Goal: Task Accomplishment & Management: Manage account settings

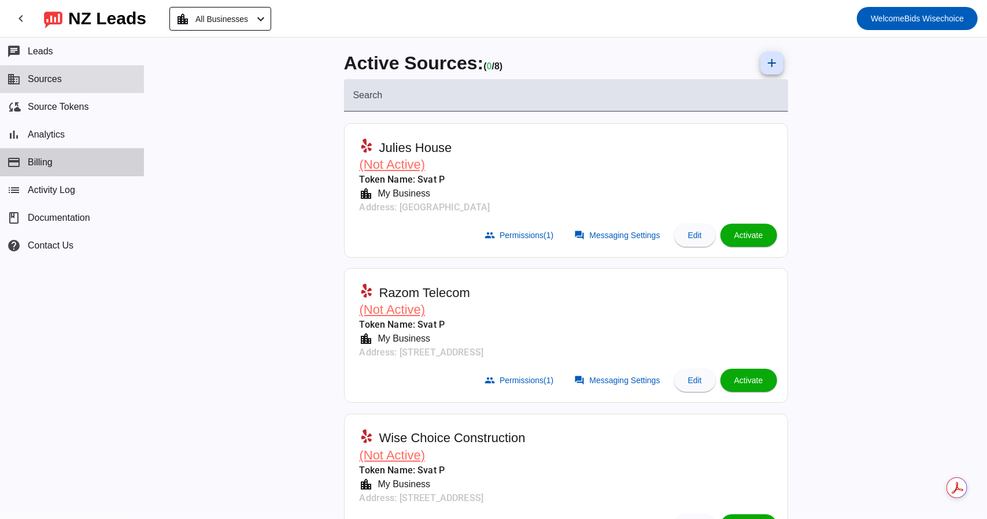
click at [49, 160] on span "Billing" at bounding box center [40, 162] width 25 height 10
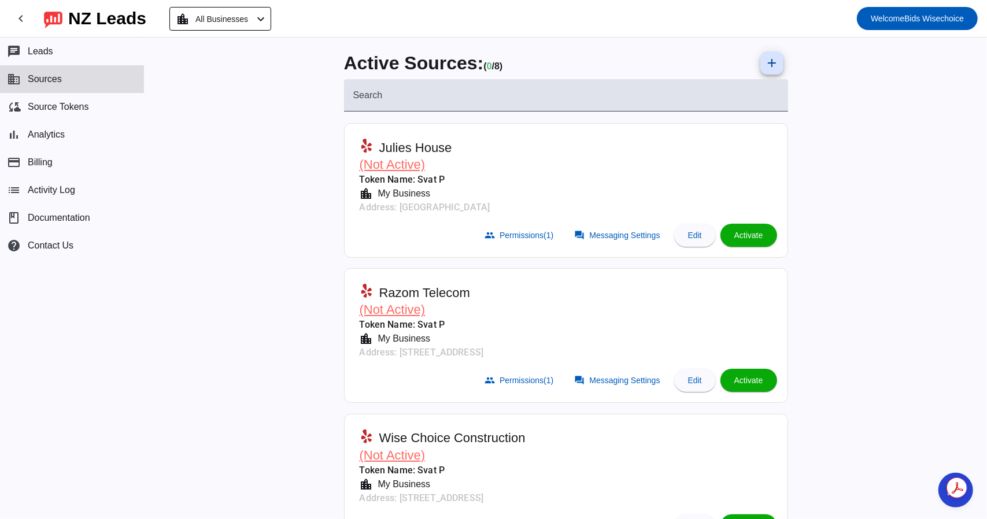
scroll to position [58, 0]
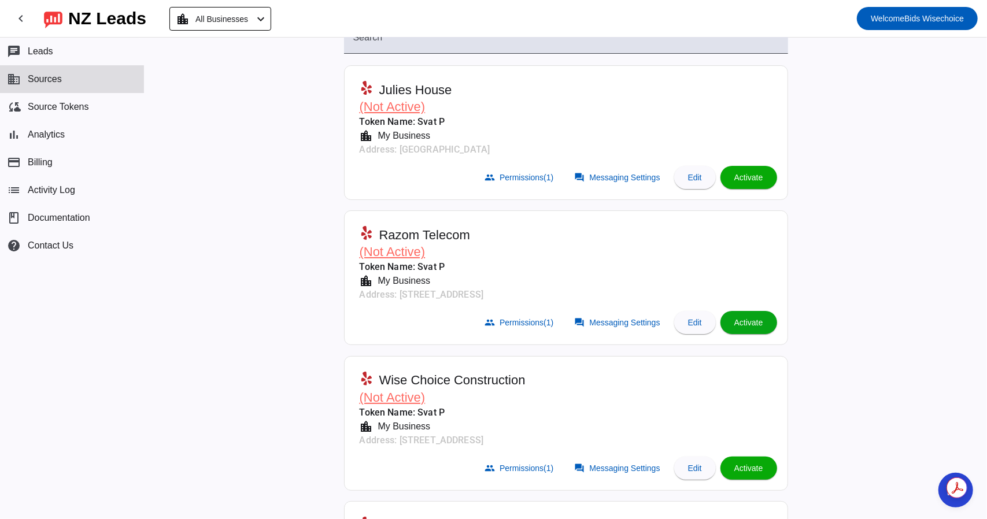
click at [748, 327] on span at bounding box center [748, 323] width 57 height 28
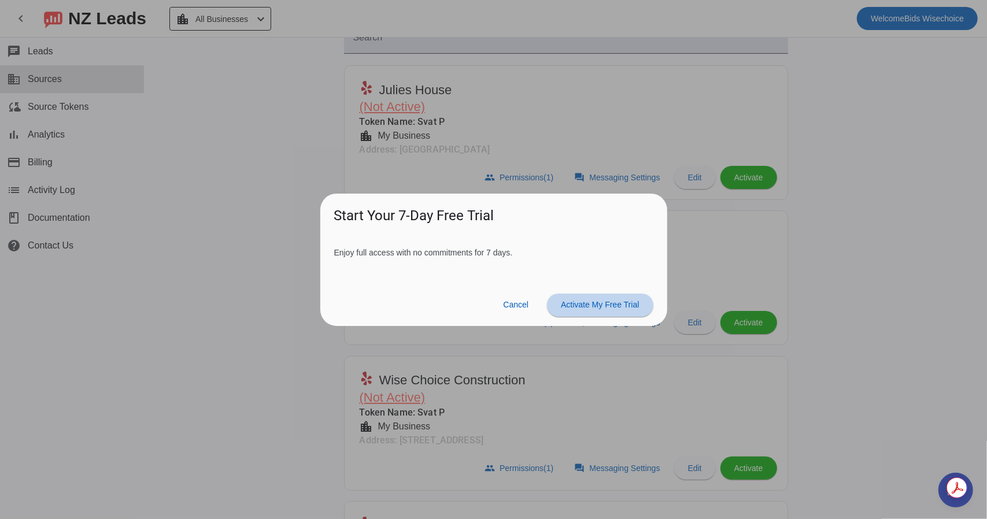
click at [572, 308] on span "Activate My Free Trial" at bounding box center [600, 304] width 78 height 9
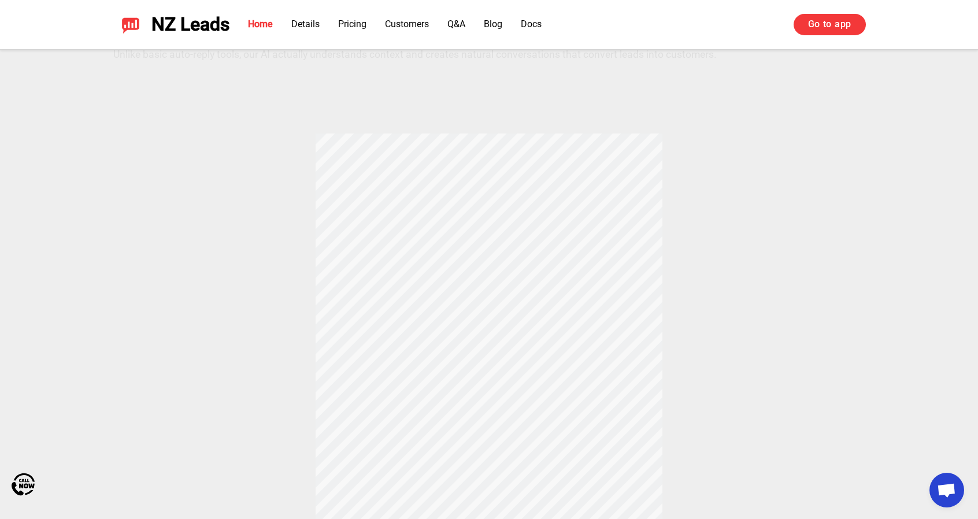
scroll to position [289, 0]
click at [354, 22] on link "Pricing" at bounding box center [352, 23] width 28 height 11
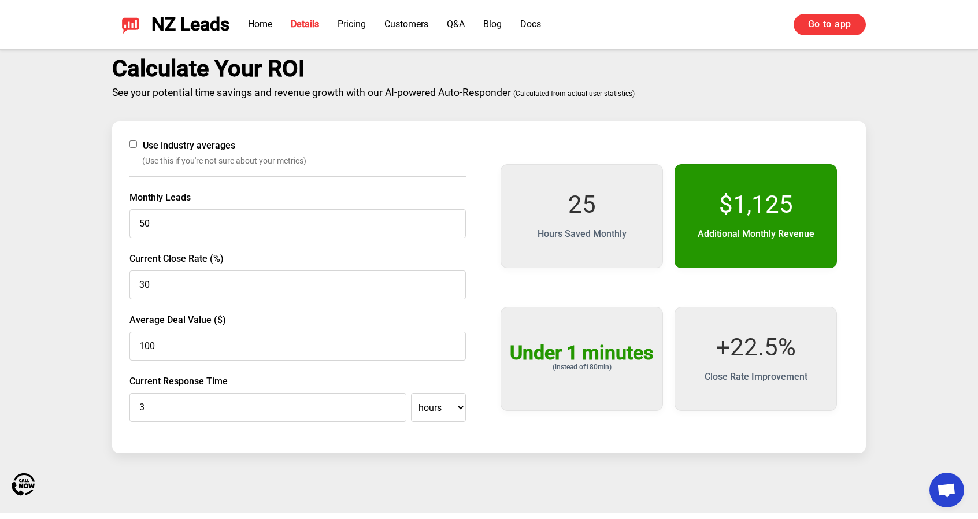
scroll to position [1911, 0]
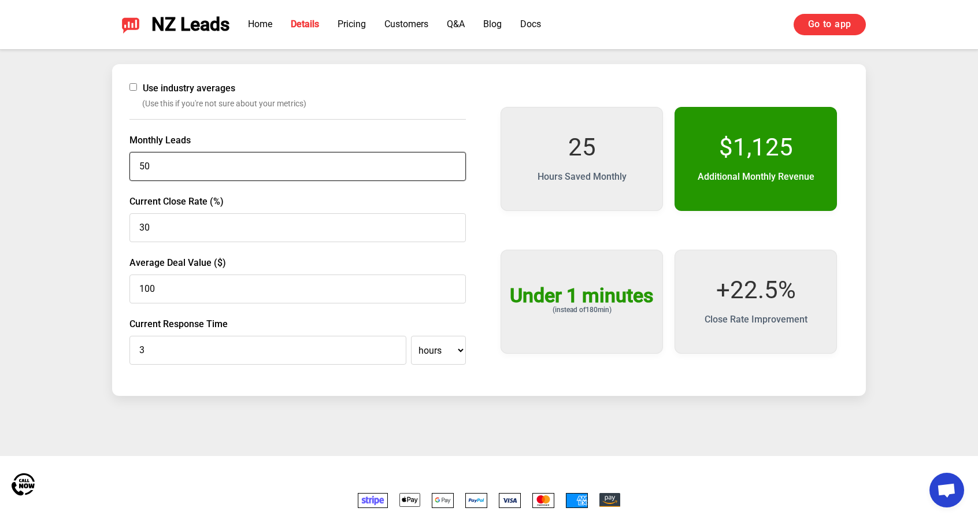
click at [238, 178] on input "50" at bounding box center [297, 166] width 336 height 29
click at [446, 348] on select "minutes hours" at bounding box center [438, 350] width 55 height 29
select select "minutes"
click at [411, 336] on select "minutes hours" at bounding box center [438, 350] width 55 height 29
type input "180"
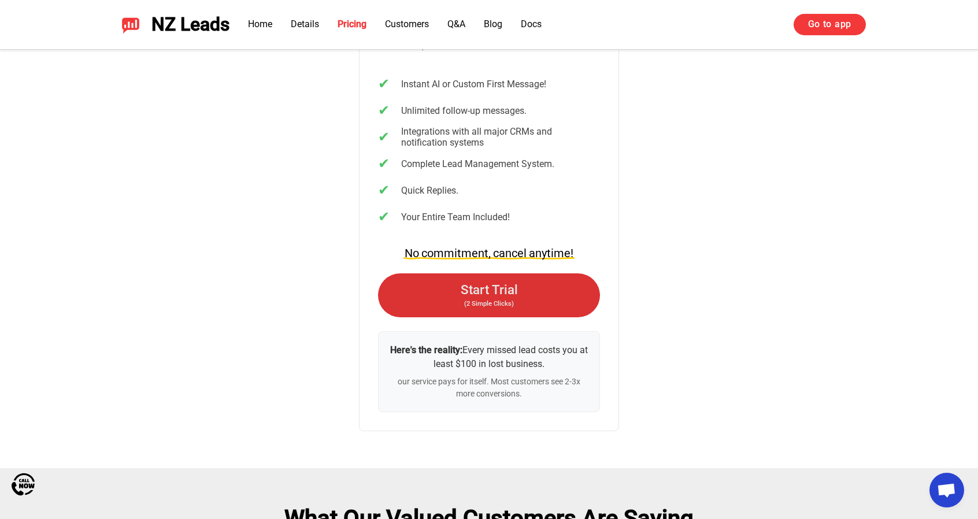
scroll to position [2373, 0]
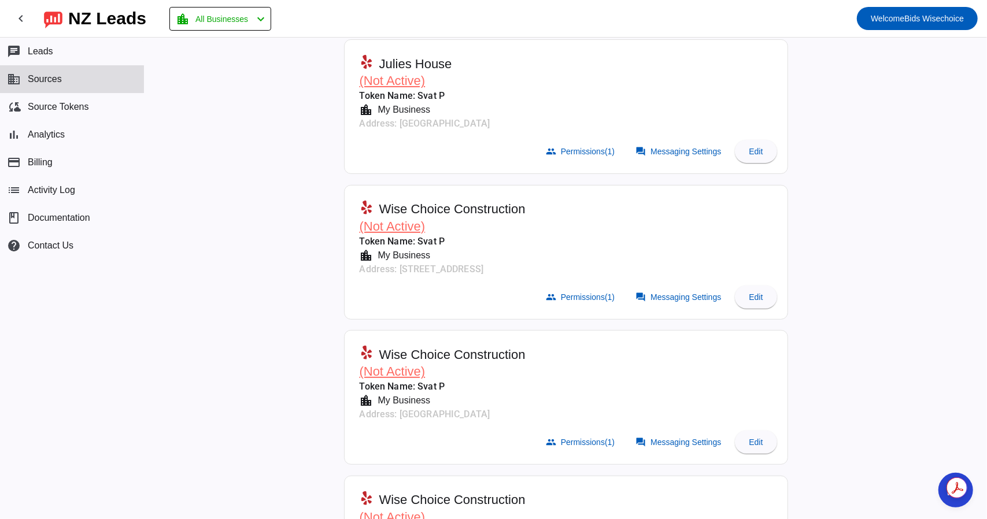
scroll to position [231, 0]
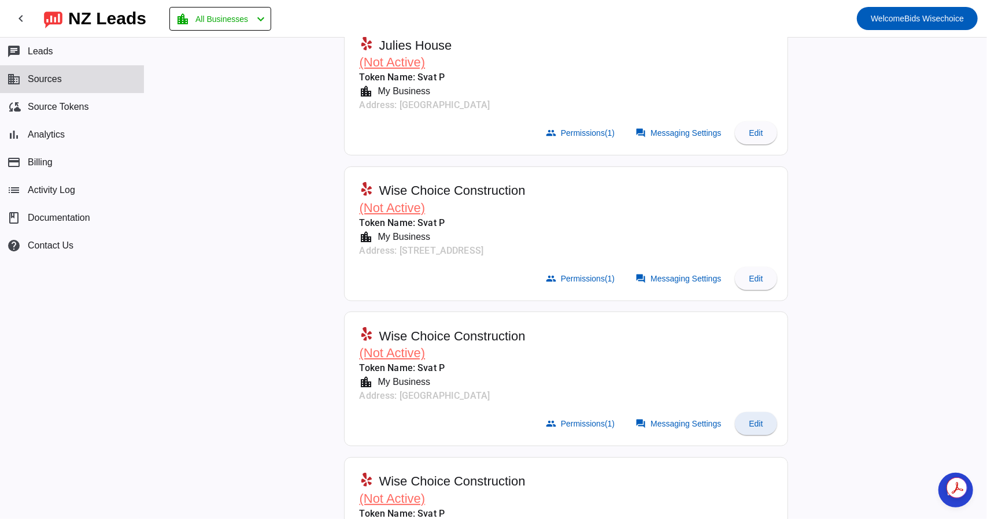
click at [754, 421] on span "Edit" at bounding box center [755, 423] width 14 height 9
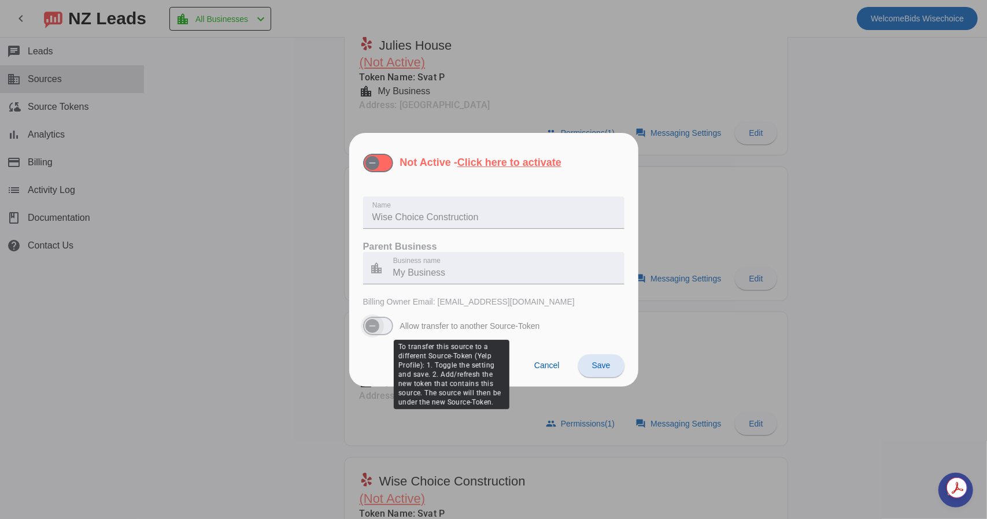
click at [379, 327] on span "button" at bounding box center [372, 326] width 14 height 14
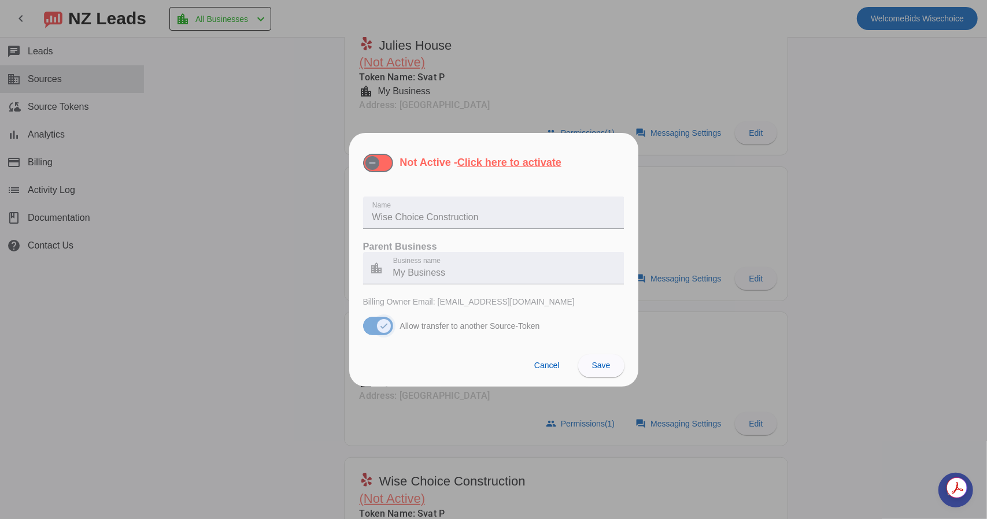
click at [379, 327] on icon "button" at bounding box center [383, 325] width 9 height 9
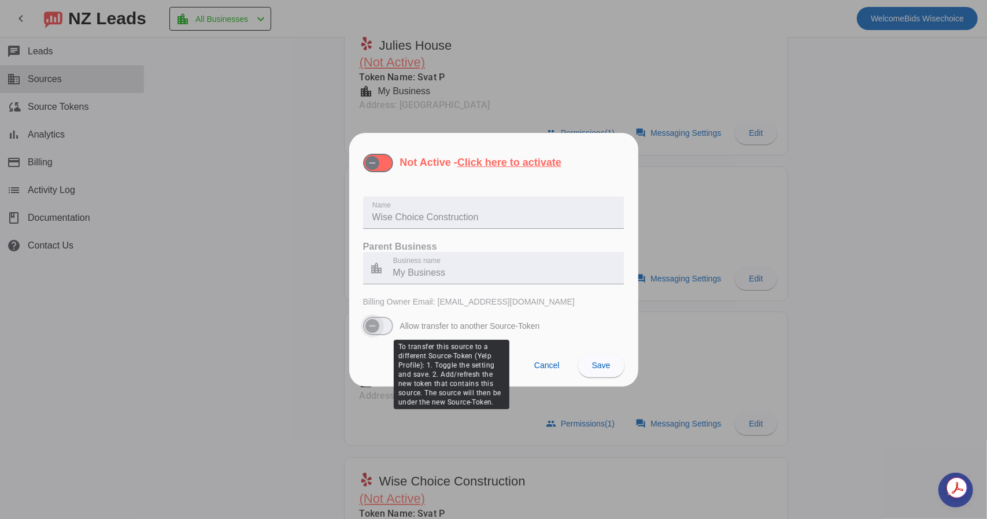
click at [378, 323] on span "button" at bounding box center [372, 326] width 14 height 14
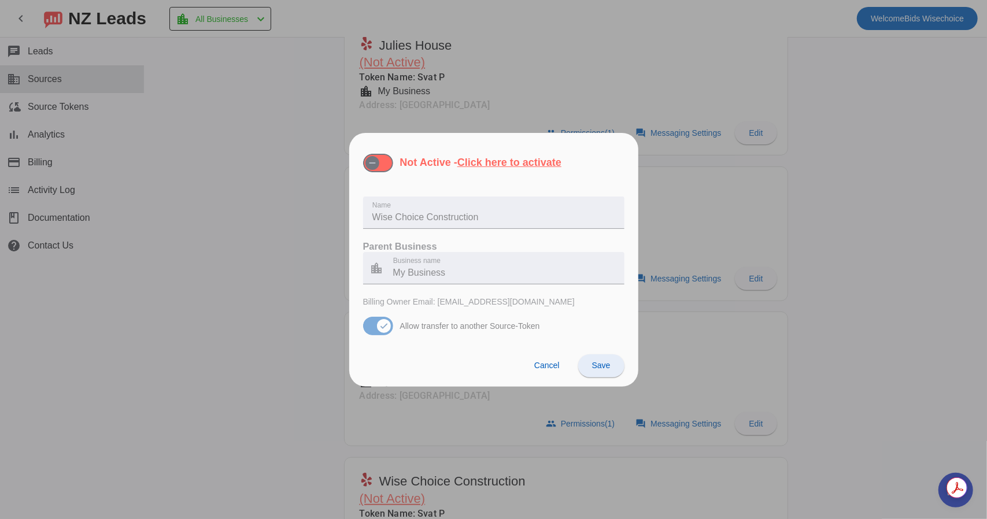
click at [606, 365] on span "Save" at bounding box center [601, 365] width 18 height 9
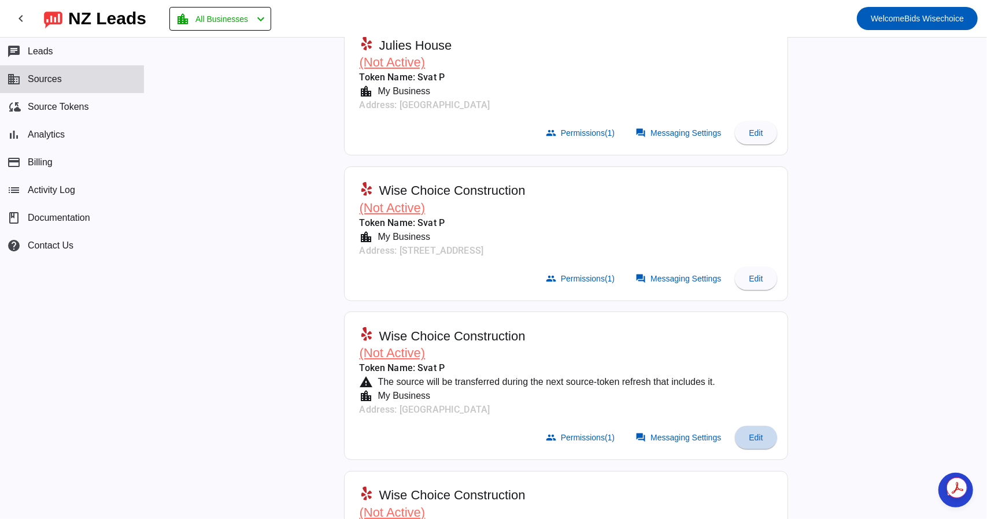
click at [748, 435] on span "Edit" at bounding box center [755, 437] width 14 height 9
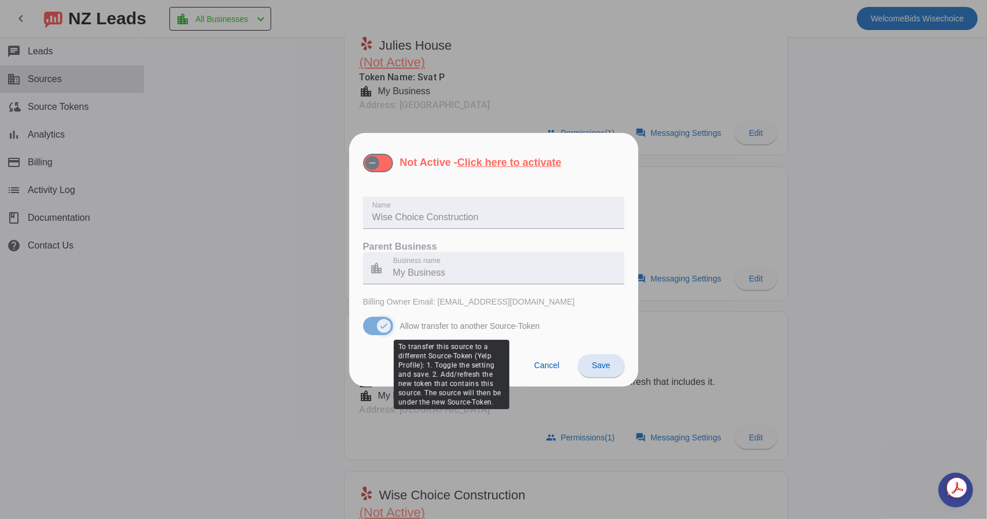
click at [370, 329] on span "button" at bounding box center [378, 326] width 30 height 18
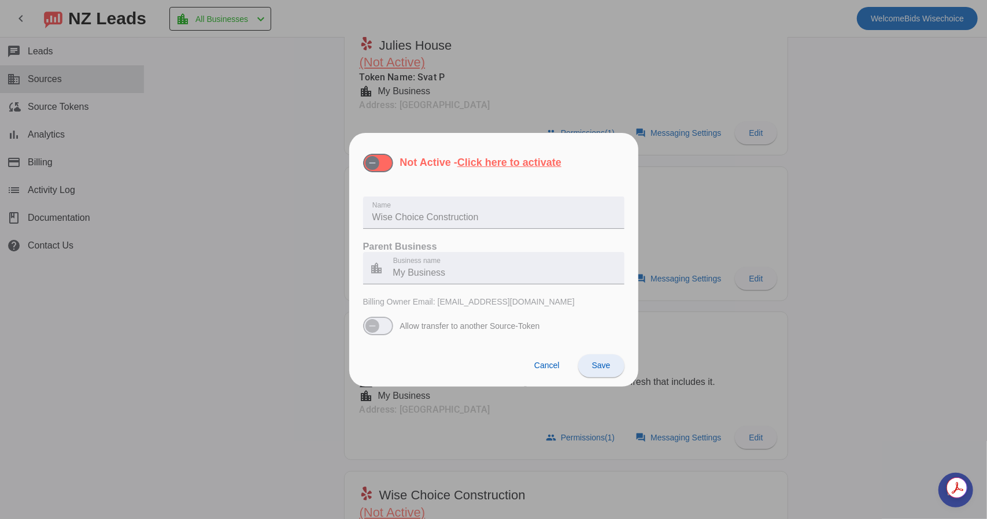
click at [601, 364] on span "Save" at bounding box center [601, 365] width 18 height 9
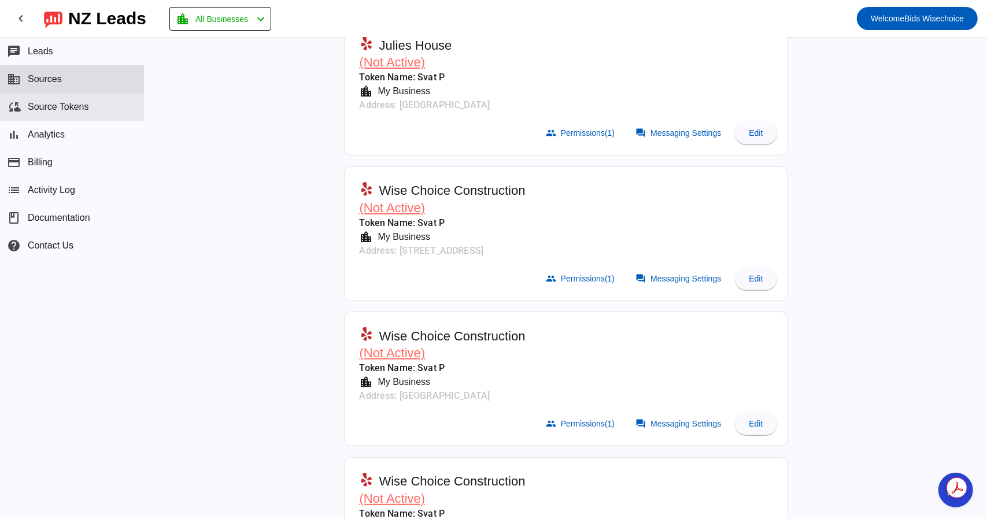
click at [38, 111] on span "Source Tokens" at bounding box center [58, 107] width 61 height 10
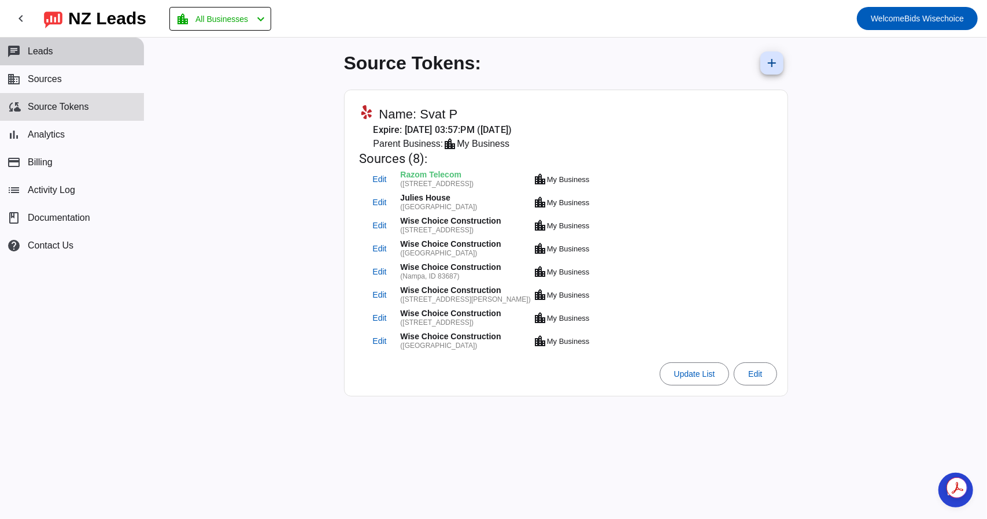
click at [37, 53] on span "Leads" at bounding box center [40, 51] width 25 height 10
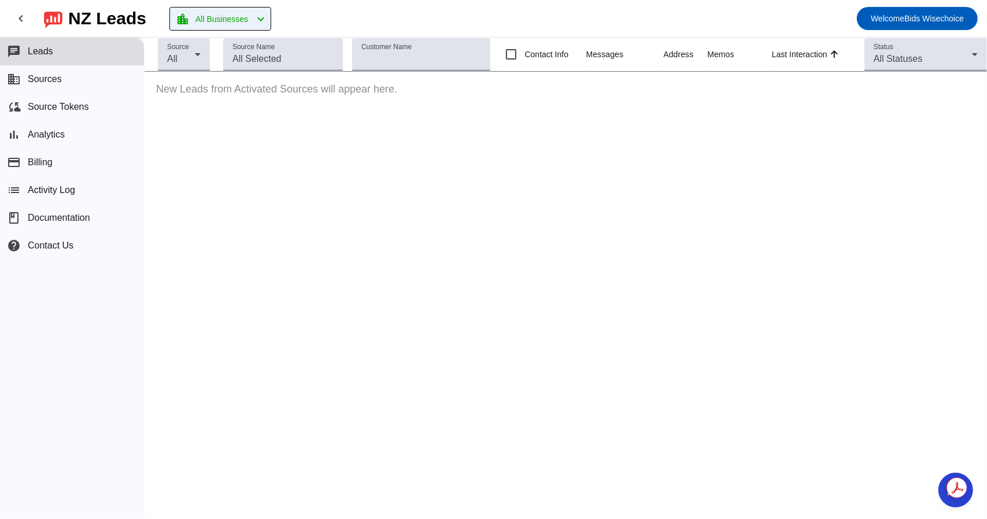
click at [236, 15] on span "All Businesses" at bounding box center [221, 19] width 53 height 16
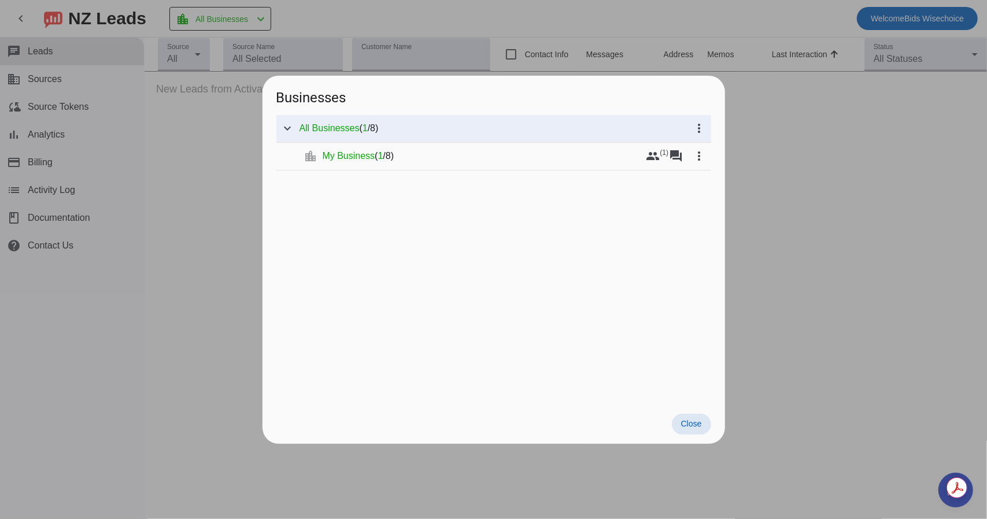
click at [239, 110] on div at bounding box center [493, 259] width 987 height 519
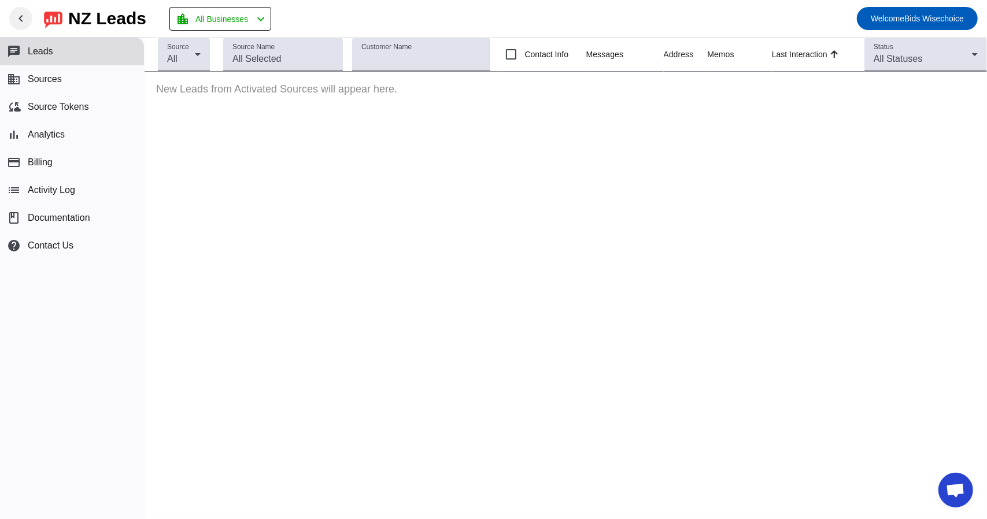
click at [17, 21] on mat-icon "chevron_left" at bounding box center [21, 19] width 14 height 14
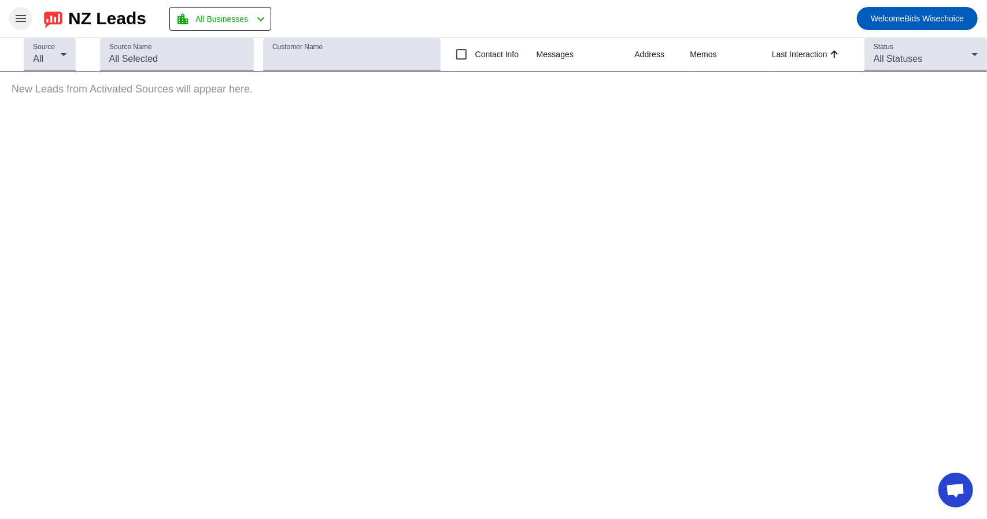
click at [17, 21] on mat-icon "menu" at bounding box center [21, 19] width 14 height 14
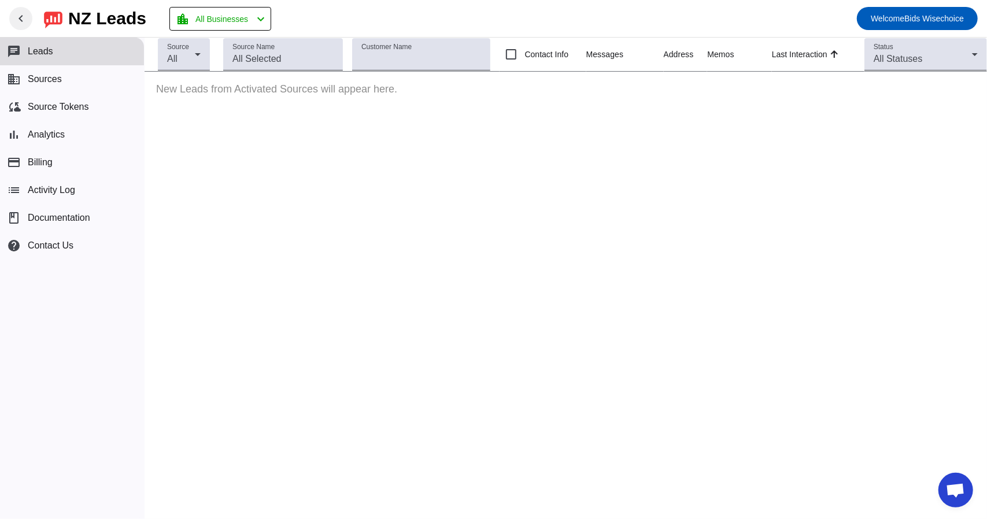
click at [956, 485] on span "Open chat" at bounding box center [955, 491] width 19 height 16
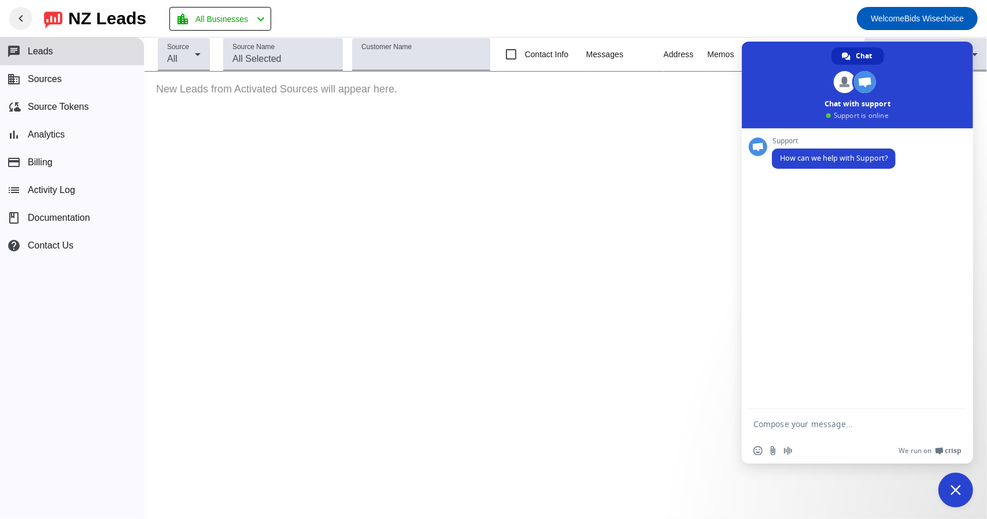
click at [804, 429] on textarea "Compose your message..." at bounding box center [845, 423] width 185 height 29
type textarea "Р"
type textarea "How to connect GoHighLevel?"
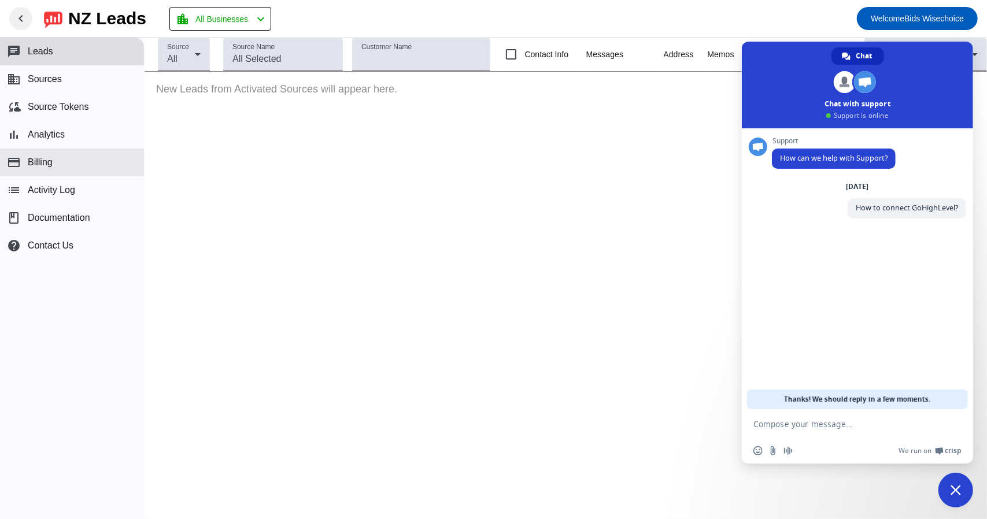
click at [47, 166] on span "Billing" at bounding box center [40, 162] width 25 height 10
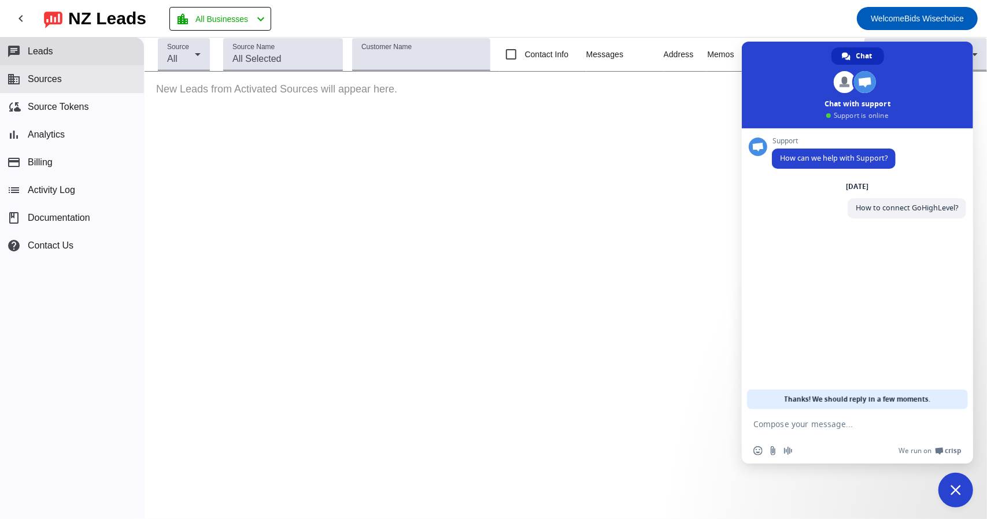
click at [30, 84] on span "Sources" at bounding box center [45, 79] width 34 height 10
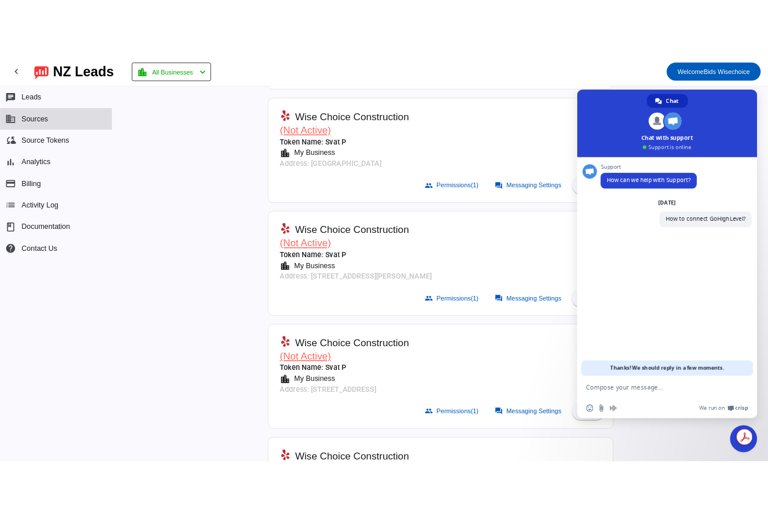
scroll to position [746, 0]
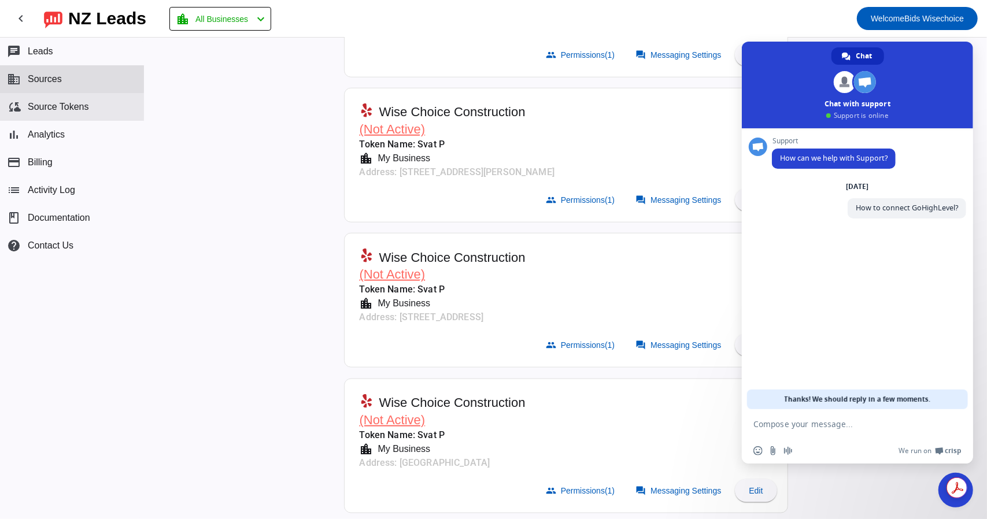
click at [34, 106] on span "Source Tokens" at bounding box center [58, 107] width 61 height 10
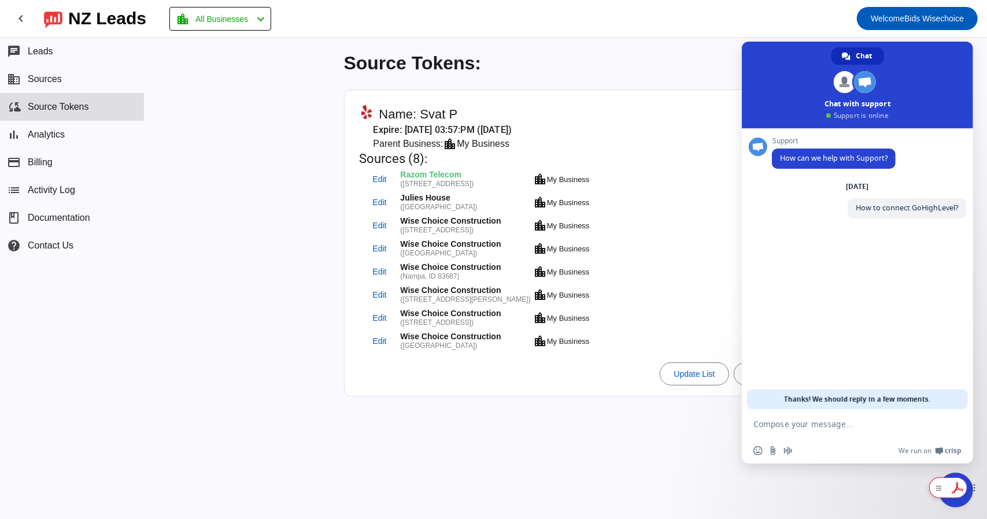
click at [954, 494] on html "chevron_left NZ Leads location_city All Businesses chevron_left Welcome Bids Wi…" at bounding box center [493, 259] width 987 height 519
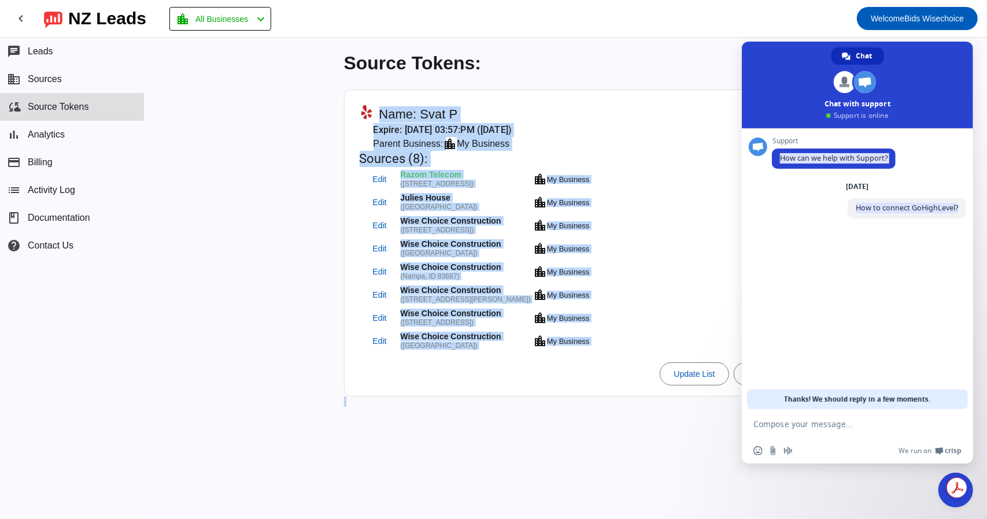
click at [947, 501] on span "Close chat" at bounding box center [955, 490] width 35 height 35
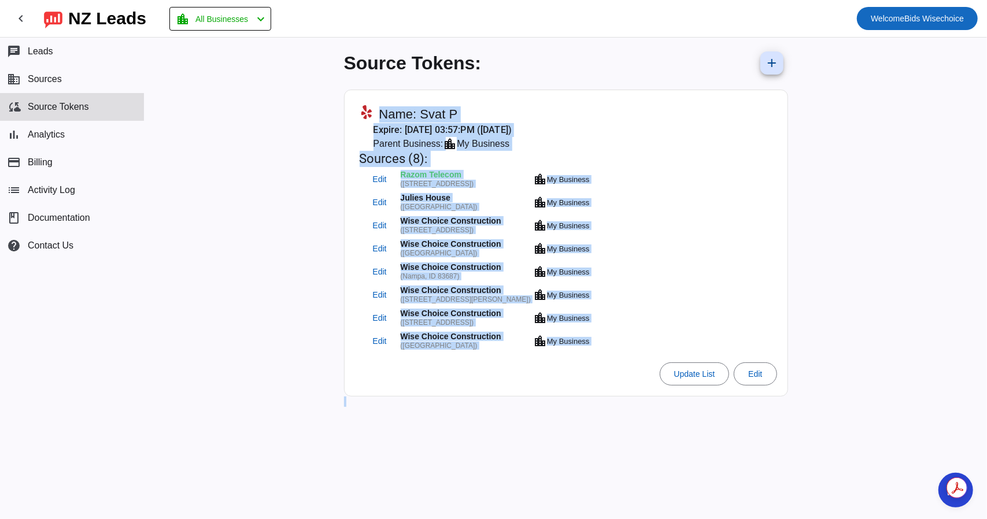
click at [892, 23] on span "Welcome" at bounding box center [887, 18] width 34 height 9
click at [294, 218] on div at bounding box center [493, 259] width 987 height 519
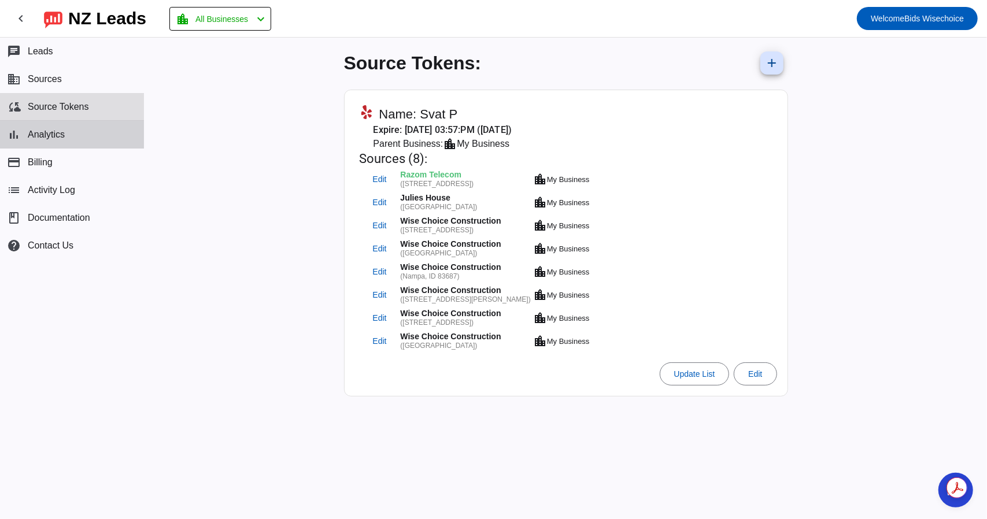
click at [38, 138] on span "Analytics" at bounding box center [46, 134] width 37 height 10
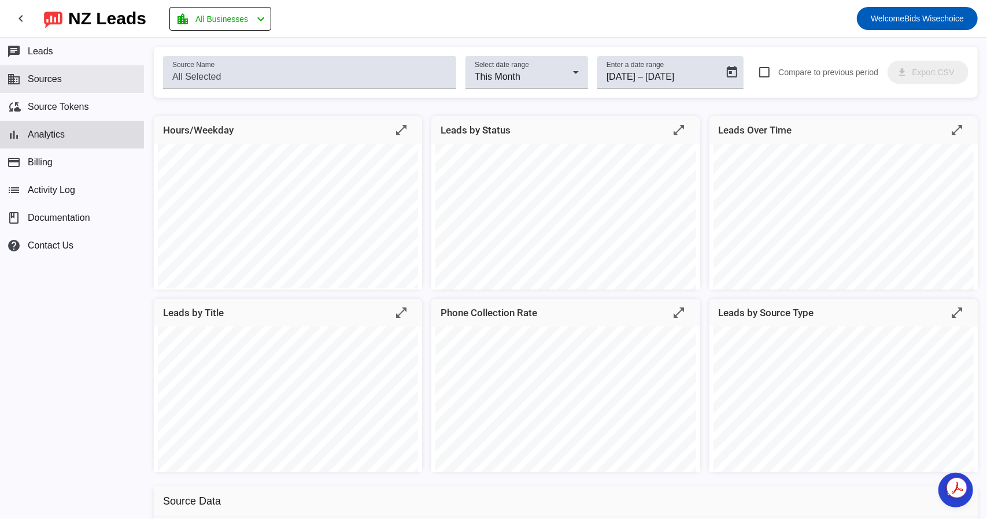
click at [37, 76] on span "Sources" at bounding box center [45, 79] width 34 height 10
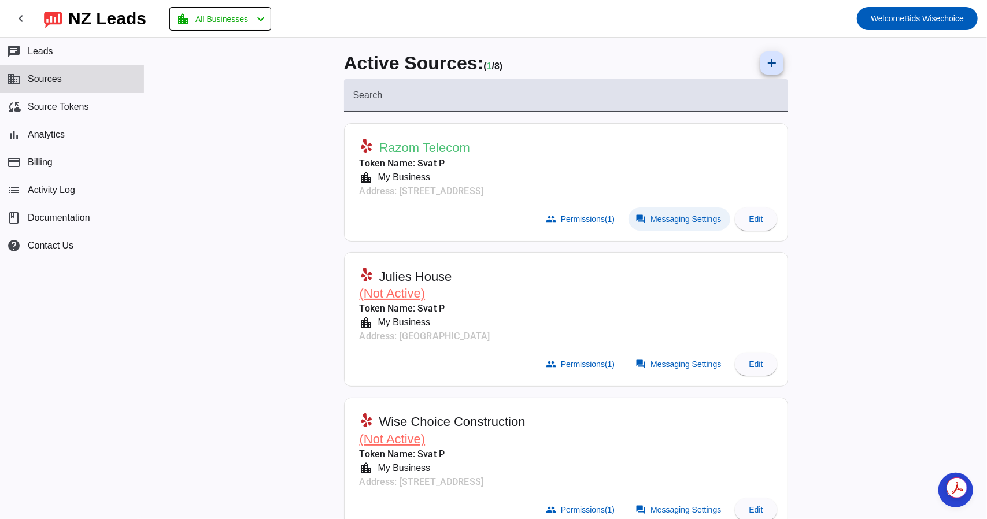
click at [669, 220] on span "Messaging Settings" at bounding box center [685, 218] width 71 height 9
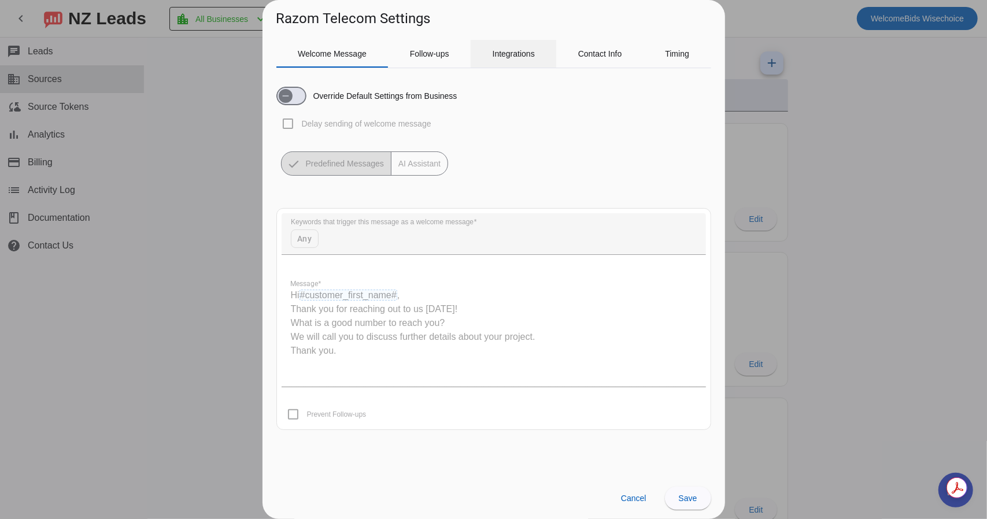
click at [499, 60] on span "Integrations" at bounding box center [513, 54] width 42 height 28
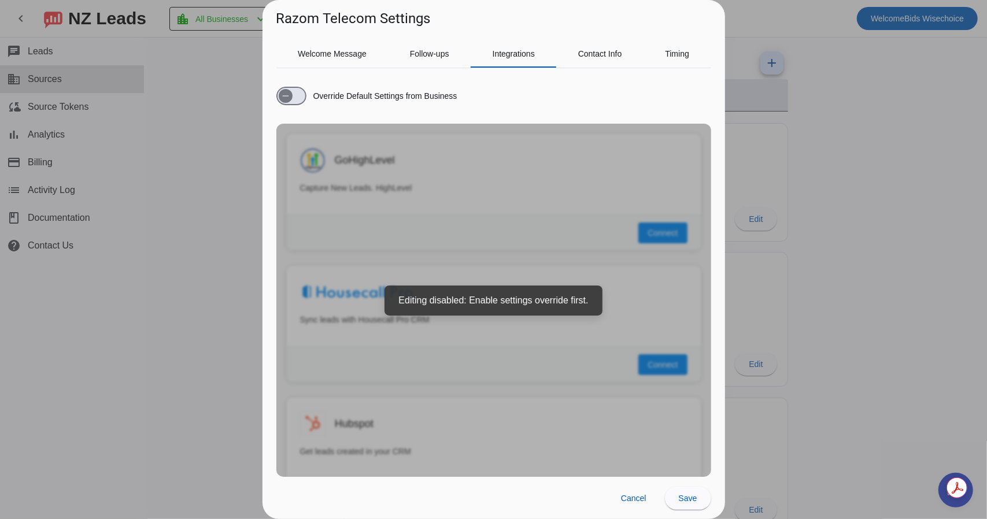
click at [826, 250] on div at bounding box center [493, 259] width 987 height 519
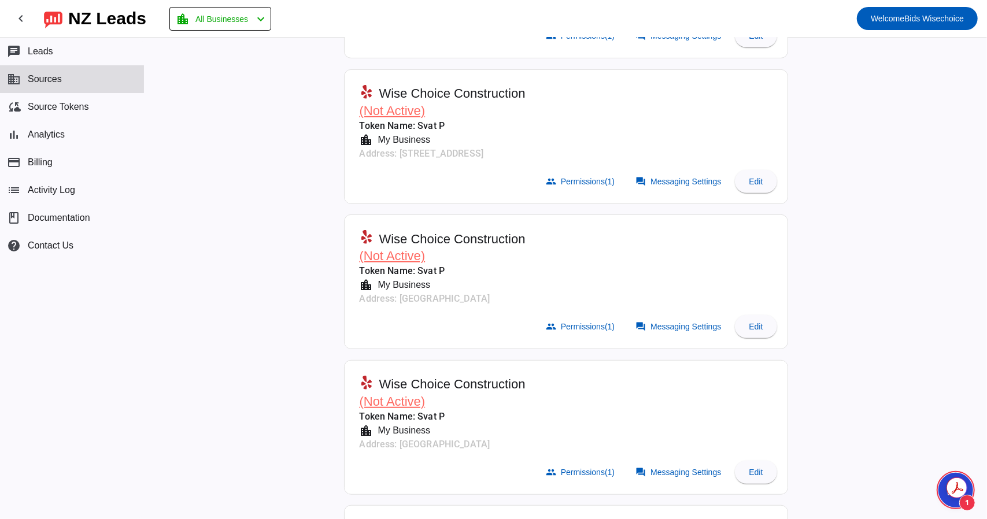
scroll to position [347, 0]
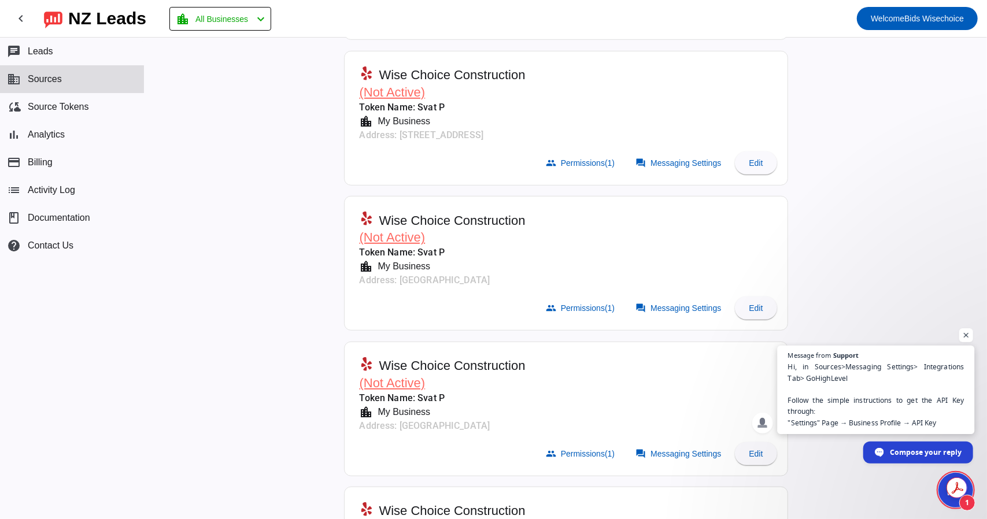
click at [895, 390] on span "Hi, in Sources>Messaging Settings> Integrations Tab> GoHighLevel Follow the sim…" at bounding box center [876, 394] width 176 height 67
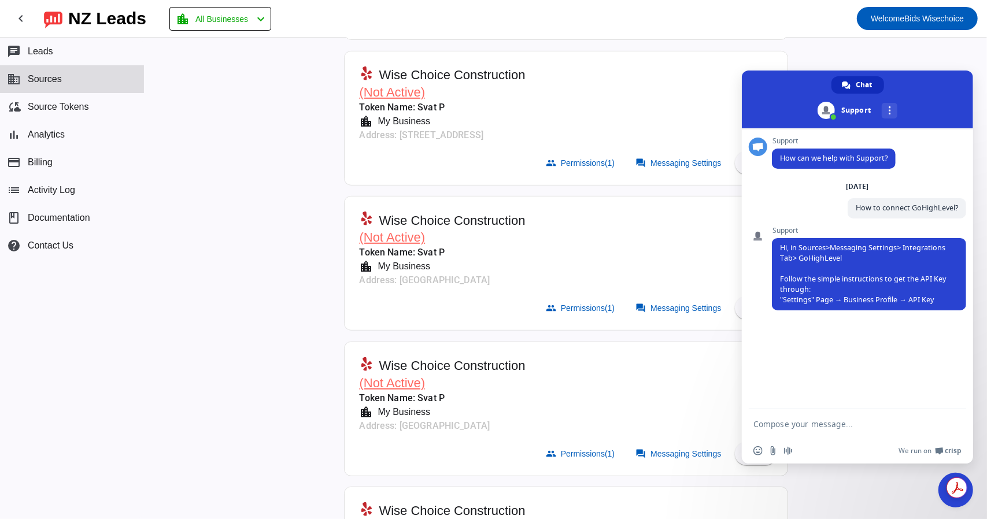
click at [303, 191] on div "Active Sources: ( 1 / 8) add Search Razom Telecom Token Name: Svat P location_c…" at bounding box center [565, 278] width 842 height 481
click at [941, 491] on span "Close chat" at bounding box center [955, 490] width 35 height 35
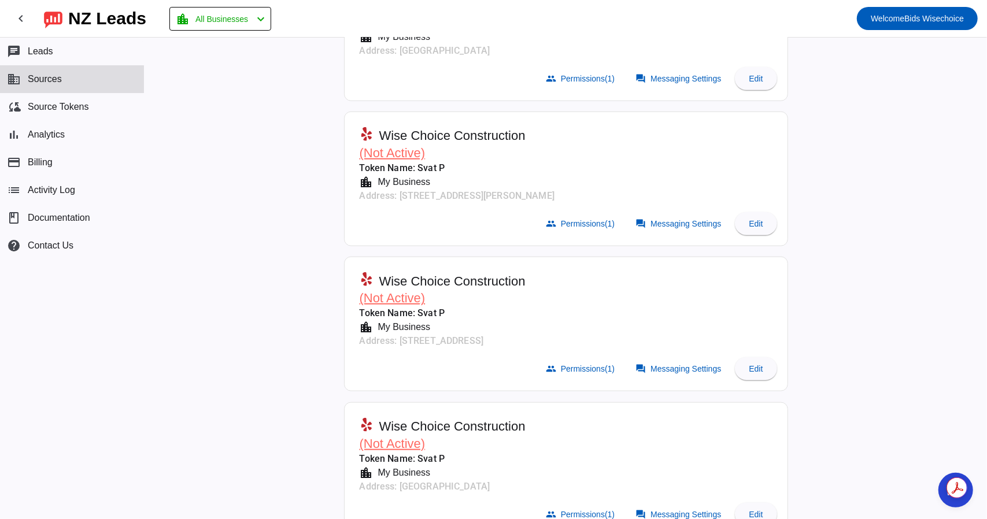
scroll to position [746, 0]
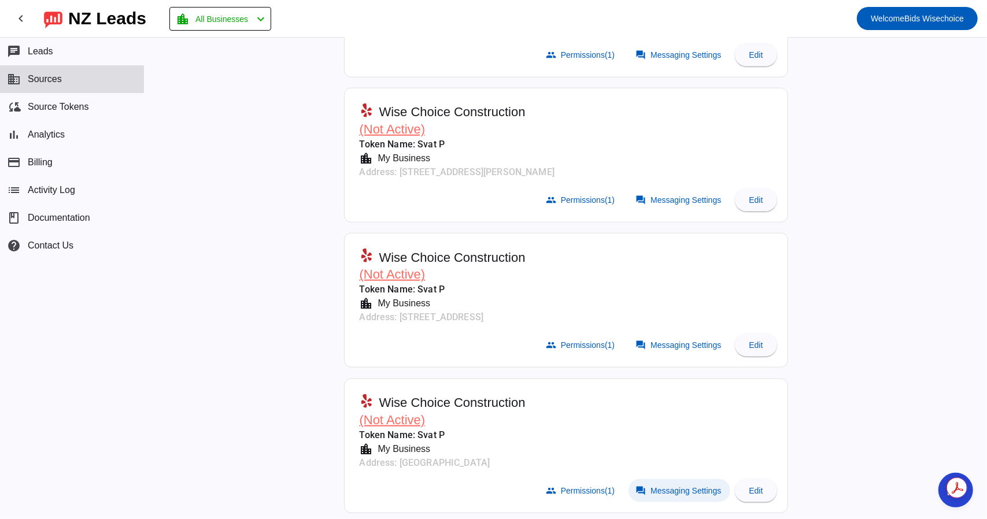
click at [659, 490] on span "Messaging Settings" at bounding box center [685, 490] width 71 height 9
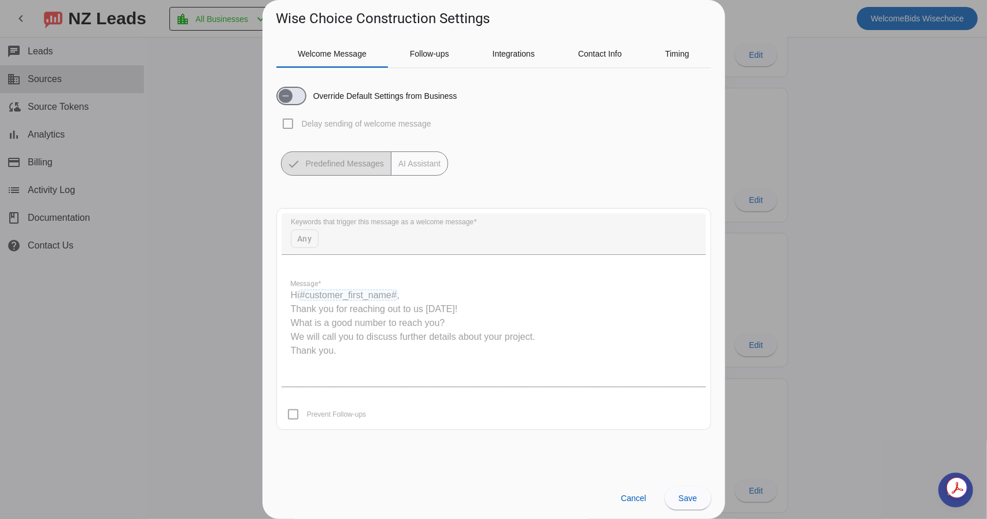
click at [826, 137] on div at bounding box center [493, 259] width 987 height 519
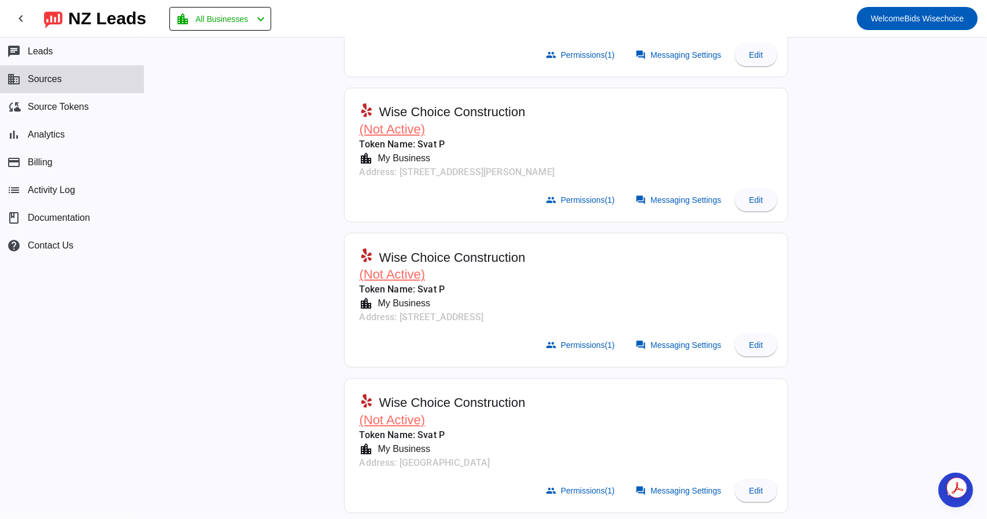
click at [942, 492] on span "Open chat" at bounding box center [955, 490] width 35 height 35
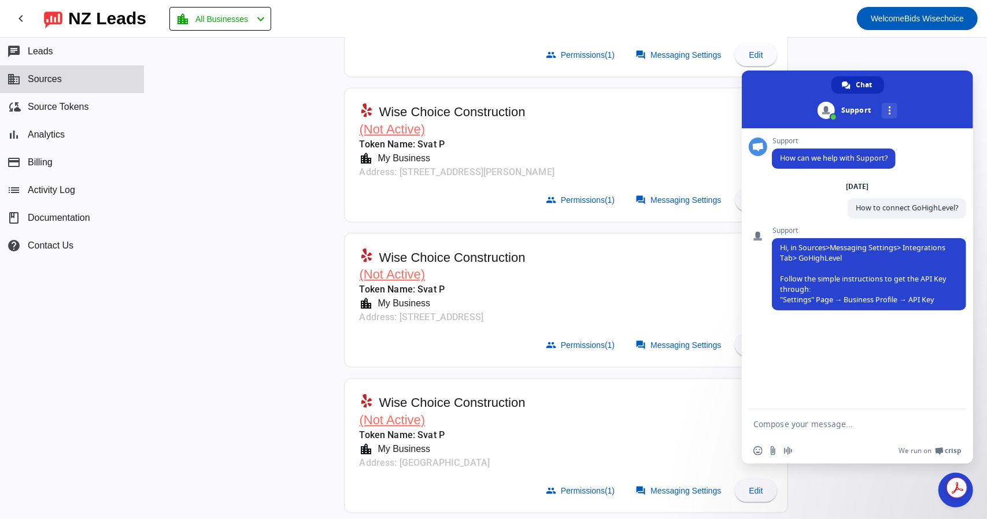
click at [825, 427] on textarea "Compose your message..." at bounding box center [845, 423] width 185 height 29
click at [551, 192] on span at bounding box center [581, 199] width 85 height 23
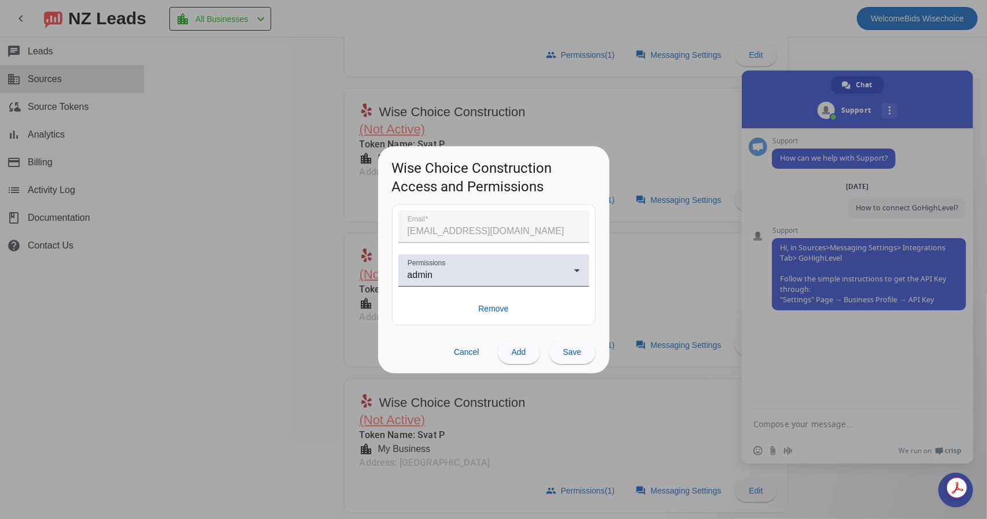
click at [661, 195] on div at bounding box center [493, 259] width 987 height 519
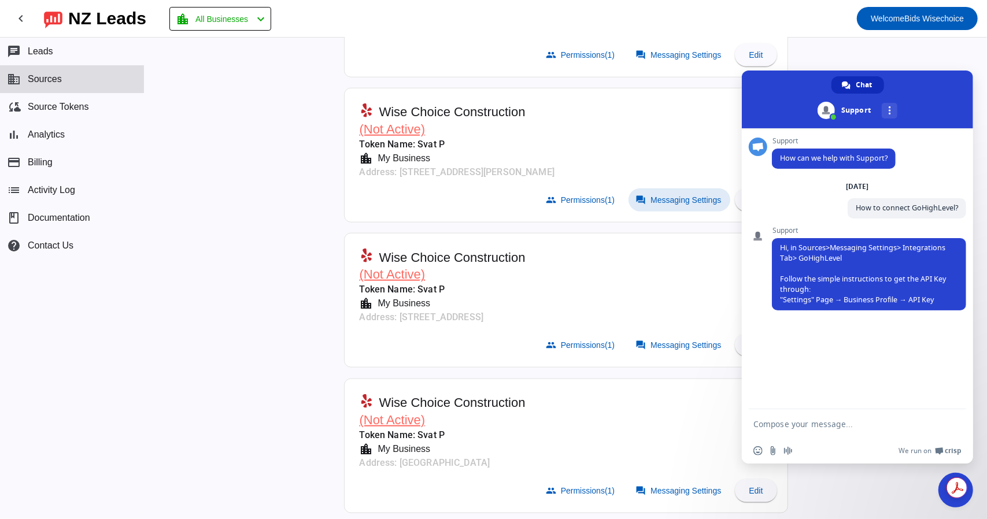
click at [661, 195] on span "Messaging Settings" at bounding box center [685, 199] width 71 height 9
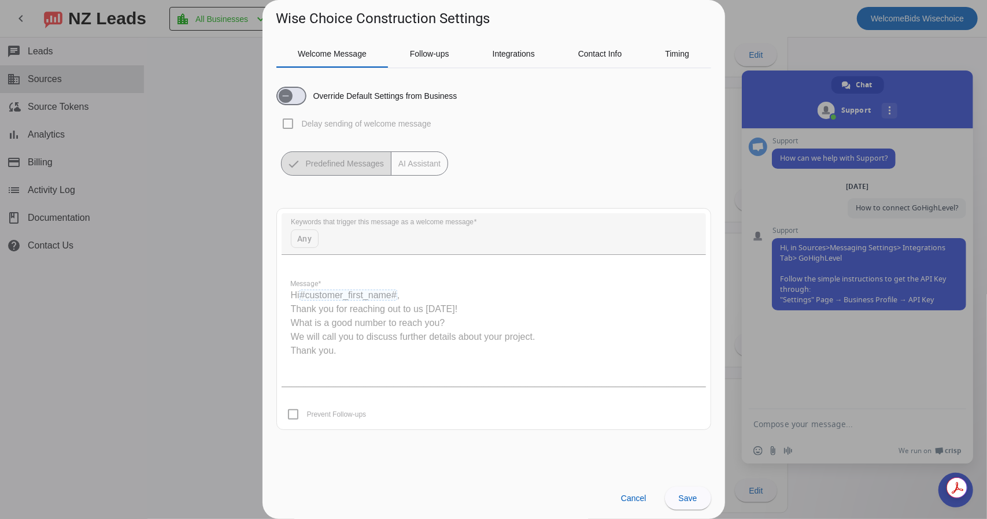
click at [811, 419] on div at bounding box center [493, 259] width 987 height 519
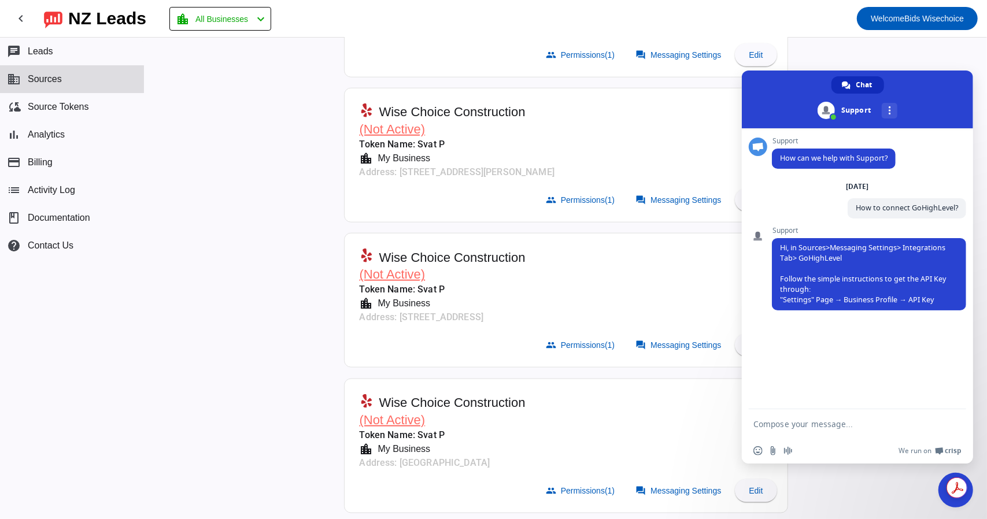
click at [809, 420] on textarea "Compose your message..." at bounding box center [845, 423] width 185 height 29
type textarea "Override default messaging setting?"
click at [650, 340] on span "Messaging Settings" at bounding box center [685, 344] width 71 height 9
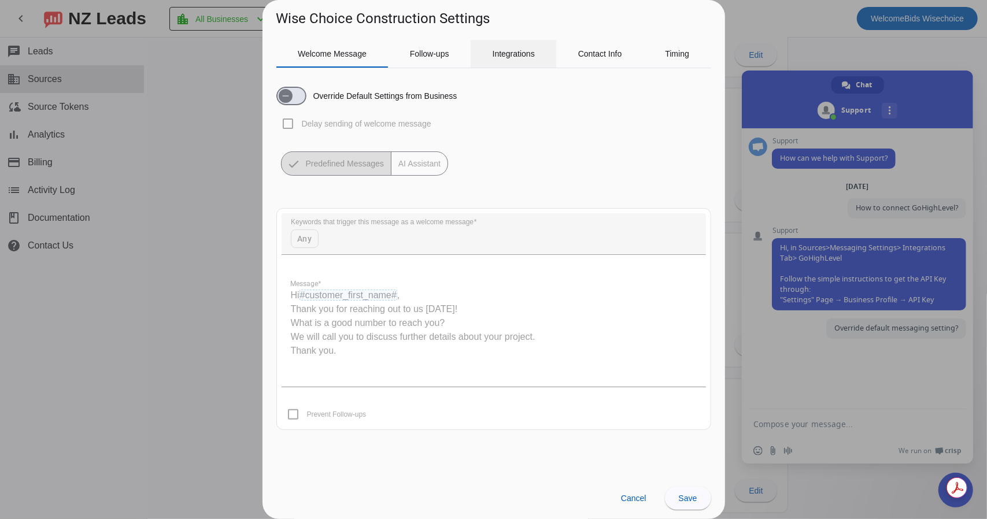
click at [494, 53] on span "Integrations" at bounding box center [513, 54] width 42 height 8
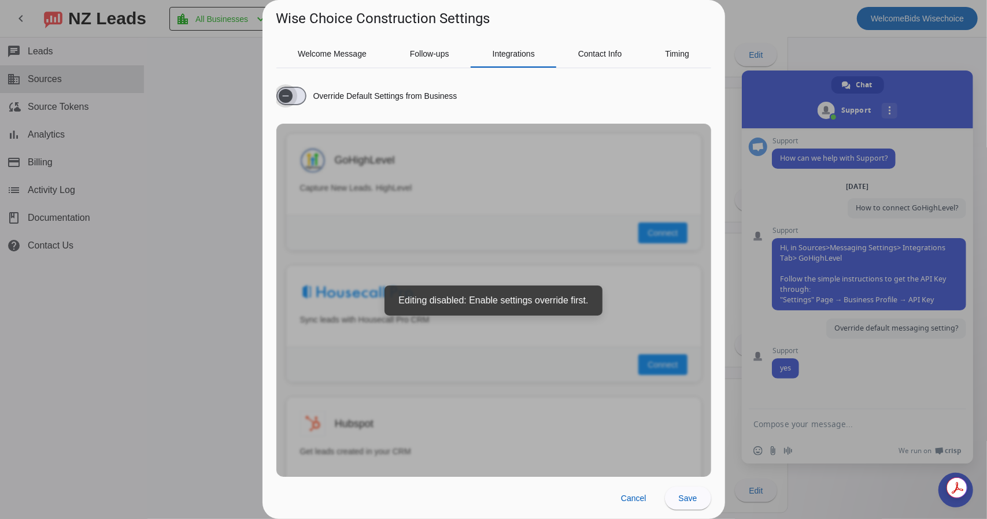
click at [279, 98] on span "button" at bounding box center [286, 96] width 14 height 14
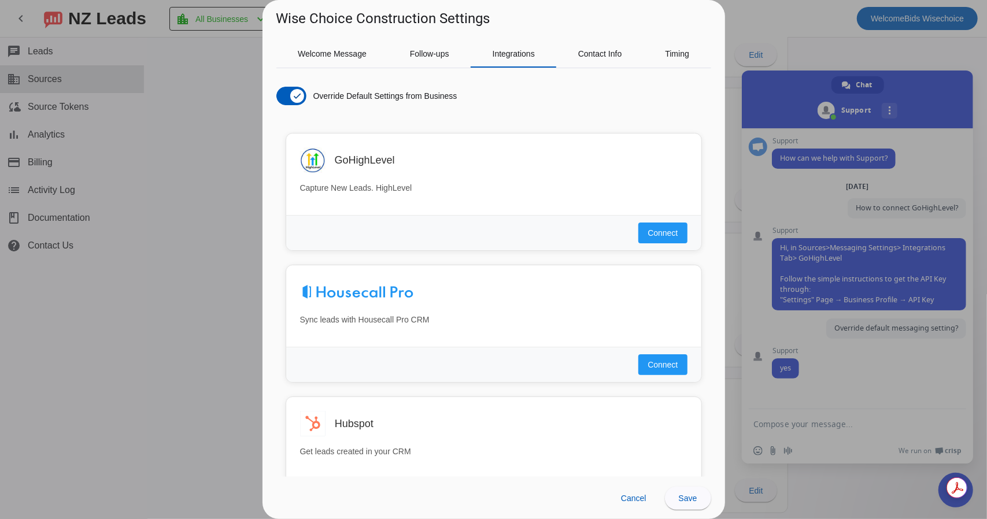
click at [225, 160] on div at bounding box center [493, 259] width 987 height 519
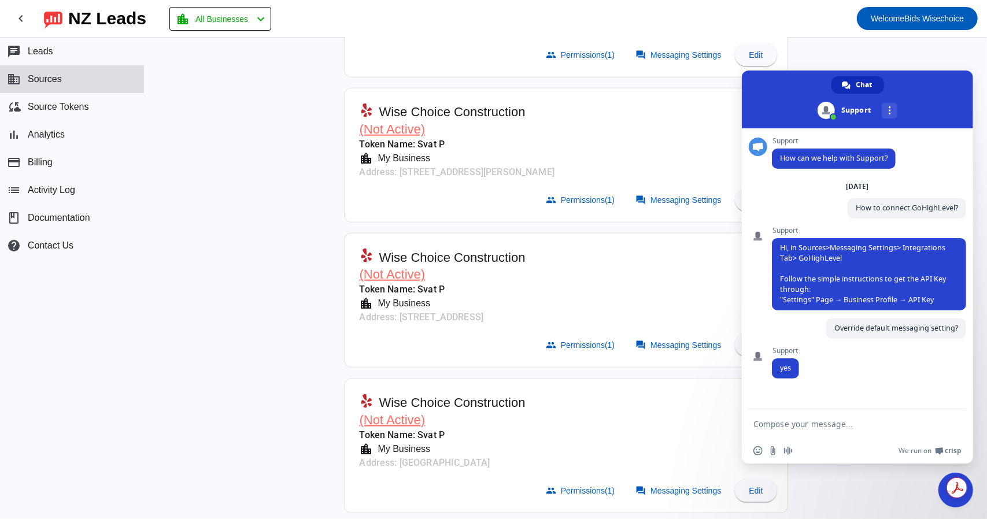
click at [805, 433] on textarea "Compose your message..." at bounding box center [845, 423] width 185 height 29
type textarea "C"
drag, startPoint x: 801, startPoint y: 413, endPoint x: 811, endPoint y: 414, distance: 10.5
click at [811, 414] on textarea "I have multiple Yelp accounts under my business page. Can I add all of them to …" at bounding box center [845, 413] width 185 height 50
type textarea "I have multiple Yelp accounts under my business page. Can I integrate all of th…"
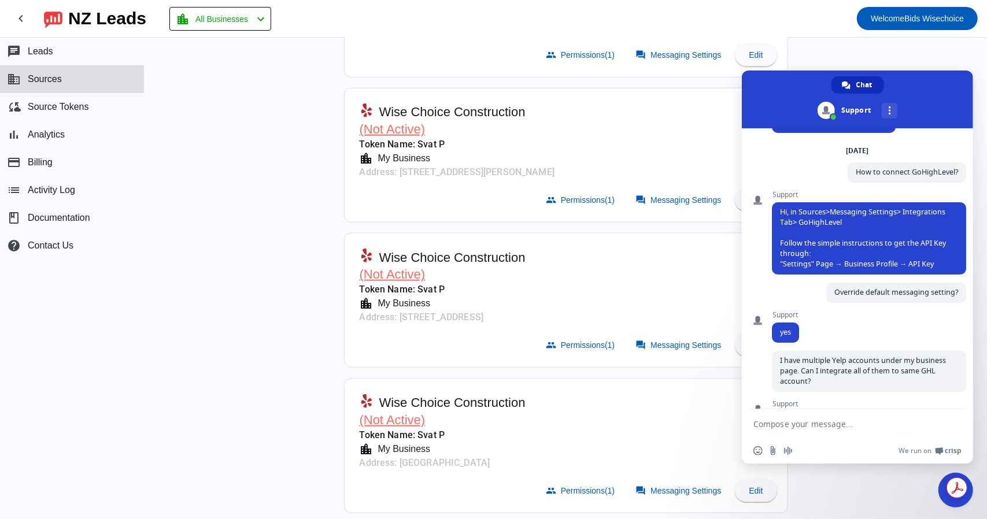
scroll to position [76, 0]
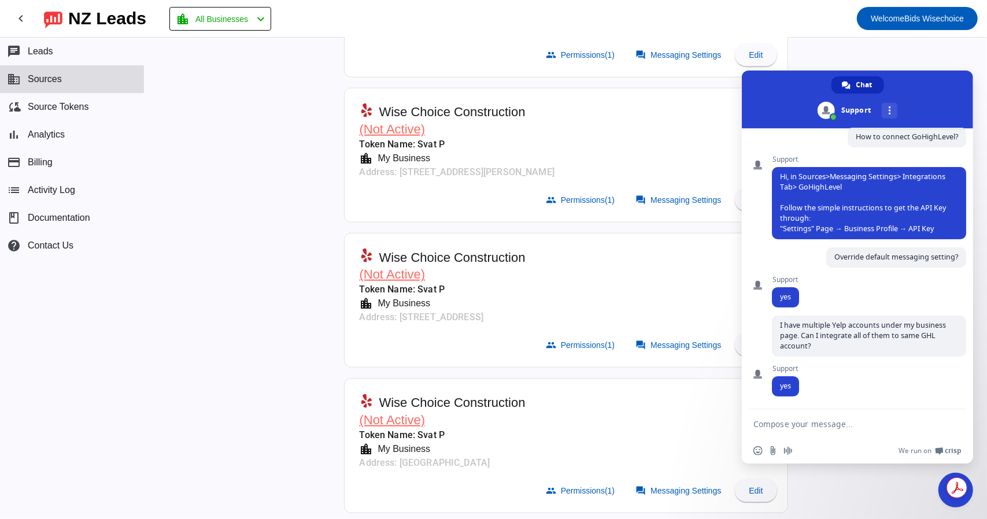
click at [245, 287] on div "Active Sources: ( 1 / 8) add Search Razom Telecom Token Name: Svat P location_c…" at bounding box center [565, 278] width 842 height 481
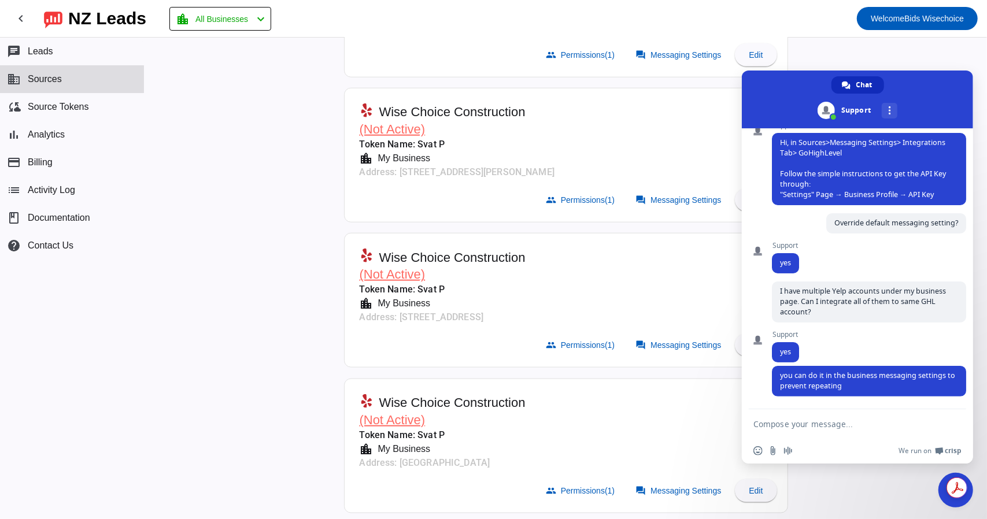
click at [822, 435] on textarea "Compose your message..." at bounding box center [845, 423] width 185 height 29
type textarea "How to find it?"
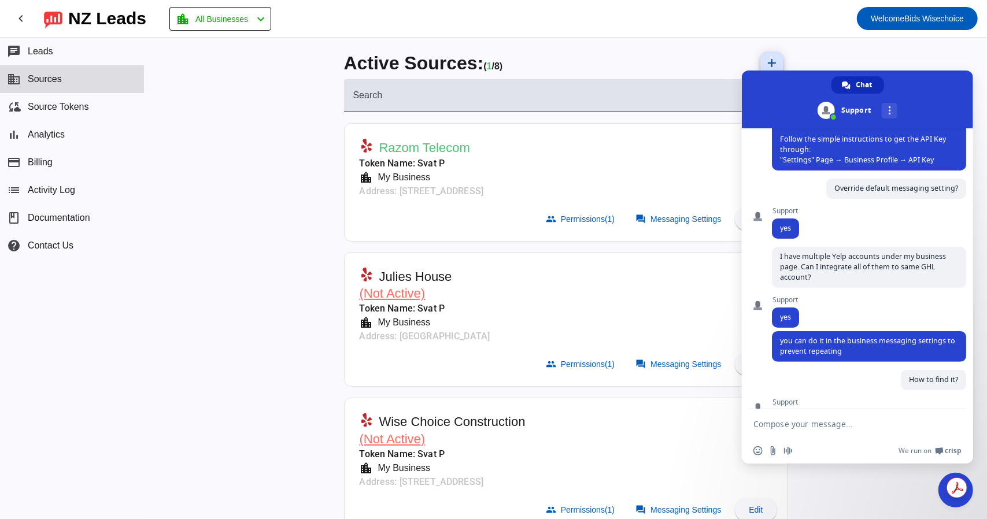
scroll to position [191, 0]
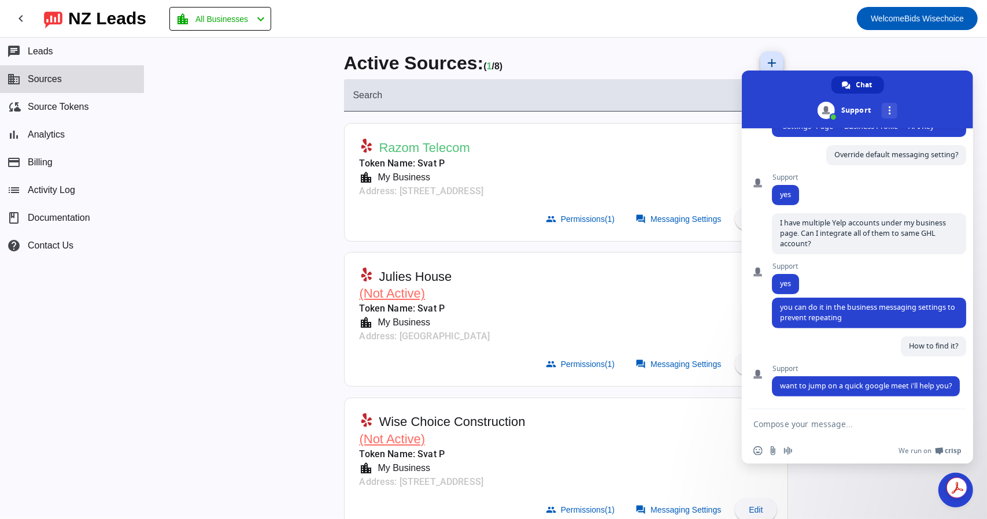
click at [835, 424] on textarea "Compose your message..." at bounding box center [845, 423] width 185 height 29
type textarea "Sure"
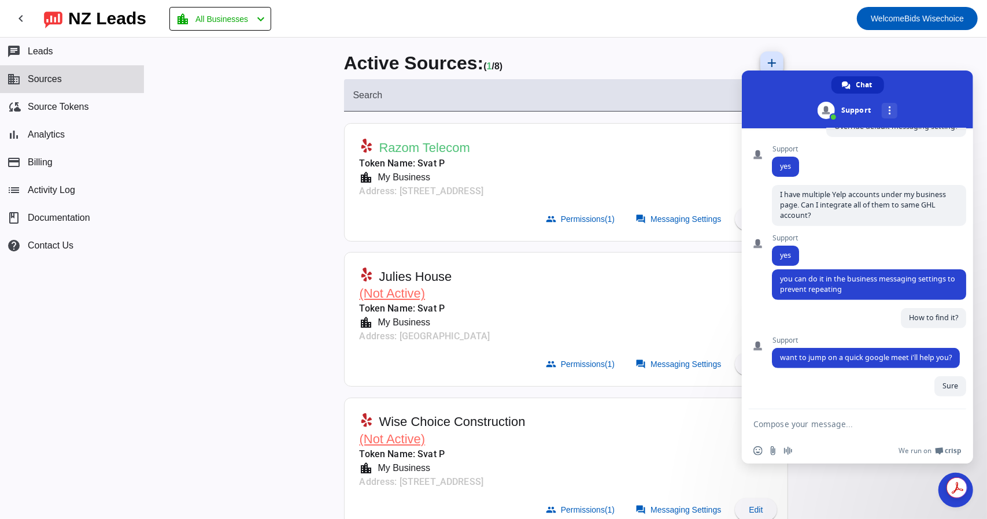
scroll to position [220, 0]
click at [255, 4] on mat-toolbar-row "chevron_left NZ Leads location_city All Businesses chevron_left Welcome Bids Wi…" at bounding box center [493, 18] width 987 height 37
click at [248, 20] on span "All Businesses" at bounding box center [221, 19] width 53 height 16
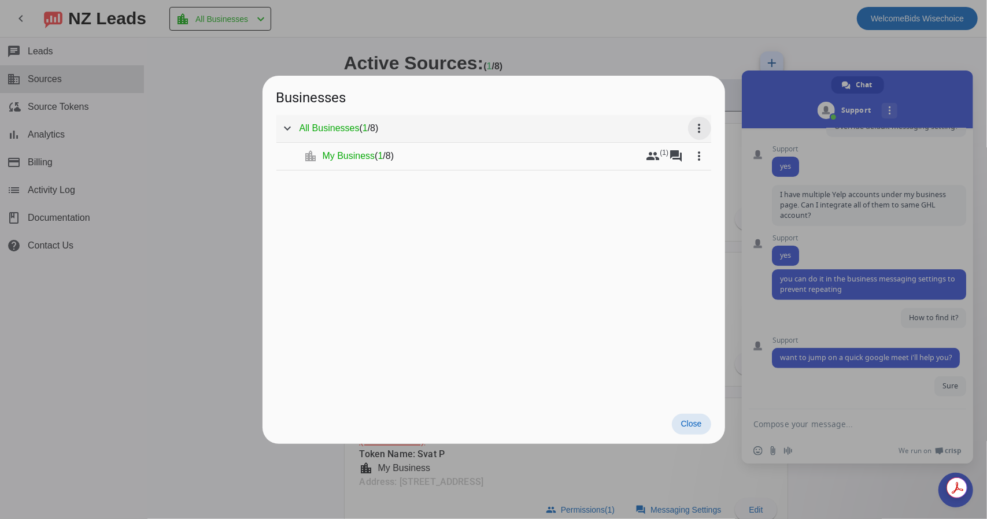
click at [701, 127] on mat-icon "more_vert" at bounding box center [699, 128] width 14 height 14
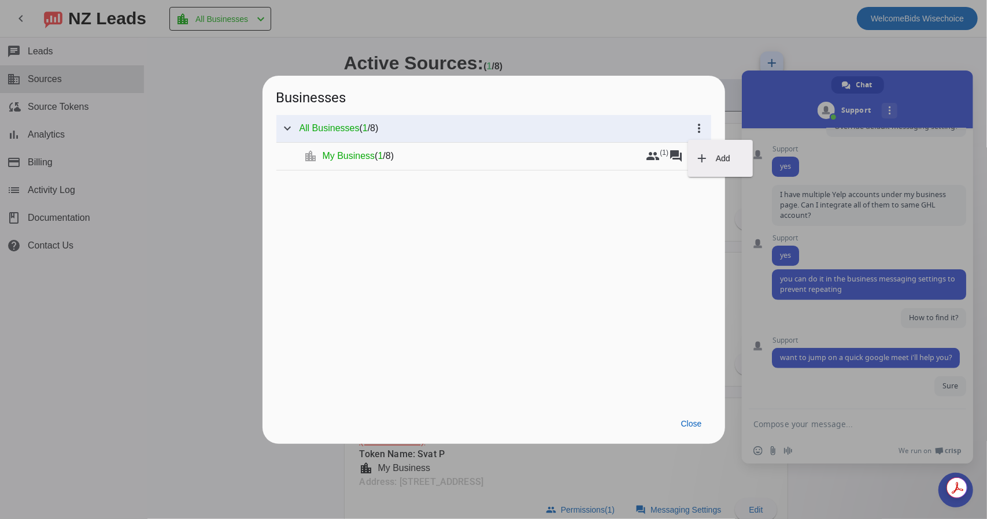
click at [175, 128] on div at bounding box center [493, 259] width 987 height 519
click at [696, 157] on mat-icon "more_vert" at bounding box center [699, 156] width 14 height 14
click at [672, 155] on div at bounding box center [493, 259] width 987 height 519
click at [673, 157] on mat-icon "forum" at bounding box center [676, 156] width 14 height 14
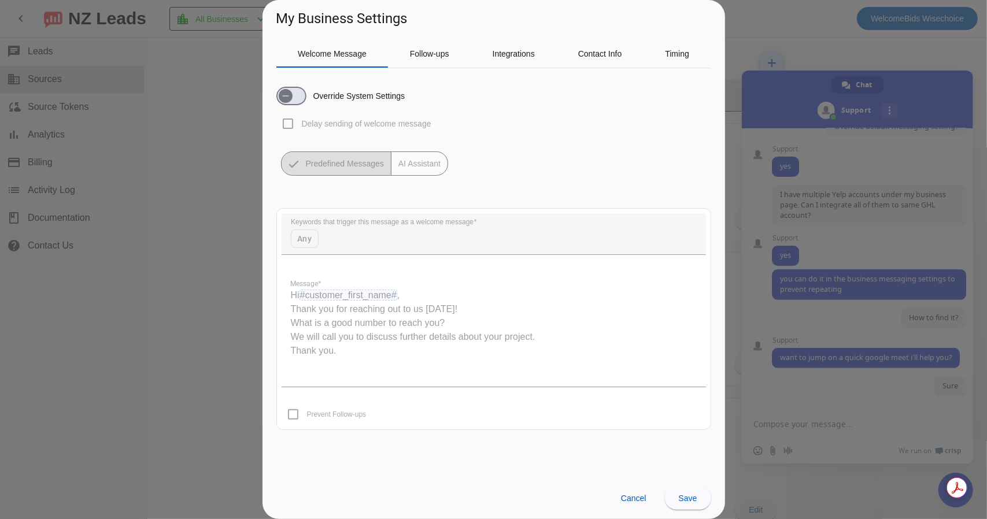
click at [751, 24] on div at bounding box center [493, 259] width 987 height 519
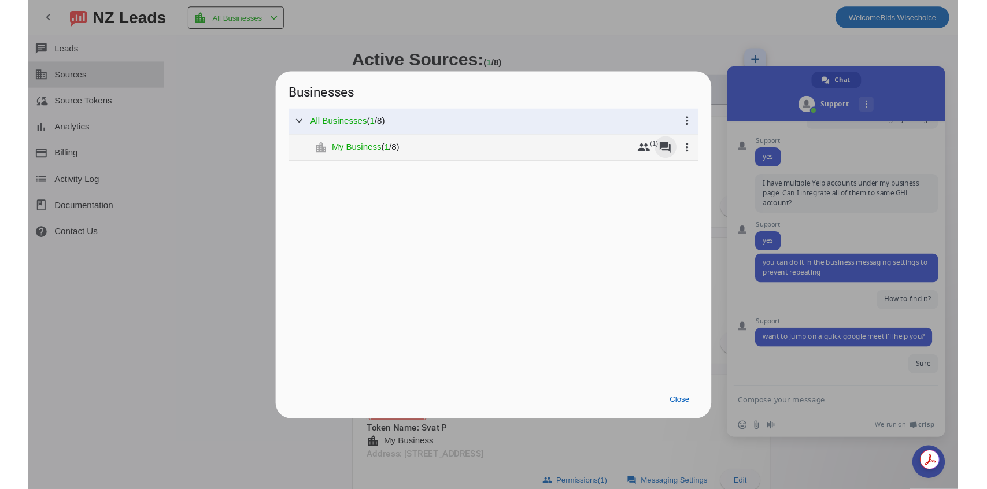
scroll to position [260, 0]
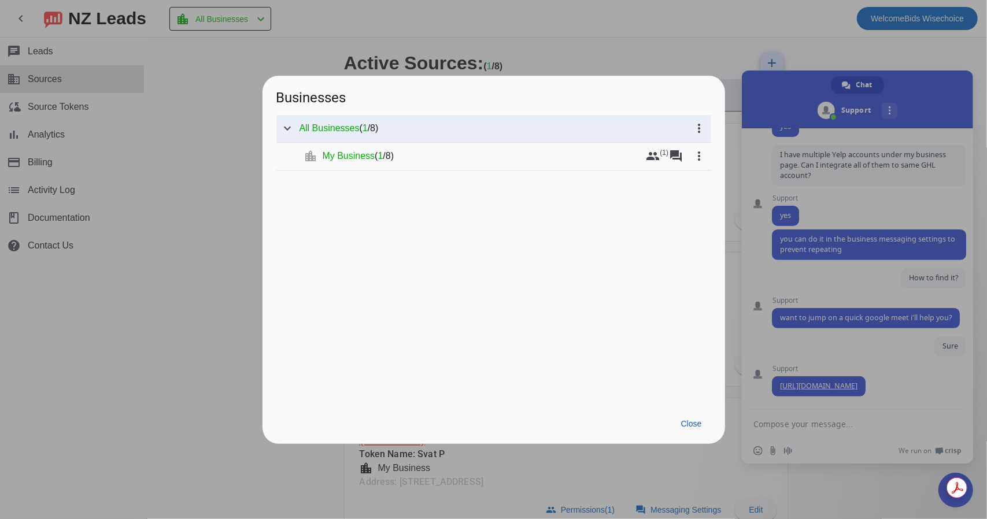
click at [612, 38] on div at bounding box center [493, 259] width 987 height 519
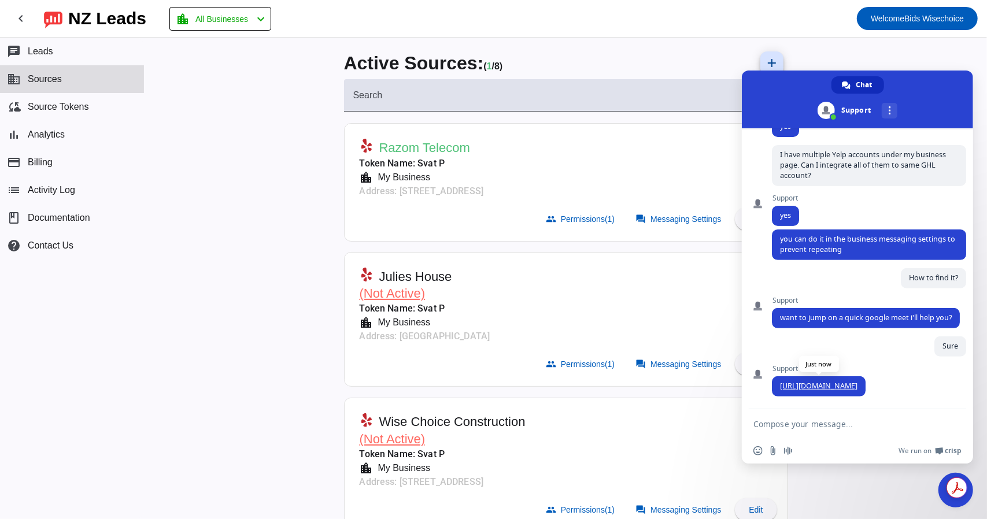
click at [834, 386] on link "[URL][DOMAIN_NAME]" at bounding box center [818, 386] width 77 height 10
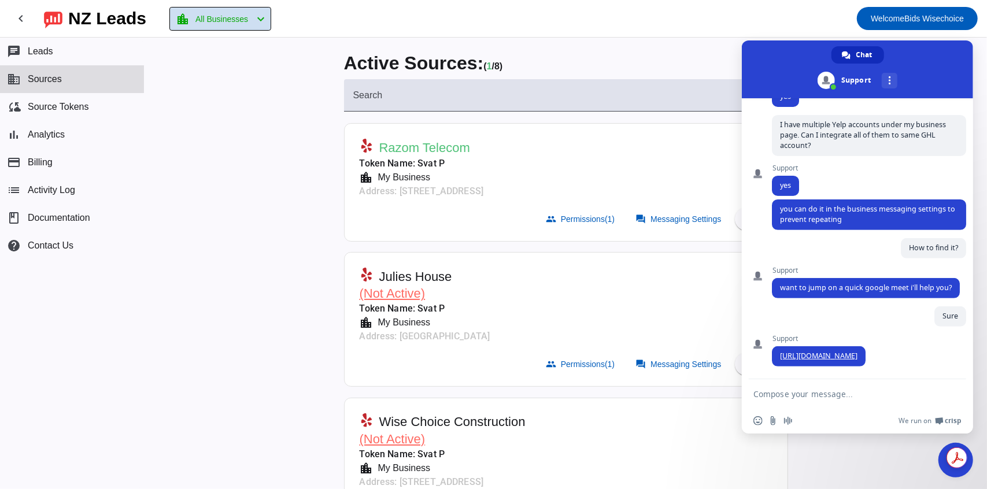
click at [248, 21] on span "All Businesses" at bounding box center [221, 19] width 53 height 16
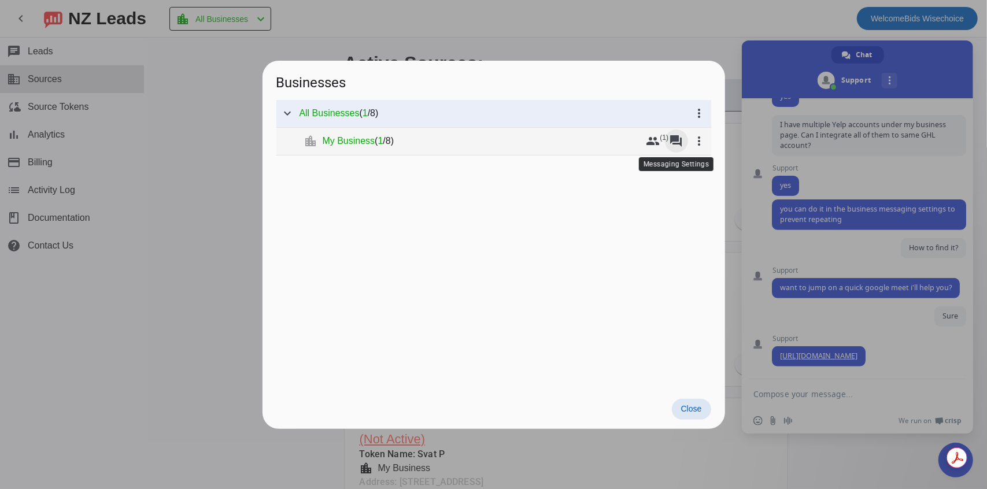
click at [679, 139] on mat-icon "forum" at bounding box center [676, 141] width 14 height 14
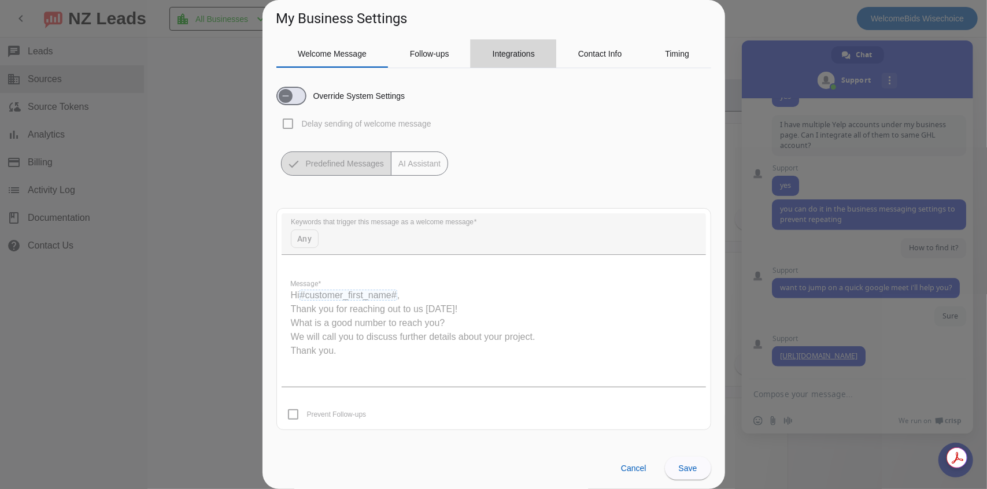
click at [497, 54] on span "Integrations" at bounding box center [513, 54] width 42 height 8
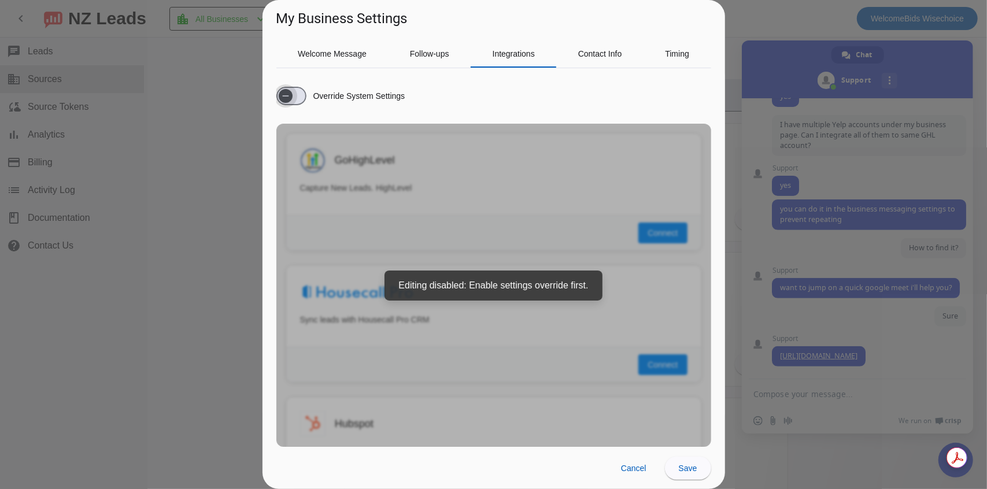
click at [290, 97] on icon "button" at bounding box center [285, 95] width 9 height 9
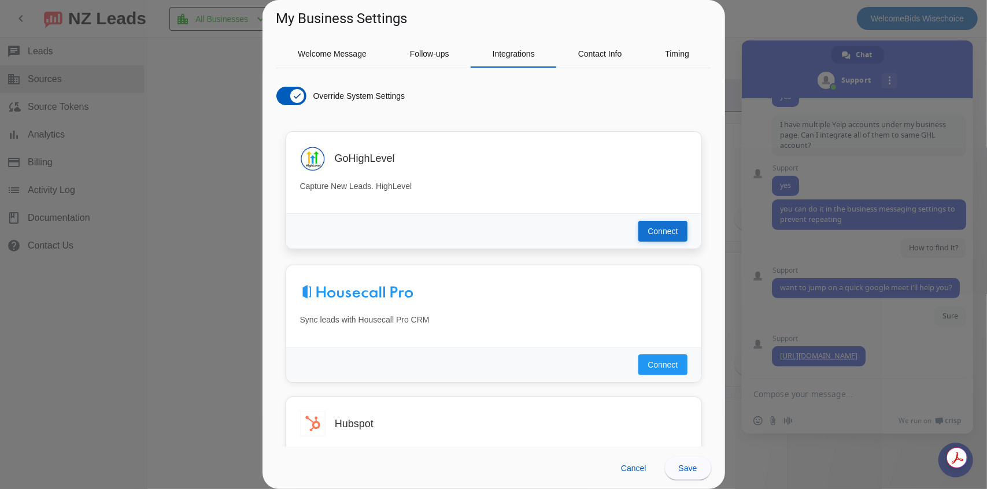
click at [647, 228] on span "Connect" at bounding box center [662, 231] width 30 height 12
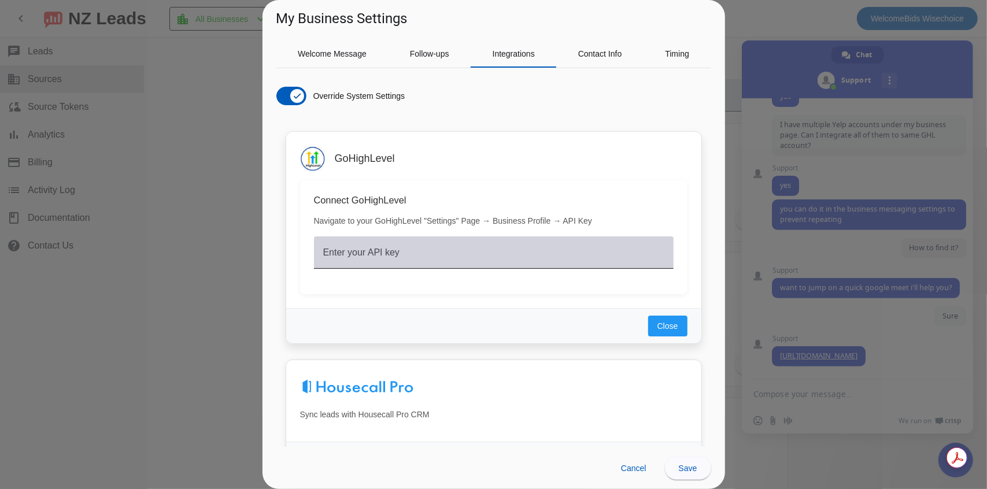
click at [384, 243] on div "Enter your API key" at bounding box center [493, 252] width 341 height 32
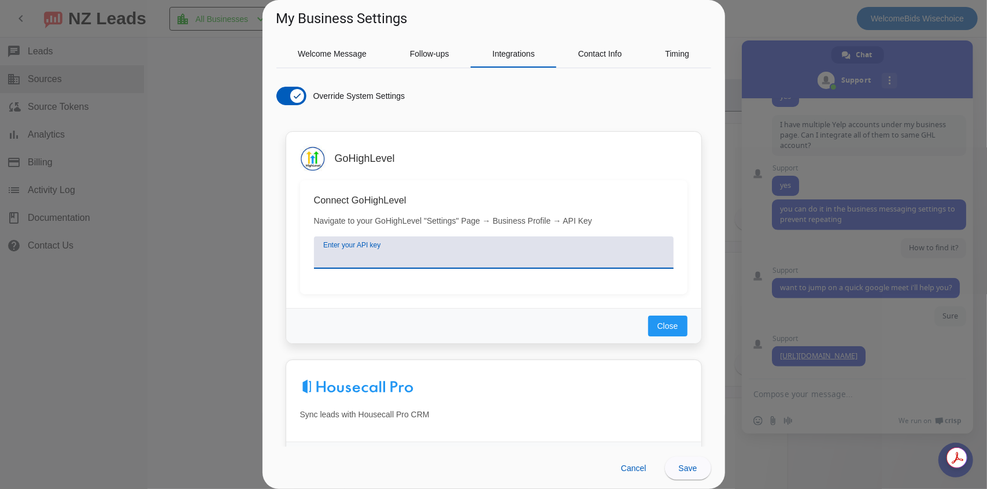
click at [416, 251] on input "Enter your API key" at bounding box center [493, 257] width 341 height 14
paste input "eyJhbGciOiJIUzI1NiIsInR5cCI6IkpXVCJ9.eyJsb2NhdGlvbl9pZCI6IlpvMThhMU1HYmtOUHhzdk…"
type input "eyJhbGciOiJIUzI1NiIsInR5cCI6IkpXVCJ9.eyJsb2NhdGlvbl9pZCI6IlpvMThhMU1HYmtOUHhzdk…"
click at [643, 257] on span at bounding box center [649, 252] width 37 height 21
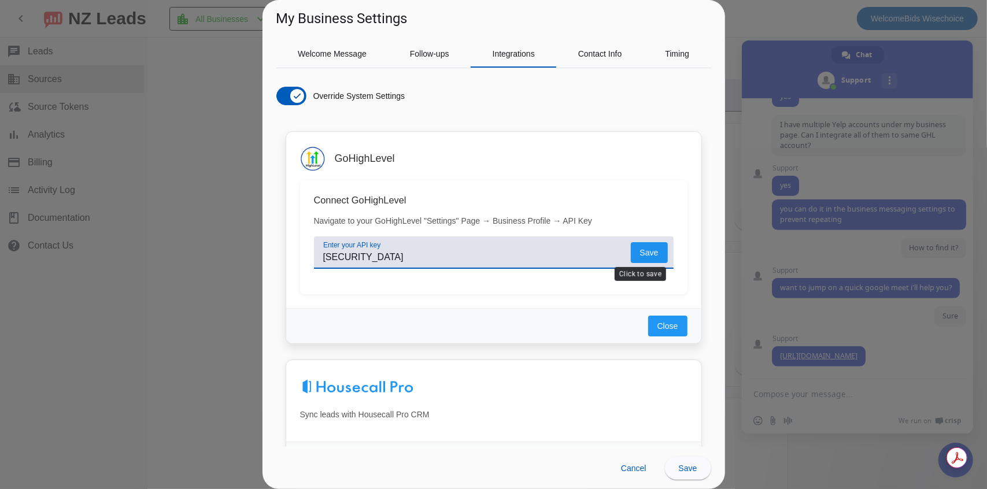
scroll to position [0, 0]
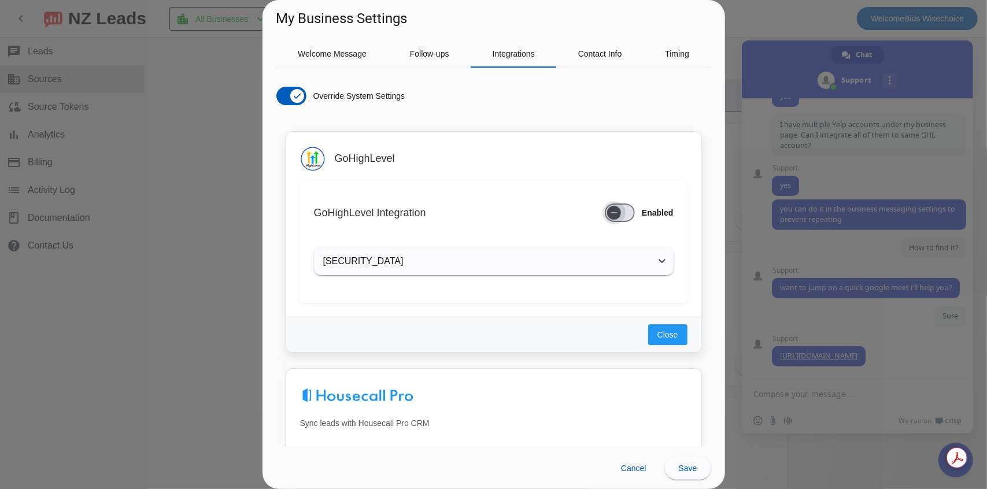
click at [610, 211] on span "button" at bounding box center [614, 213] width 14 height 14
click at [610, 309] on div "GoHighLevel check_circle GoHighLevel Integration Enabled eyJhbGciOiJIUzI1NiIsIn…" at bounding box center [493, 224] width 415 height 185
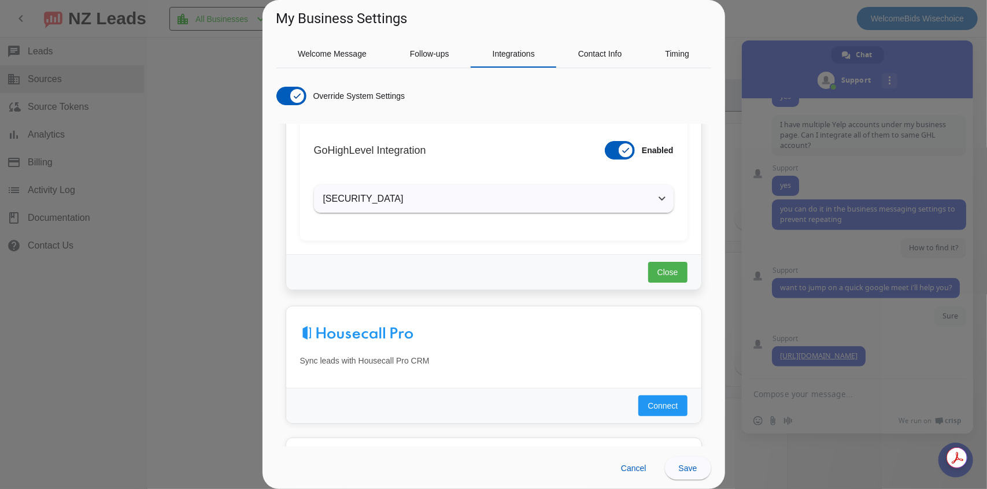
scroll to position [116, 0]
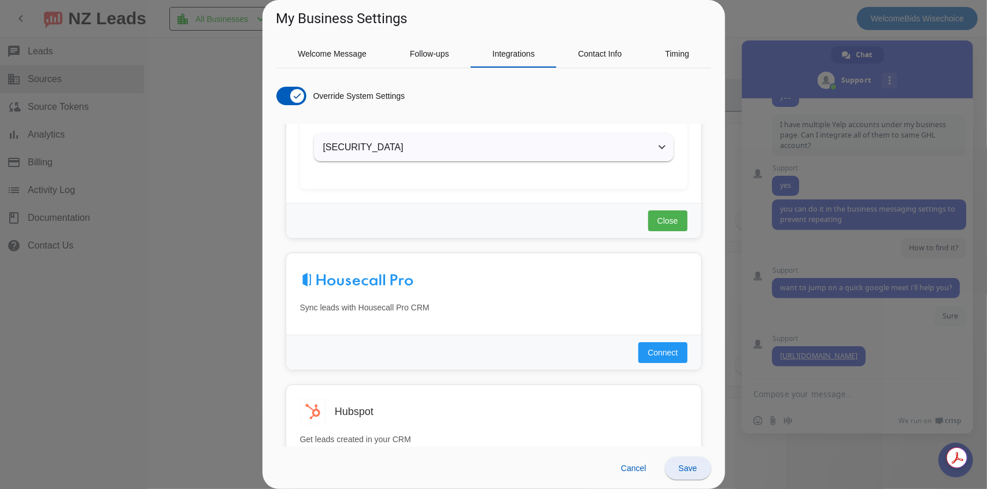
click at [687, 465] on span "Save" at bounding box center [688, 468] width 18 height 9
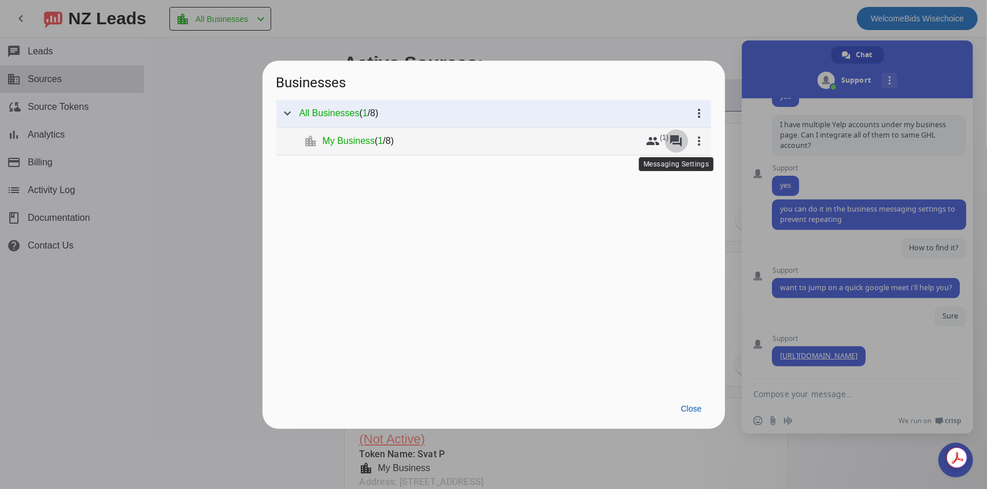
click at [673, 136] on mat-icon "forum" at bounding box center [676, 141] width 14 height 14
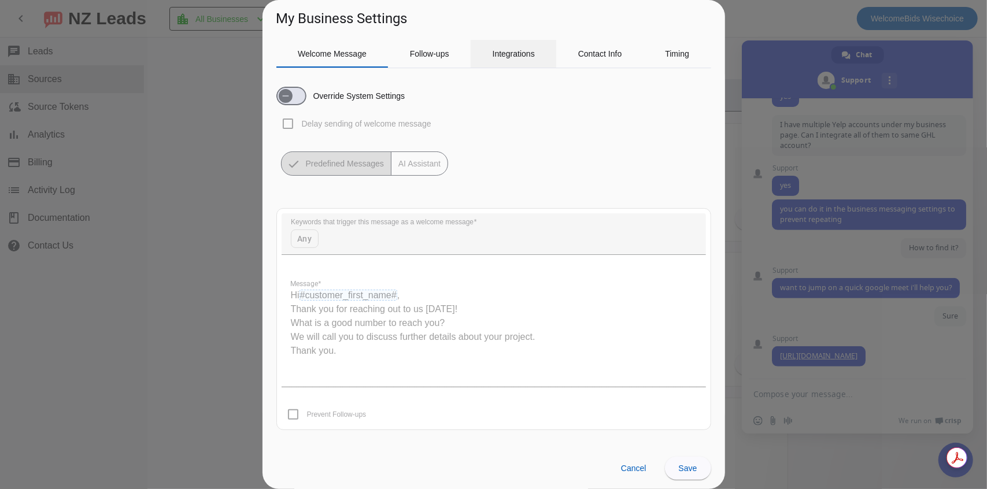
click at [521, 54] on span "Integrations" at bounding box center [513, 54] width 42 height 8
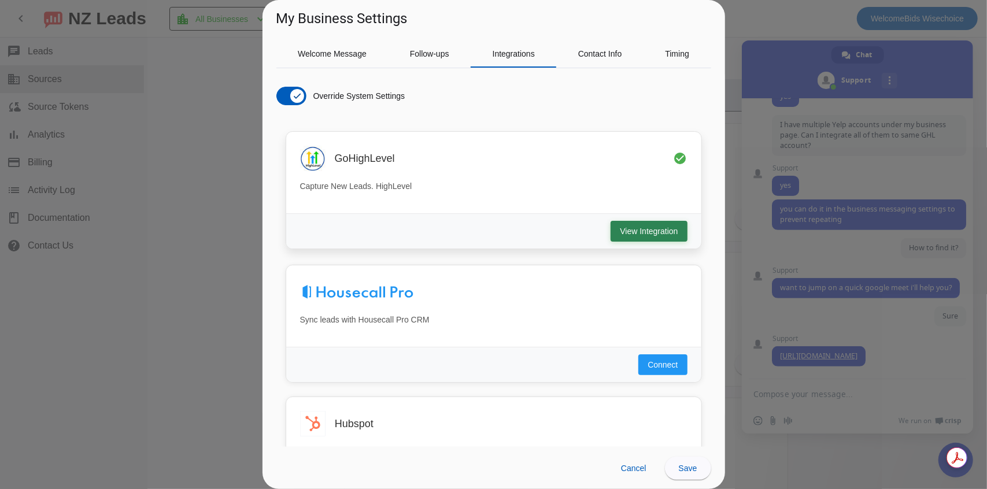
click at [623, 229] on span "View Integration" at bounding box center [649, 231] width 58 height 12
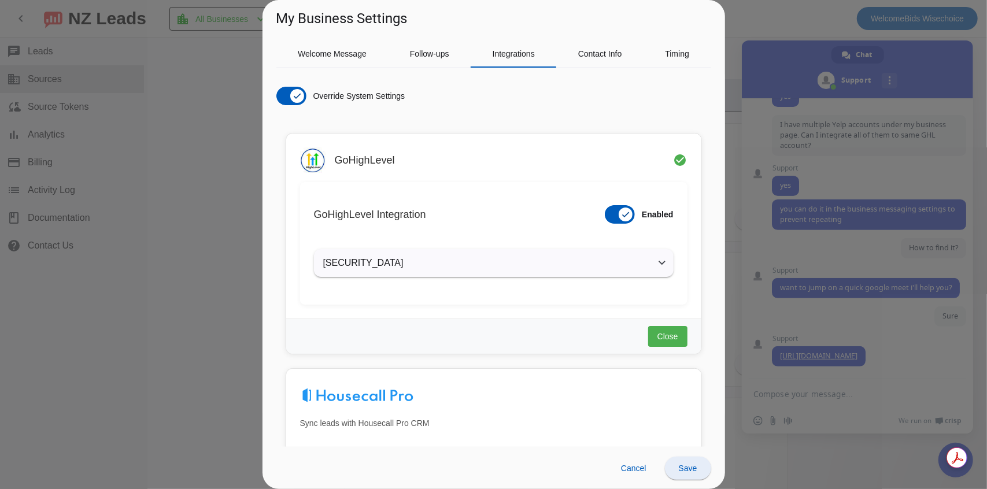
click at [687, 464] on span "Save" at bounding box center [688, 468] width 18 height 9
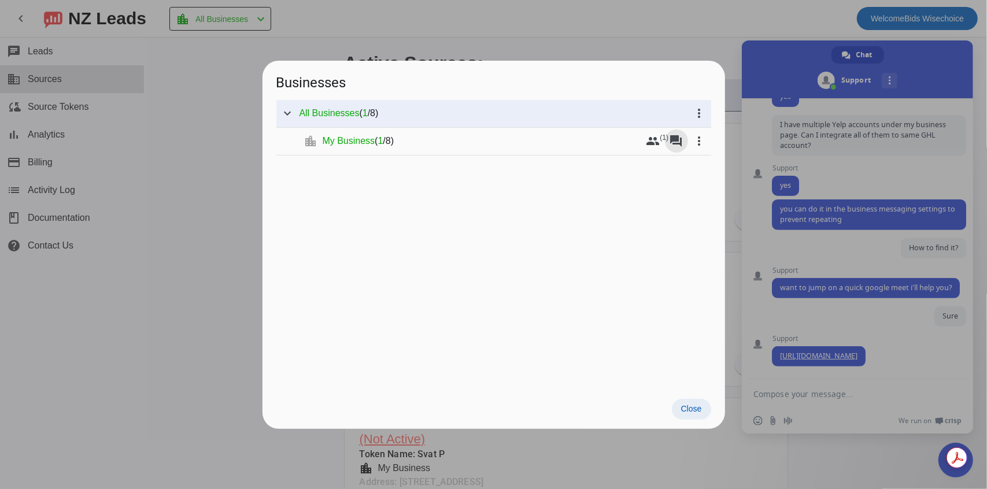
click at [690, 407] on span "Close" at bounding box center [691, 408] width 21 height 9
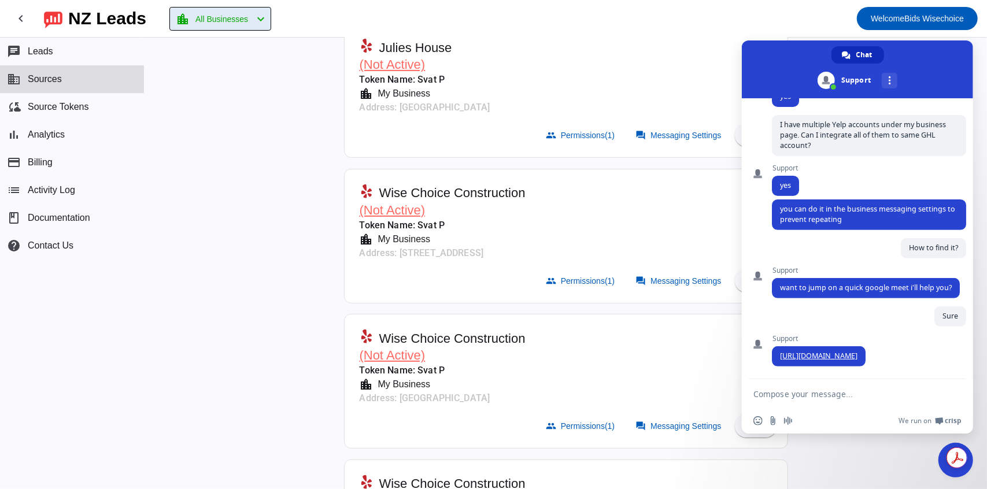
scroll to position [231, 0]
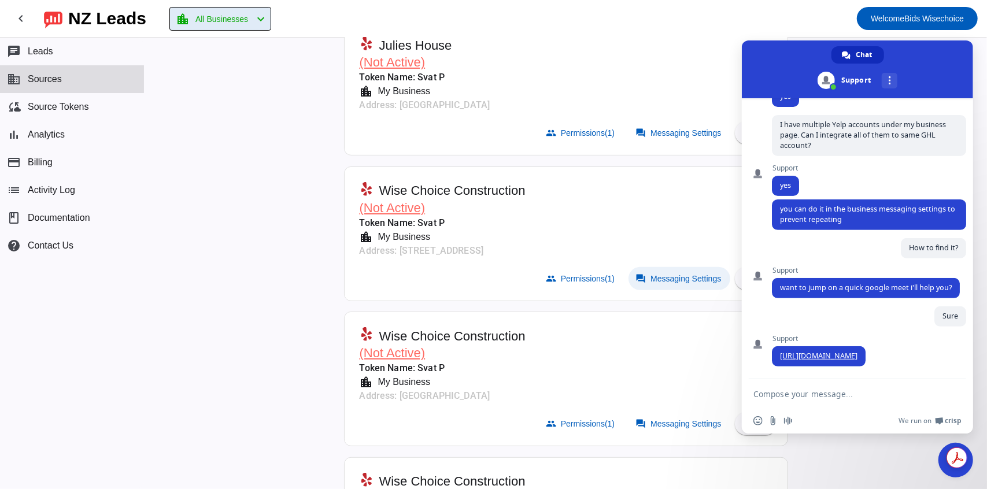
click at [677, 276] on span "Messaging Settings" at bounding box center [685, 278] width 71 height 9
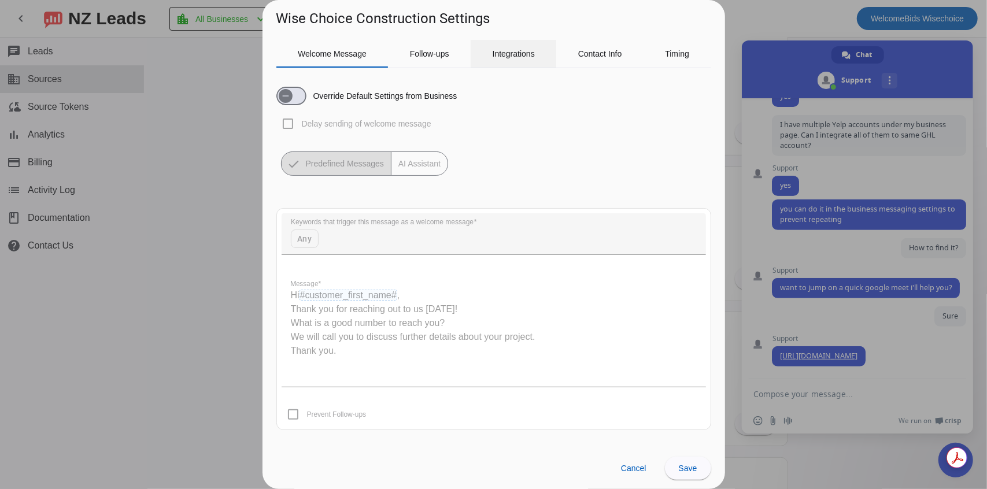
click at [496, 53] on span "Integrations" at bounding box center [513, 54] width 42 height 8
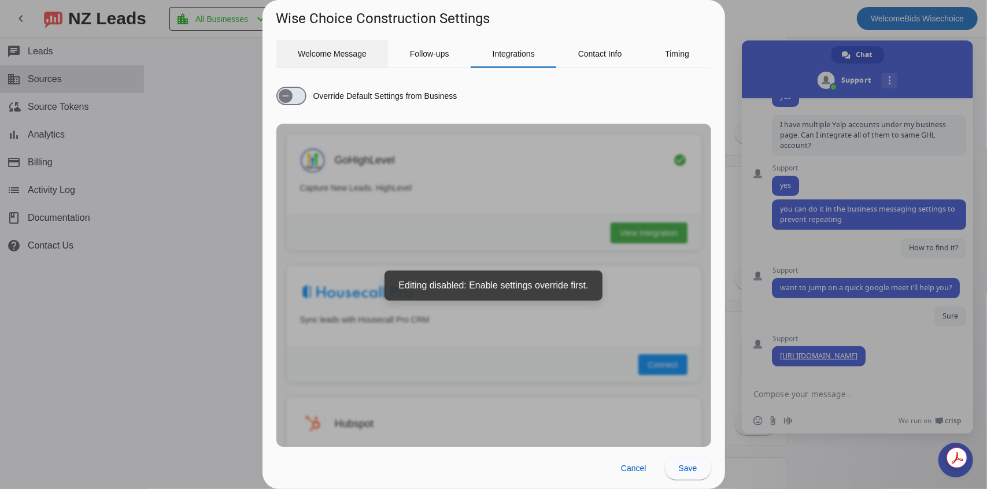
click at [299, 55] on span "Welcome Message" at bounding box center [332, 54] width 69 height 8
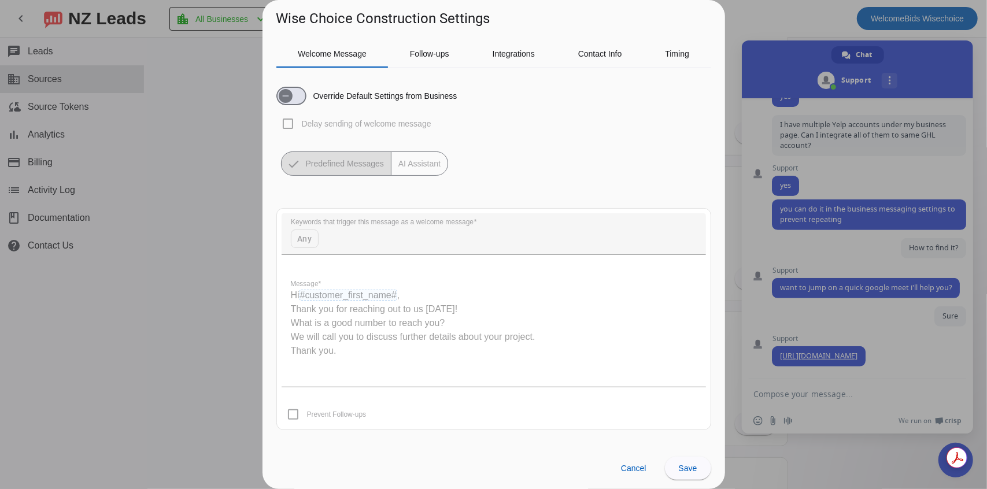
click at [738, 19] on div at bounding box center [493, 244] width 987 height 489
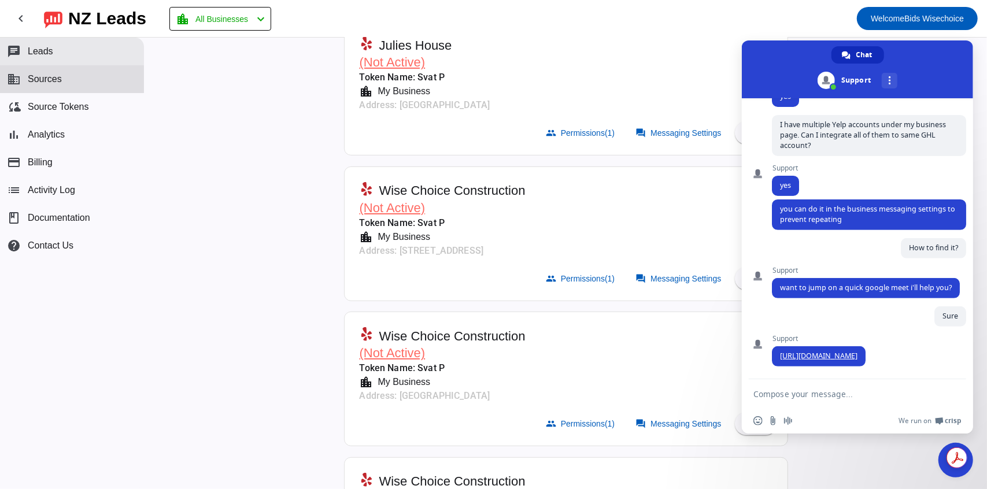
click at [42, 48] on span "Leads" at bounding box center [40, 51] width 25 height 10
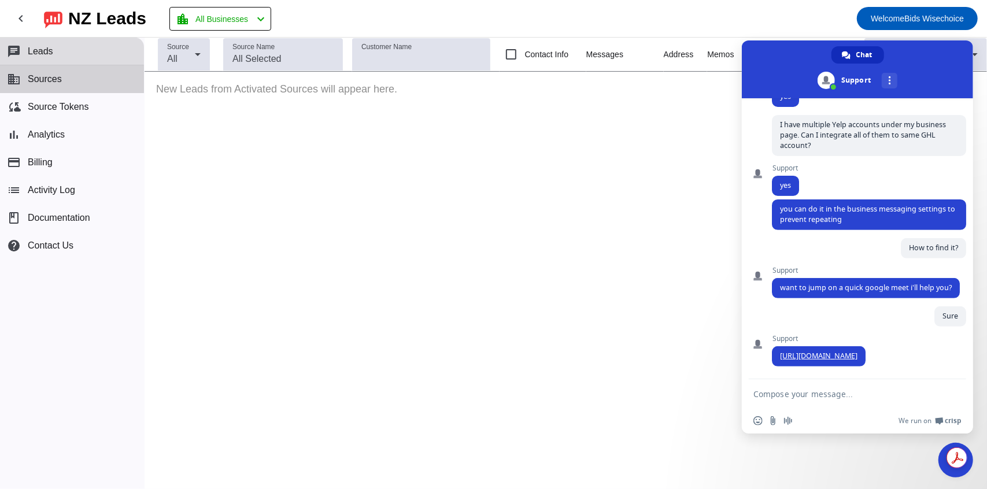
click at [43, 76] on span "Sources" at bounding box center [45, 79] width 34 height 10
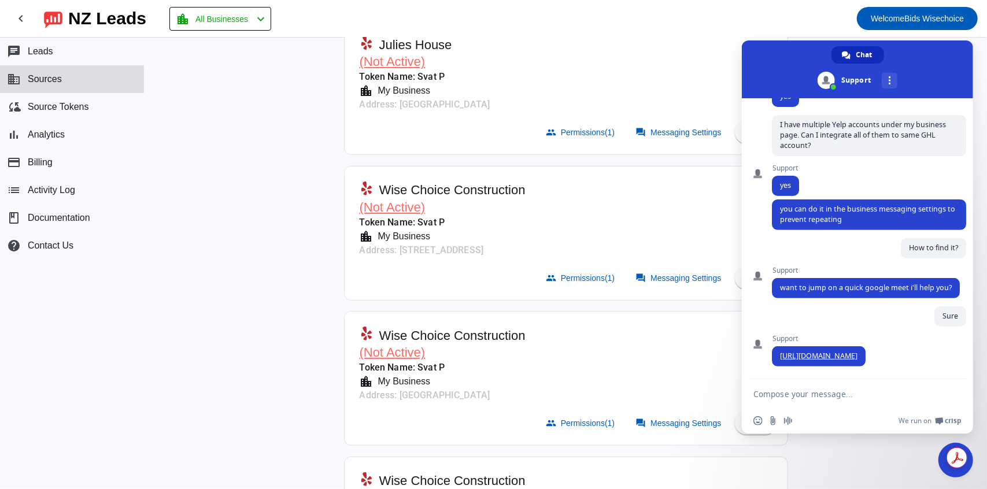
scroll to position [520, 0]
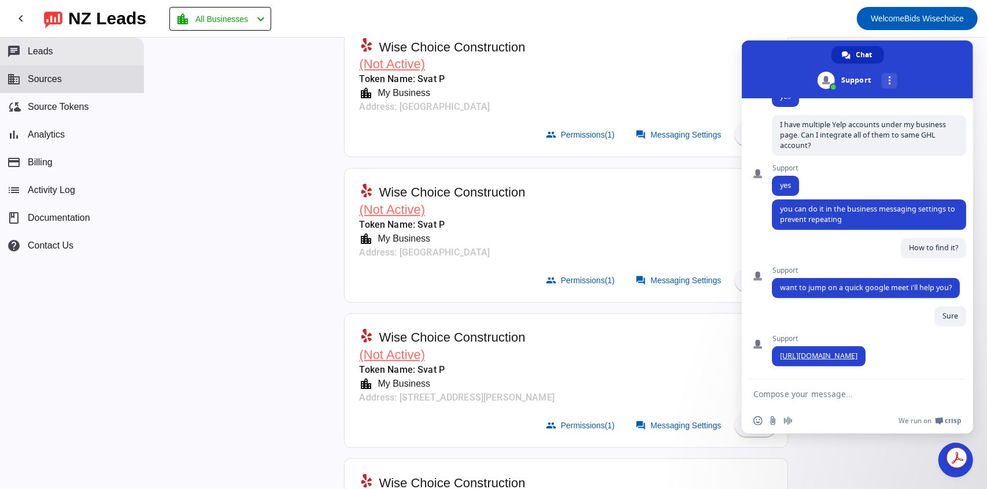
click at [46, 51] on span "Leads" at bounding box center [40, 51] width 25 height 10
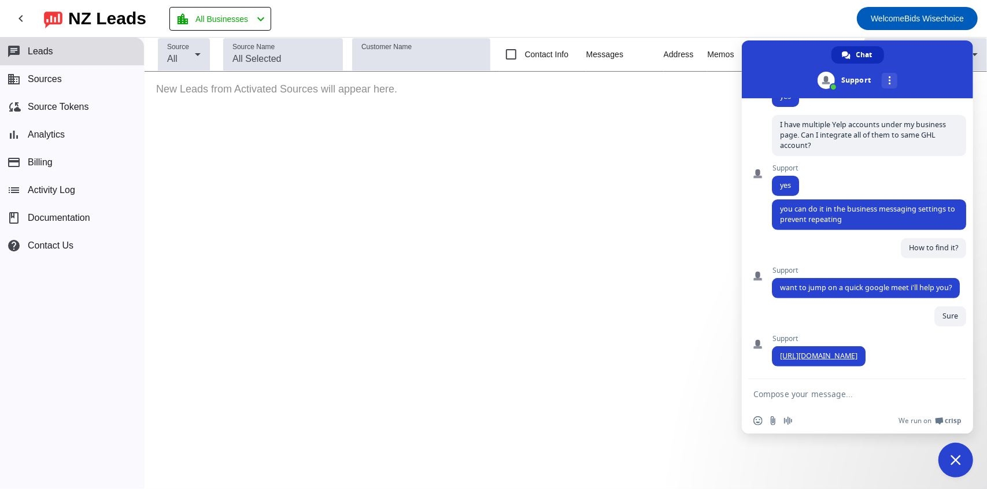
click at [953, 462] on span "Close chat" at bounding box center [955, 460] width 10 height 10
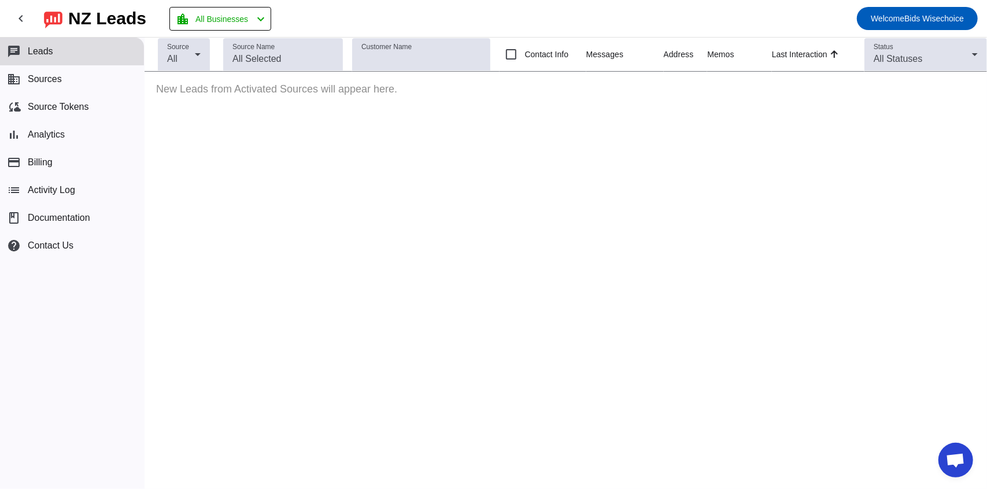
drag, startPoint x: 529, startPoint y: 177, endPoint x: 661, endPoint y: 186, distance: 132.0
click at [661, 186] on div "Source All Source Name Customer Name Contact Info Messages Address Memos Last I…" at bounding box center [565, 263] width 842 height 451
click at [55, 77] on span "Sources" at bounding box center [45, 79] width 34 height 10
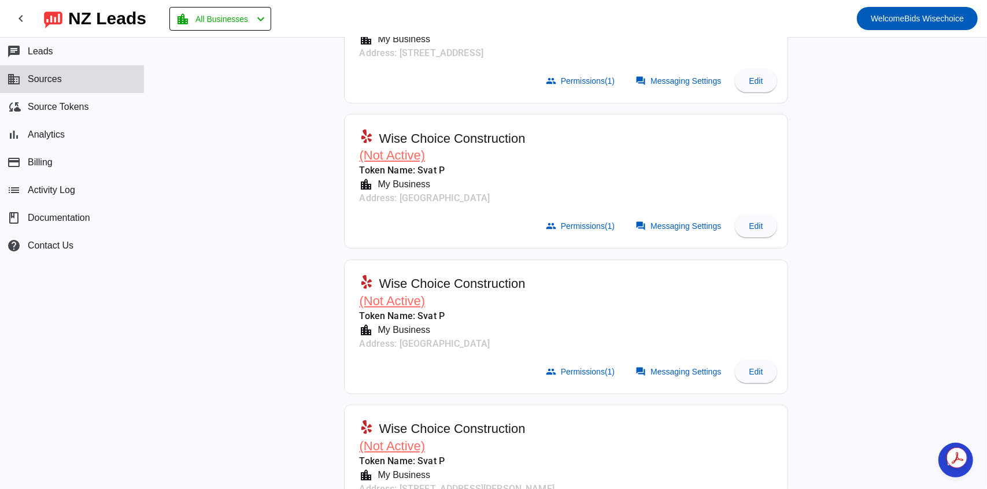
scroll to position [371, 0]
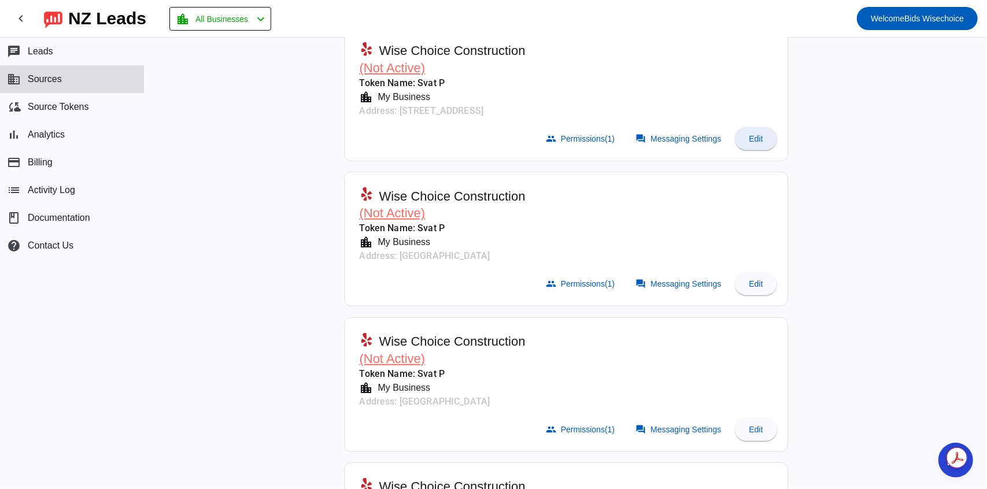
click at [737, 131] on span at bounding box center [756, 139] width 42 height 28
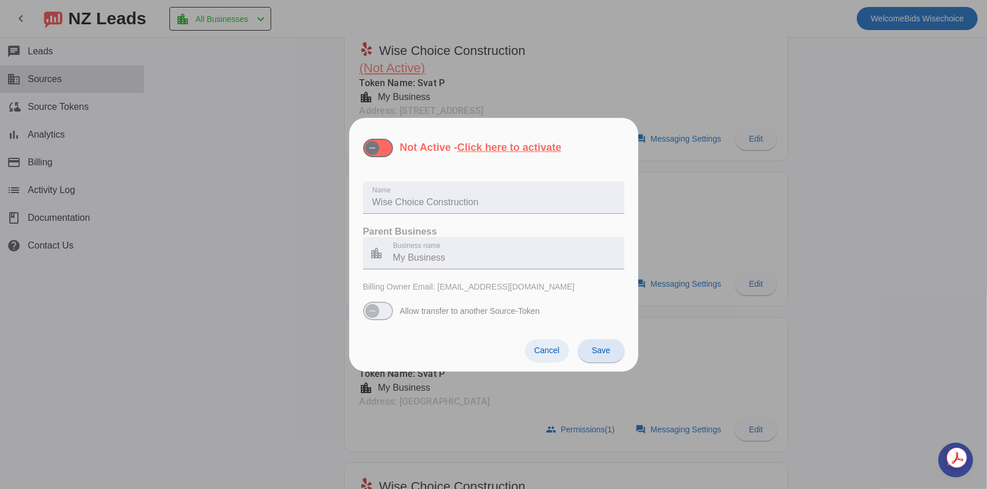
click at [549, 357] on span at bounding box center [547, 350] width 44 height 23
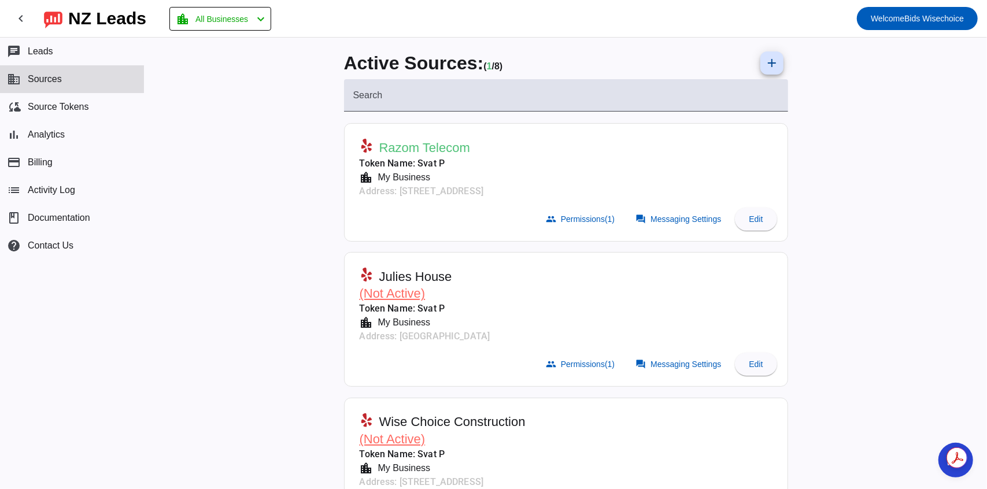
scroll to position [173, 0]
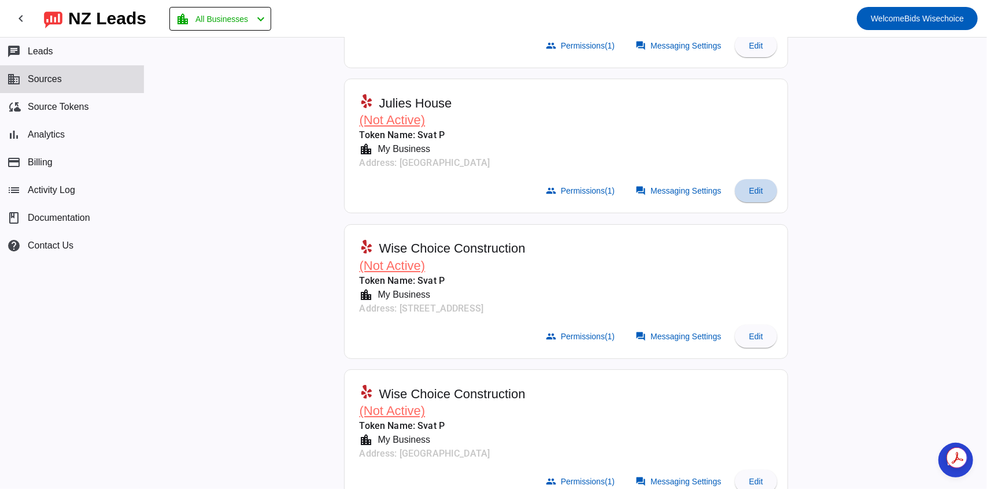
click at [750, 190] on span "Edit" at bounding box center [755, 190] width 14 height 9
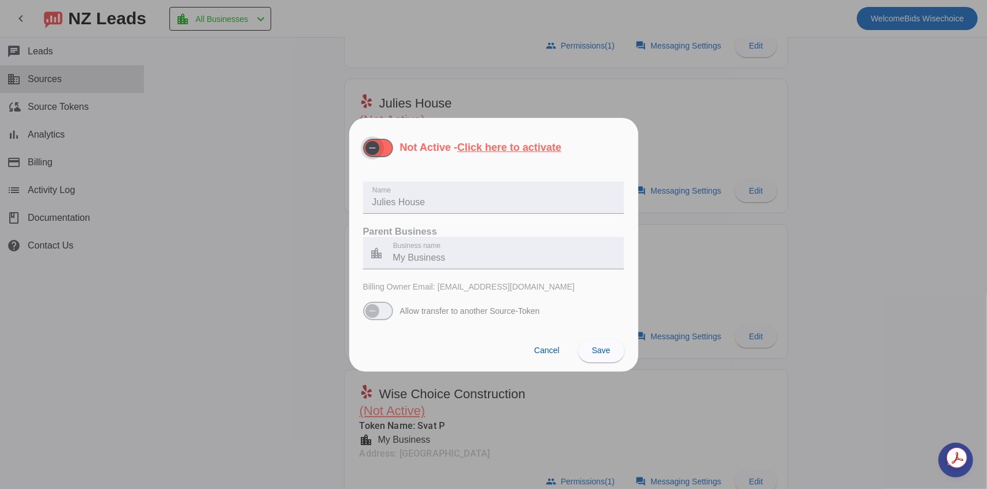
click at [375, 150] on icon "button" at bounding box center [372, 147] width 9 height 9
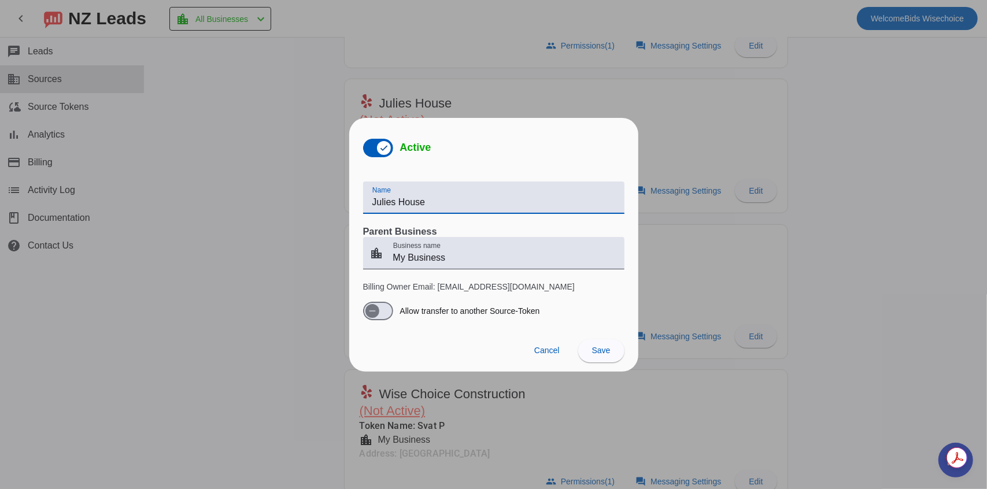
click at [421, 202] on input "Julies House" at bounding box center [493, 202] width 243 height 14
click at [433, 203] on input "Julies House" at bounding box center [493, 202] width 243 height 14
click at [549, 347] on span "Cancel" at bounding box center [546, 350] width 25 height 9
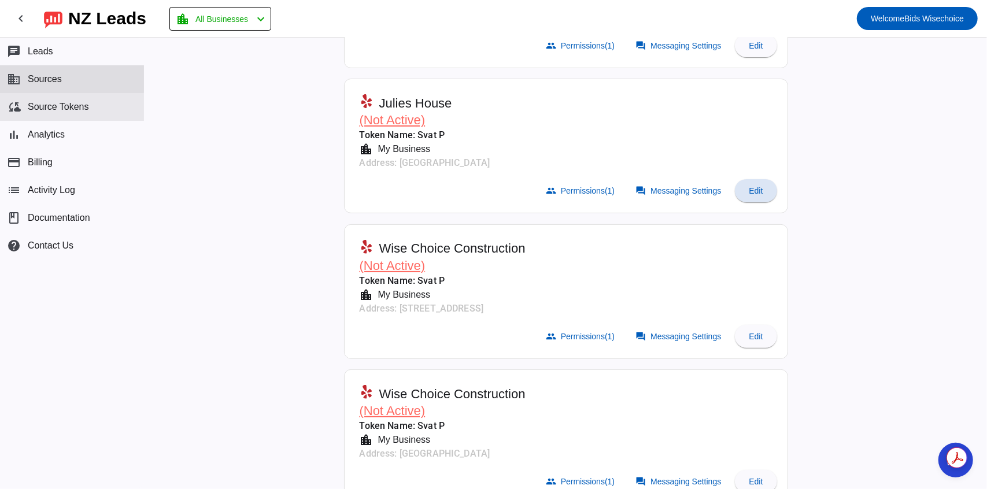
click at [97, 109] on button "cloud_sync Source Tokens" at bounding box center [72, 107] width 144 height 28
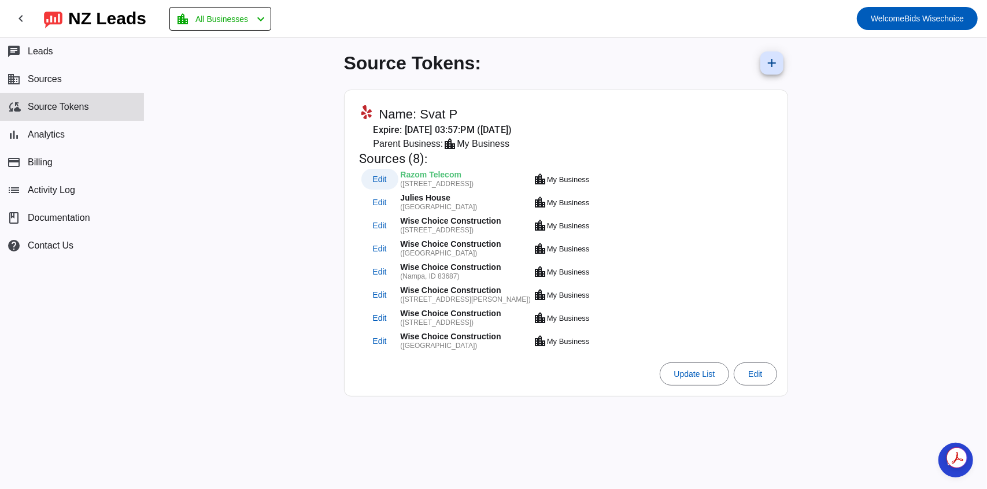
click at [377, 179] on span "Edit" at bounding box center [379, 180] width 14 height 8
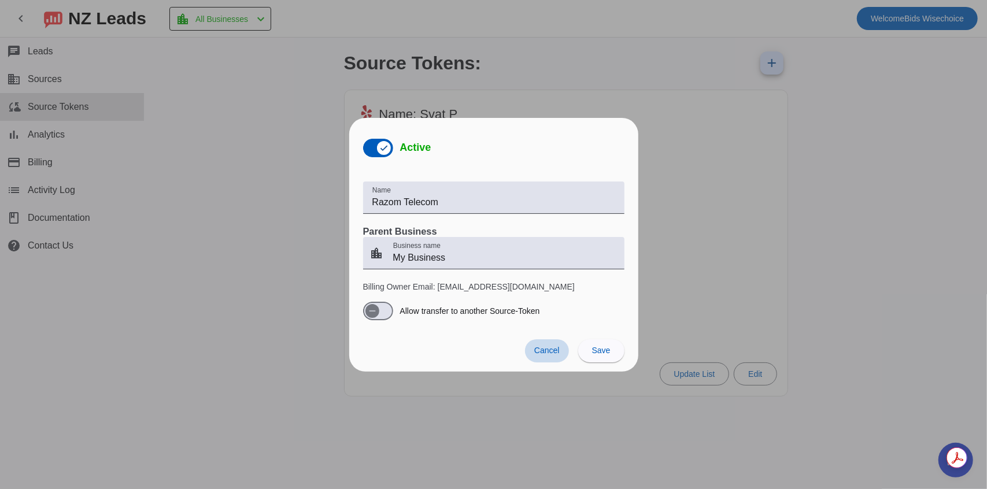
click at [546, 350] on span "Cancel" at bounding box center [546, 350] width 25 height 9
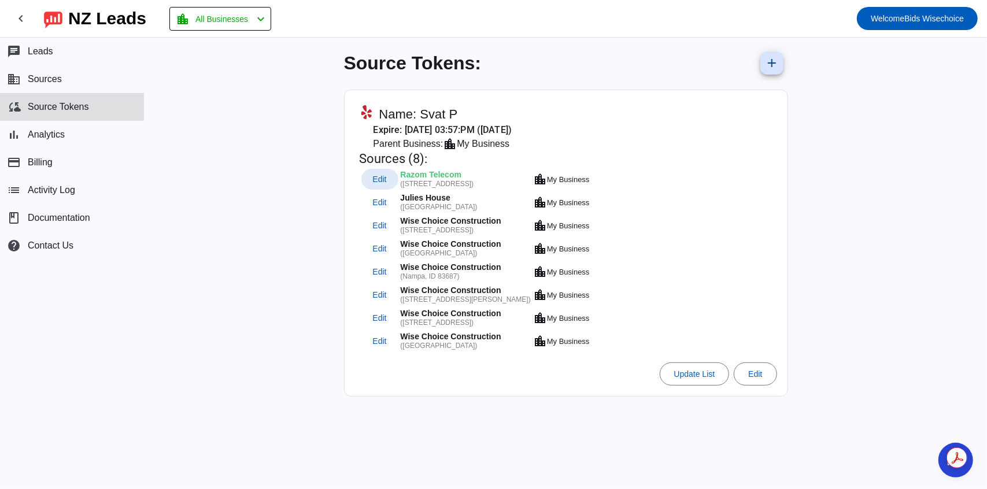
click at [433, 116] on span "Name: Svat P" at bounding box center [418, 114] width 79 height 16
drag, startPoint x: 416, startPoint y: 116, endPoint x: 458, endPoint y: 116, distance: 42.2
click at [458, 116] on div "Name: Svat P" at bounding box center [476, 114] width 232 height 18
click at [380, 178] on span "Edit" at bounding box center [379, 180] width 14 height 8
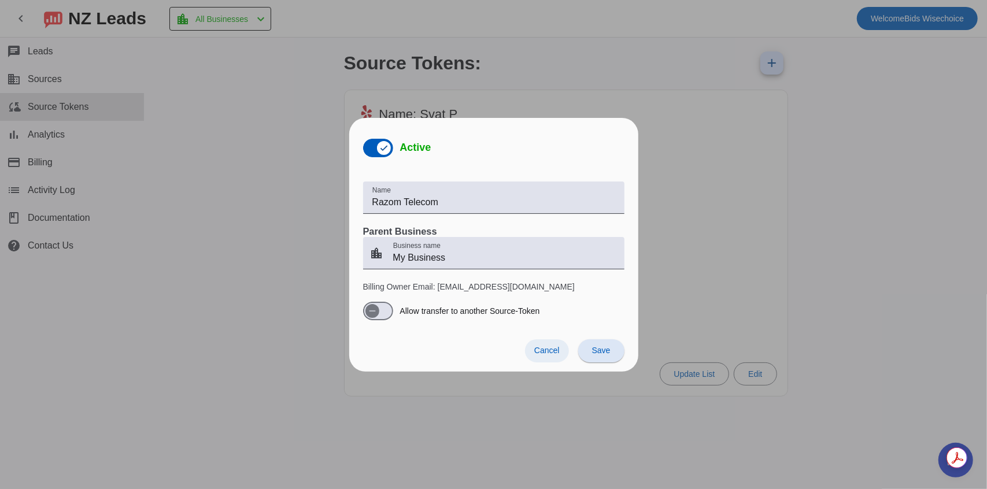
click at [546, 346] on span "Cancel" at bounding box center [546, 350] width 25 height 9
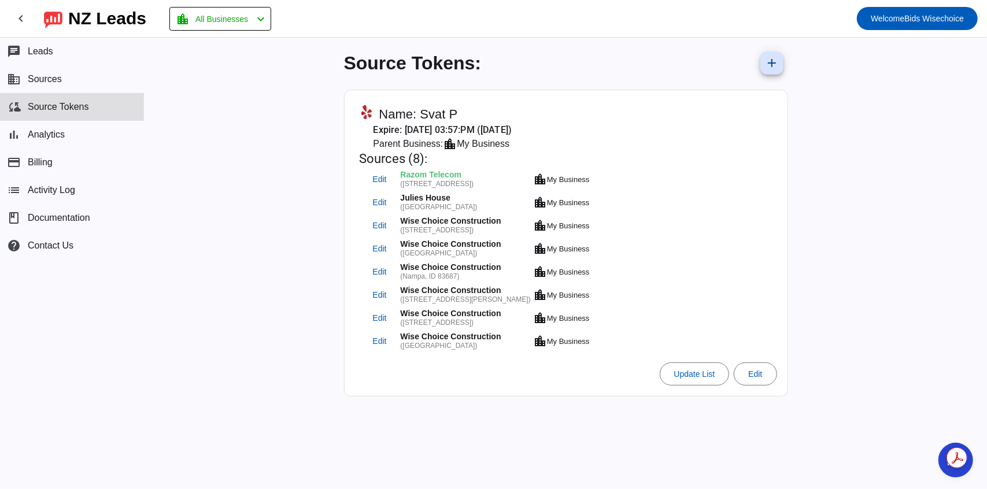
click at [511, 133] on mat-card-subtitle "Expire: 9/1/2028, 03:57:PM (in 3 years)" at bounding box center [476, 130] width 232 height 14
drag, startPoint x: 424, startPoint y: 113, endPoint x: 461, endPoint y: 113, distance: 37.0
click at [461, 113] on div "Name: Svat P" at bounding box center [476, 114] width 232 height 18
drag, startPoint x: 419, startPoint y: 107, endPoint x: 464, endPoint y: 108, distance: 45.1
click at [464, 108] on div "Name: Svat P" at bounding box center [476, 114] width 232 height 18
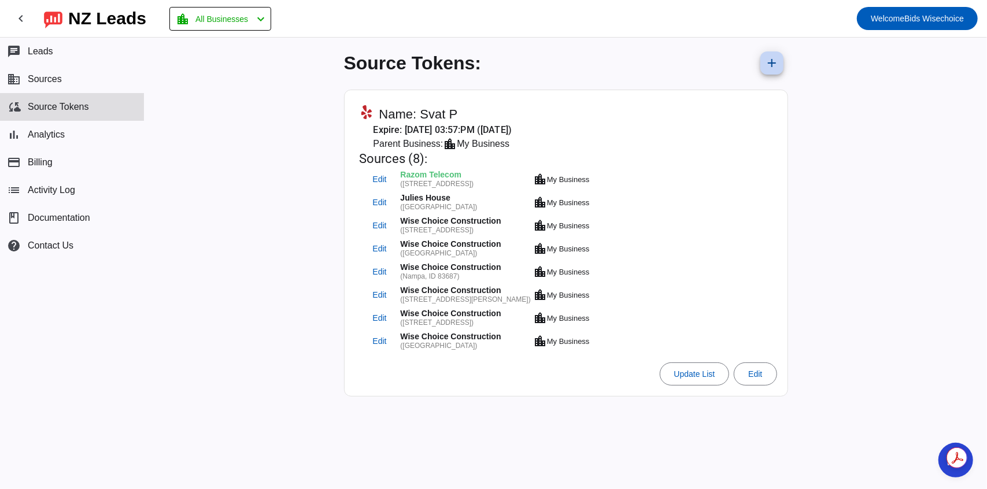
click at [772, 58] on mat-icon "add" at bounding box center [772, 63] width 14 height 14
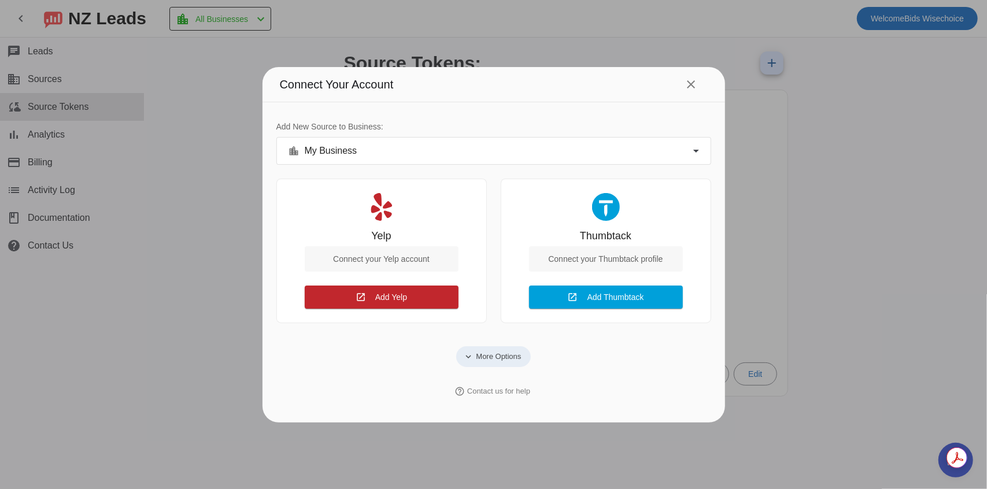
click at [481, 346] on span at bounding box center [493, 356] width 74 height 21
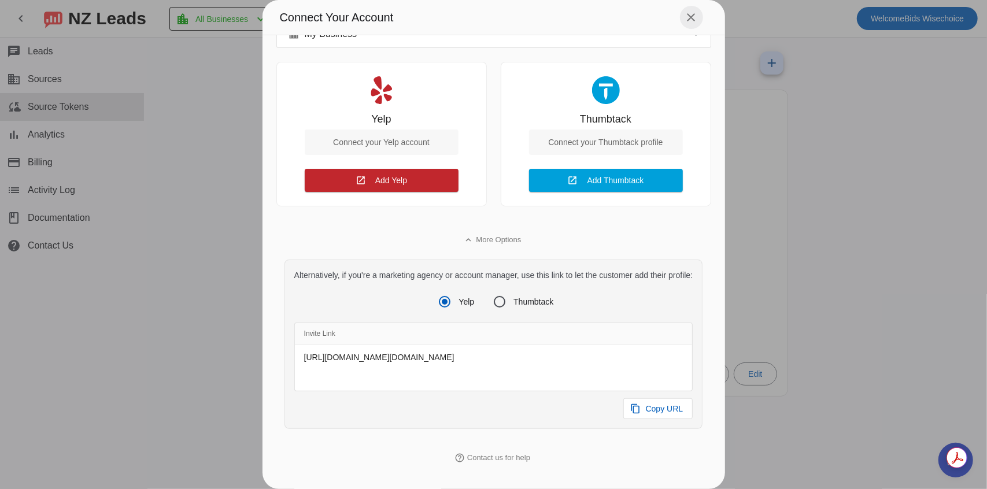
click at [694, 15] on mat-icon "close" at bounding box center [691, 17] width 14 height 14
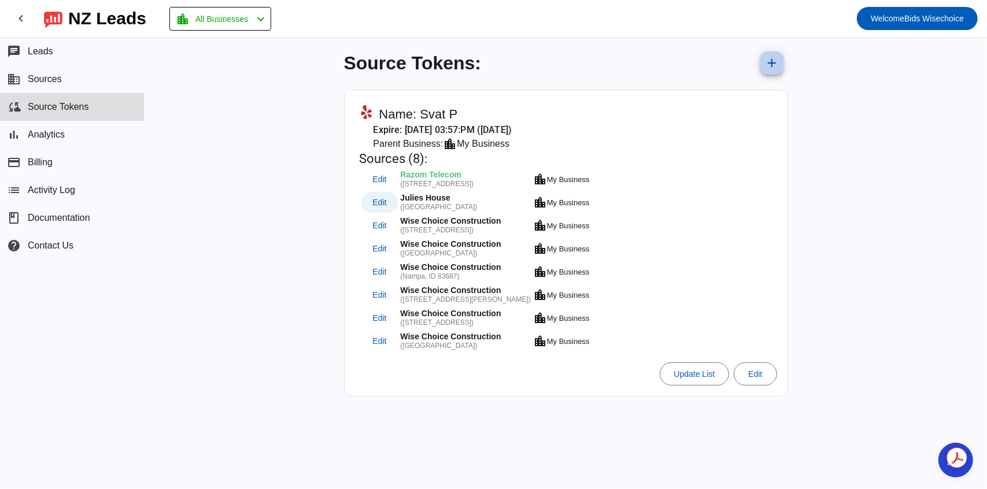
click at [382, 201] on span "Edit" at bounding box center [379, 203] width 14 height 8
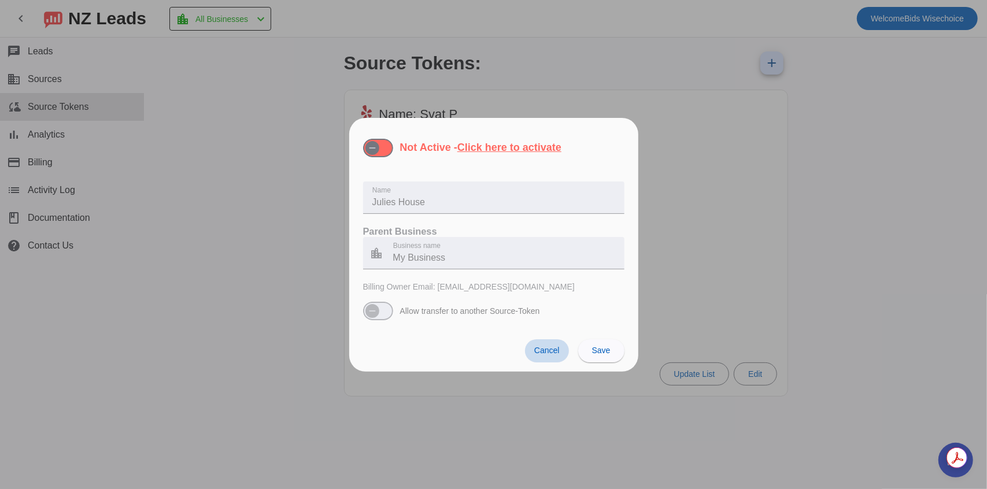
click at [535, 343] on span at bounding box center [547, 350] width 44 height 23
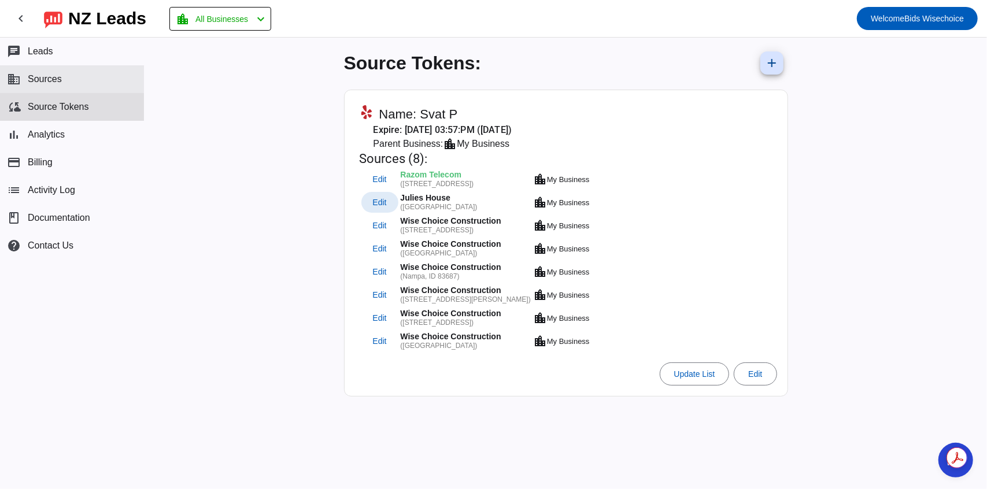
click at [39, 79] on span "Sources" at bounding box center [45, 79] width 34 height 10
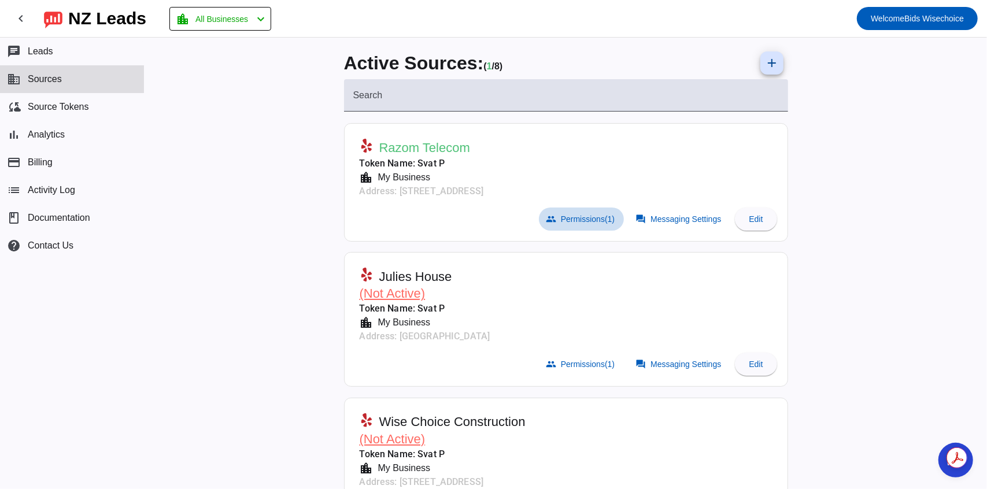
click at [583, 217] on span "Permissions (1)" at bounding box center [588, 218] width 54 height 9
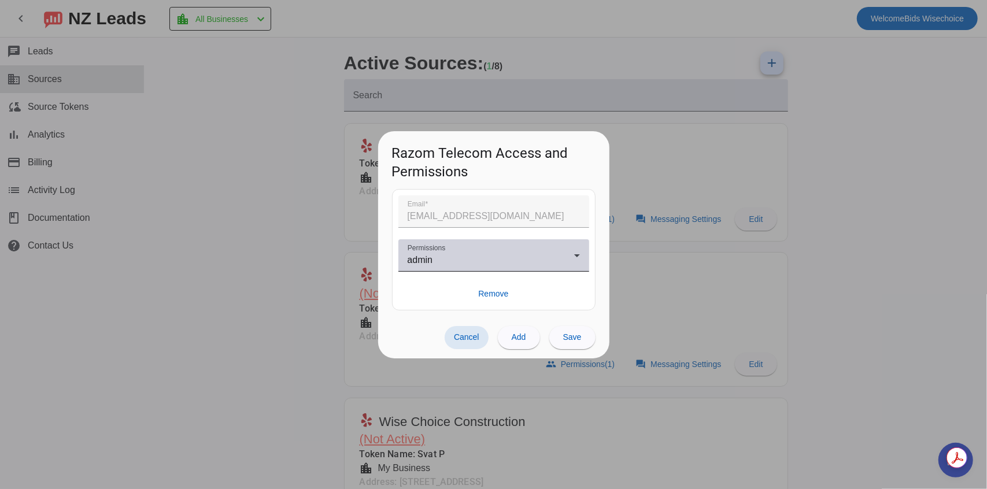
click at [454, 258] on div "admin" at bounding box center [490, 260] width 166 height 14
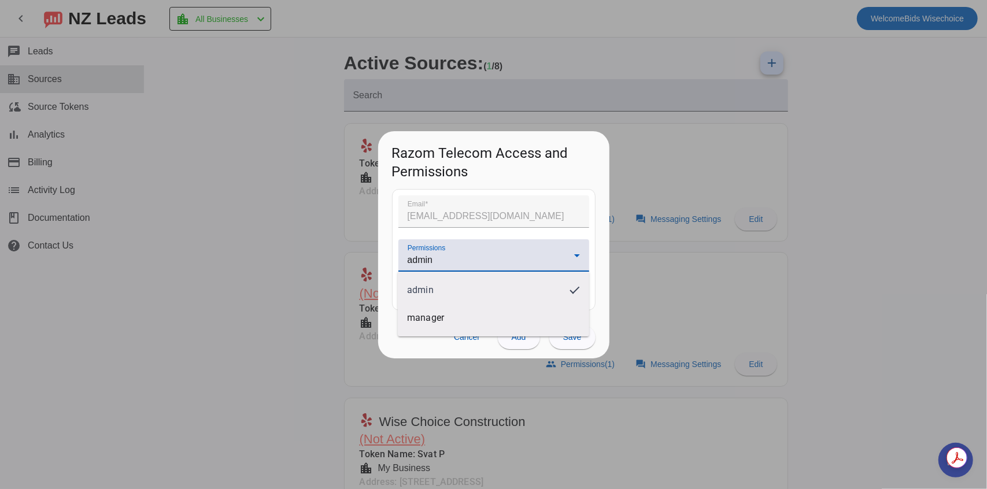
click at [466, 255] on div at bounding box center [493, 244] width 987 height 489
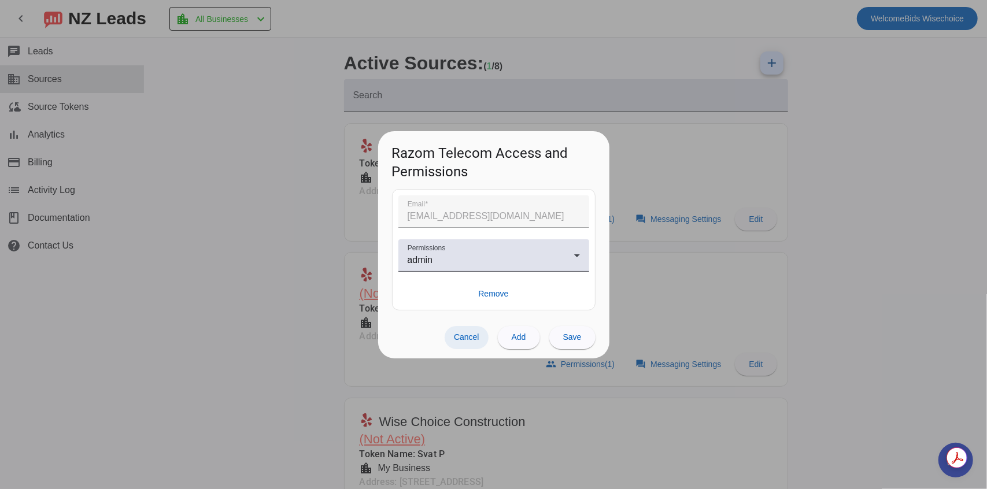
click at [457, 342] on span at bounding box center [466, 337] width 44 height 23
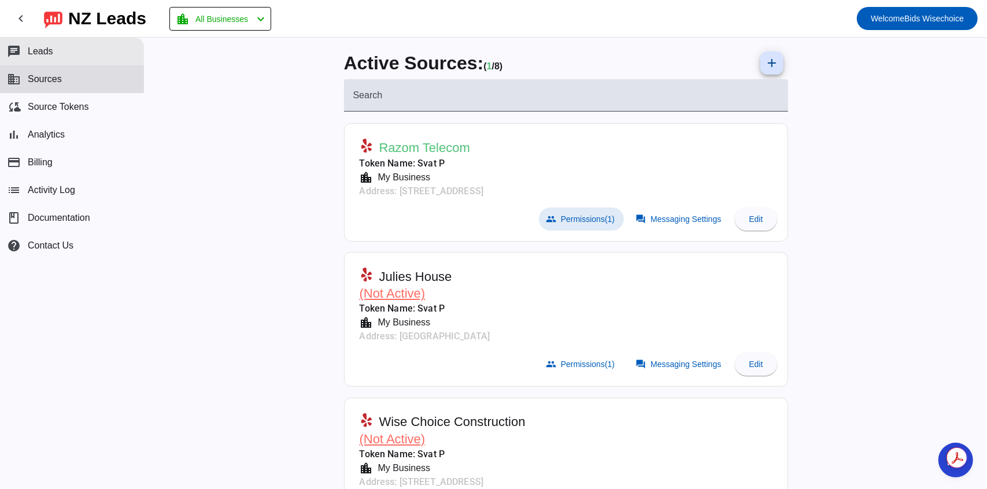
click at [43, 48] on span "Leads" at bounding box center [40, 51] width 25 height 10
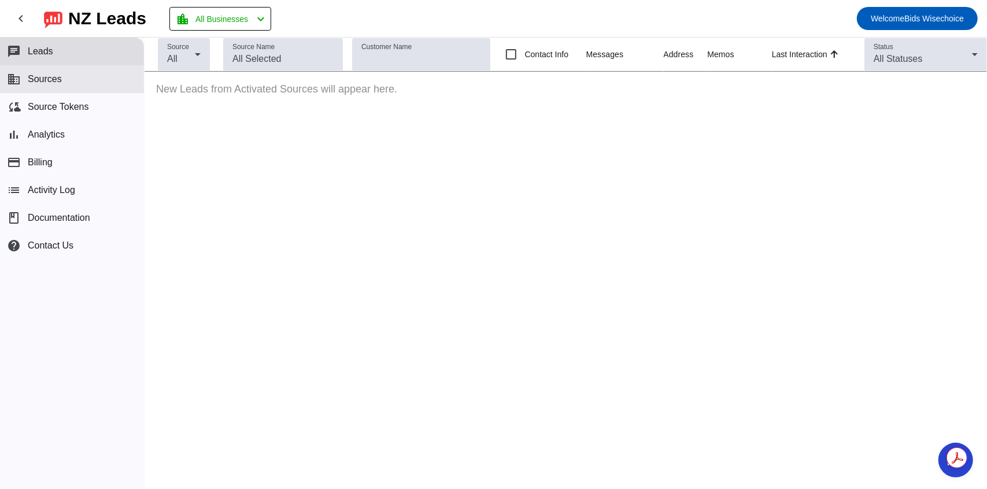
click at [61, 83] on span "Sources" at bounding box center [45, 79] width 34 height 10
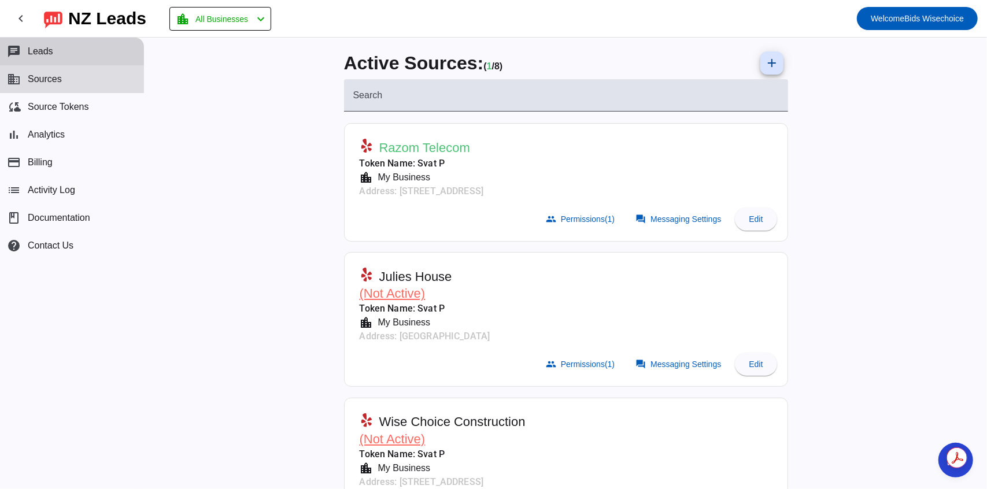
click at [65, 54] on button "chat Leads" at bounding box center [72, 52] width 144 height 28
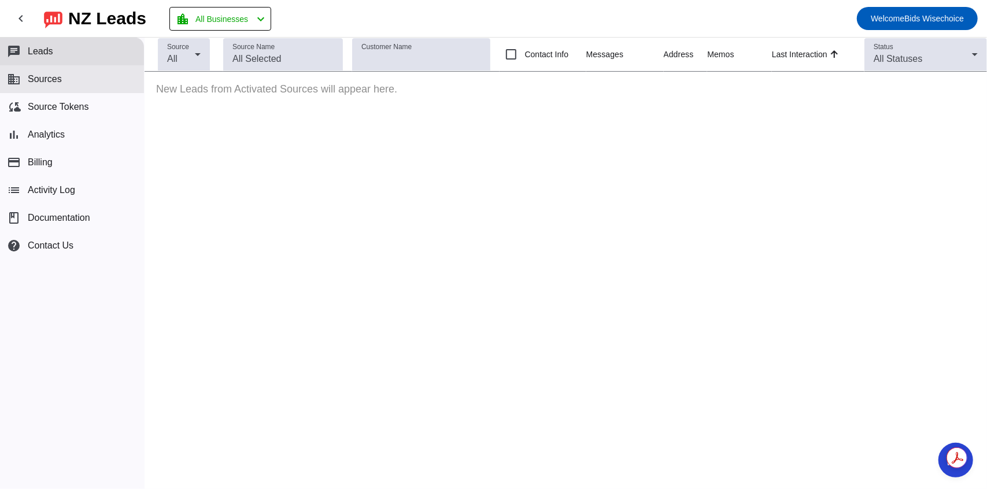
click at [57, 81] on span "Sources" at bounding box center [45, 79] width 34 height 10
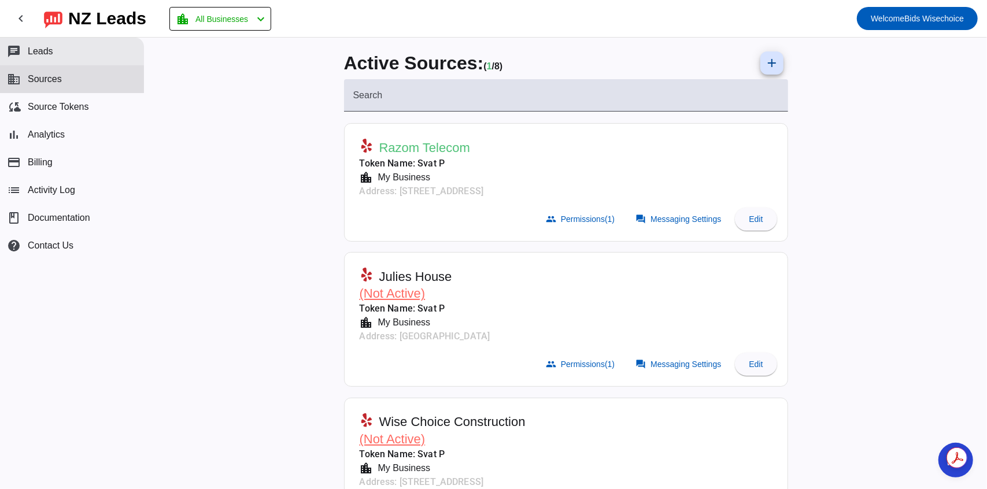
click at [57, 57] on button "chat Leads" at bounding box center [72, 52] width 144 height 28
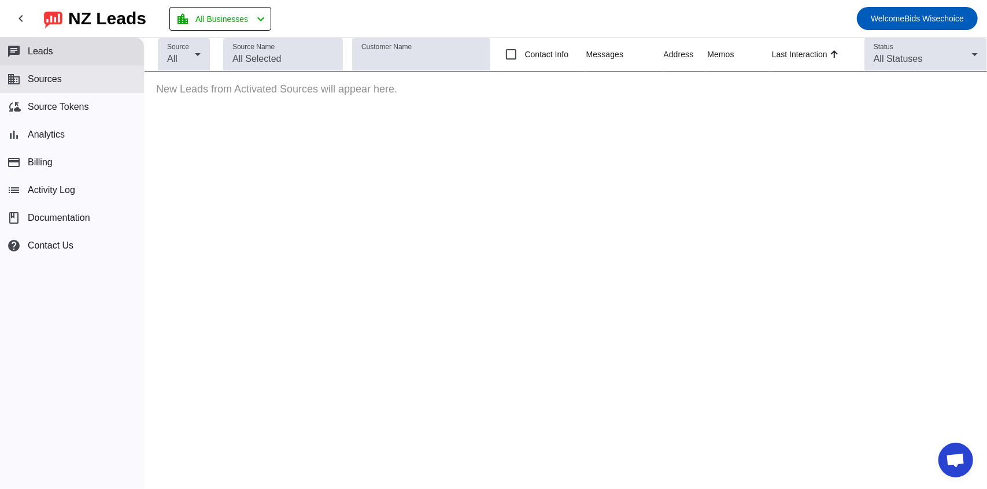
click at [69, 85] on button "business Sources" at bounding box center [72, 79] width 144 height 28
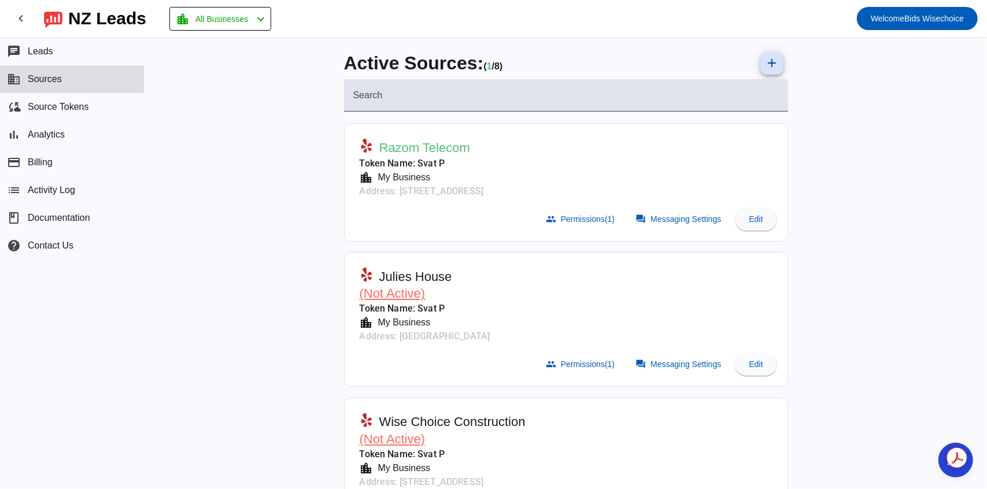
scroll to position [58, 0]
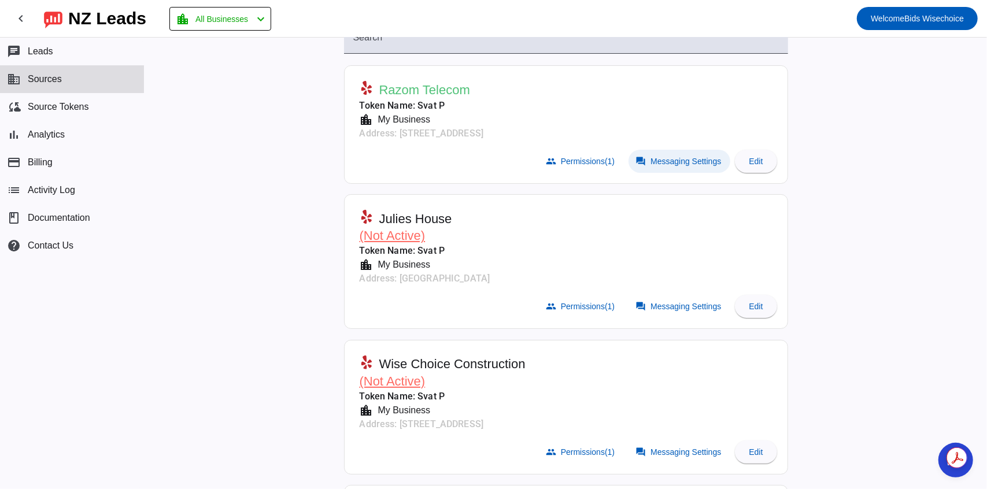
click at [663, 155] on span at bounding box center [679, 161] width 102 height 23
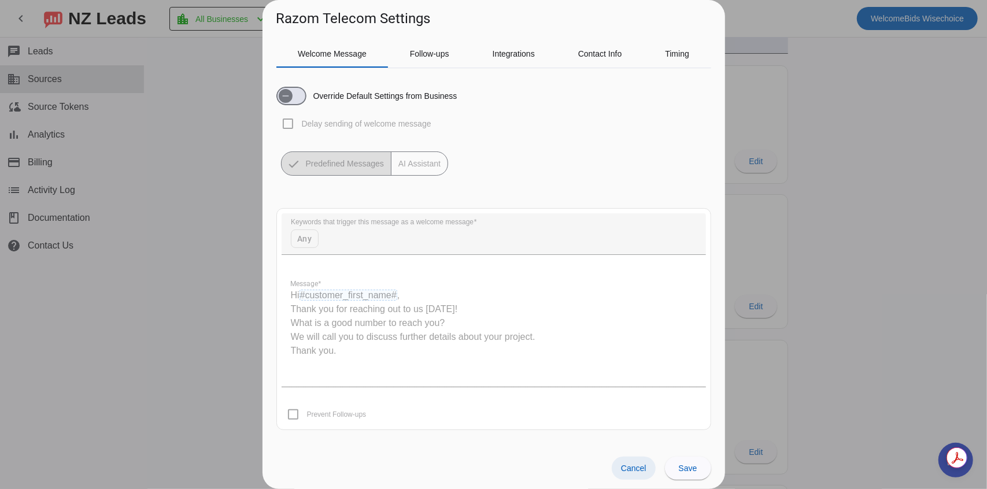
click at [635, 470] on span "Cancel" at bounding box center [633, 468] width 25 height 9
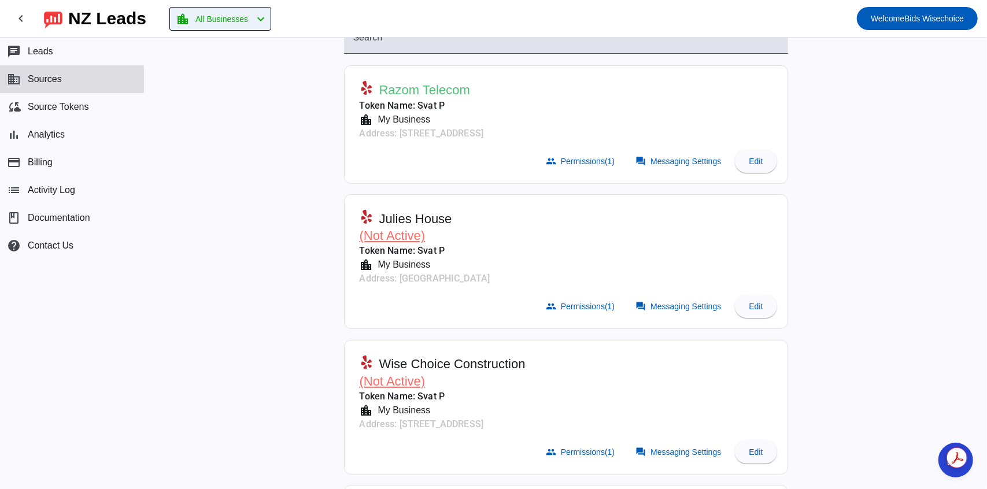
click at [265, 16] on mat-icon "chevron_left" at bounding box center [261, 19] width 14 height 14
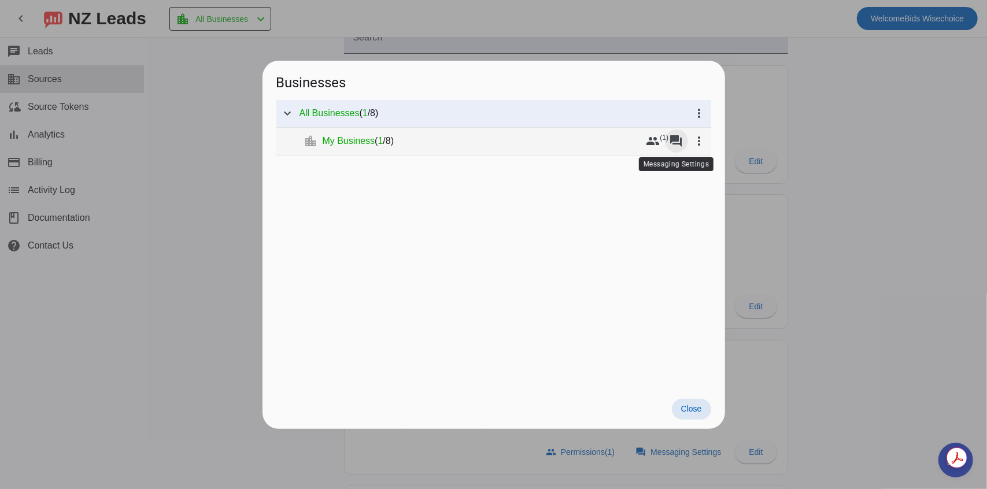
click at [672, 138] on mat-icon "forum" at bounding box center [676, 141] width 14 height 14
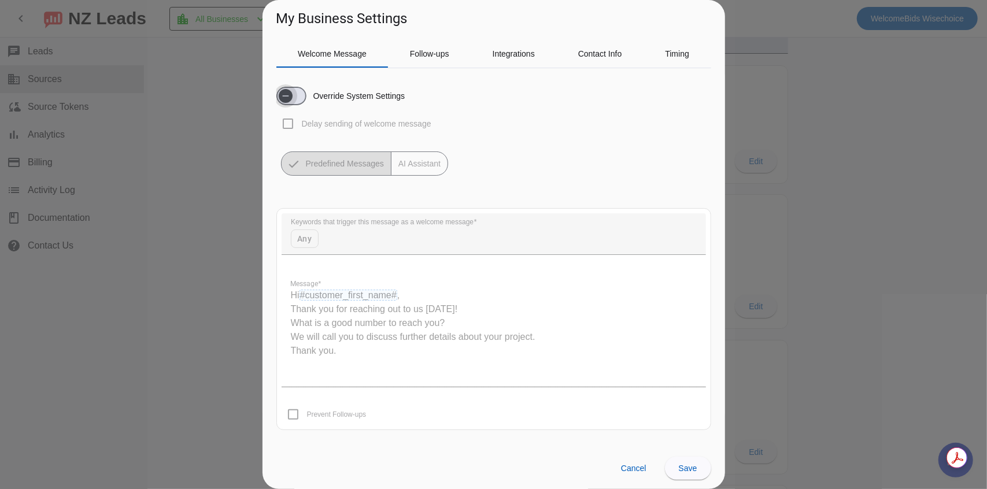
click at [294, 100] on span "button" at bounding box center [285, 95] width 23 height 23
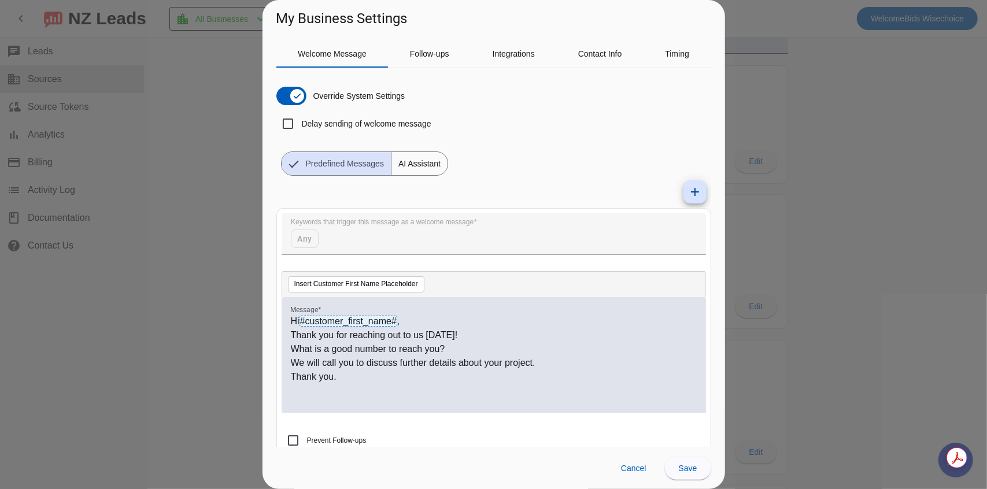
click at [423, 171] on span "AI Assistant" at bounding box center [419, 163] width 56 height 23
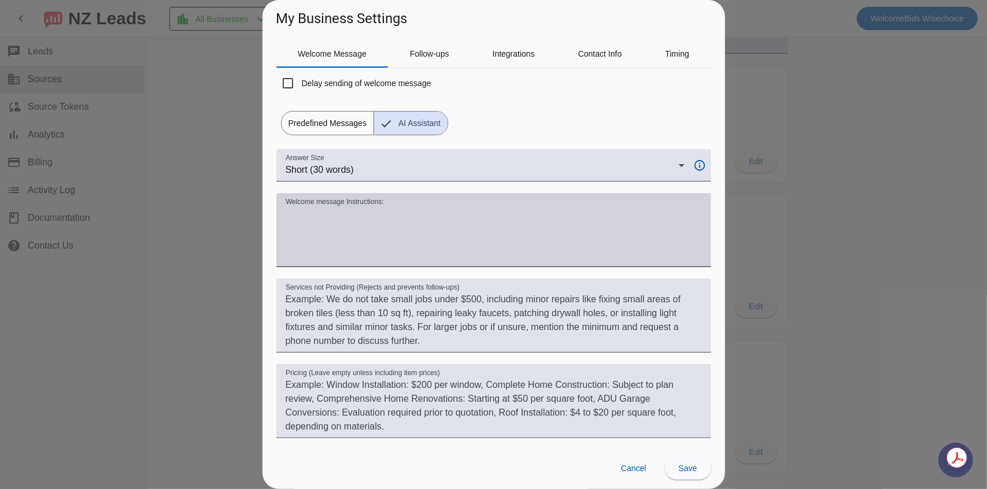
scroll to position [86, 0]
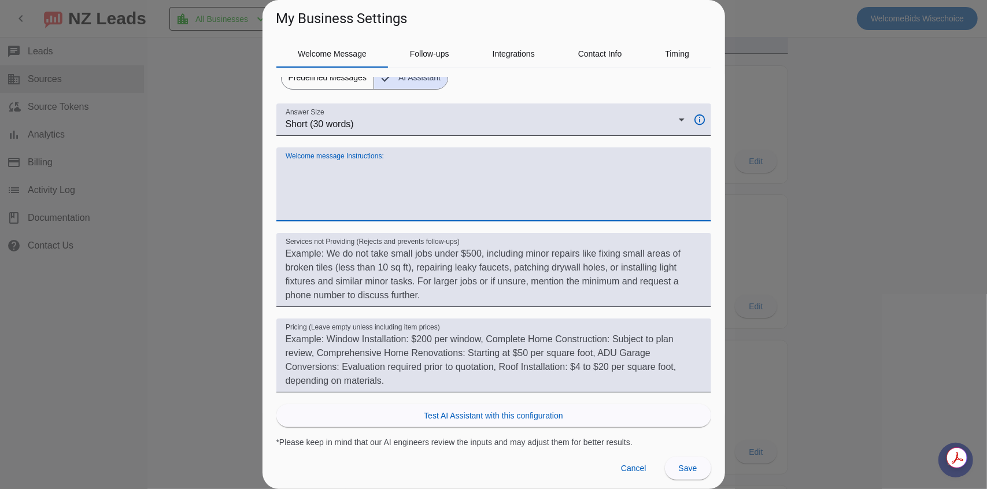
click at [366, 188] on textarea "Welcome message Instructions:" at bounding box center [494, 188] width 416 height 55
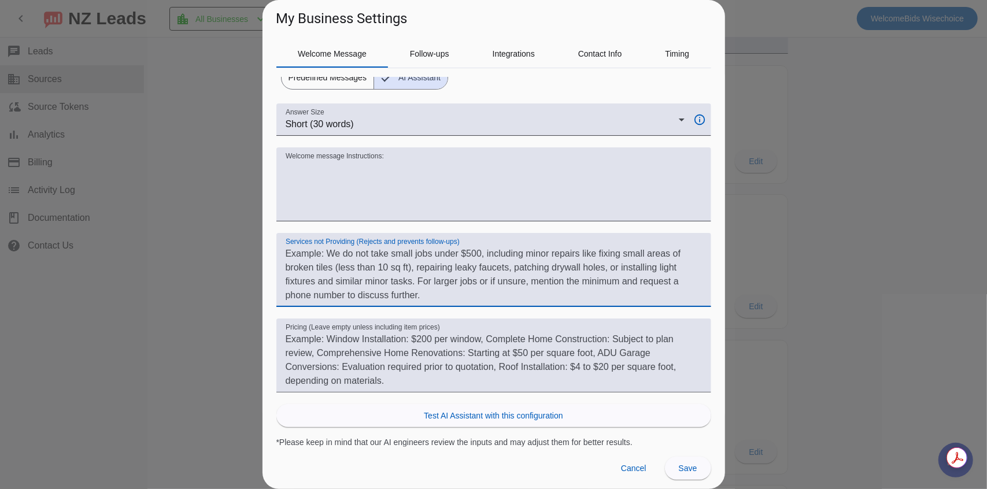
click at [370, 262] on textarea "Services not Providing (Rejects and prevents follow-ups)" at bounding box center [494, 274] width 416 height 55
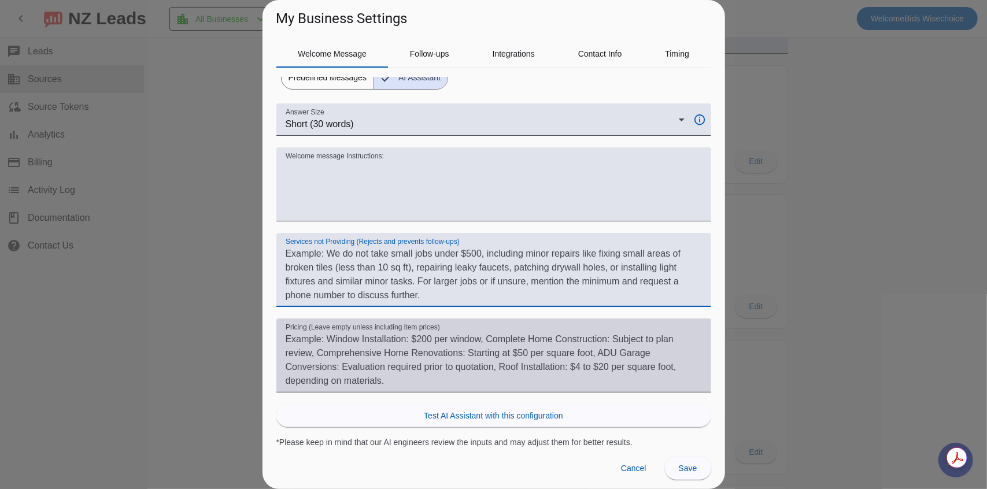
click at [332, 335] on textarea "Pricing (Leave empty unless including item prices)" at bounding box center [494, 359] width 416 height 55
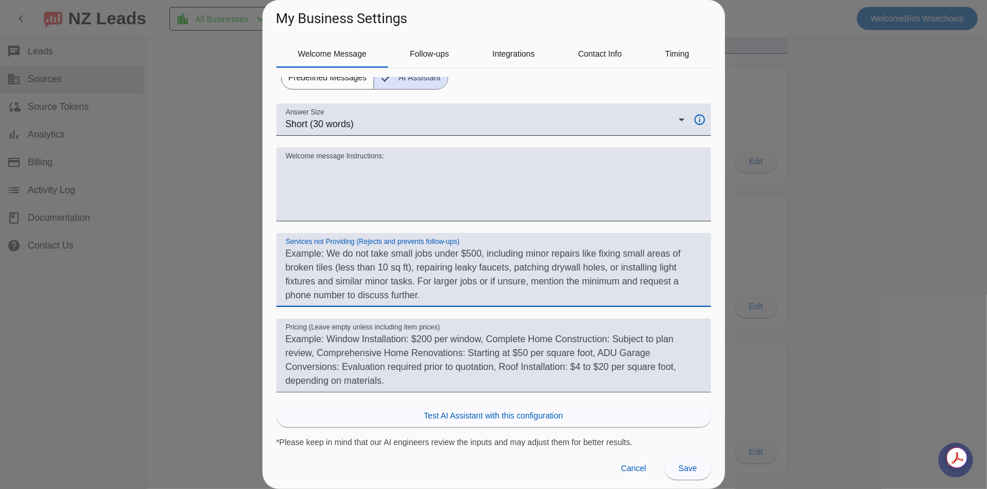
click at [327, 285] on textarea "Services not Providing (Rejects and prevents follow-ups)" at bounding box center [494, 274] width 416 height 55
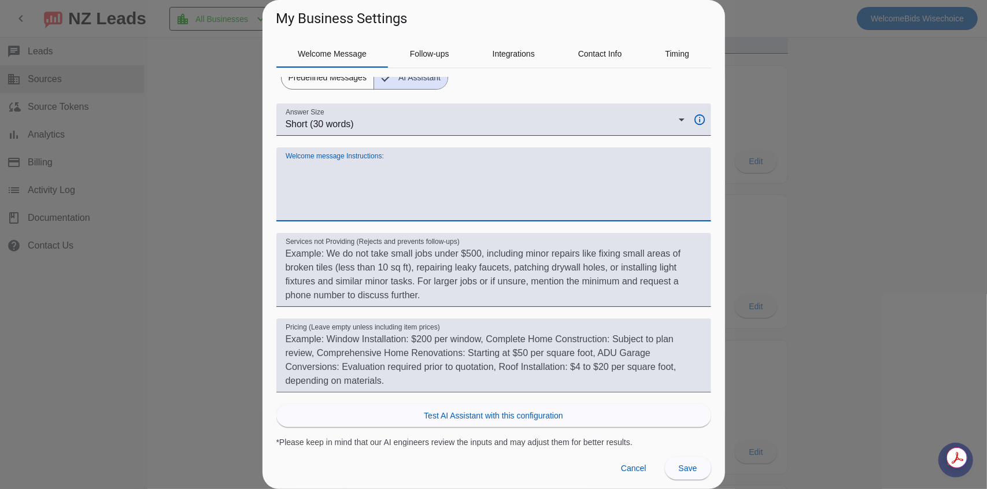
click at [328, 185] on textarea "Welcome message Instructions:" at bounding box center [494, 188] width 416 height 55
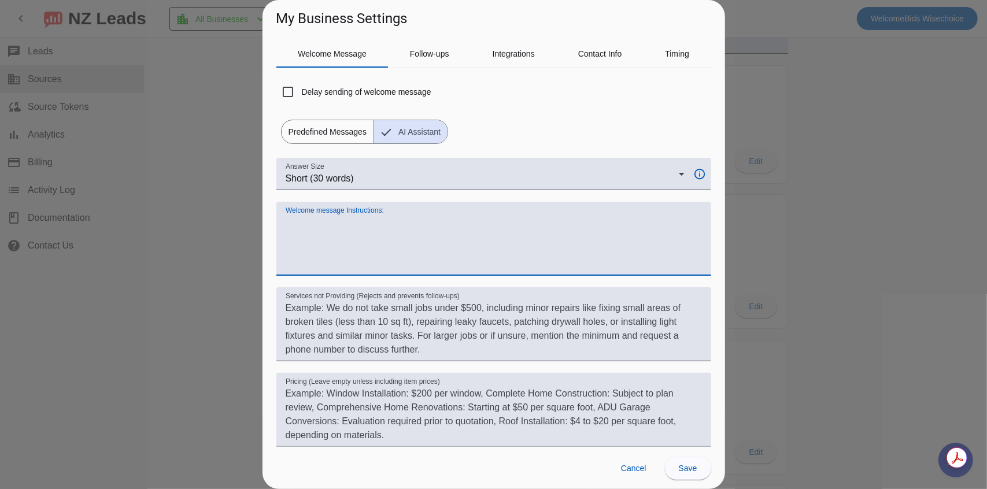
scroll to position [58, 0]
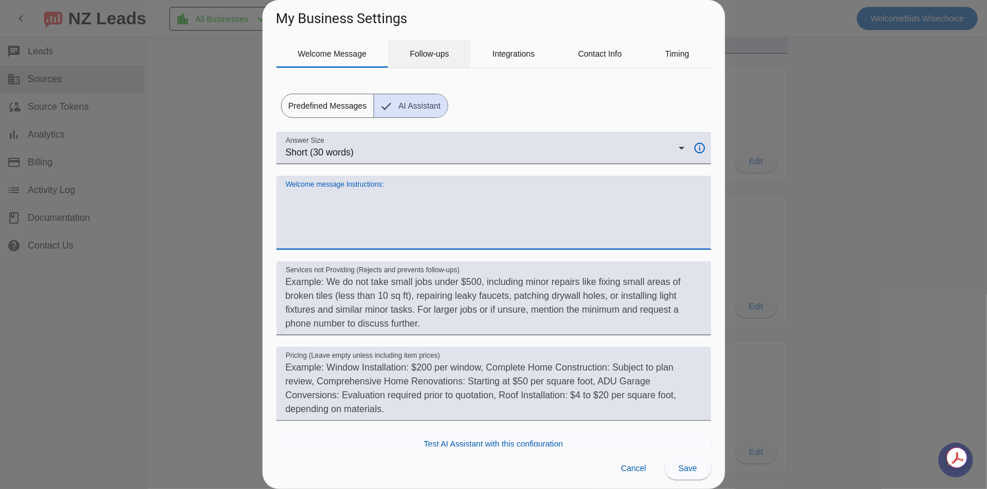
click at [417, 42] on span "Follow-ups" at bounding box center [429, 54] width 39 height 28
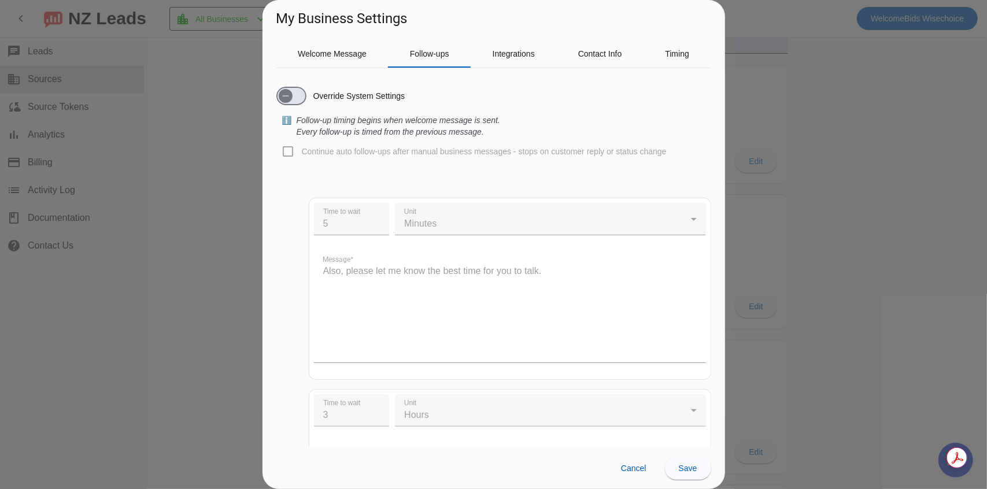
scroll to position [0, 0]
click at [324, 57] on span "Welcome Message" at bounding box center [332, 54] width 69 height 8
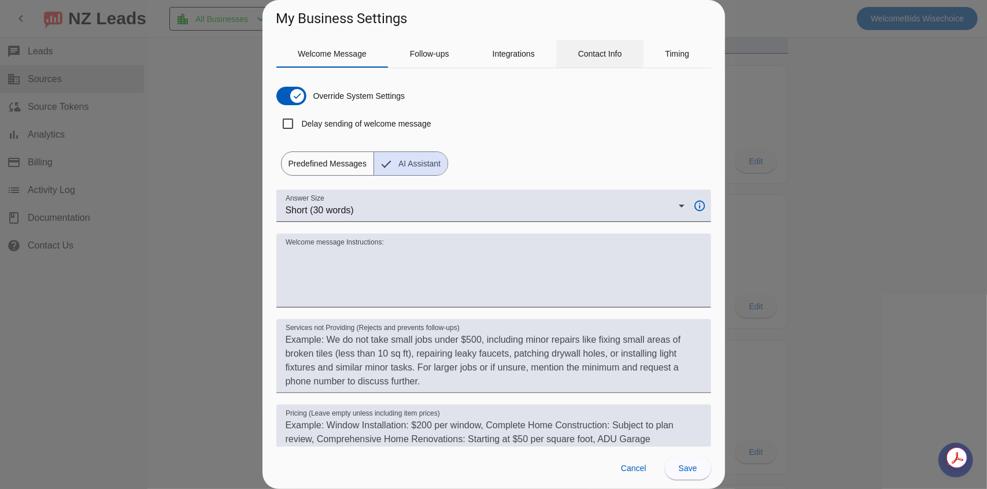
click at [582, 57] on span "Contact Info" at bounding box center [600, 54] width 44 height 8
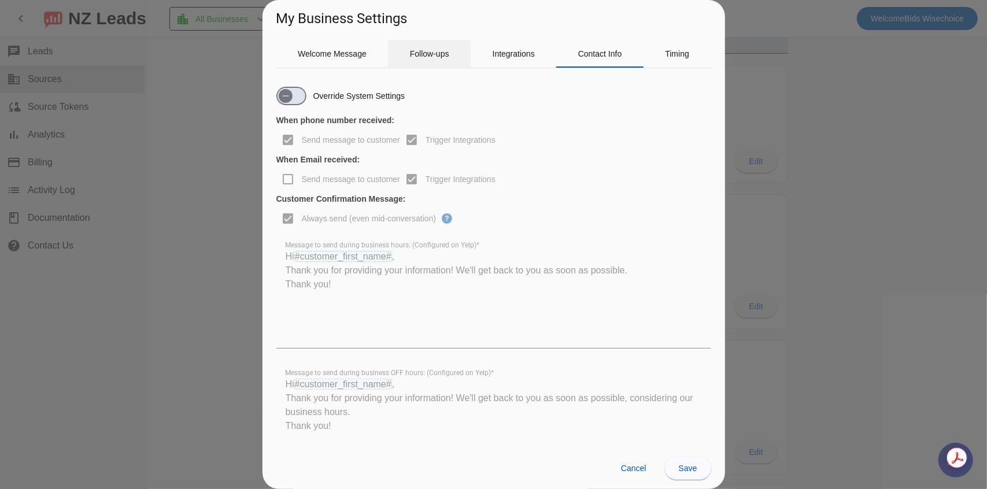
click at [438, 50] on span "Follow-ups" at bounding box center [429, 54] width 39 height 8
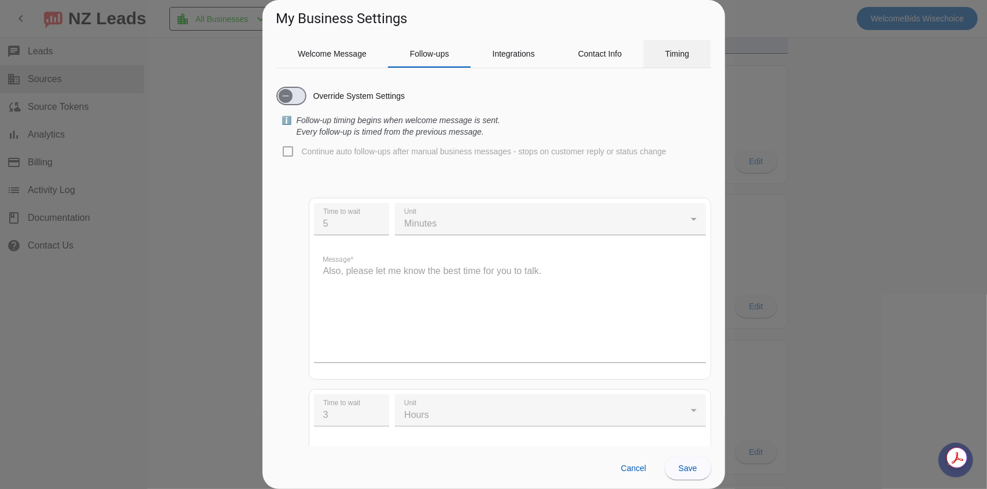
click at [679, 50] on span "Timing" at bounding box center [677, 54] width 24 height 8
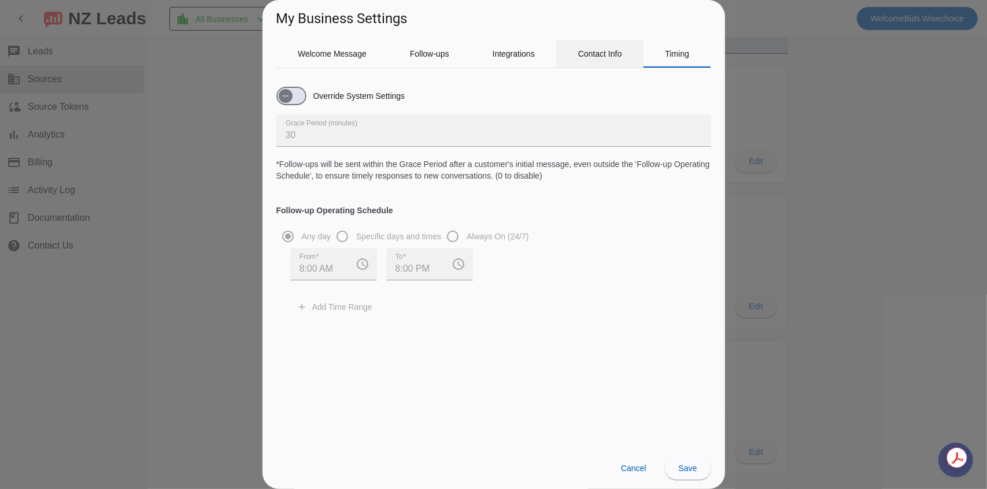
click at [612, 51] on span "Contact Info" at bounding box center [600, 54] width 44 height 8
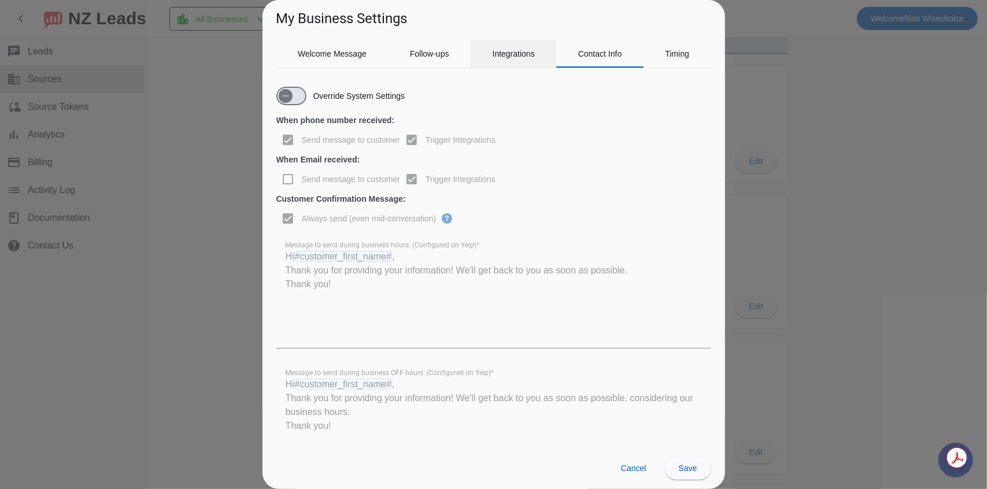
click at [524, 53] on span "Integrations" at bounding box center [513, 54] width 42 height 8
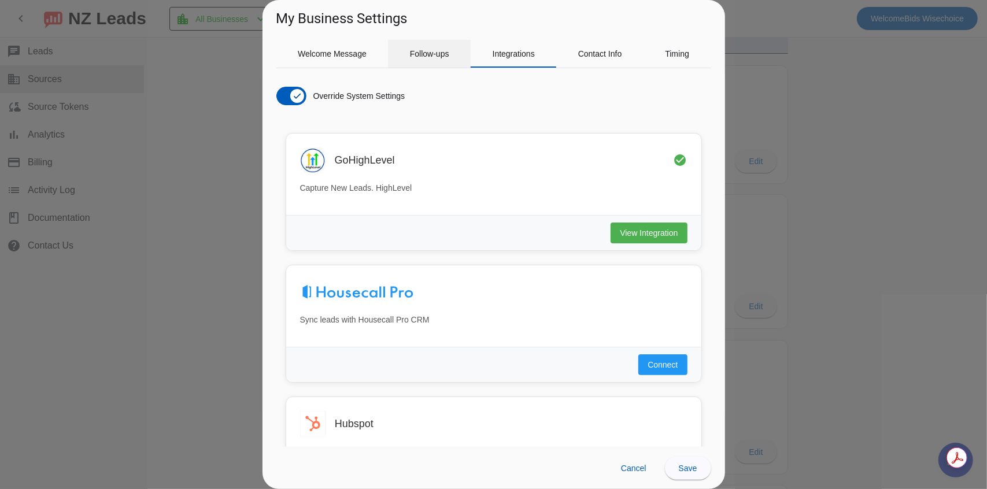
click at [417, 46] on span "Follow-ups" at bounding box center [429, 54] width 39 height 28
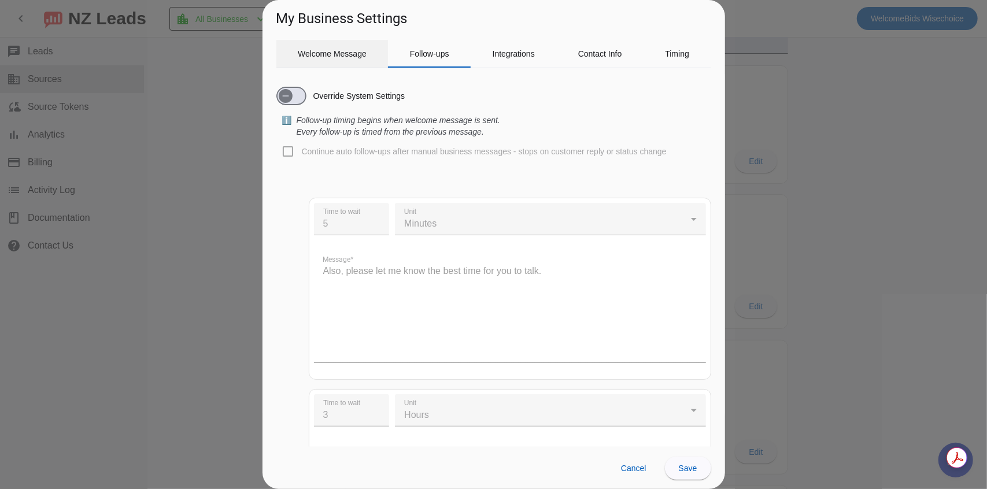
click at [343, 51] on span "Welcome Message" at bounding box center [332, 54] width 69 height 8
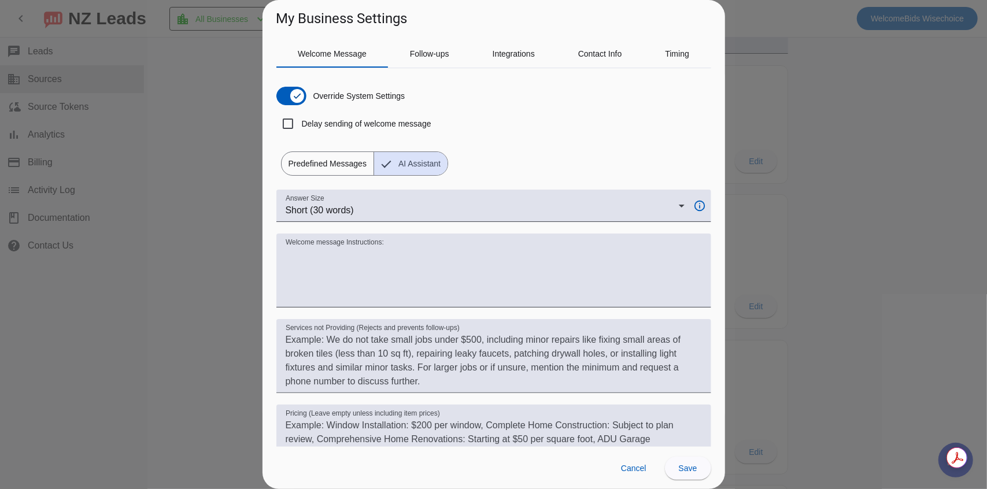
click at [757, 68] on div at bounding box center [493, 244] width 987 height 489
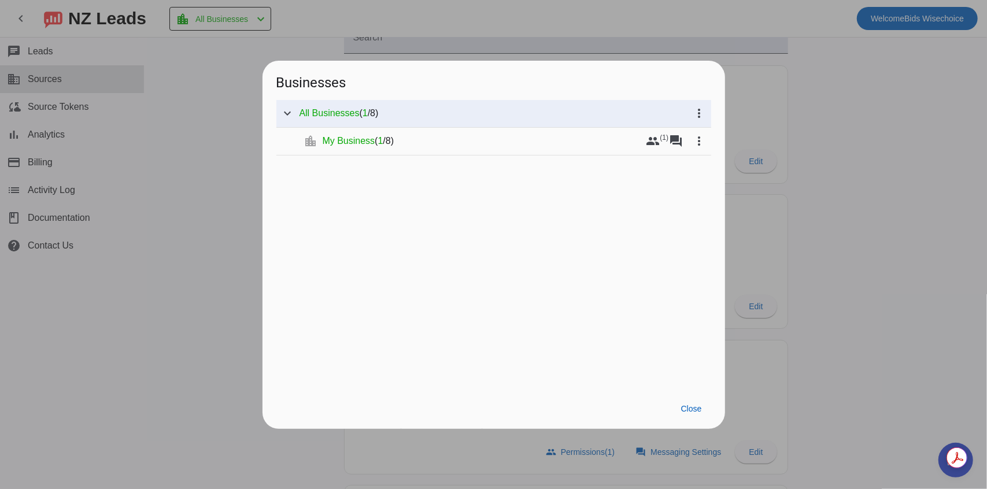
click at [791, 81] on div at bounding box center [493, 244] width 987 height 489
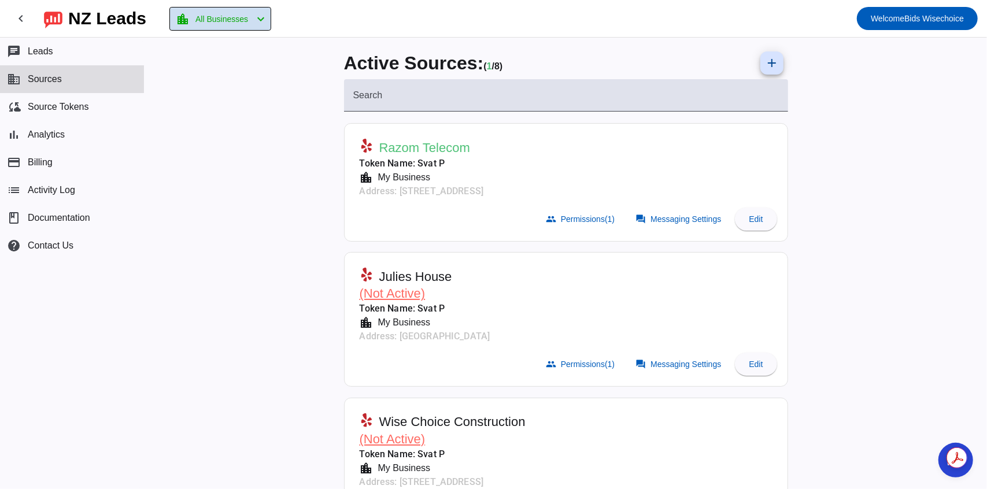
click at [268, 22] on mat-icon "chevron_left" at bounding box center [261, 19] width 14 height 14
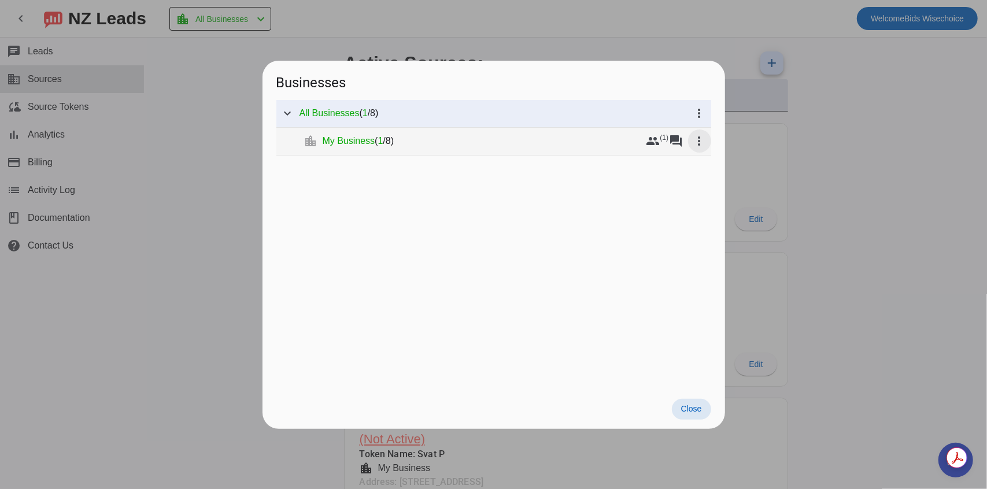
click at [692, 144] on mat-icon "more_vert" at bounding box center [699, 141] width 14 height 14
click at [707, 202] on mat-icon "edit" at bounding box center [702, 199] width 14 height 14
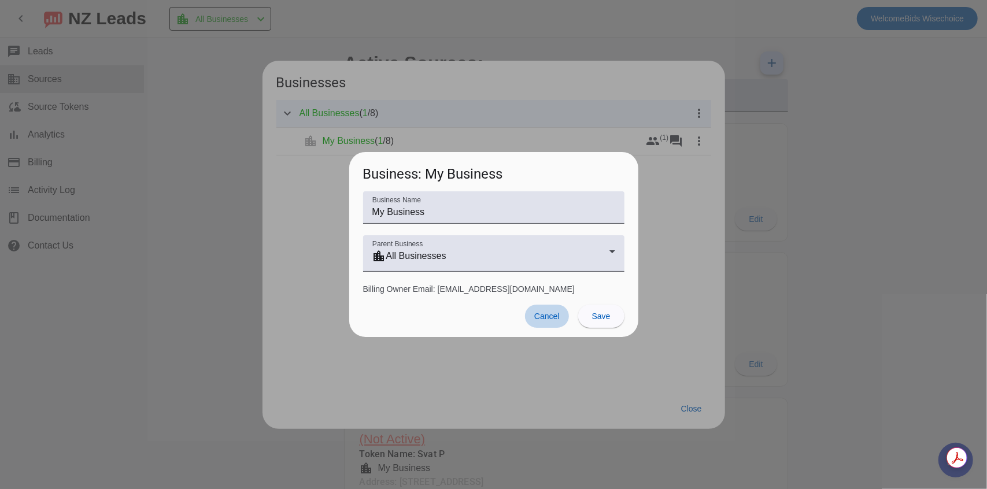
click at [546, 309] on span at bounding box center [547, 316] width 44 height 23
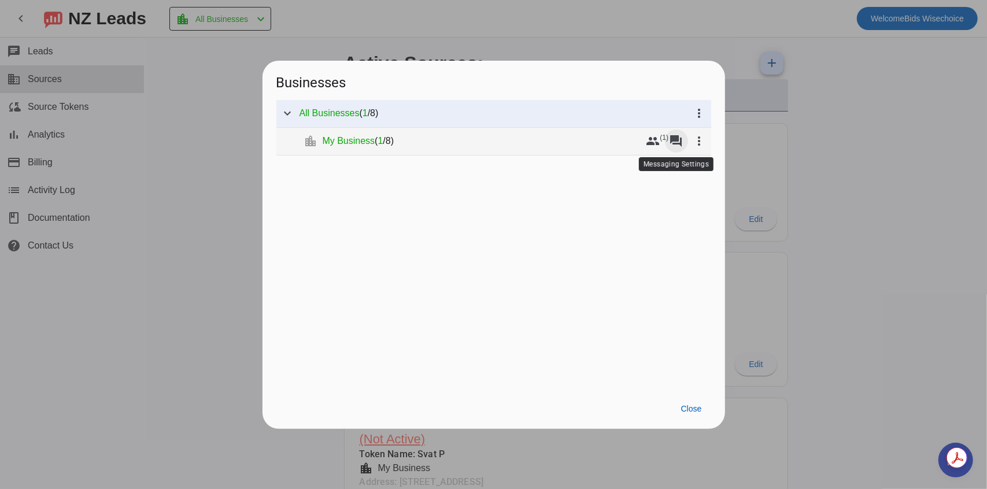
click at [678, 142] on mat-icon "forum" at bounding box center [676, 141] width 14 height 14
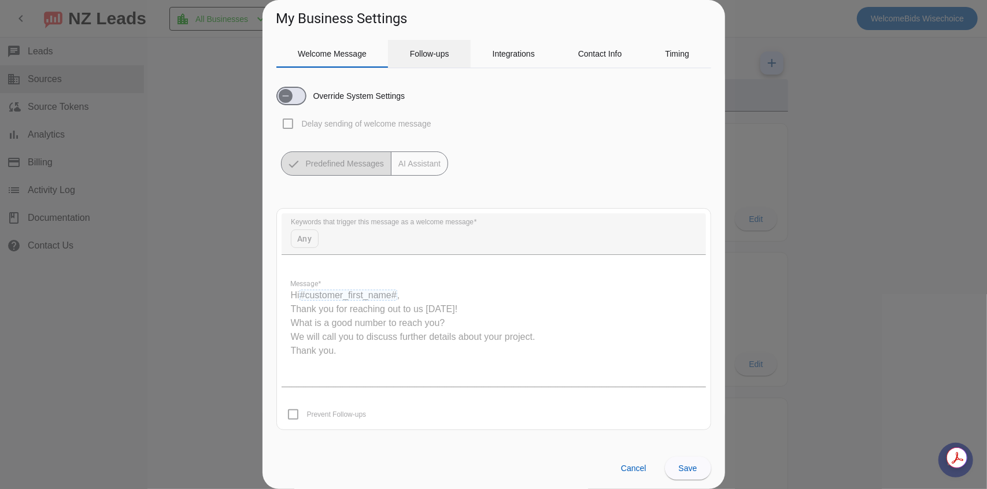
click at [421, 57] on span "Follow-ups" at bounding box center [429, 54] width 39 height 8
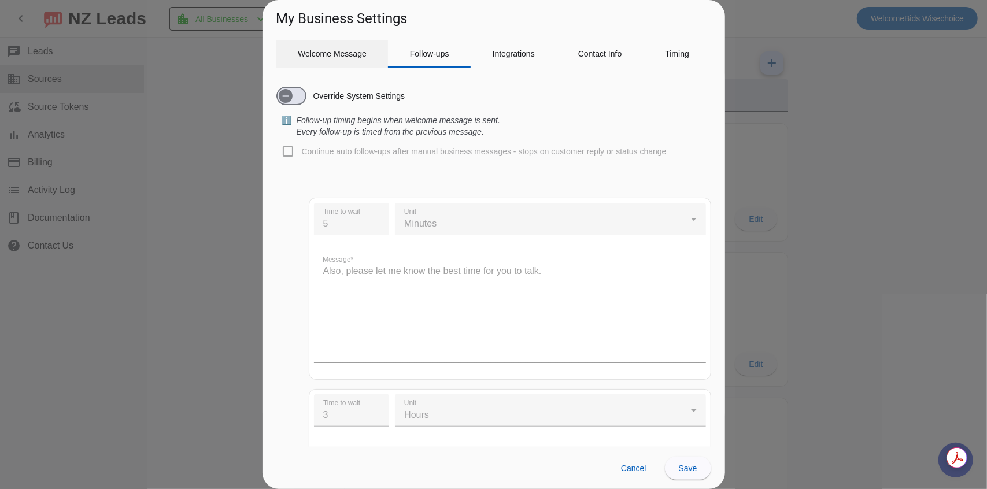
click at [366, 51] on div "Welcome Message" at bounding box center [332, 54] width 112 height 28
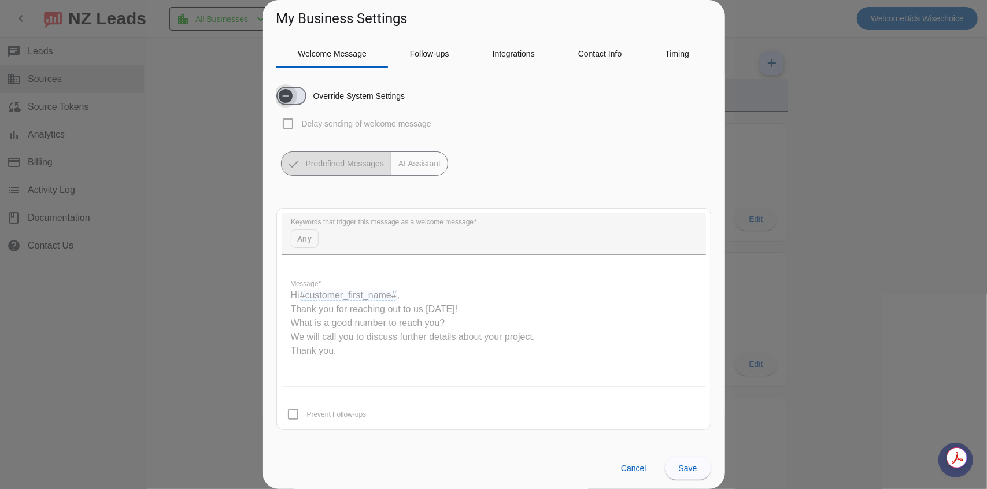
click at [298, 97] on span "button" at bounding box center [291, 96] width 30 height 18
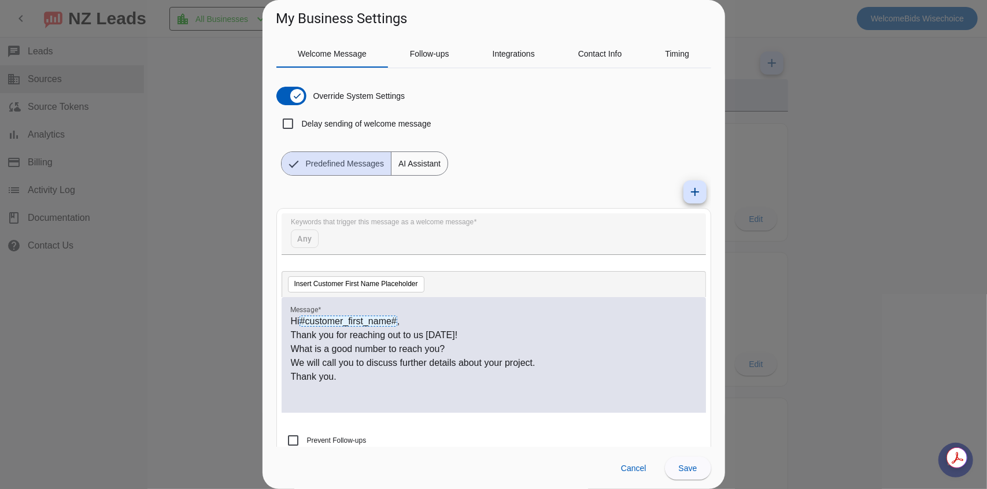
click at [410, 158] on span "AI Assistant" at bounding box center [419, 163] width 56 height 23
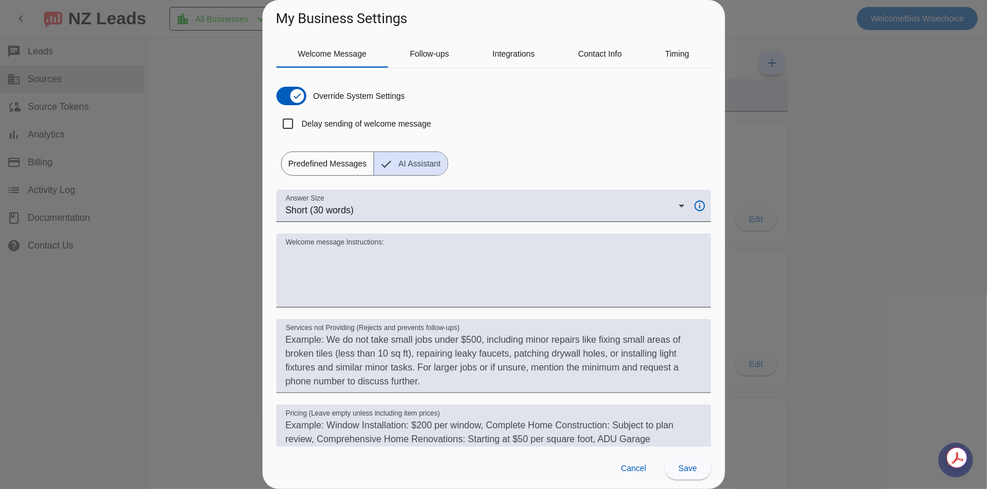
click at [733, 46] on div at bounding box center [493, 244] width 987 height 489
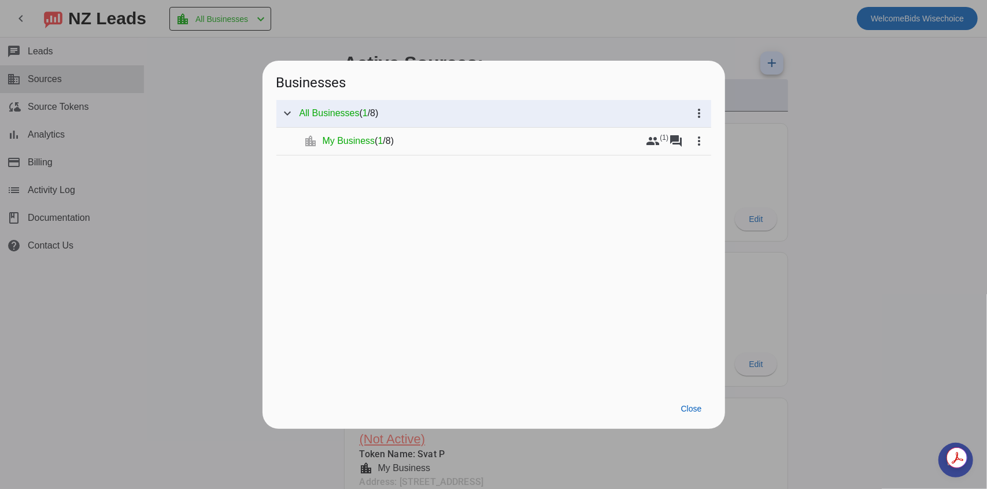
click at [677, 40] on div at bounding box center [493, 244] width 987 height 489
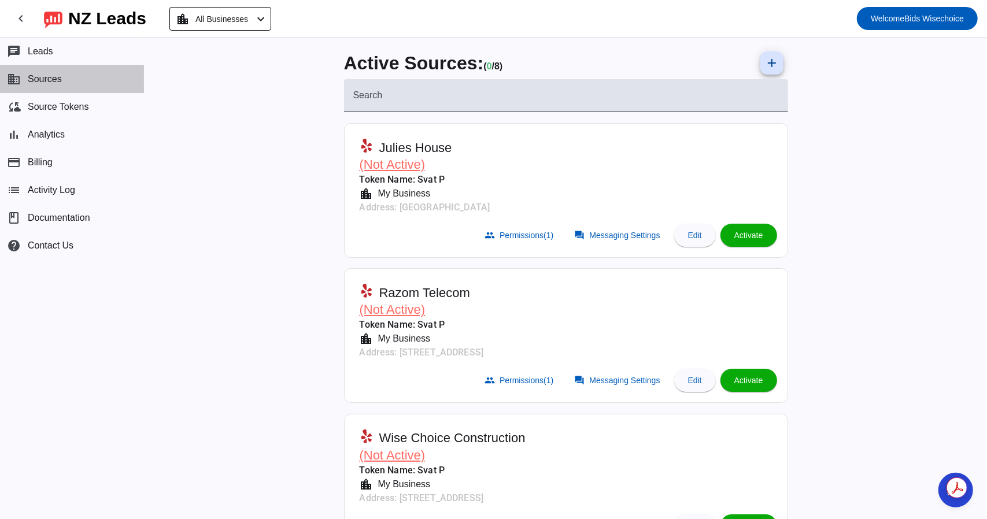
click at [47, 84] on span "Sources" at bounding box center [45, 79] width 34 height 10
click at [224, 24] on span "All Businesses" at bounding box center [221, 19] width 53 height 16
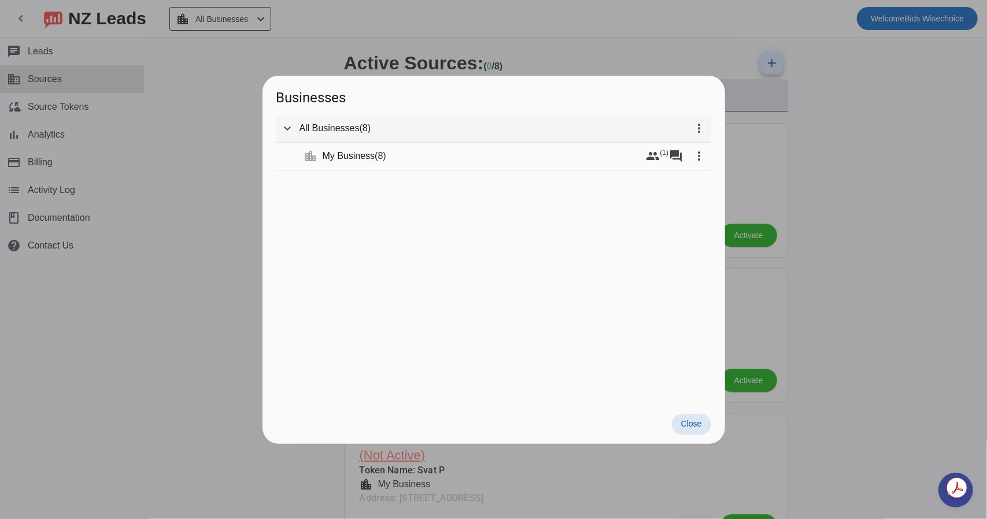
click at [310, 128] on span "All Businesses" at bounding box center [329, 129] width 60 height 12
click at [284, 128] on mat-icon "expand_more" at bounding box center [288, 128] width 14 height 14
click at [286, 129] on mat-icon "chevron_right" at bounding box center [288, 128] width 14 height 14
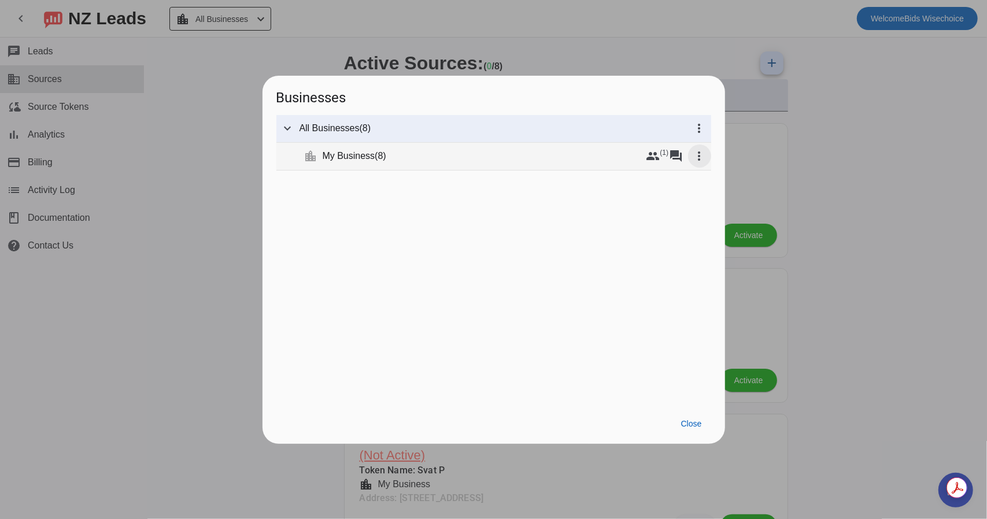
click at [697, 155] on mat-icon "more_vert" at bounding box center [699, 156] width 14 height 14
click at [369, 160] on div at bounding box center [493, 259] width 987 height 519
click at [349, 158] on span "My Business" at bounding box center [349, 156] width 53 height 12
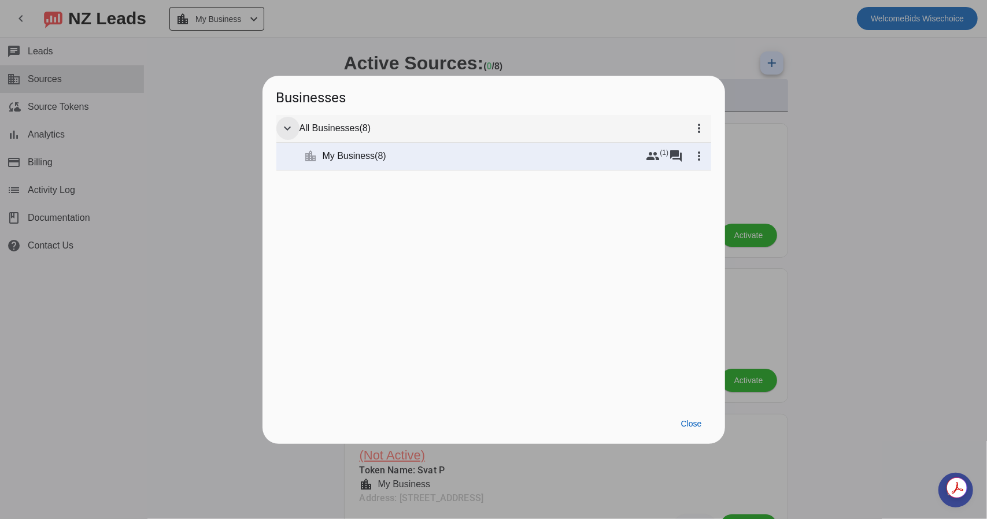
click at [287, 128] on mat-icon "expand_more" at bounding box center [288, 128] width 14 height 14
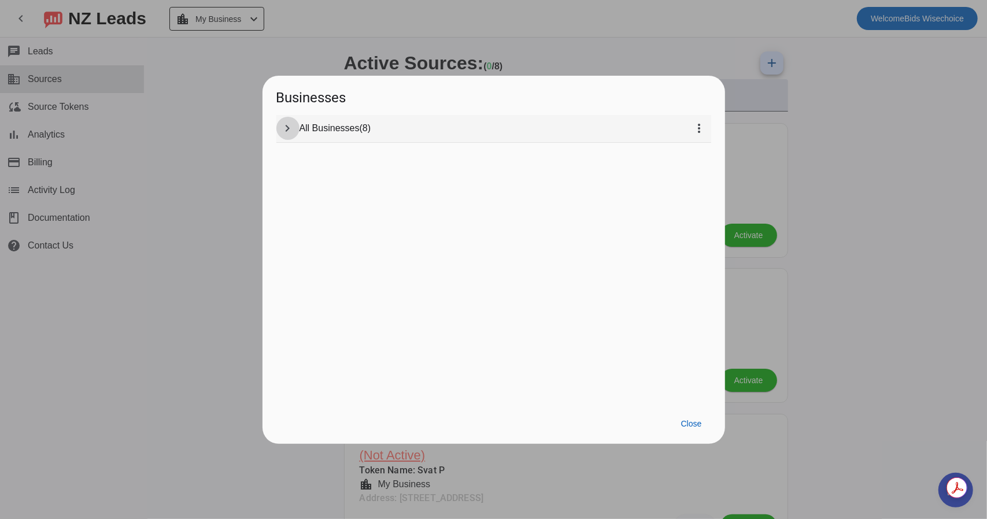
click at [294, 130] on mat-icon "chevron_right" at bounding box center [288, 128] width 14 height 14
click at [703, 158] on mat-icon "more_vert" at bounding box center [699, 156] width 14 height 14
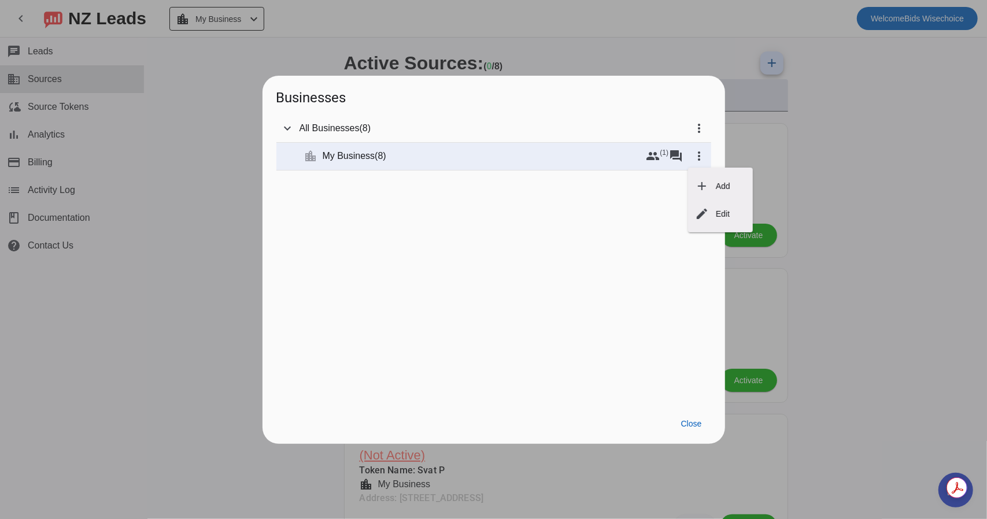
click at [593, 187] on div at bounding box center [493, 259] width 987 height 519
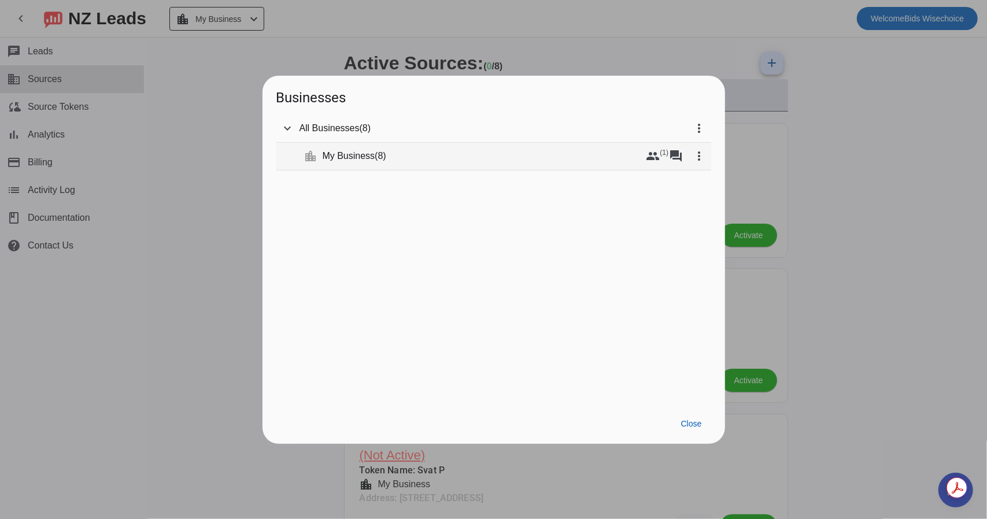
click at [307, 155] on mat-tree-node "expand_more location_city My Business ( 8 ) group (1) forum more_vert" at bounding box center [493, 157] width 435 height 28
click at [696, 153] on mat-icon "more_vert" at bounding box center [699, 156] width 14 height 14
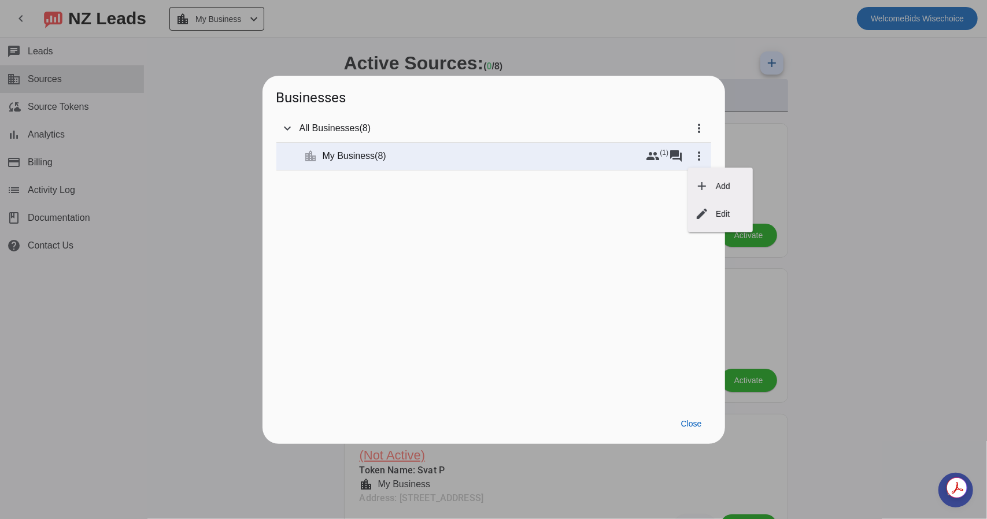
click at [652, 155] on div at bounding box center [493, 259] width 987 height 519
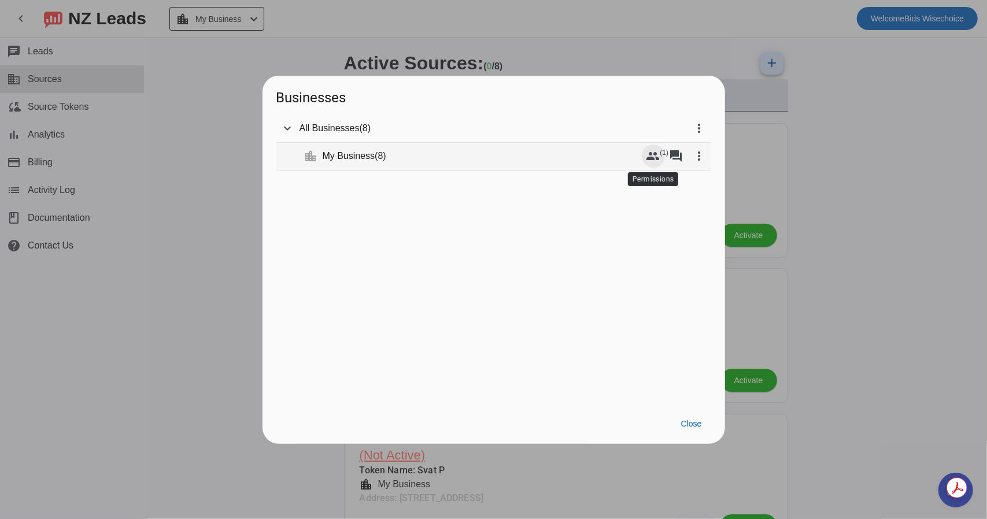
click at [651, 155] on mat-icon "group" at bounding box center [653, 156] width 14 height 14
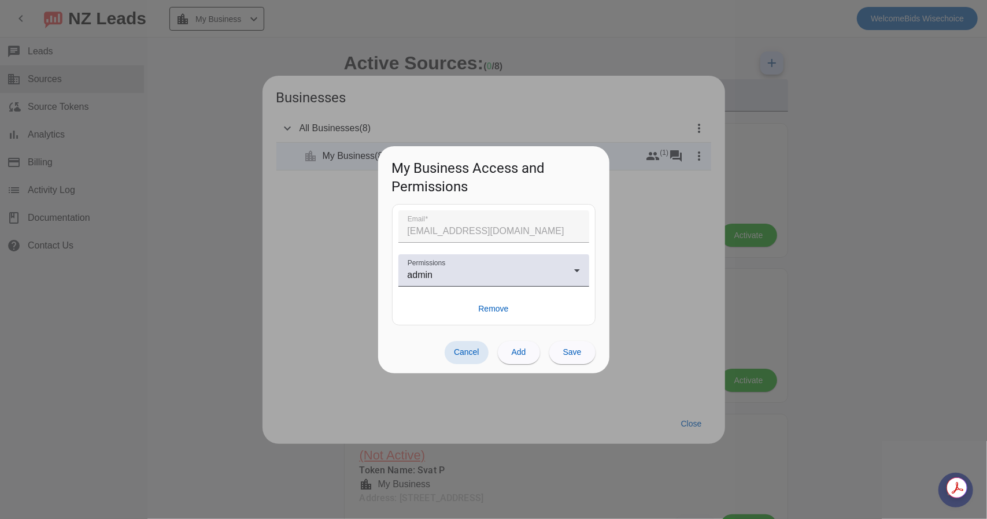
click at [456, 353] on span "Cancel" at bounding box center [466, 351] width 25 height 9
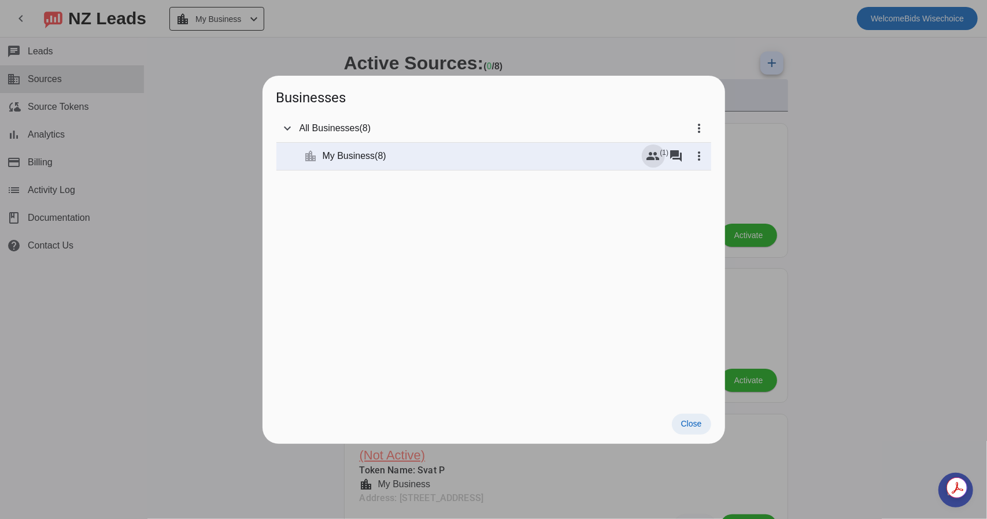
click at [695, 427] on span "Close" at bounding box center [691, 423] width 21 height 9
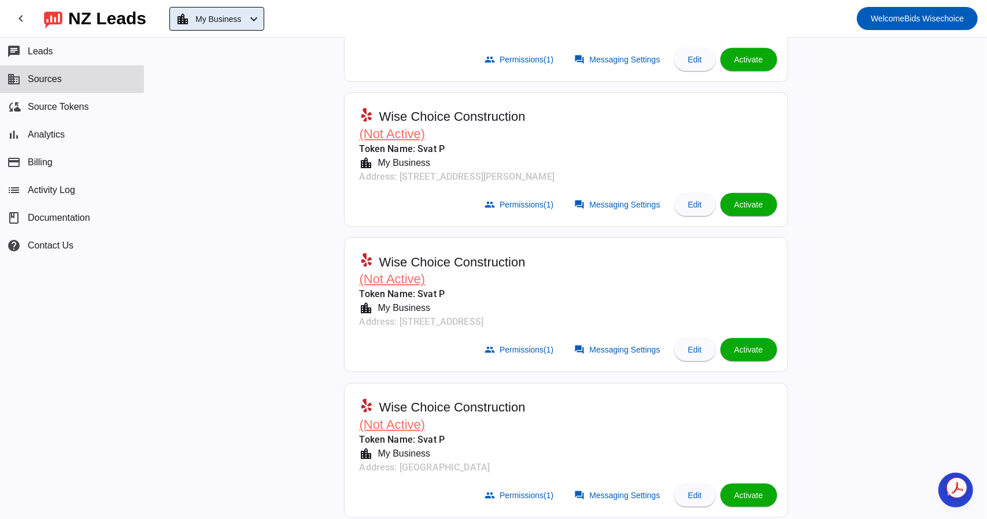
scroll to position [762, 0]
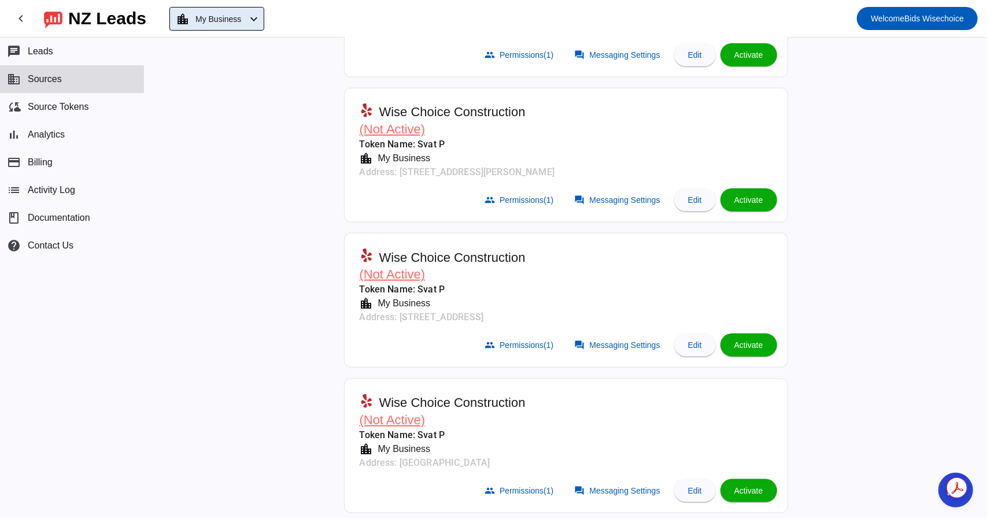
click at [264, 9] on span at bounding box center [217, 19] width 94 height 23
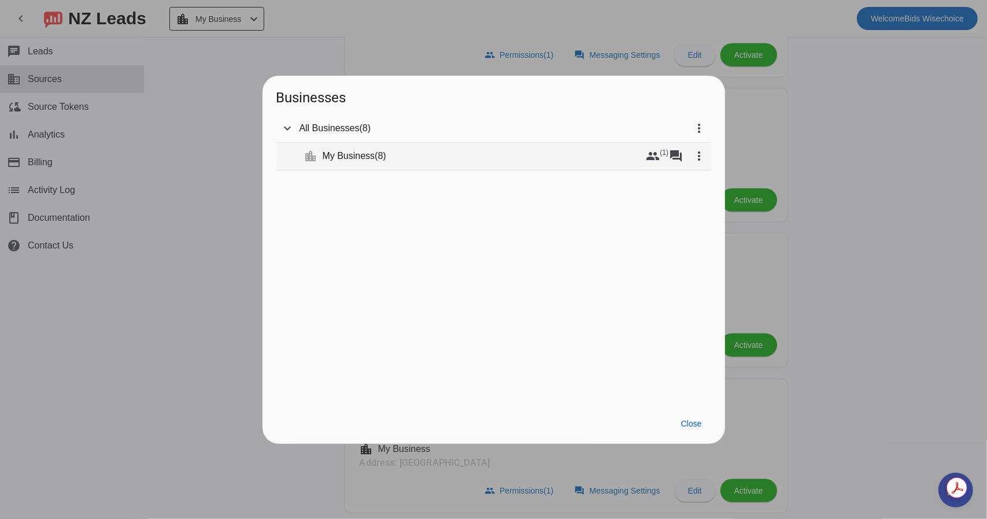
click at [331, 151] on span "My Business" at bounding box center [349, 156] width 53 height 12
click at [700, 154] on mat-icon "more_vert" at bounding box center [699, 156] width 14 height 14
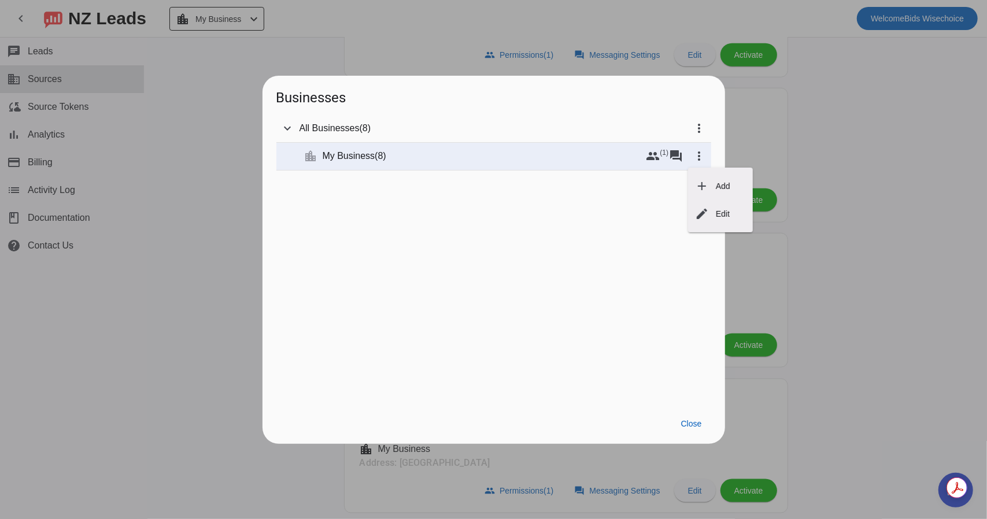
click at [701, 129] on div at bounding box center [493, 259] width 987 height 519
click at [699, 129] on mat-icon "more_vert" at bounding box center [699, 128] width 14 height 14
click at [322, 205] on div at bounding box center [493, 259] width 987 height 519
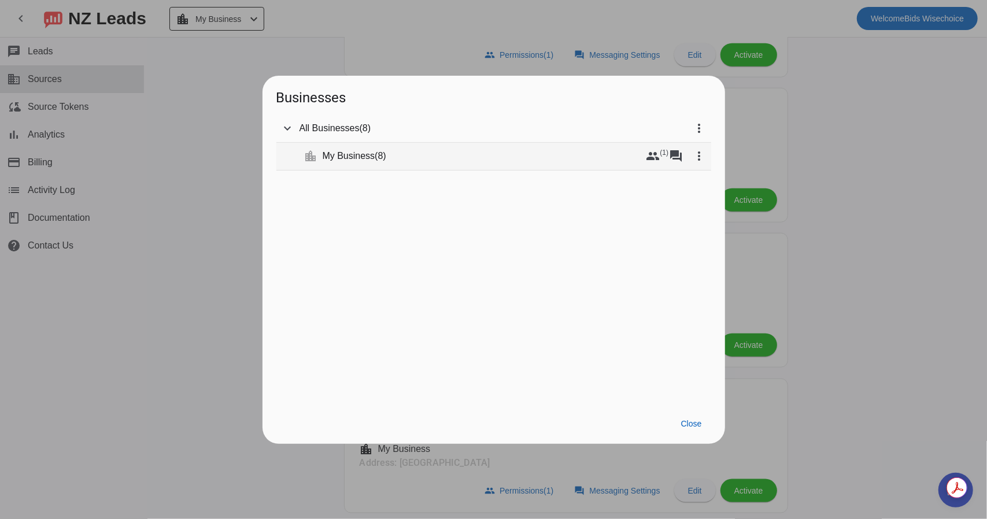
click at [325, 160] on span "My Business" at bounding box center [349, 156] width 53 height 12
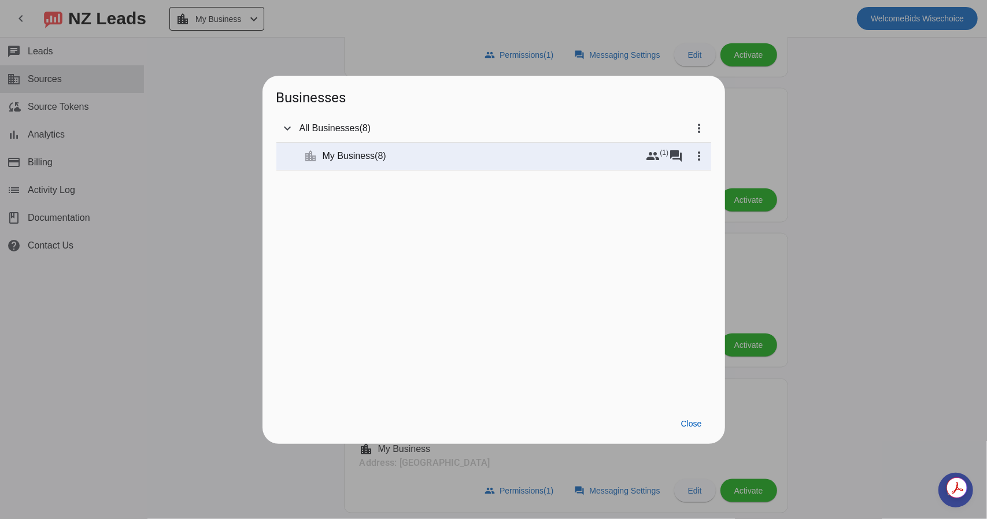
click at [53, 84] on div at bounding box center [493, 259] width 987 height 519
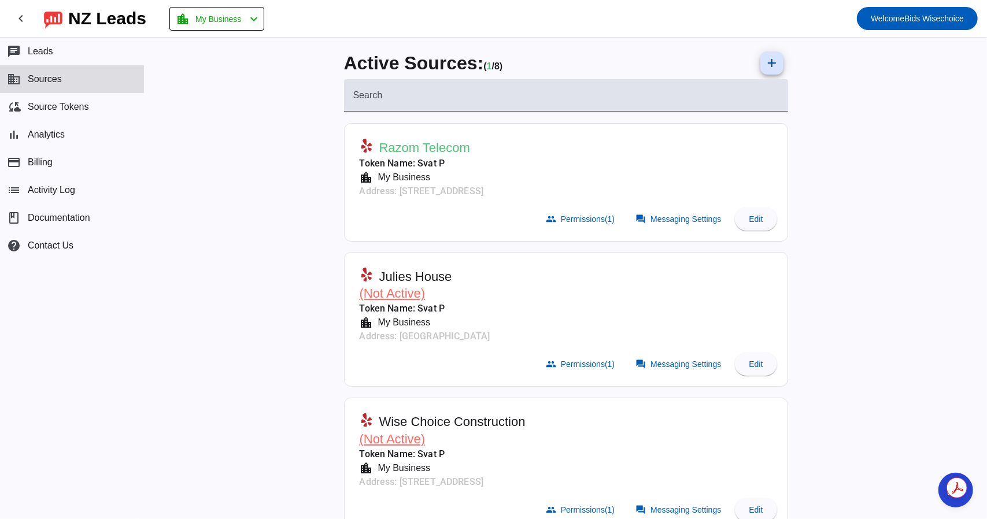
scroll to position [260, 0]
click at [754, 214] on span "Edit" at bounding box center [755, 218] width 14 height 9
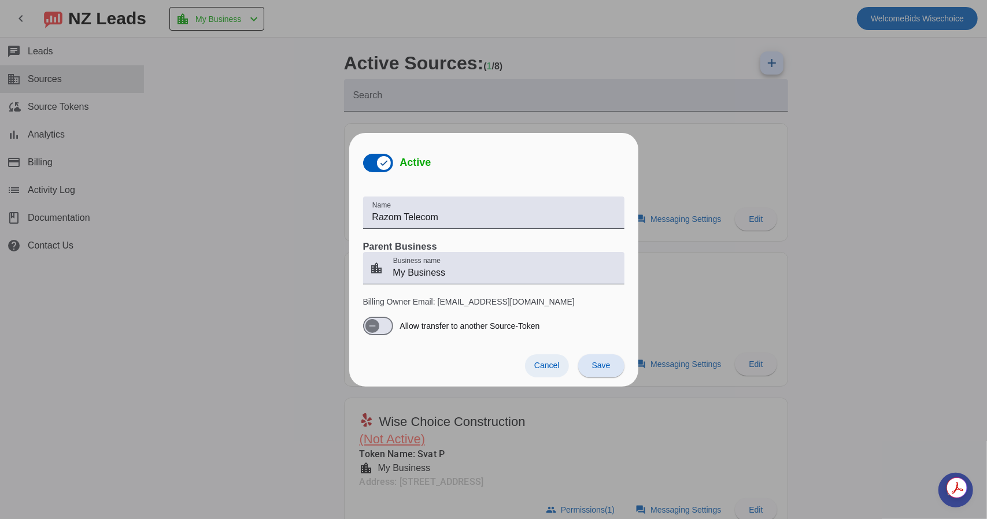
click at [535, 365] on span "Cancel" at bounding box center [546, 365] width 25 height 9
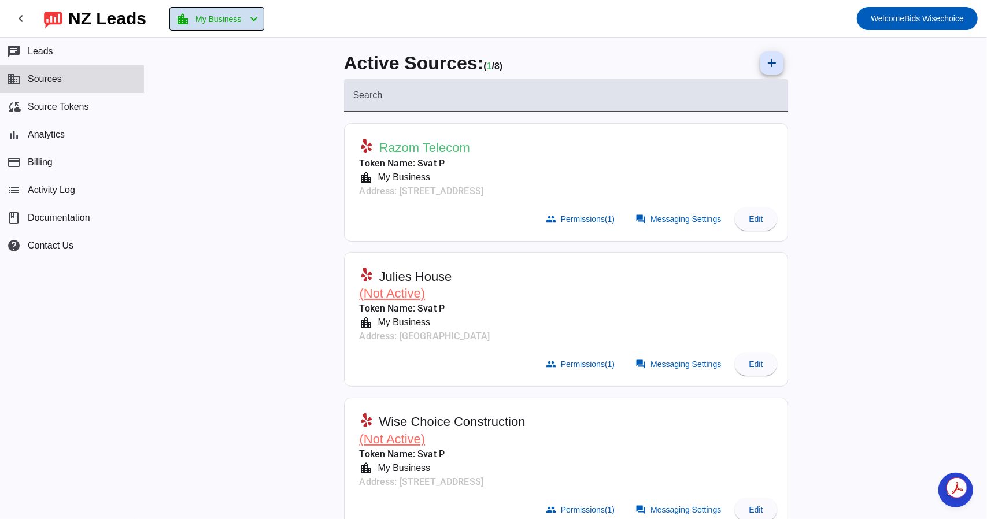
click at [259, 13] on mat-icon "chevron_left" at bounding box center [254, 19] width 14 height 14
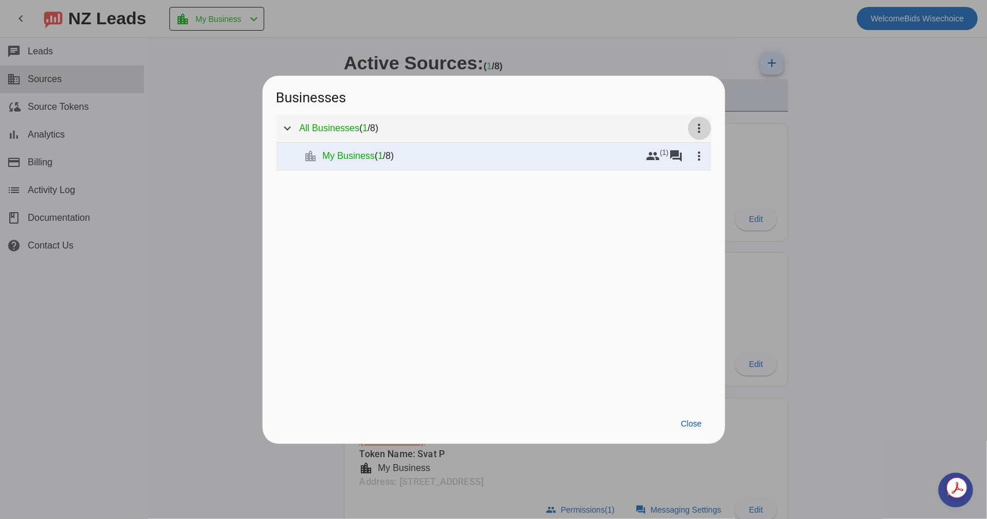
click at [696, 127] on mat-icon "more_vert" at bounding box center [699, 128] width 14 height 14
click at [550, 157] on div at bounding box center [493, 259] width 987 height 519
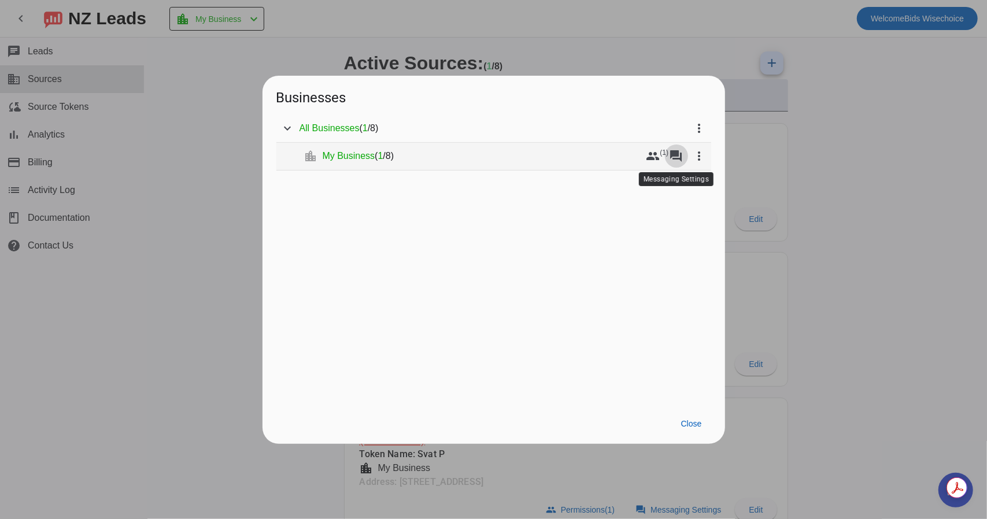
click at [673, 155] on mat-icon "forum" at bounding box center [676, 156] width 14 height 14
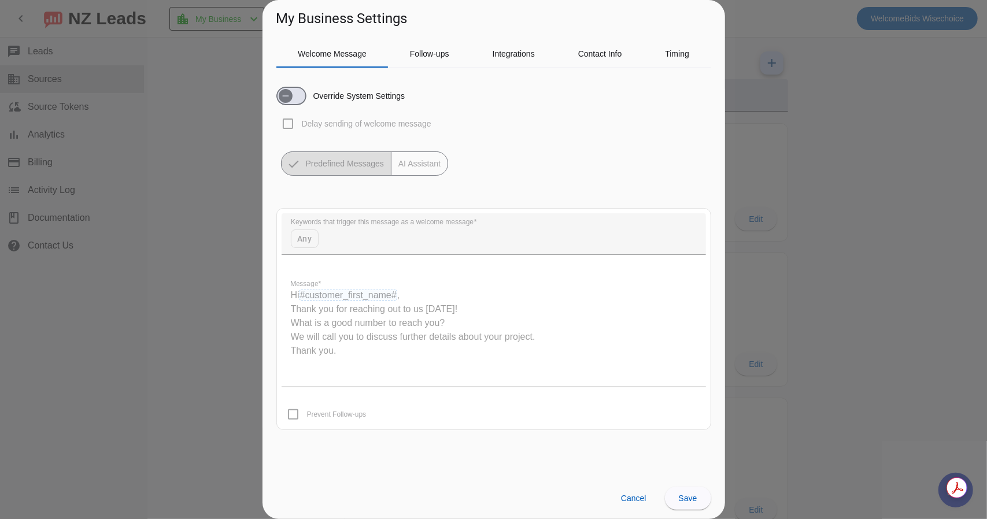
click at [811, 120] on div at bounding box center [493, 259] width 987 height 519
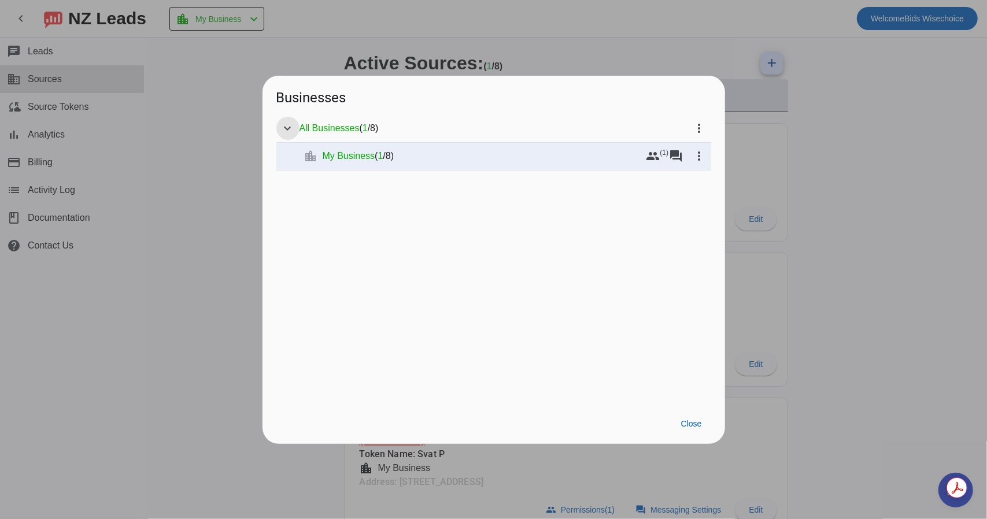
drag, startPoint x: 280, startPoint y: 134, endPoint x: 236, endPoint y: 142, distance: 45.2
click at [280, 134] on button "expand_more" at bounding box center [287, 128] width 23 height 23
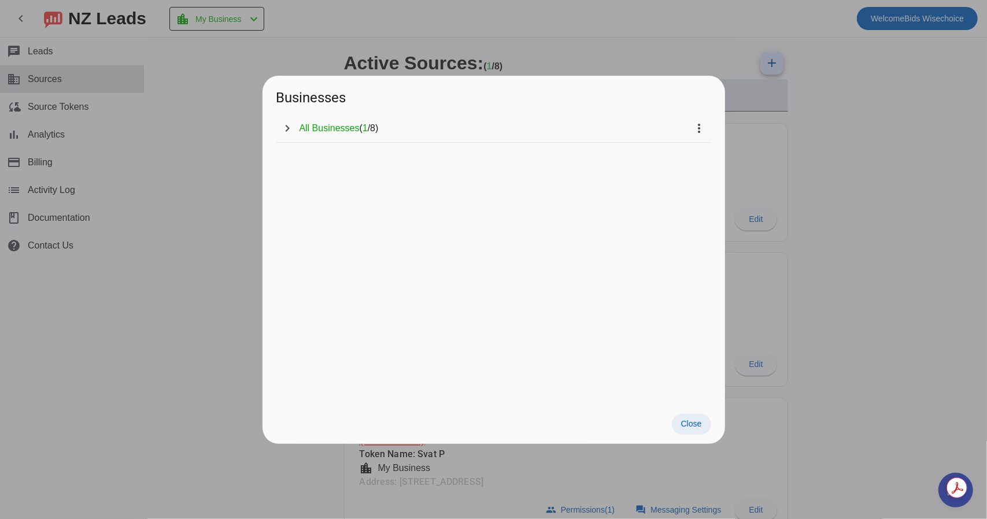
click at [689, 423] on span "Close" at bounding box center [691, 423] width 21 height 9
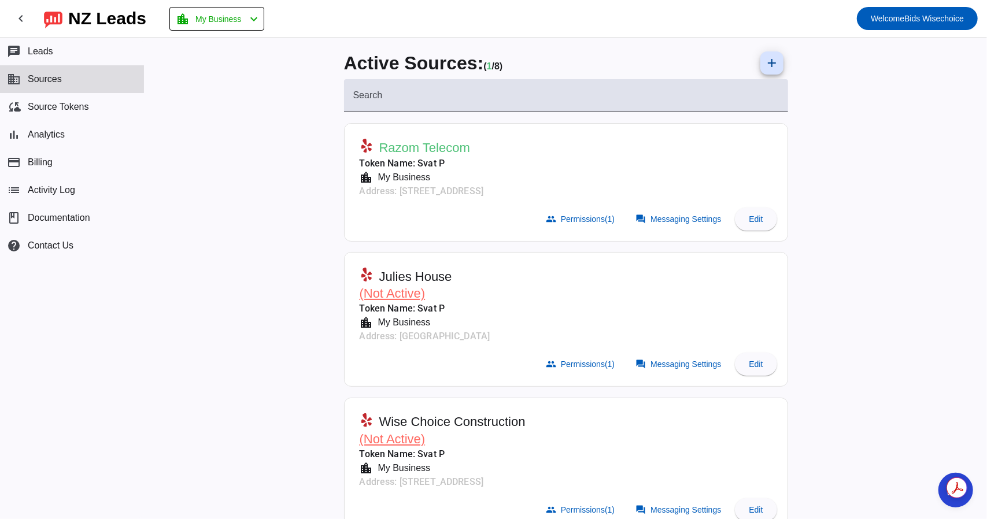
scroll to position [260, 0]
click at [684, 223] on span "Messaging Settings" at bounding box center [685, 218] width 71 height 9
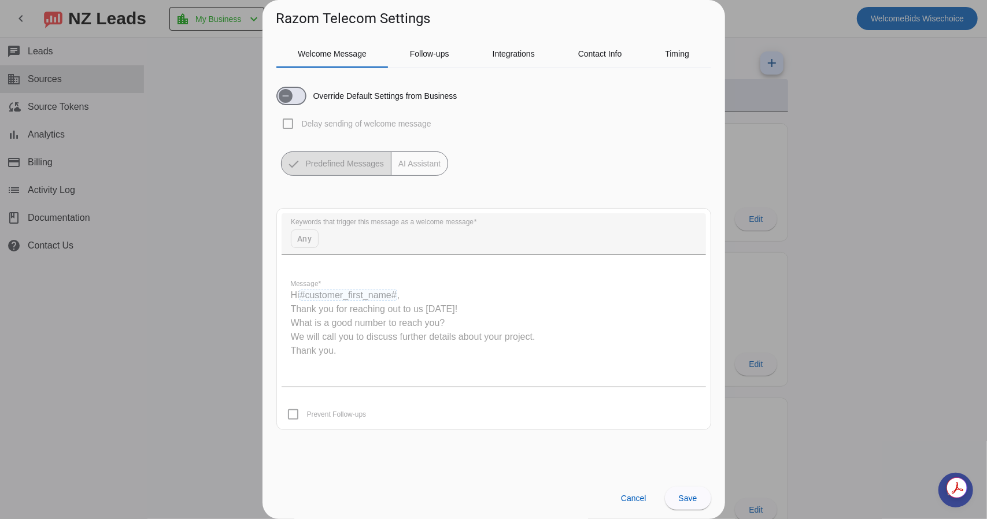
click at [816, 133] on div at bounding box center [493, 259] width 987 height 519
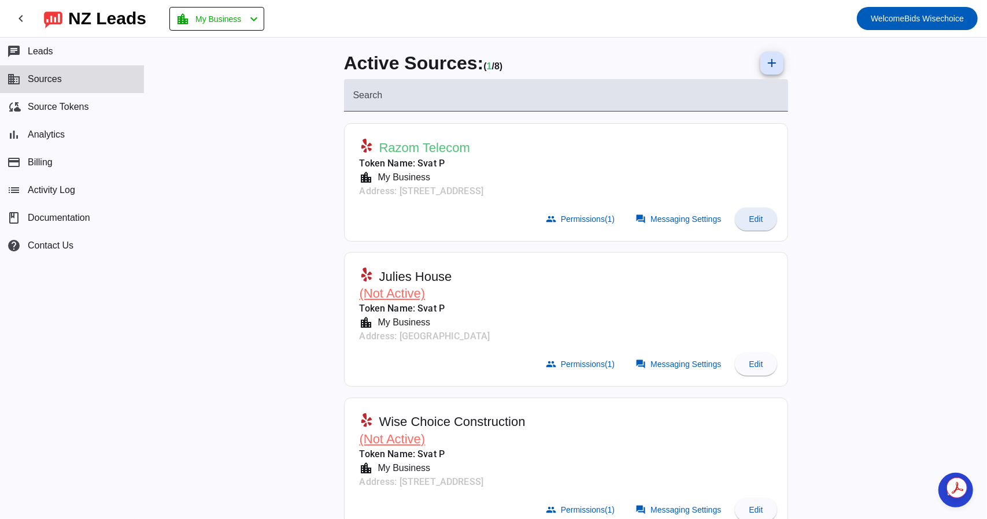
click at [759, 215] on span at bounding box center [756, 219] width 42 height 28
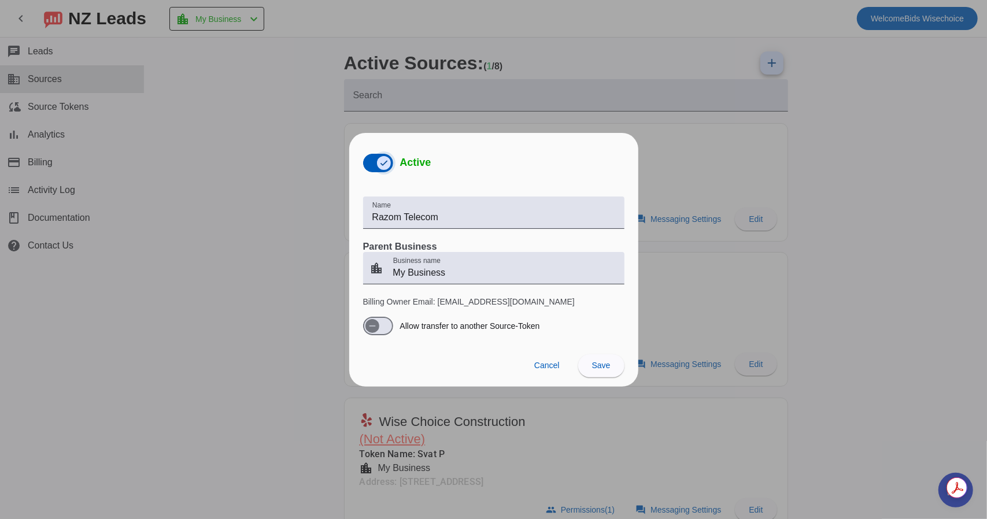
click at [370, 164] on span "button" at bounding box center [378, 163] width 30 height 18
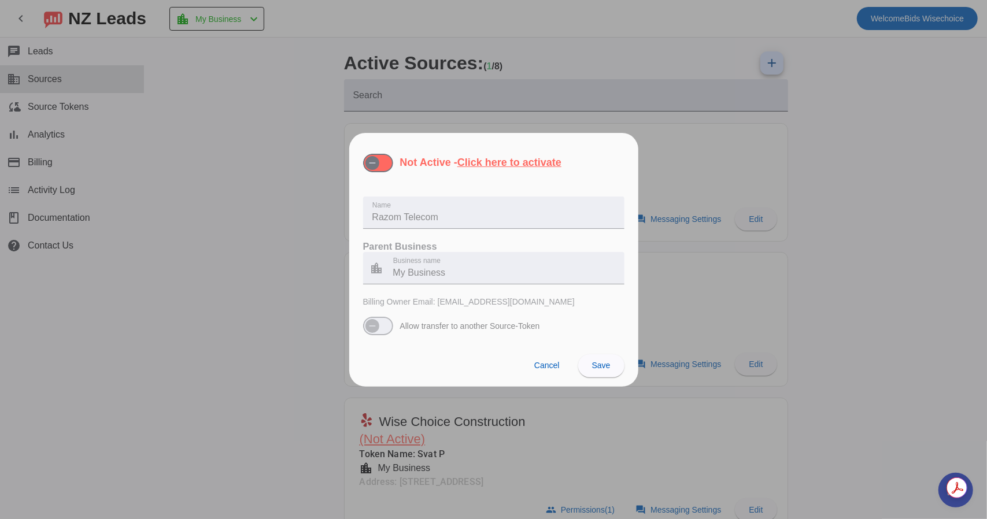
click at [588, 366] on span at bounding box center [601, 366] width 46 height 28
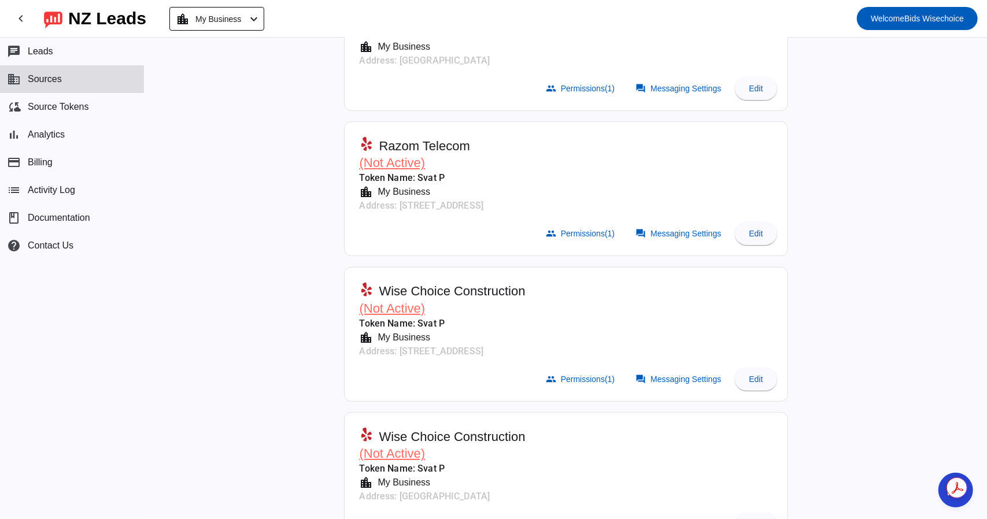
scroll to position [173, 0]
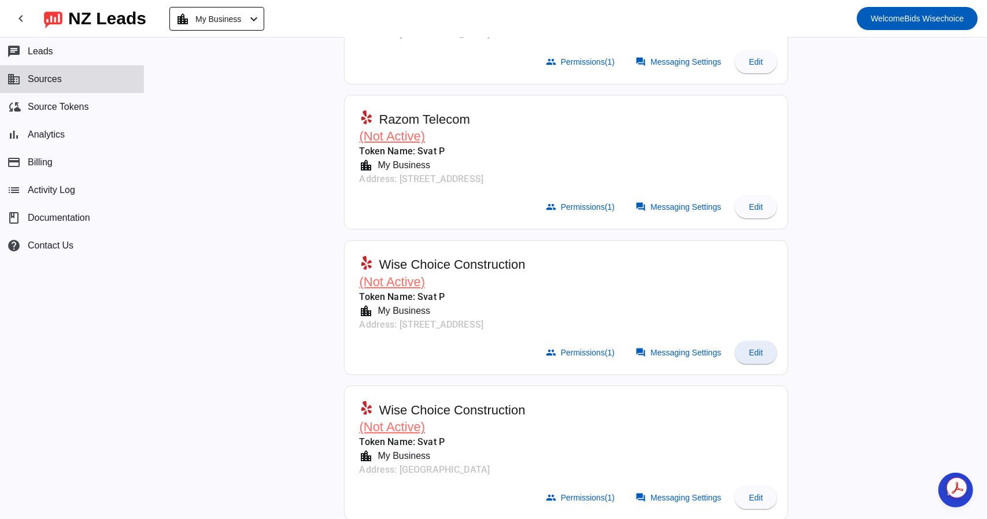
click at [748, 348] on span "Edit" at bounding box center [755, 352] width 14 height 9
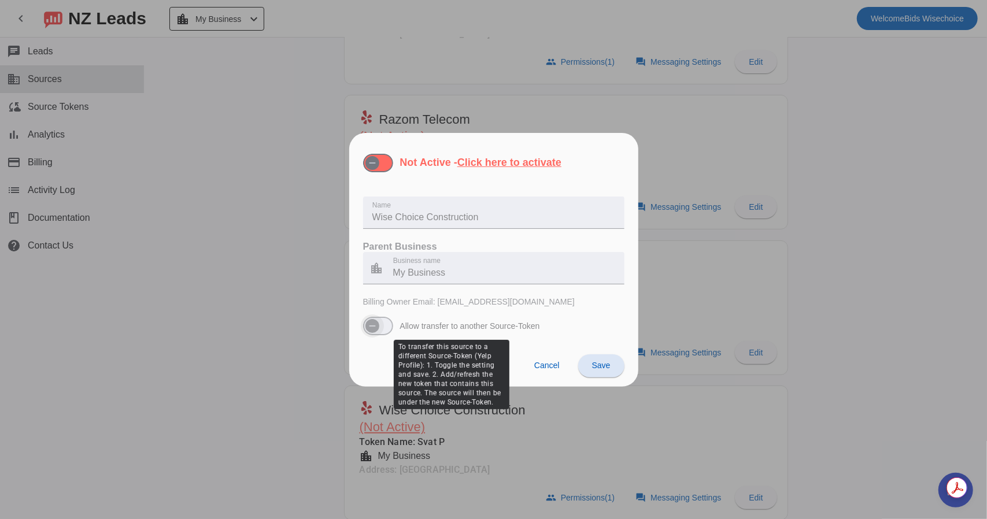
click at [374, 324] on icon "button" at bounding box center [372, 325] width 9 height 9
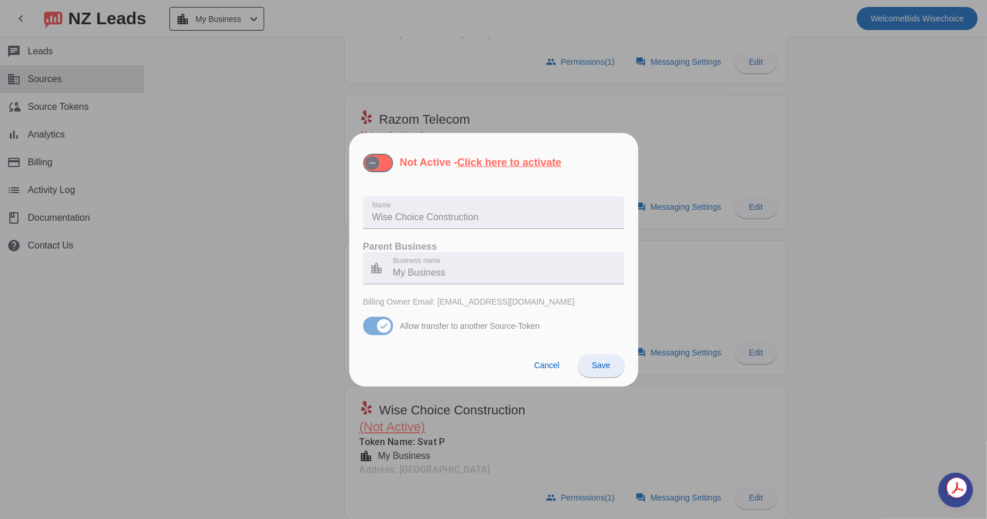
click at [592, 364] on span "Save" at bounding box center [601, 365] width 18 height 9
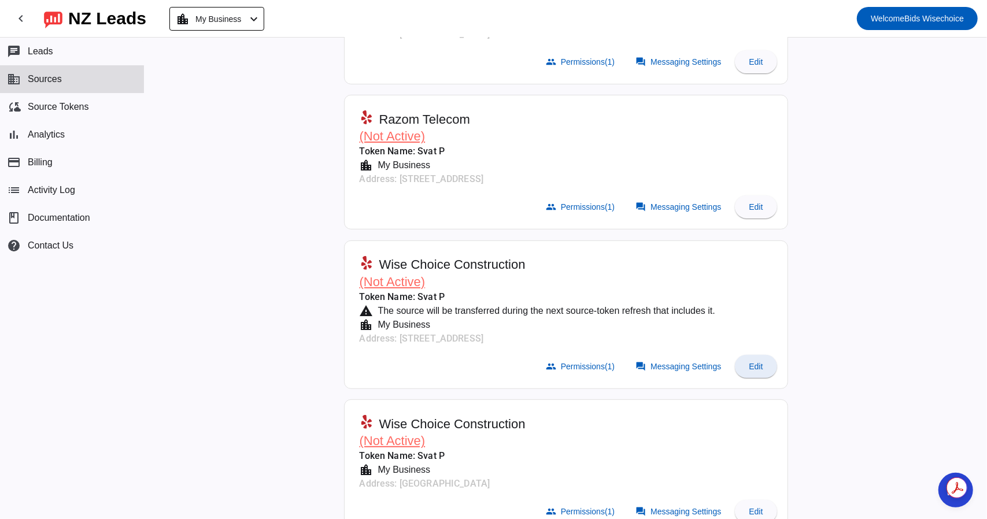
click at [751, 365] on span "Edit" at bounding box center [755, 366] width 14 height 9
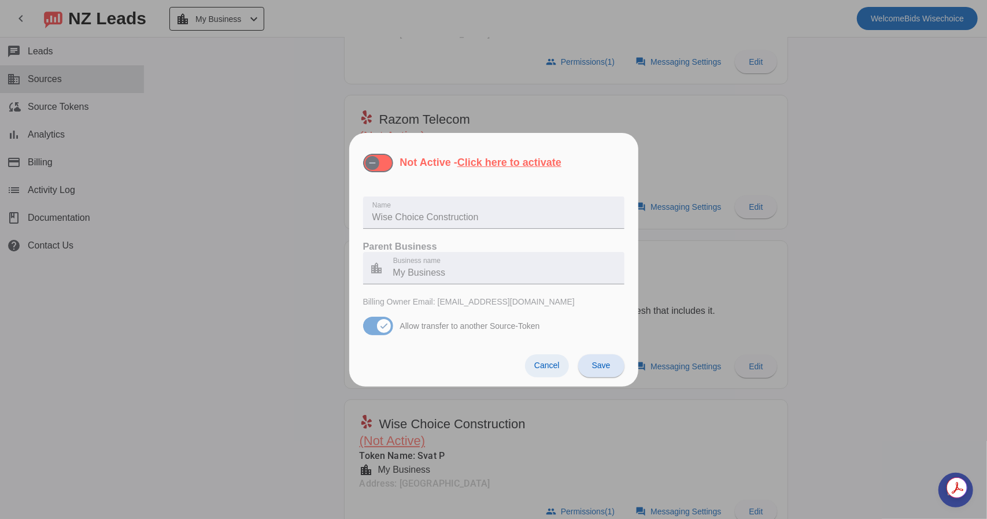
click at [542, 355] on span at bounding box center [547, 365] width 44 height 23
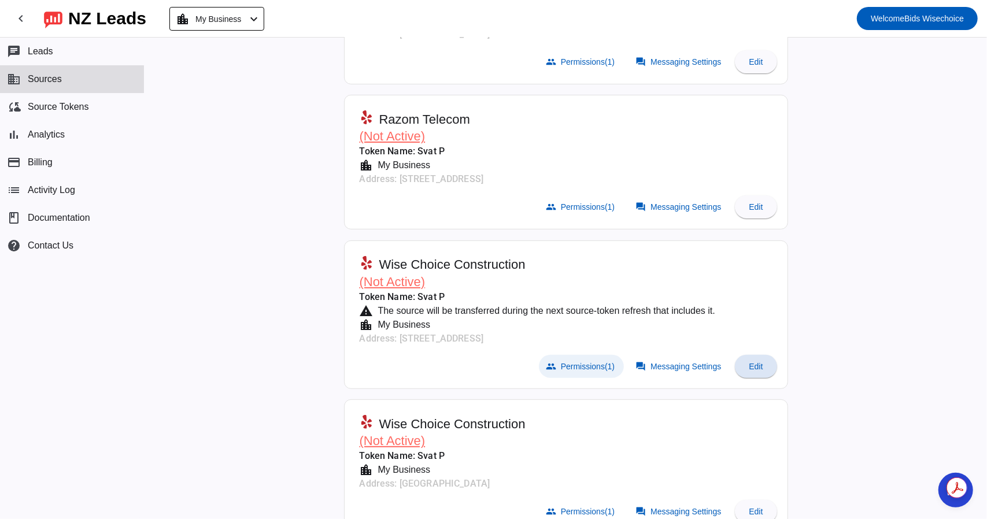
click at [562, 368] on span "Permissions (1)" at bounding box center [588, 366] width 54 height 9
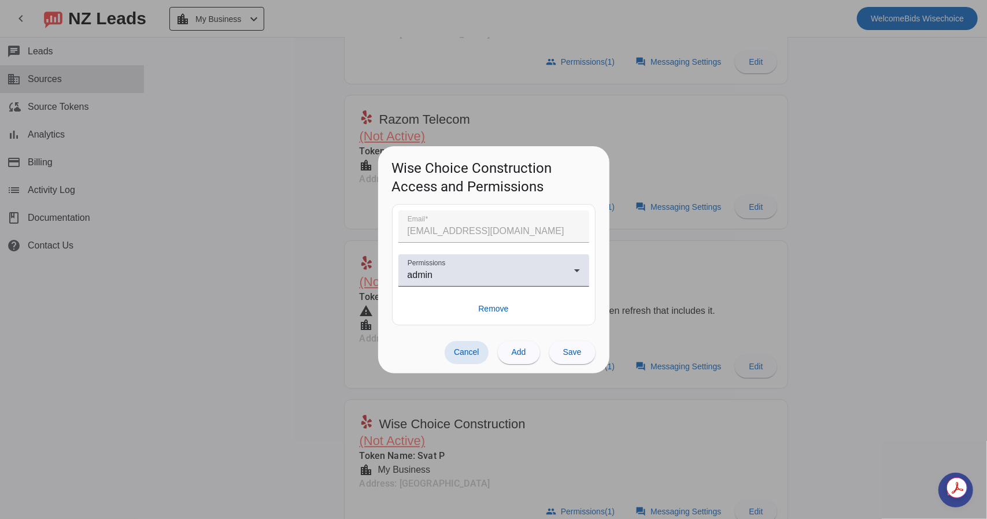
click at [473, 351] on span "Cancel" at bounding box center [466, 351] width 25 height 9
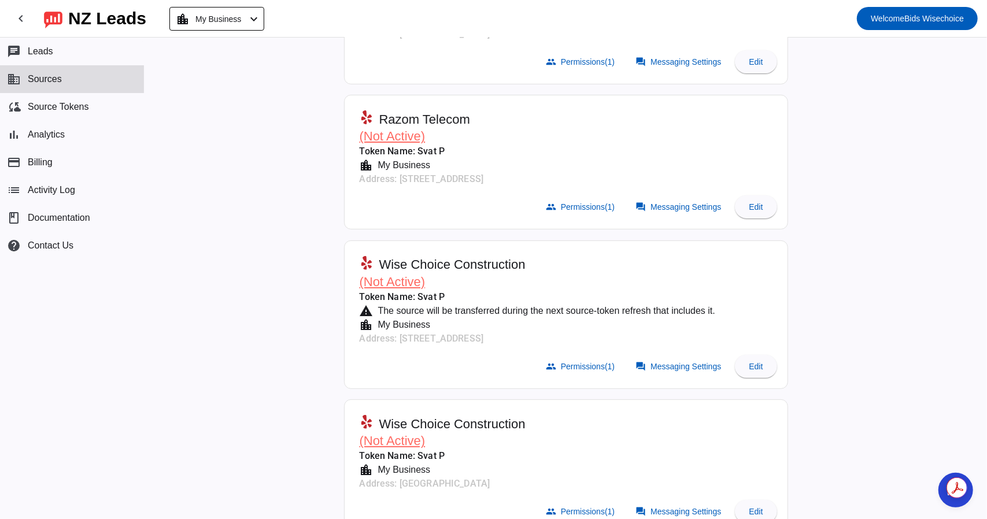
click at [438, 264] on span "Wise Choice Construction" at bounding box center [452, 265] width 146 height 16
click at [654, 366] on span "Messaging Settings" at bounding box center [685, 366] width 71 height 9
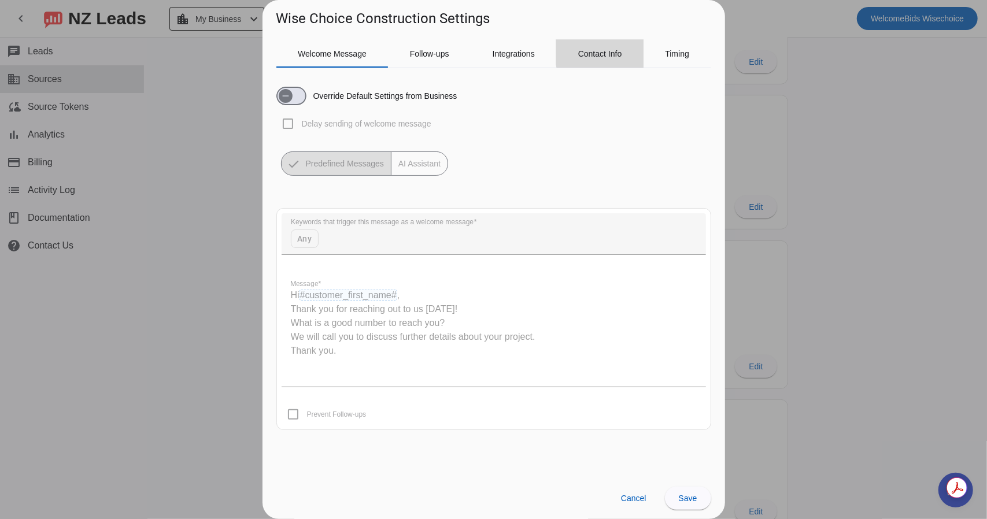
click at [622, 47] on div "Contact Info" at bounding box center [599, 54] width 87 height 28
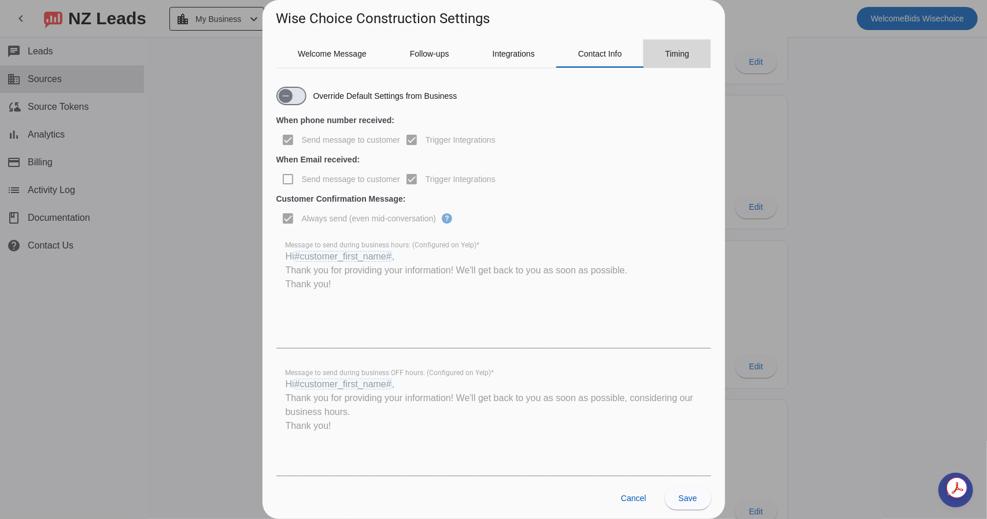
click at [673, 56] on span "Timing" at bounding box center [677, 54] width 24 height 8
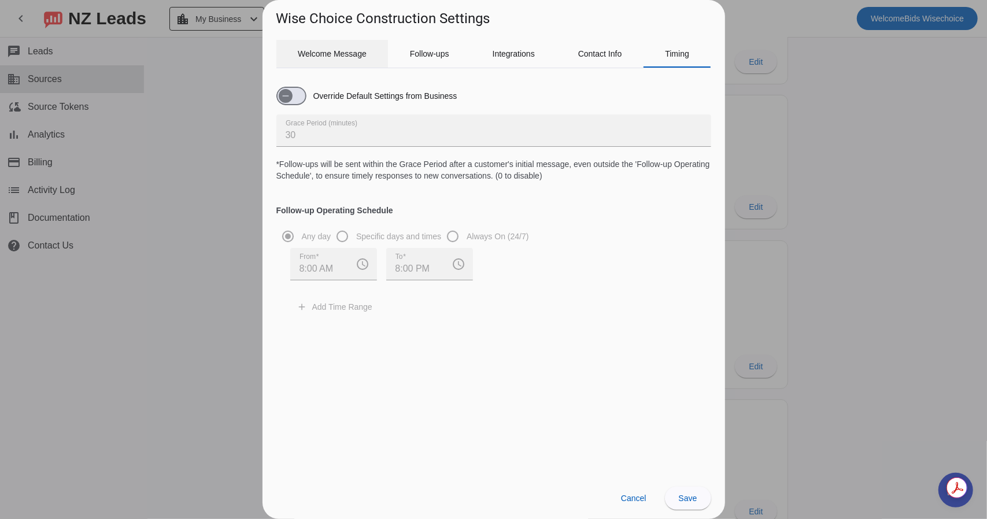
click at [297, 60] on div "Welcome Message" at bounding box center [332, 54] width 112 height 28
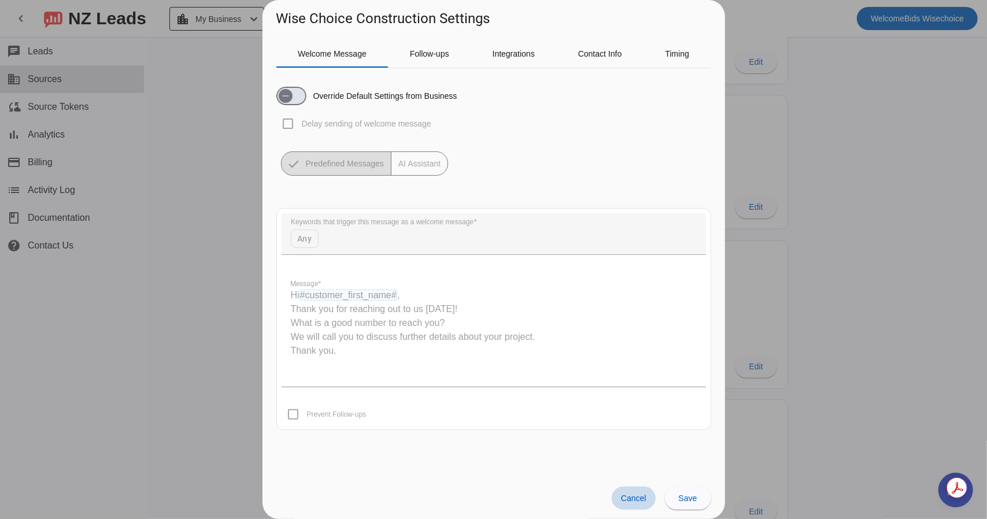
click at [631, 501] on span "Cancel" at bounding box center [633, 498] width 25 height 9
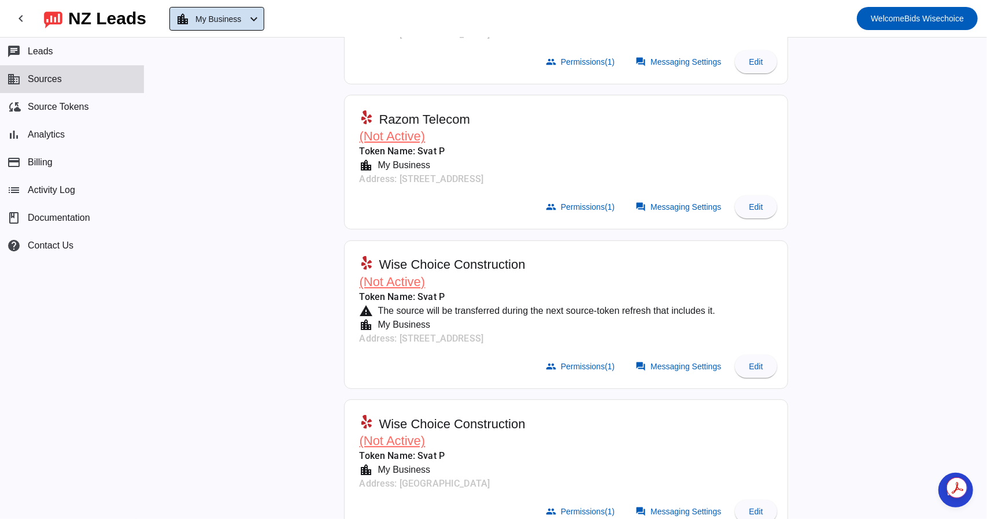
click at [257, 19] on div "location_city My Business chevron_left" at bounding box center [218, 19] width 85 height 16
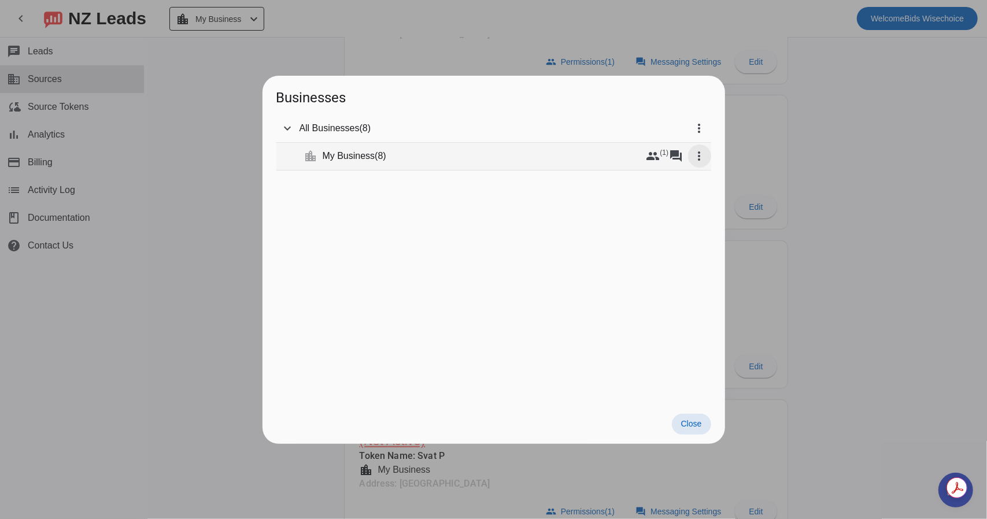
click at [697, 155] on mat-icon "more_vert" at bounding box center [699, 156] width 14 height 14
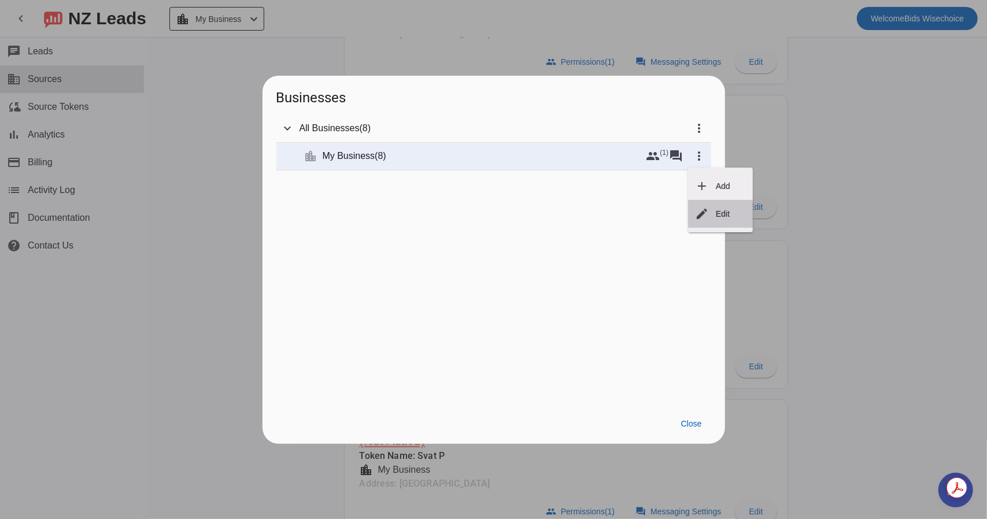
click at [718, 212] on span "Edit" at bounding box center [723, 213] width 14 height 9
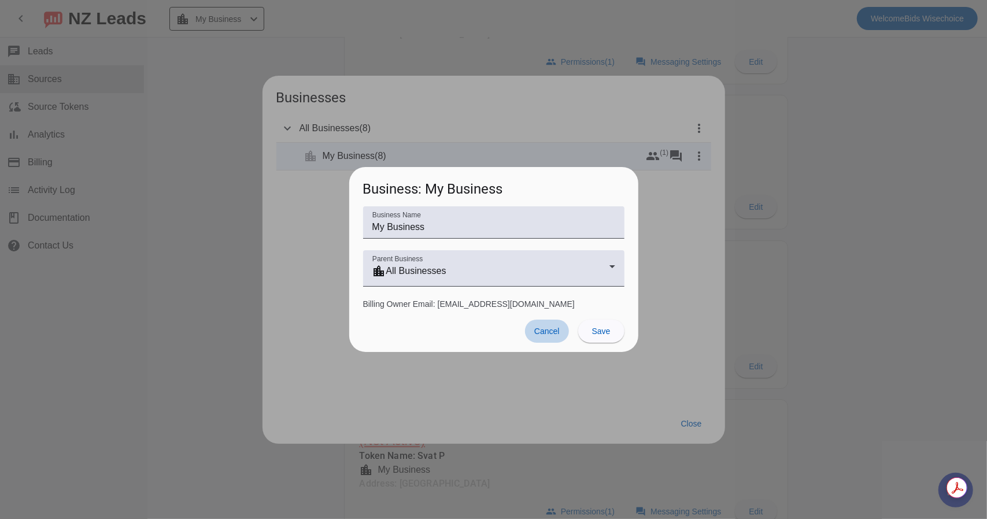
click at [547, 327] on span "Cancel" at bounding box center [546, 331] width 25 height 9
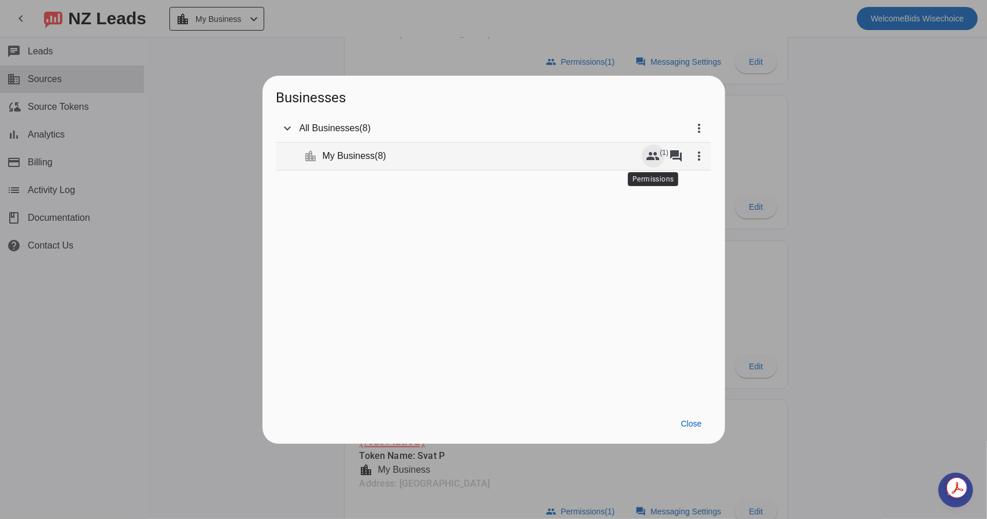
click at [659, 158] on mat-icon "group" at bounding box center [653, 156] width 14 height 14
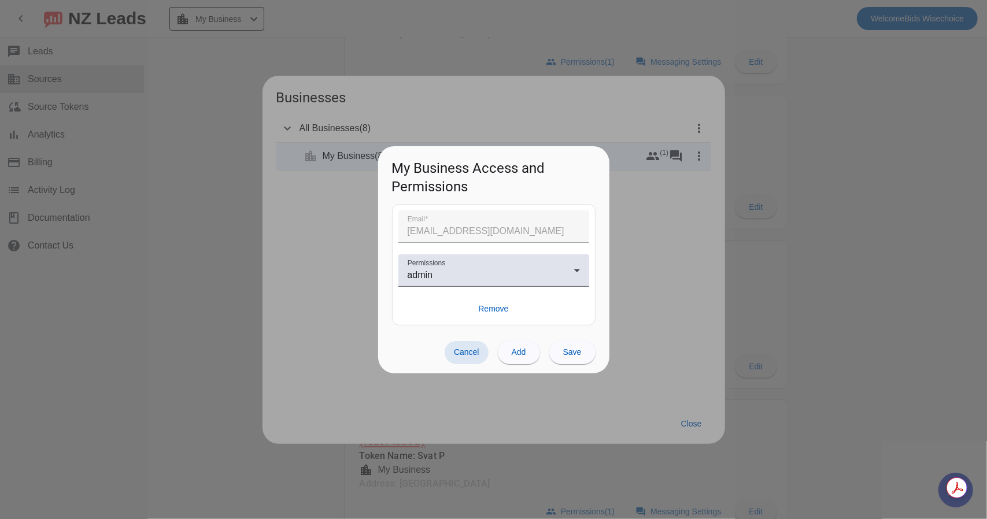
click at [464, 352] on span "Cancel" at bounding box center [466, 351] width 25 height 9
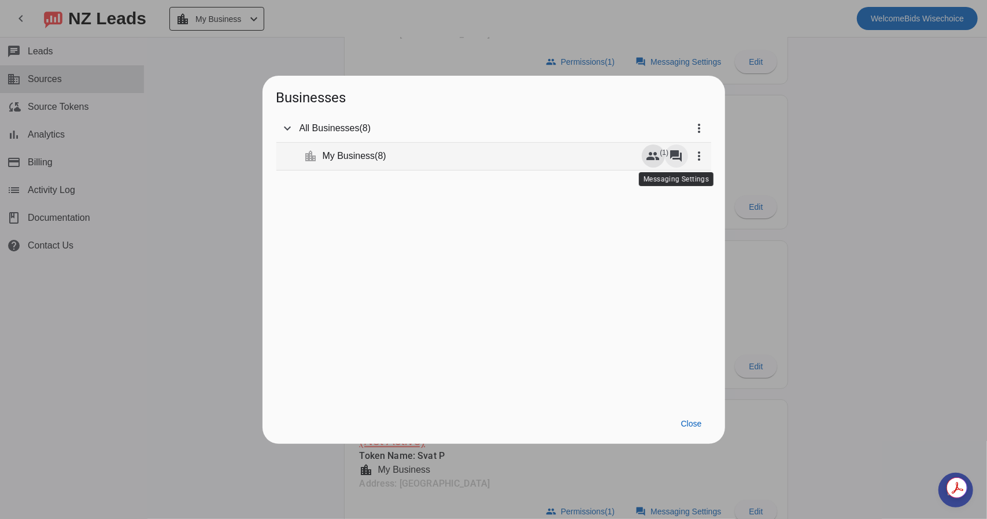
click at [676, 158] on mat-icon "forum" at bounding box center [676, 156] width 14 height 14
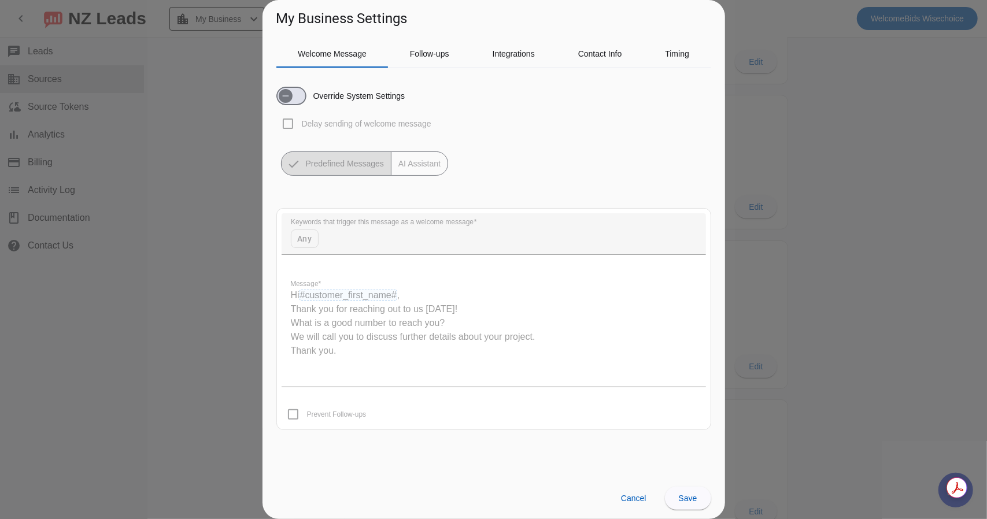
click at [787, 183] on div at bounding box center [493, 259] width 987 height 519
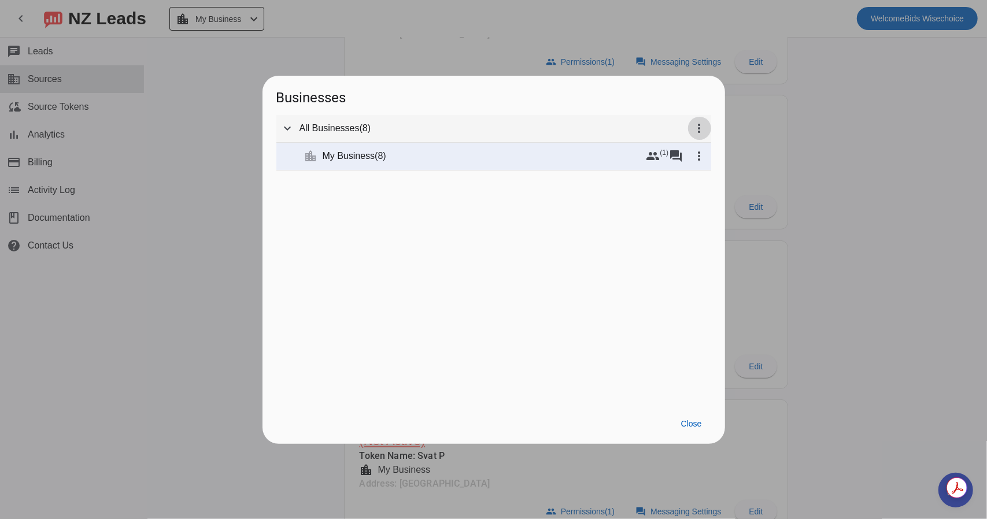
click at [688, 130] on span at bounding box center [699, 128] width 28 height 28
click at [655, 191] on div at bounding box center [493, 259] width 987 height 519
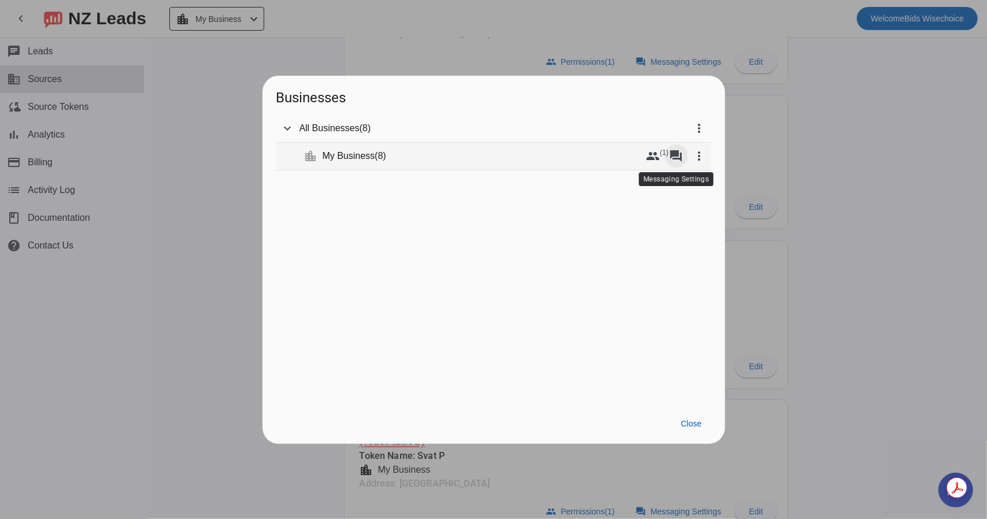
click at [675, 159] on mat-icon "forum" at bounding box center [676, 156] width 14 height 14
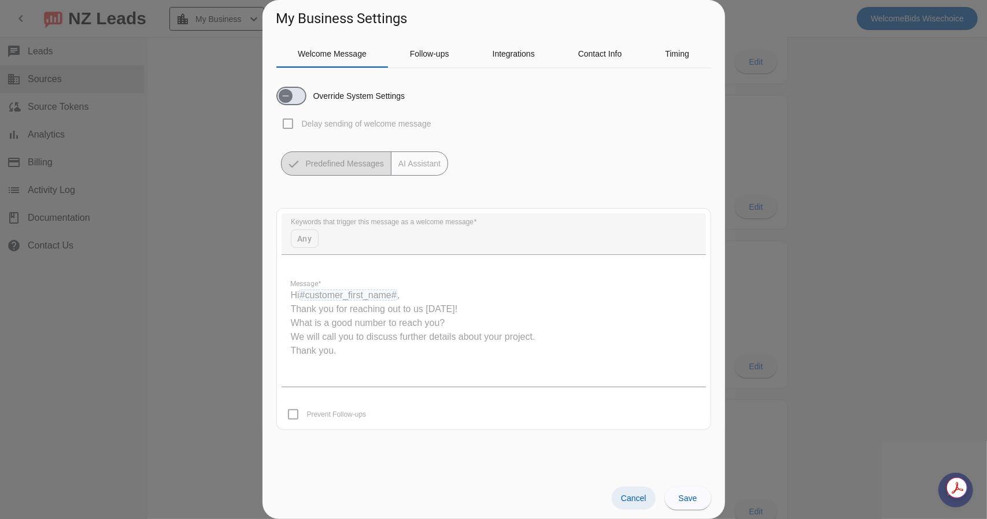
click at [642, 502] on span "Cancel" at bounding box center [633, 498] width 25 height 9
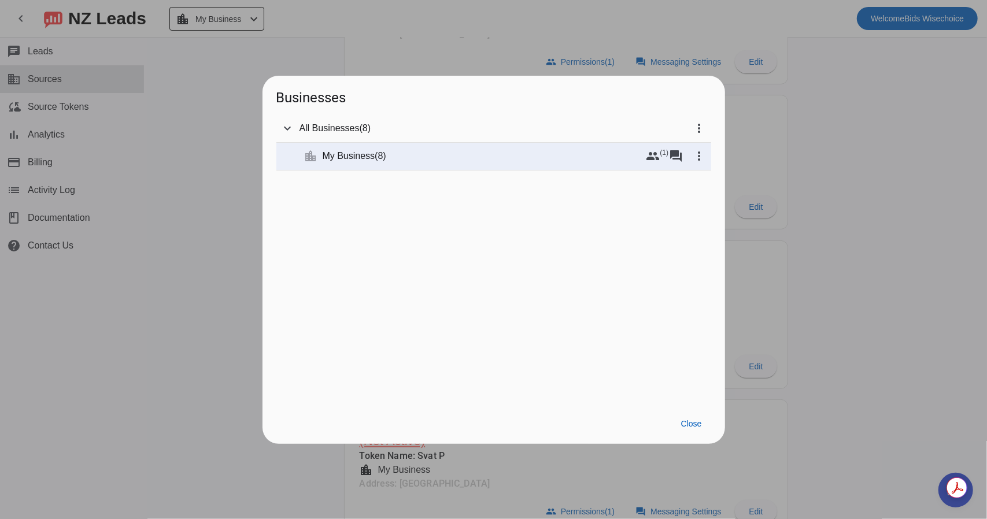
click at [782, 100] on div at bounding box center [493, 259] width 987 height 519
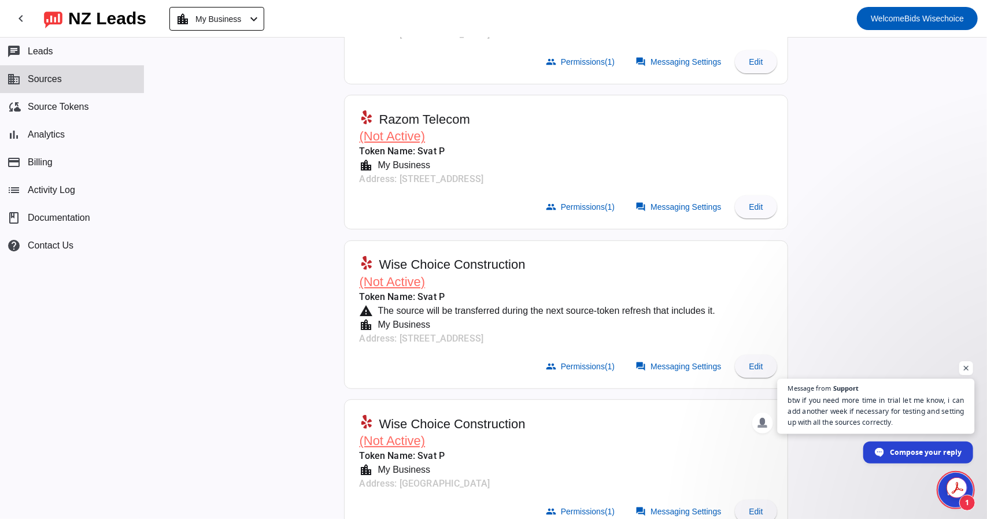
click at [858, 410] on span "btw if you need more time in trial let me know, i can add another week if neces…" at bounding box center [876, 412] width 176 height 34
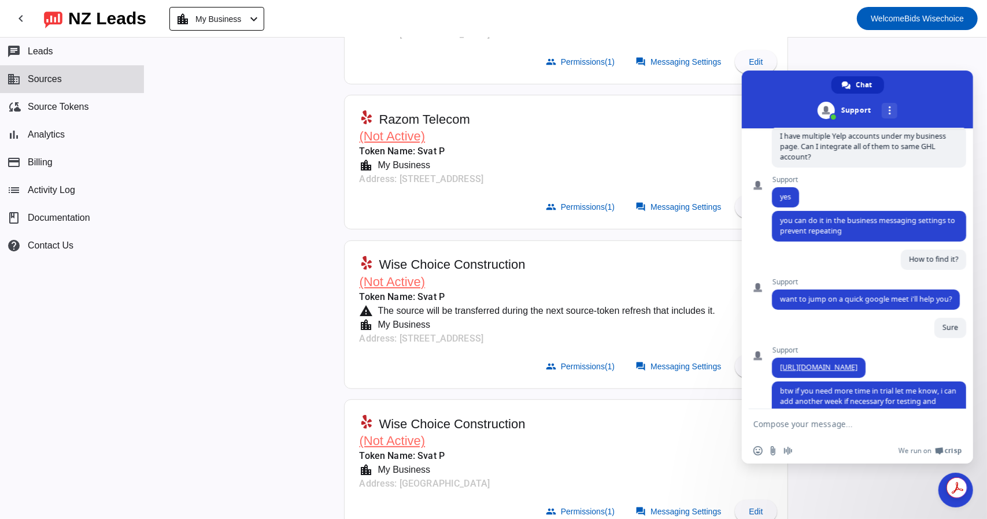
scroll to position [305, 0]
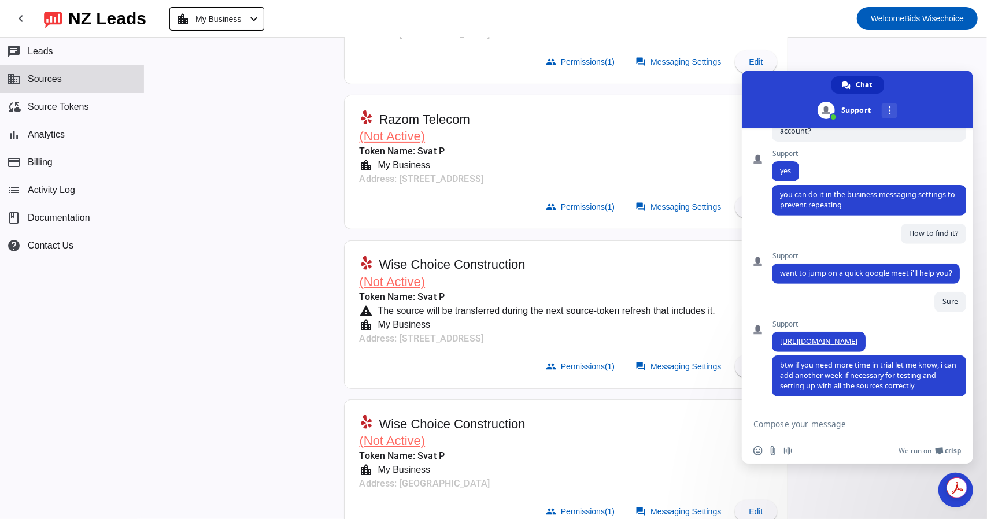
click at [806, 428] on textarea "Compose your message..." at bounding box center [845, 423] width 185 height 29
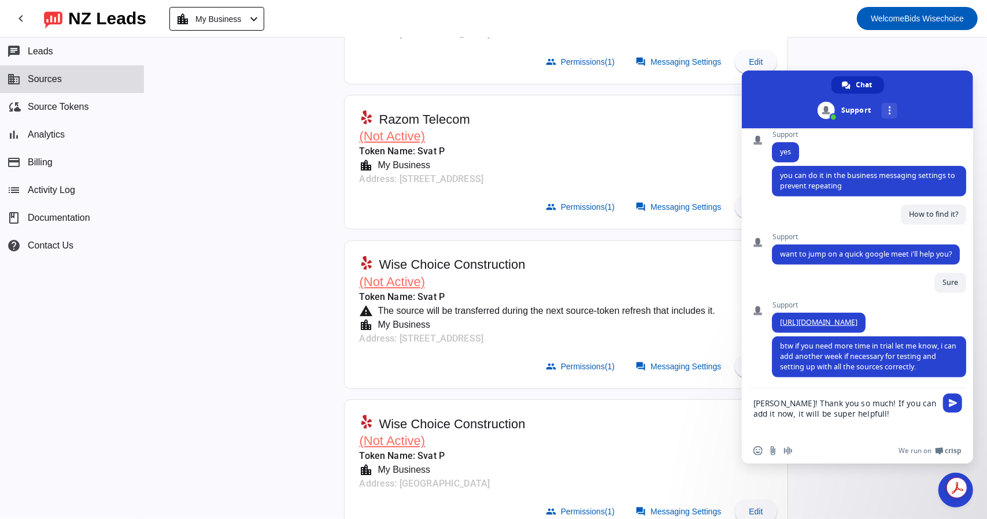
type textarea "[PERSON_NAME]! Thank you so much! If you can add it now, it will be super helpf…"
click at [881, 421] on textarea "[PERSON_NAME]! Thank you so much! If you can add it now, it will be super helpf…" at bounding box center [845, 413] width 185 height 50
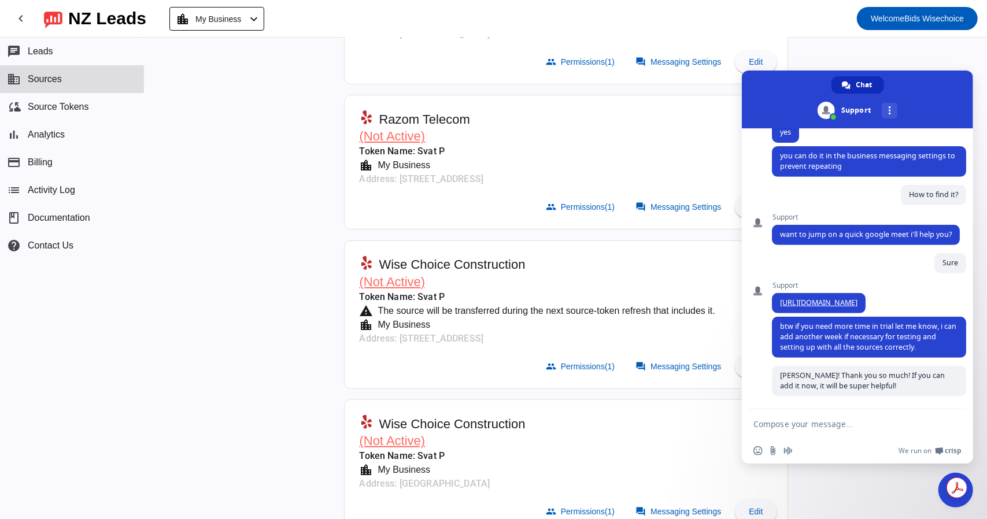
scroll to position [345, 0]
click at [250, 309] on div "Active Sources: ( 0 / 8) add Search Julies House (Not Active) Token Name: Svat …" at bounding box center [565, 278] width 842 height 481
click at [947, 502] on span "Close chat" at bounding box center [955, 490] width 35 height 35
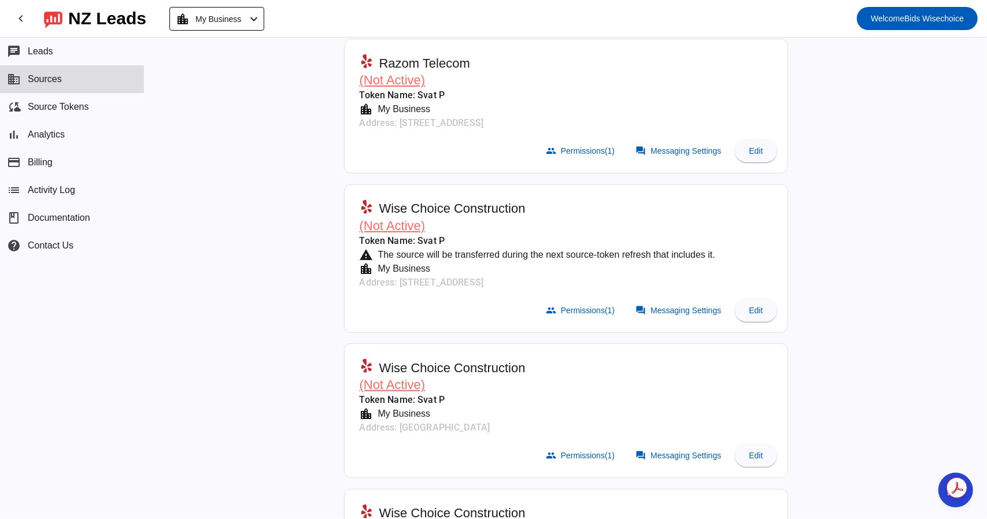
scroll to position [231, 0]
click at [753, 302] on button "Edit" at bounding box center [756, 308] width 42 height 23
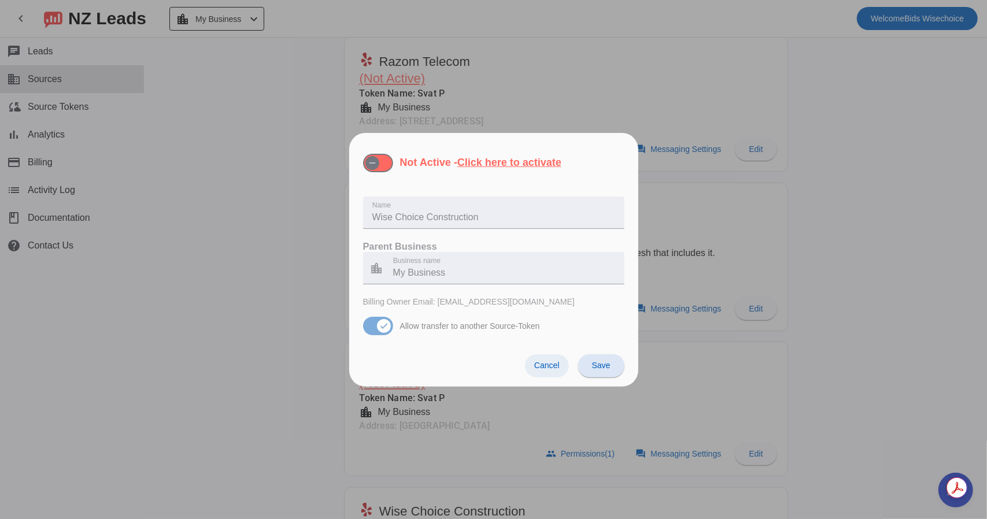
click at [553, 361] on span "Cancel" at bounding box center [546, 365] width 25 height 9
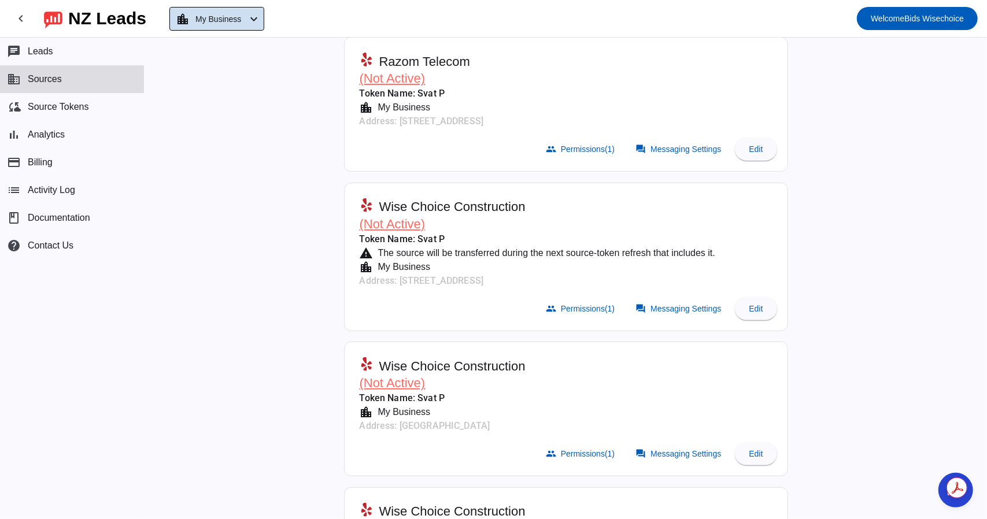
click at [254, 24] on div "location_city My Business chevron_left" at bounding box center [218, 19] width 85 height 16
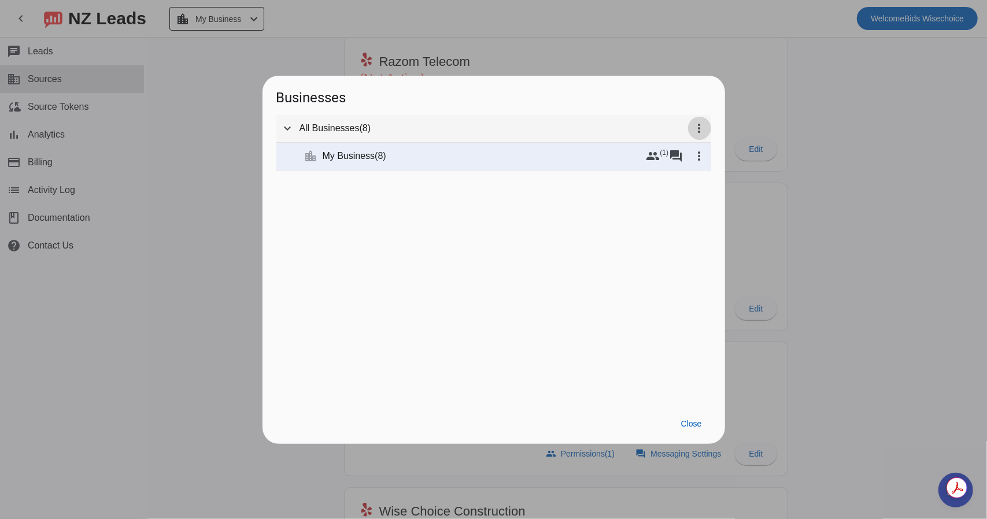
click at [700, 121] on span at bounding box center [699, 128] width 28 height 28
click at [605, 151] on div at bounding box center [493, 259] width 987 height 519
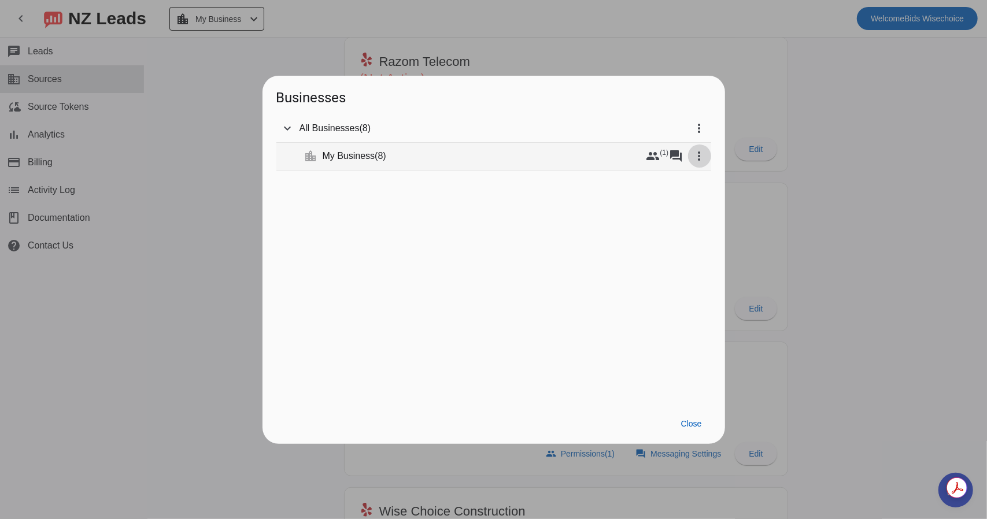
click at [695, 154] on mat-icon "more_vert" at bounding box center [699, 156] width 14 height 14
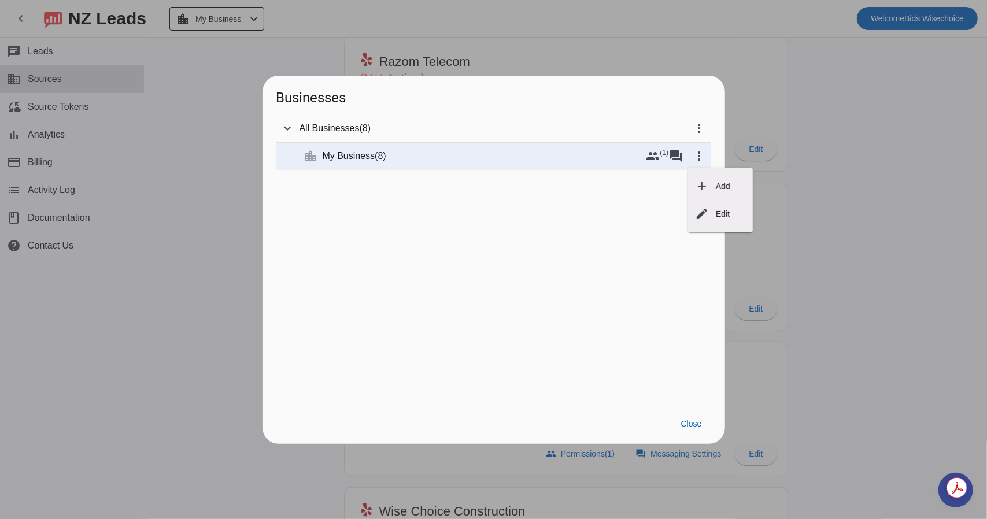
click at [617, 158] on div at bounding box center [493, 259] width 987 height 519
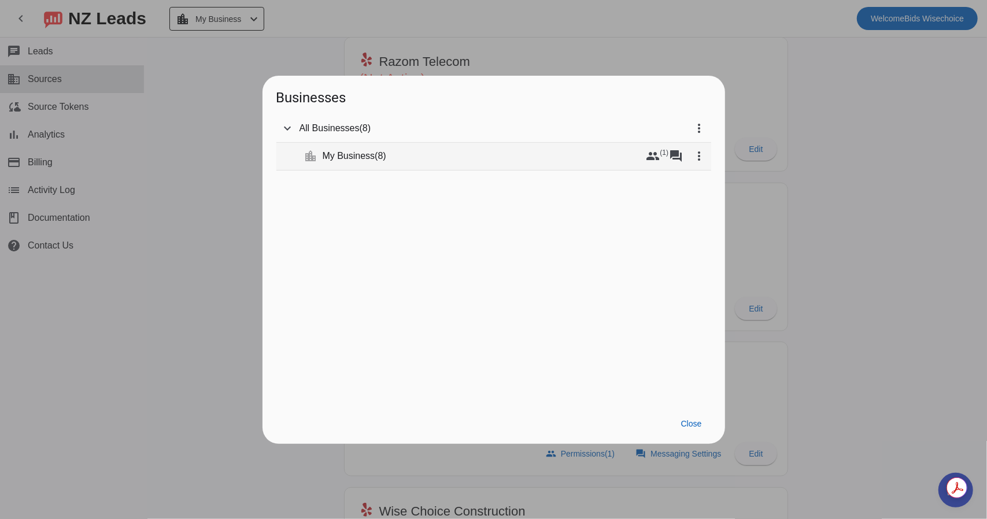
click at [365, 149] on mat-tree-node "expand_more location_city My Business ( 8 ) group (1) forum more_vert" at bounding box center [493, 157] width 435 height 28
click at [355, 161] on span "My Business" at bounding box center [349, 156] width 53 height 12
click at [671, 156] on mat-icon "forum" at bounding box center [676, 156] width 14 height 14
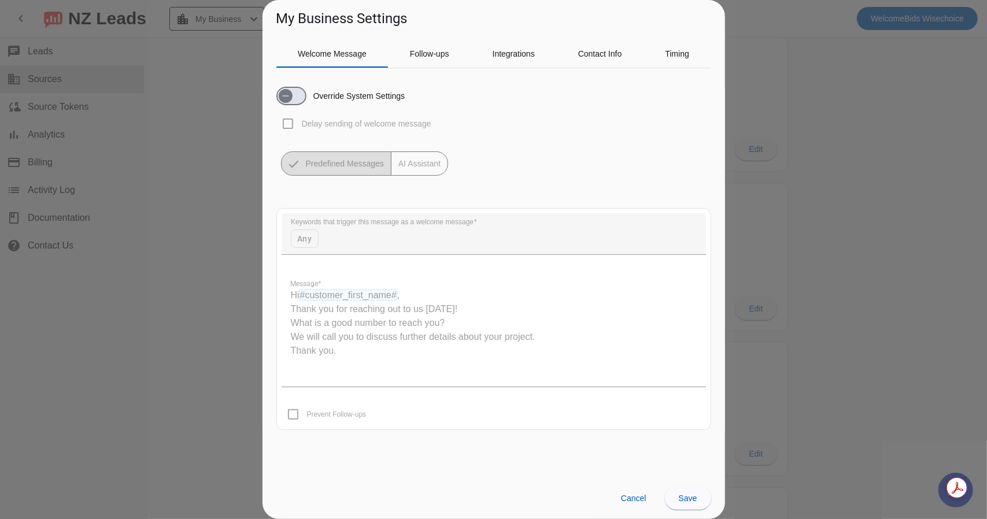
click at [307, 100] on div "Override System Settings" at bounding box center [340, 96] width 129 height 18
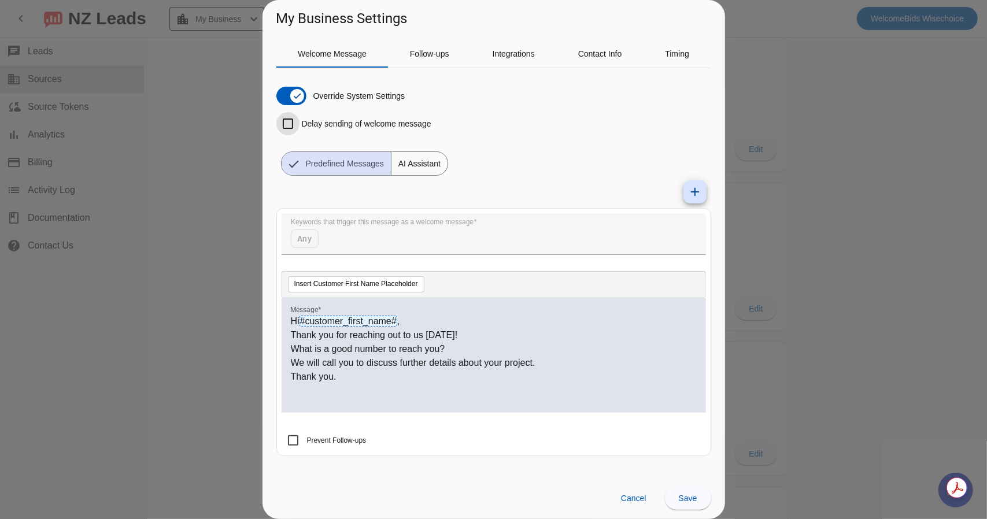
click at [290, 122] on input "Delay sending of welcome message" at bounding box center [287, 123] width 23 height 23
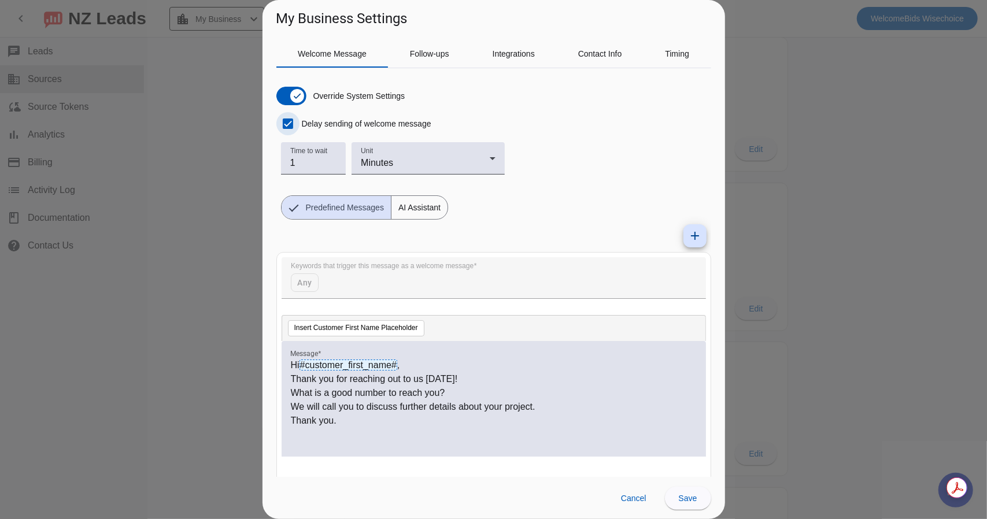
click at [290, 122] on input "Delay sending of welcome message" at bounding box center [287, 123] width 23 height 23
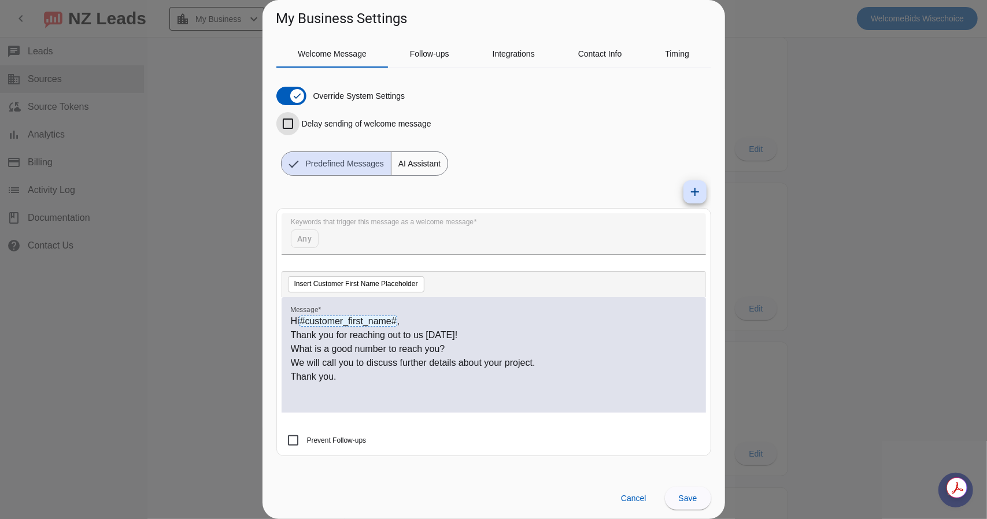
click at [290, 122] on input "Delay sending of welcome message" at bounding box center [287, 123] width 23 height 23
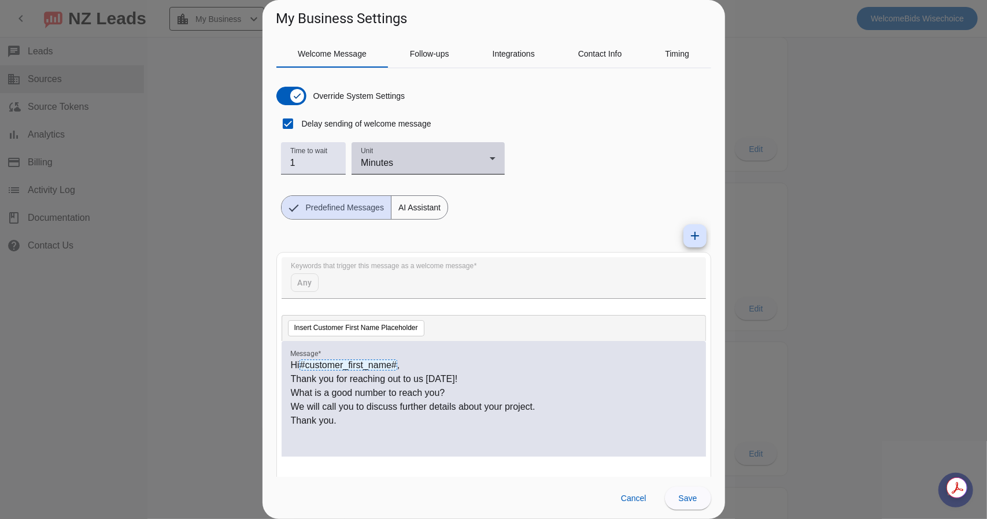
click at [442, 153] on div "Unit Minutes" at bounding box center [428, 158] width 134 height 32
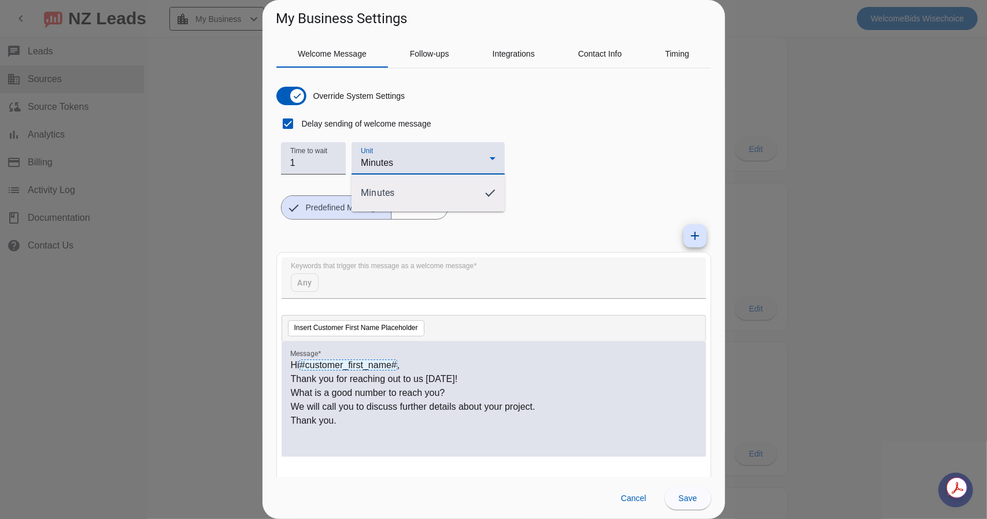
click at [407, 157] on div at bounding box center [493, 259] width 987 height 519
click at [291, 122] on input "Delay sending of welcome message" at bounding box center [287, 123] width 23 height 23
checkbox input "false"
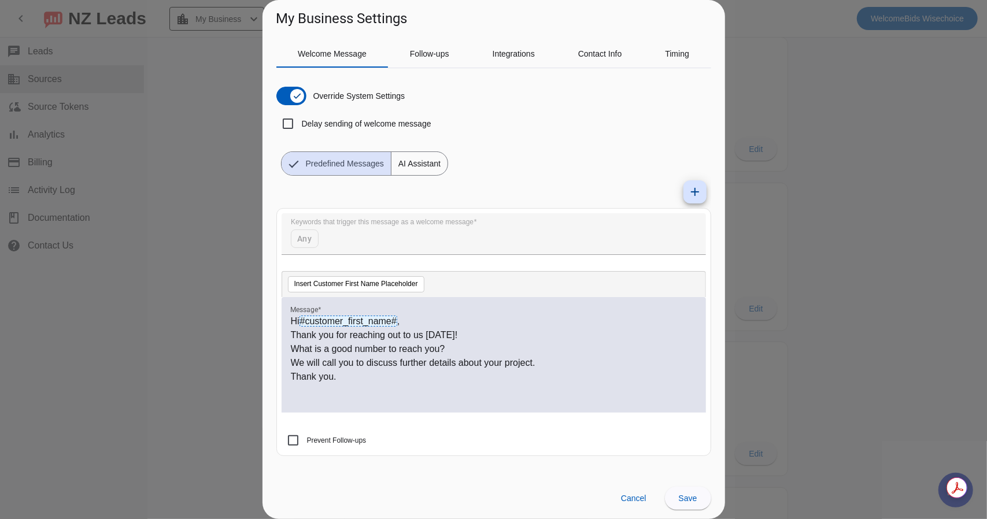
click at [418, 162] on span "AI Assistant" at bounding box center [419, 163] width 56 height 23
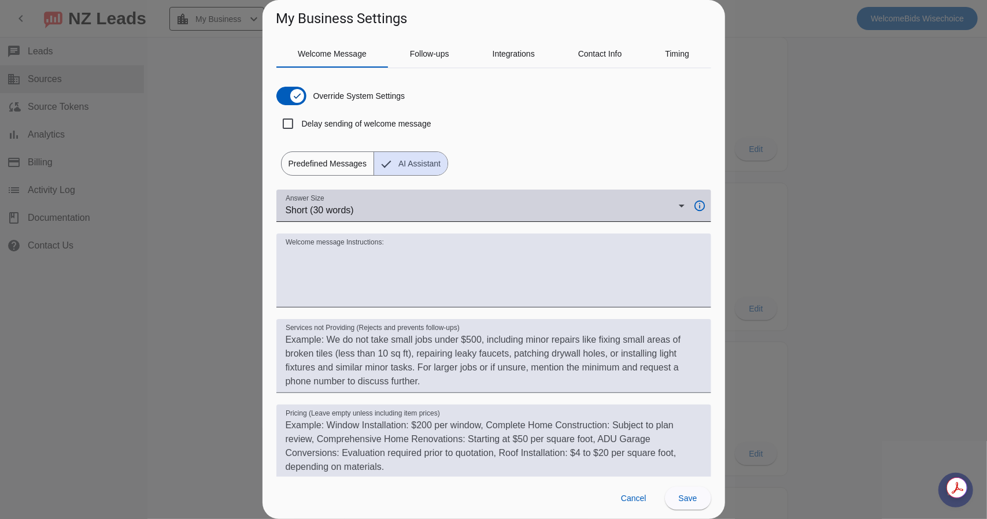
click at [355, 210] on div "Short (30 words)" at bounding box center [482, 210] width 393 height 14
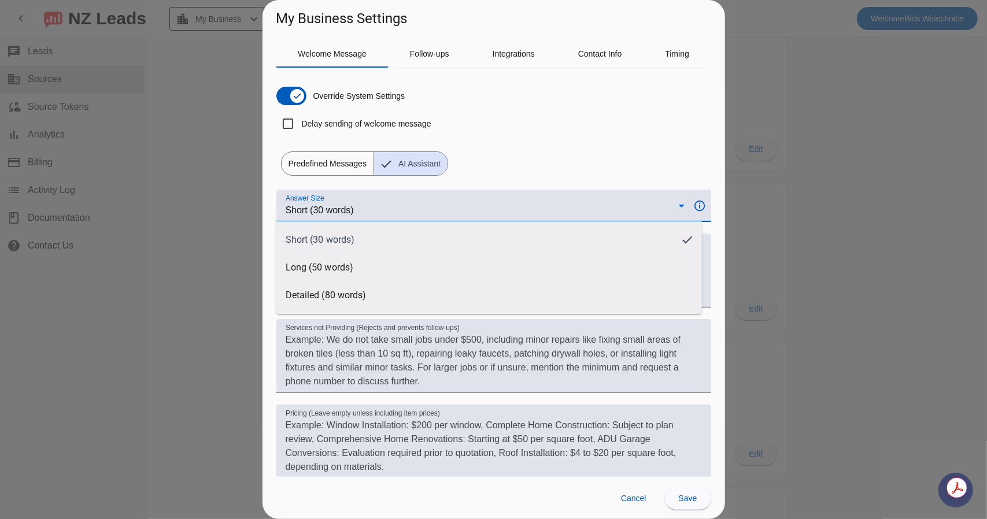
click at [355, 209] on div at bounding box center [493, 259] width 987 height 519
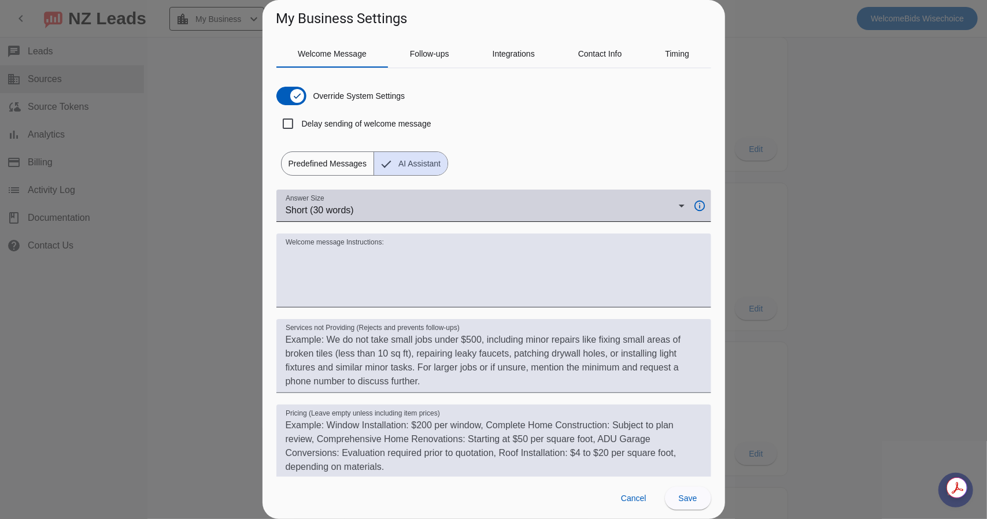
click at [353, 210] on span "Short (30 words)" at bounding box center [320, 210] width 68 height 10
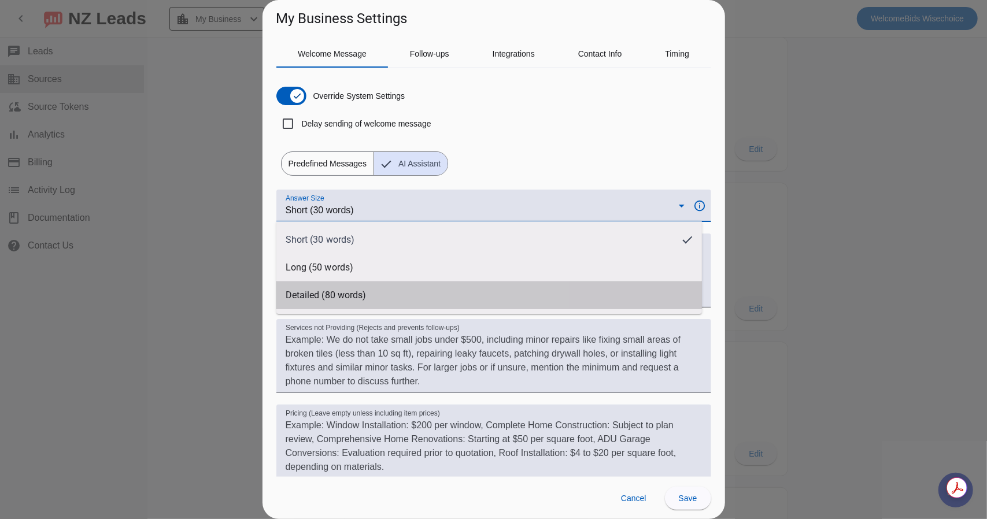
click at [342, 291] on span "Detailed (80 words)" at bounding box center [326, 296] width 81 height 12
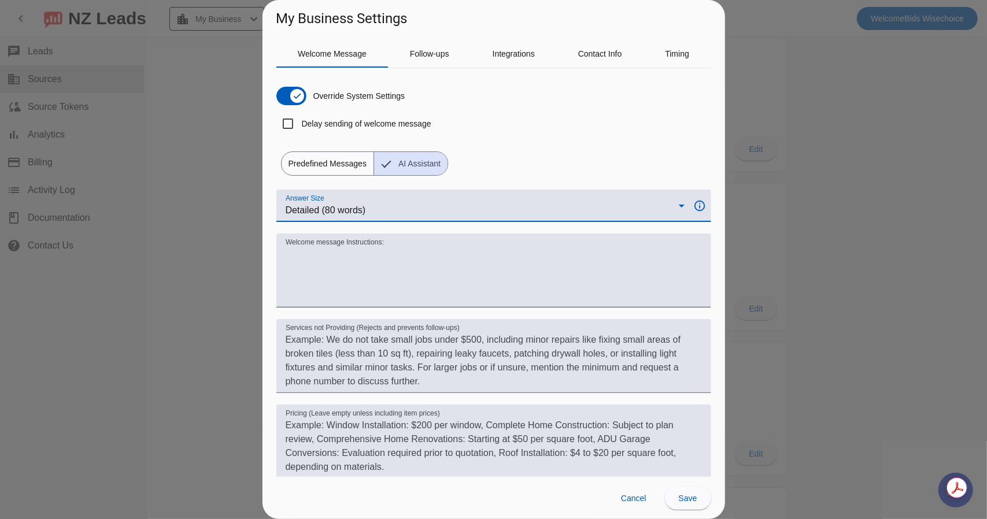
click at [361, 212] on span "Detailed (80 words)" at bounding box center [326, 210] width 80 height 10
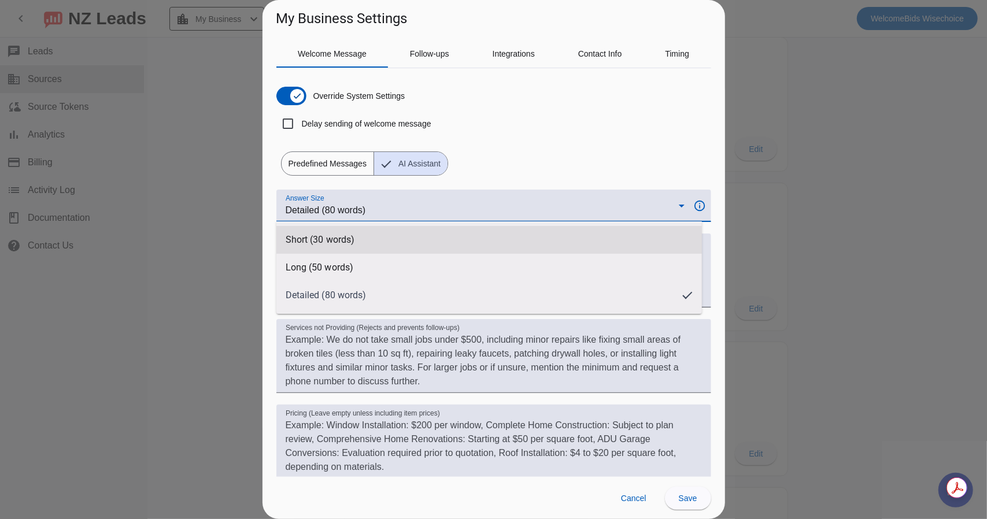
click at [351, 240] on span "Short (30 words)" at bounding box center [320, 240] width 69 height 12
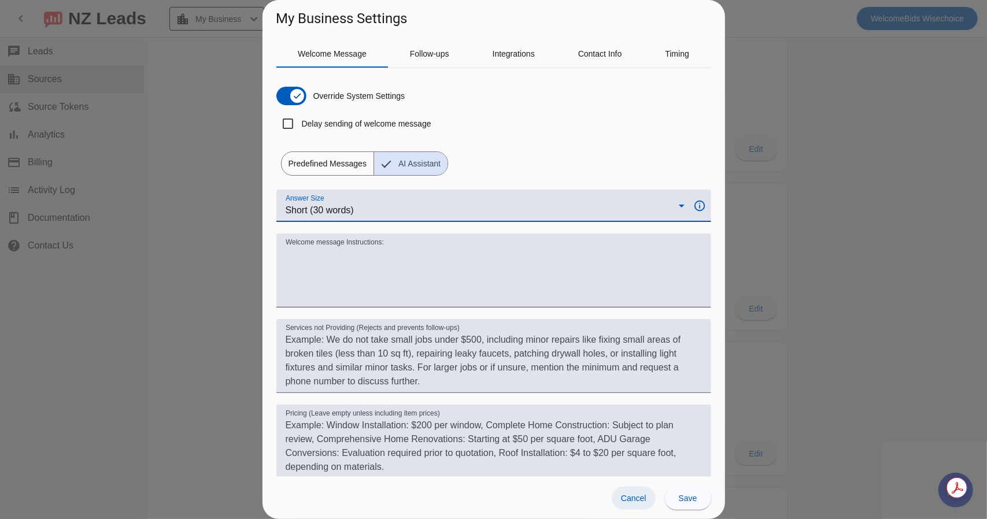
click at [627, 495] on span "Cancel" at bounding box center [633, 498] width 25 height 9
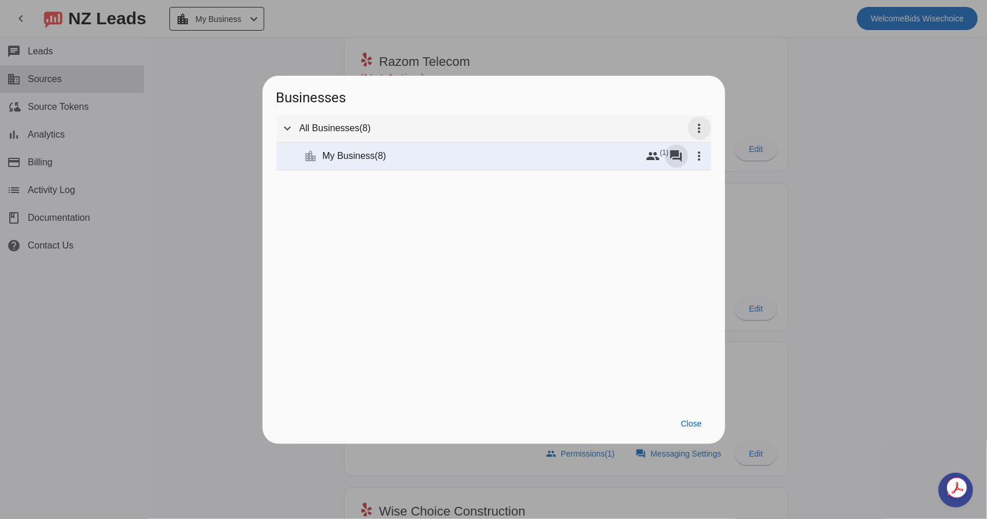
click at [694, 128] on mat-icon "more_vert" at bounding box center [699, 128] width 14 height 14
click at [832, 171] on div at bounding box center [493, 259] width 987 height 519
click at [810, 187] on div at bounding box center [493, 259] width 987 height 519
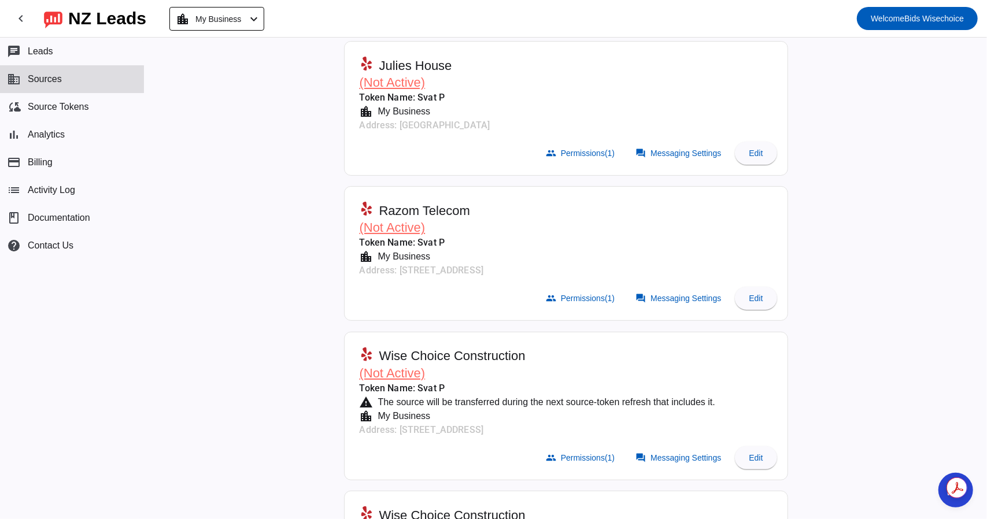
scroll to position [0, 0]
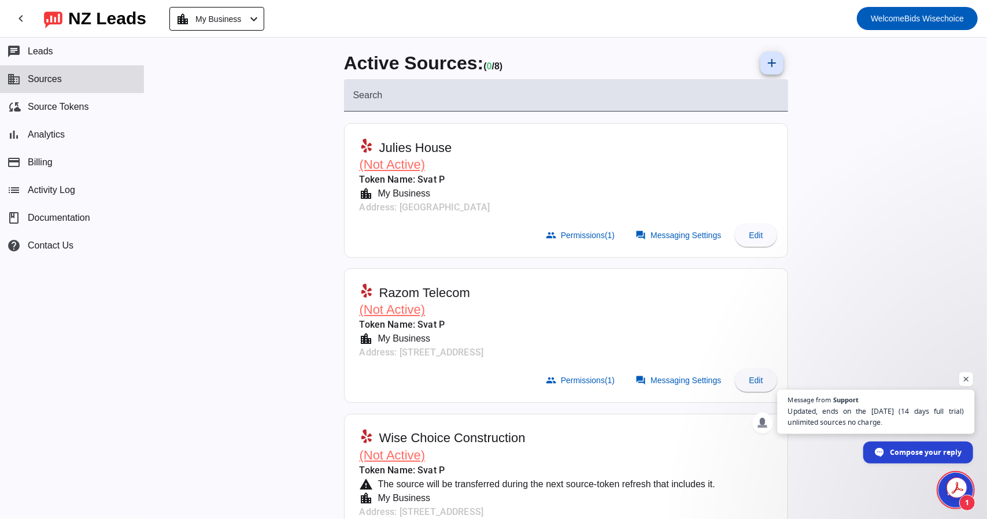
click at [825, 423] on span "Updated, ends on the [DATE] (14 days full trial) unlimited sources no charge." at bounding box center [876, 417] width 176 height 23
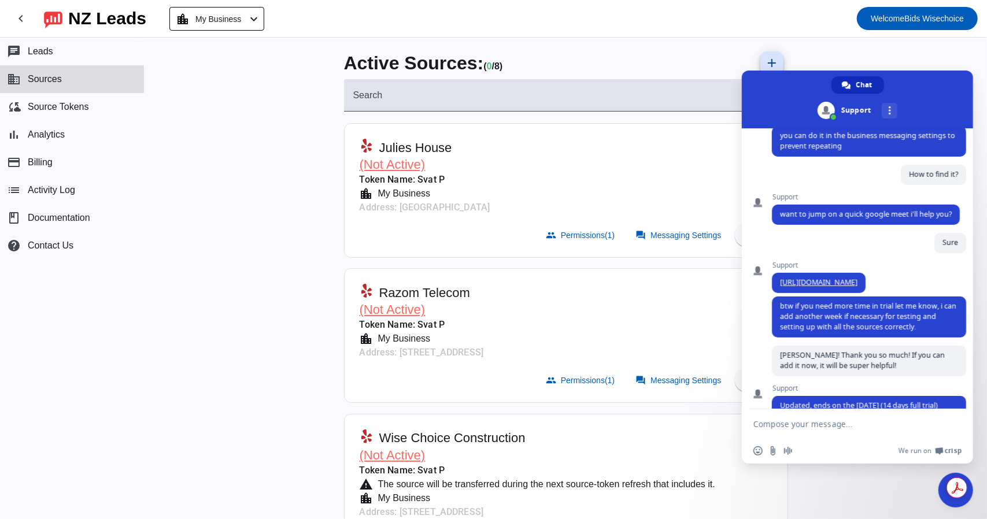
scroll to position [396, 0]
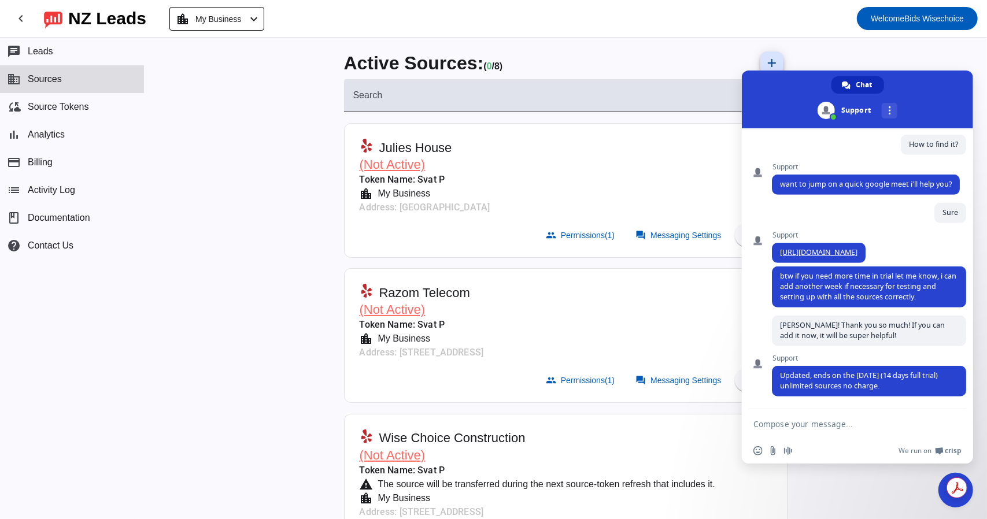
click at [796, 433] on textarea "Compose your message..." at bounding box center [845, 423] width 185 height 29
type textarea "You are awesome!"
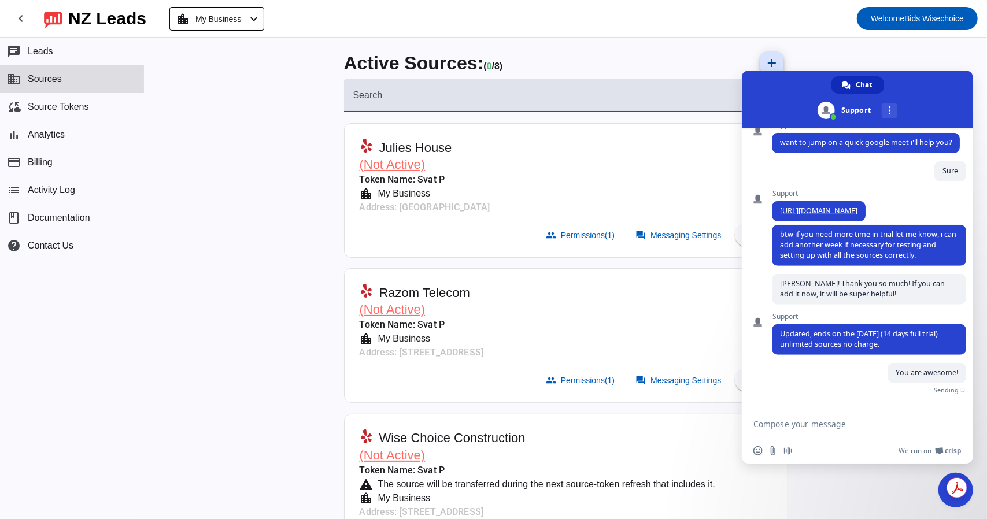
scroll to position [425, 0]
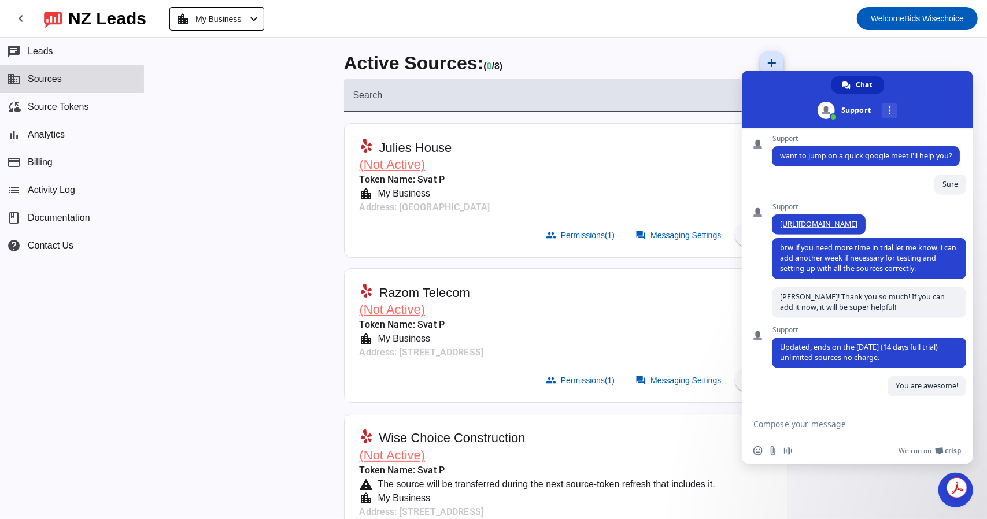
click at [944, 499] on span "Close chat" at bounding box center [955, 490] width 35 height 35
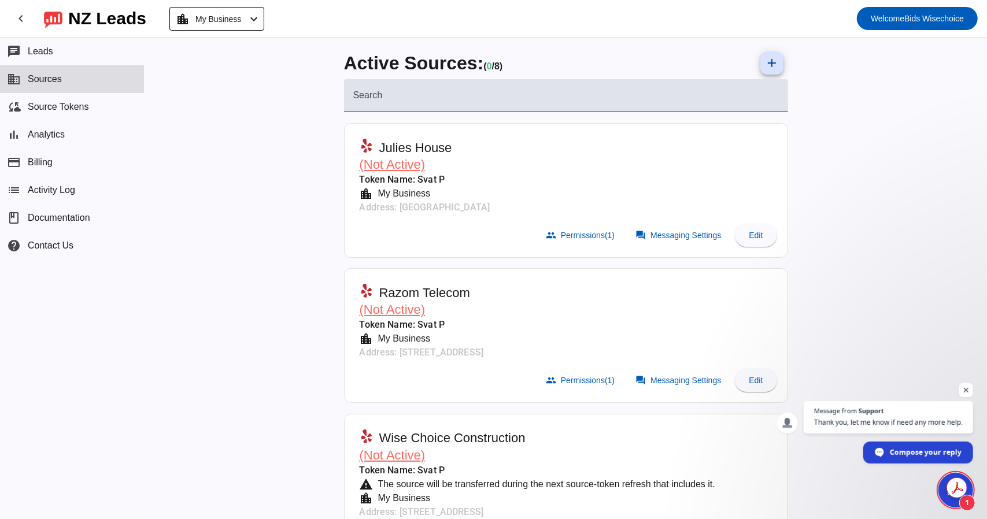
scroll to position [438, 0]
click at [51, 51] on span "Leads" at bounding box center [40, 51] width 25 height 10
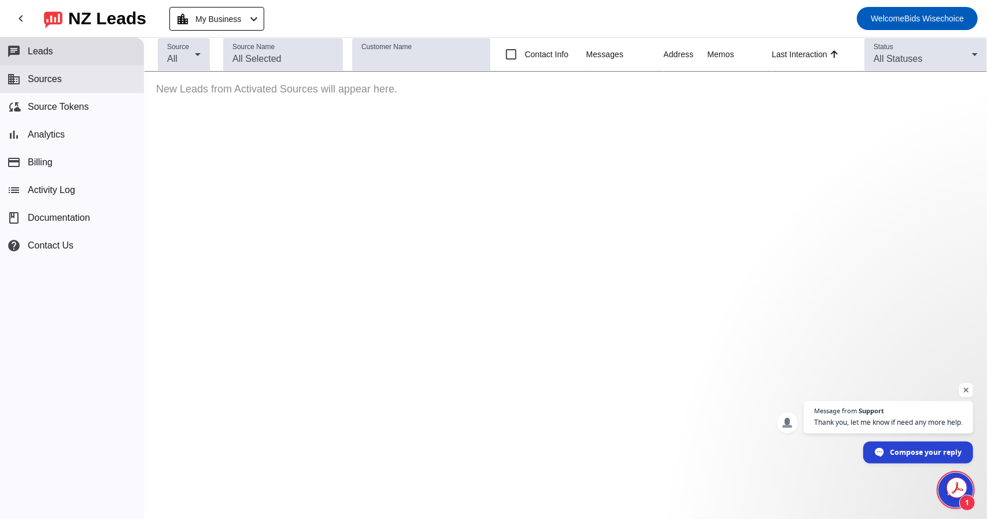
click at [51, 73] on button "business Sources" at bounding box center [72, 79] width 144 height 28
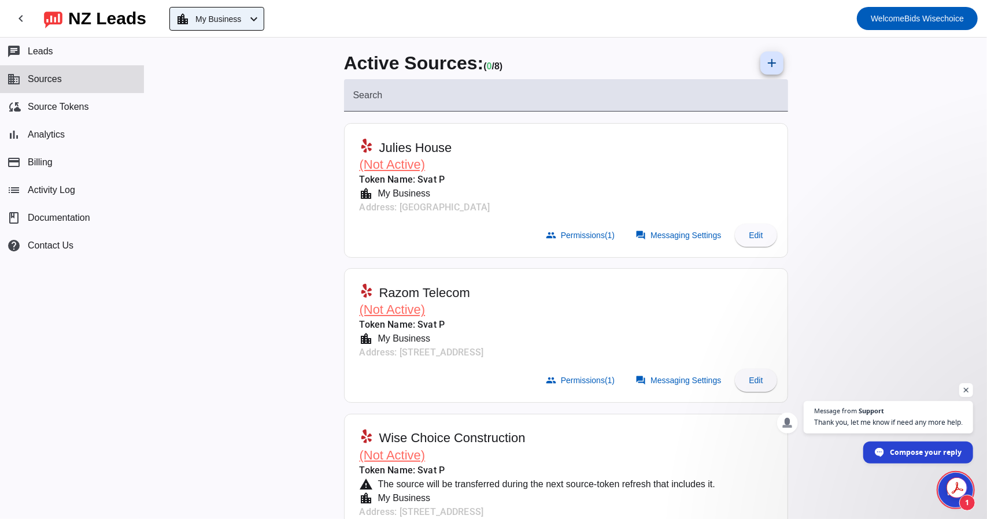
click at [237, 16] on span "My Business" at bounding box center [218, 19] width 46 height 16
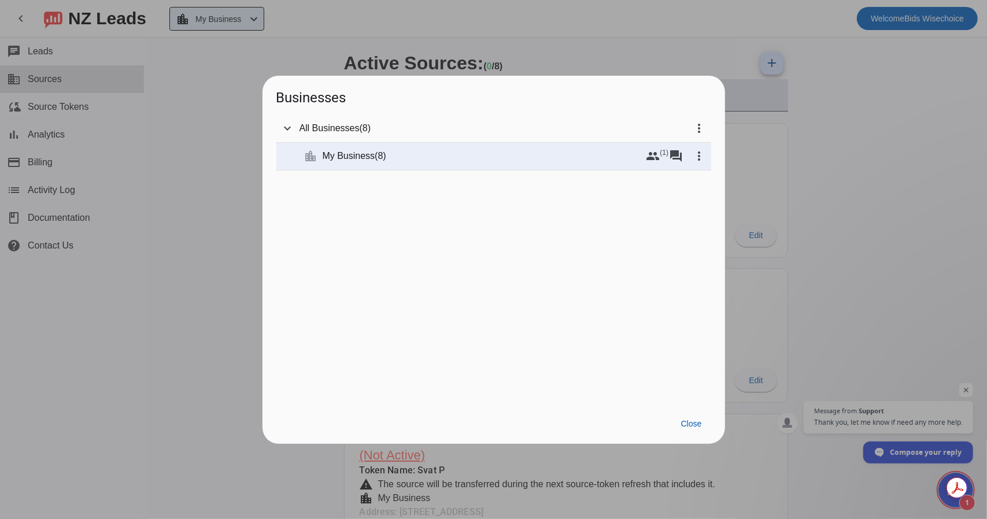
scroll to position [438, 0]
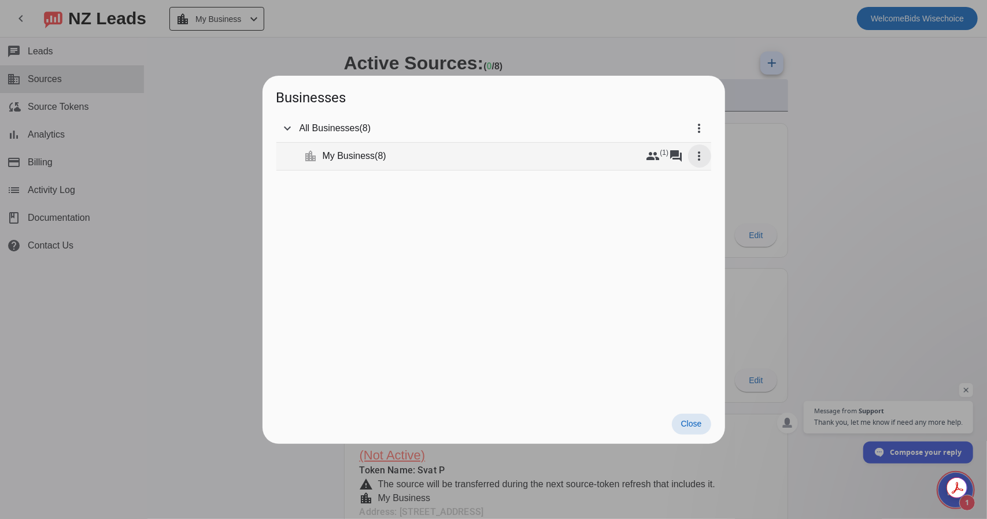
click at [690, 155] on span at bounding box center [699, 156] width 28 height 28
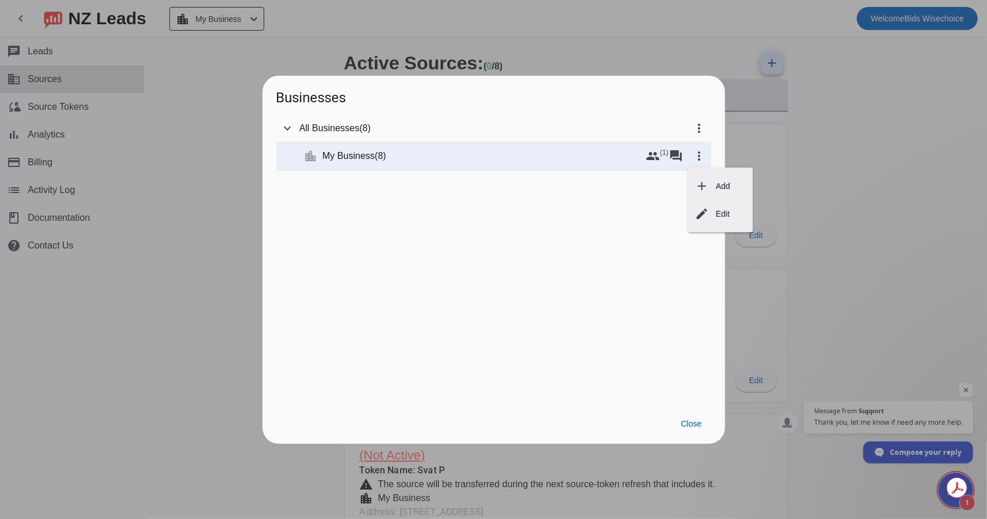
click at [683, 155] on div at bounding box center [493, 259] width 987 height 519
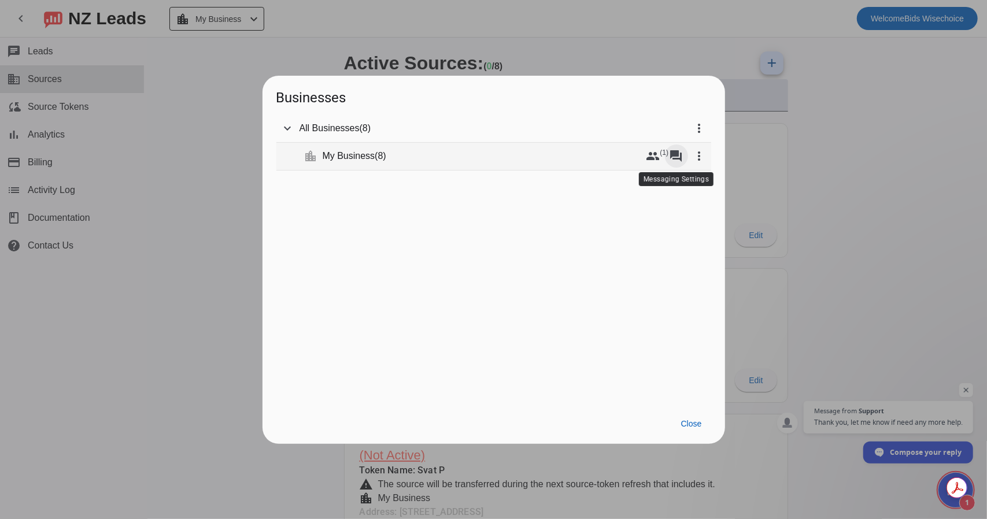
click at [675, 154] on mat-icon "forum" at bounding box center [676, 156] width 14 height 14
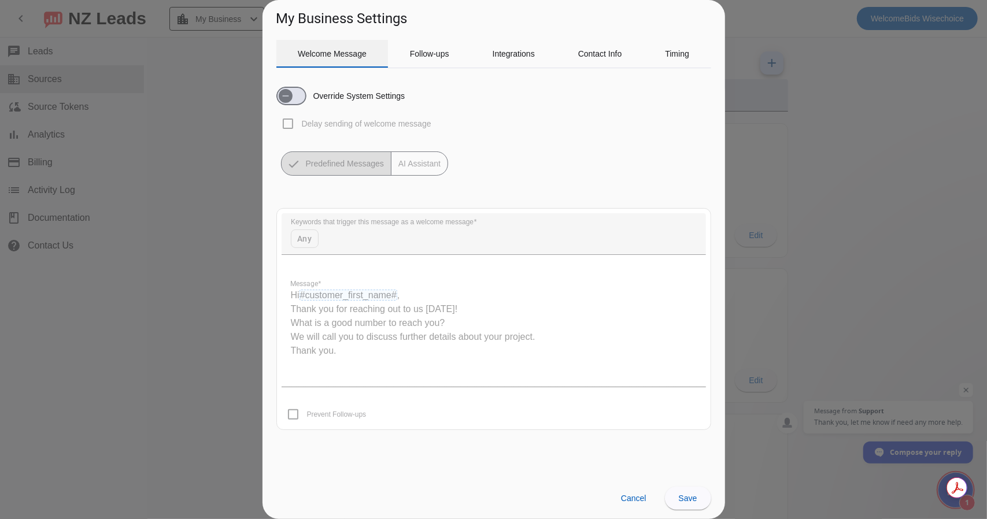
click at [338, 55] on span "Welcome Message" at bounding box center [332, 54] width 69 height 8
click at [289, 94] on icon "button" at bounding box center [285, 95] width 9 height 9
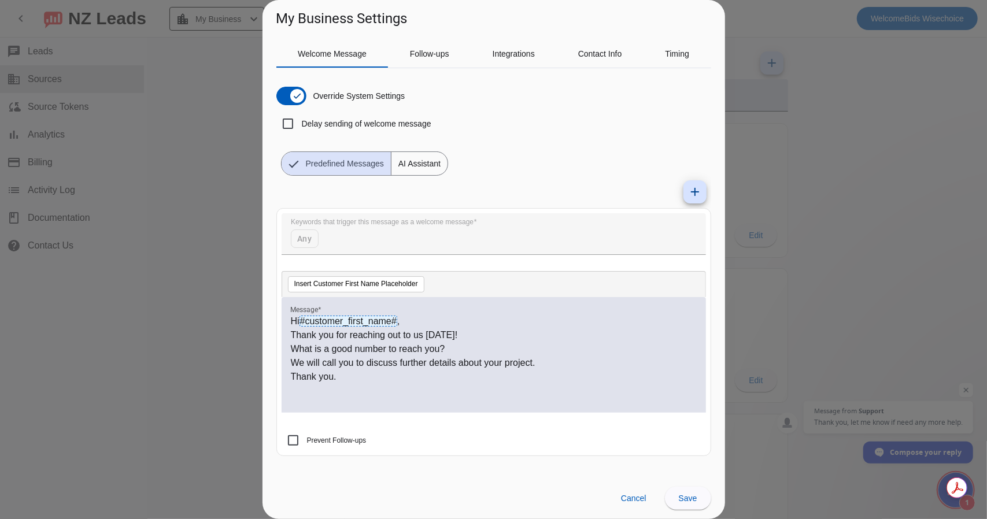
click at [416, 153] on span "AI Assistant" at bounding box center [419, 163] width 56 height 23
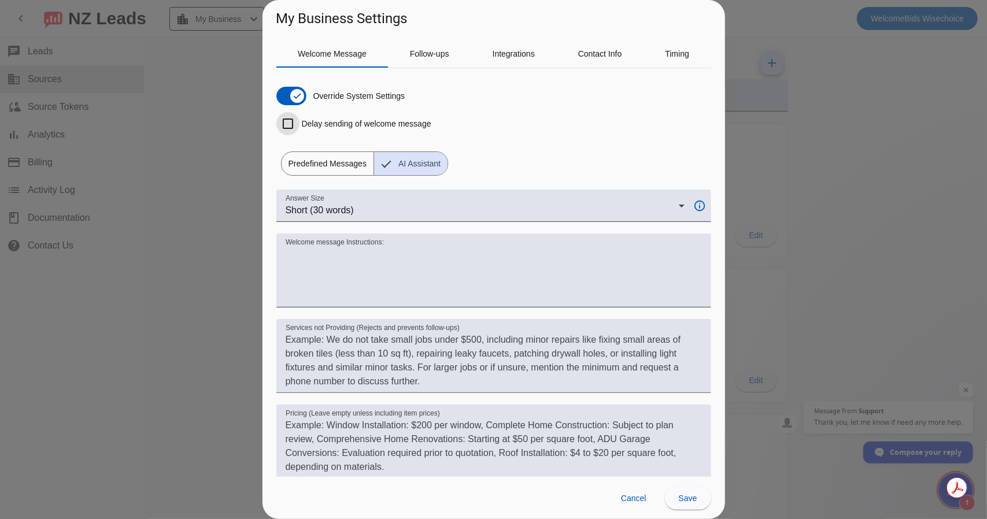
click at [289, 120] on input "Delay sending of welcome message" at bounding box center [287, 123] width 23 height 23
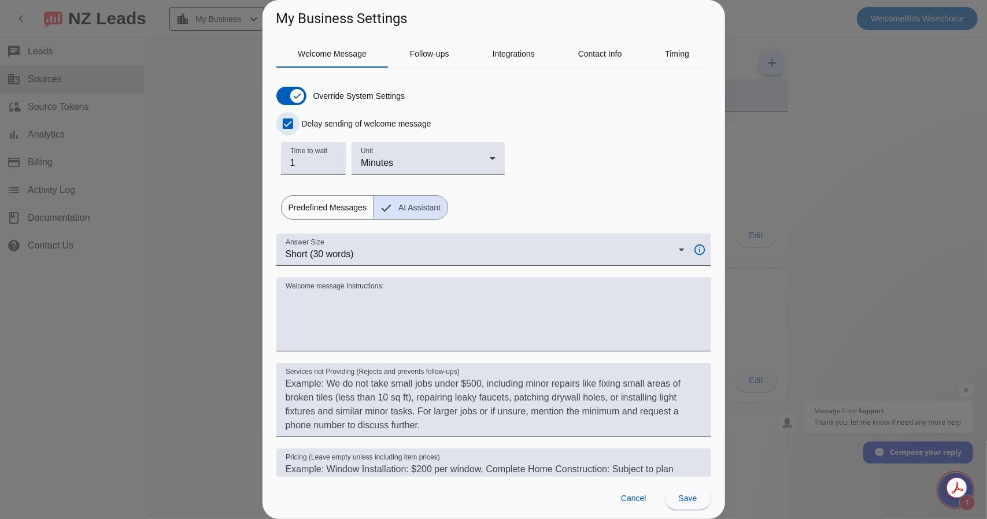
click at [289, 120] on input "Delay sending of welcome message" at bounding box center [287, 123] width 23 height 23
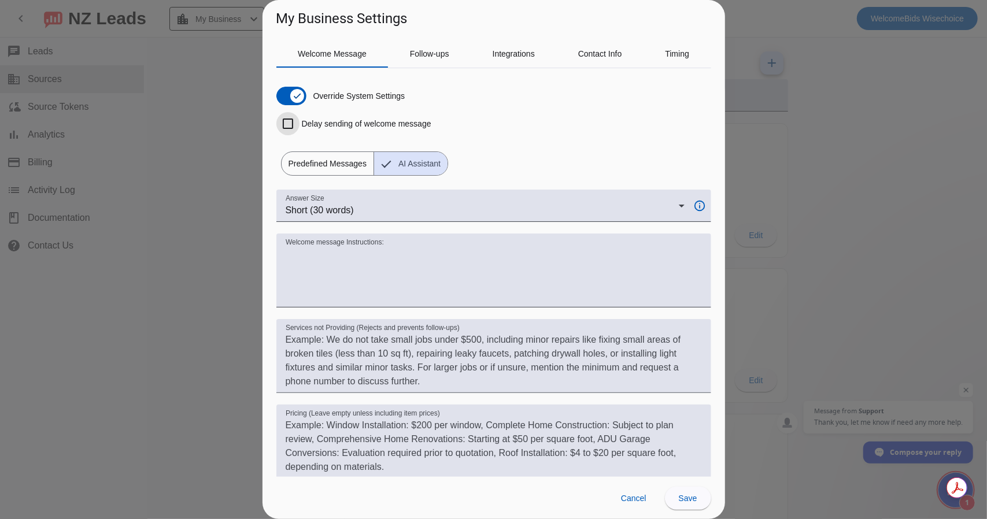
click at [284, 125] on input "Delay sending of welcome message" at bounding box center [287, 123] width 23 height 23
checkbox input "true"
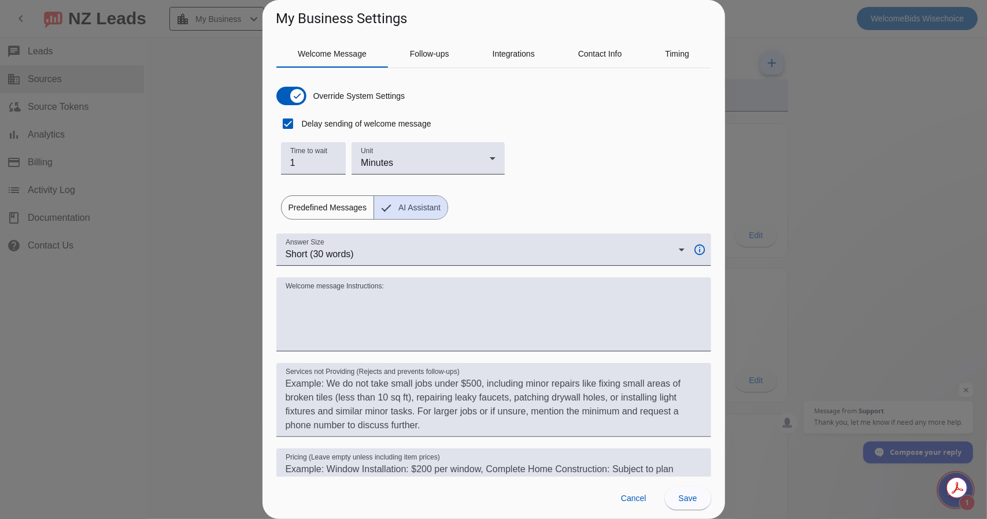
click at [506, 185] on div "Override System Settings Delay sending of welcome message Time to wait 1 Unit M…" at bounding box center [493, 148] width 435 height 142
click at [495, 166] on div "Minutes" at bounding box center [428, 163] width 134 height 14
click at [538, 172] on div at bounding box center [493, 259] width 987 height 519
click at [349, 255] on span "Short (30 words)" at bounding box center [320, 254] width 68 height 10
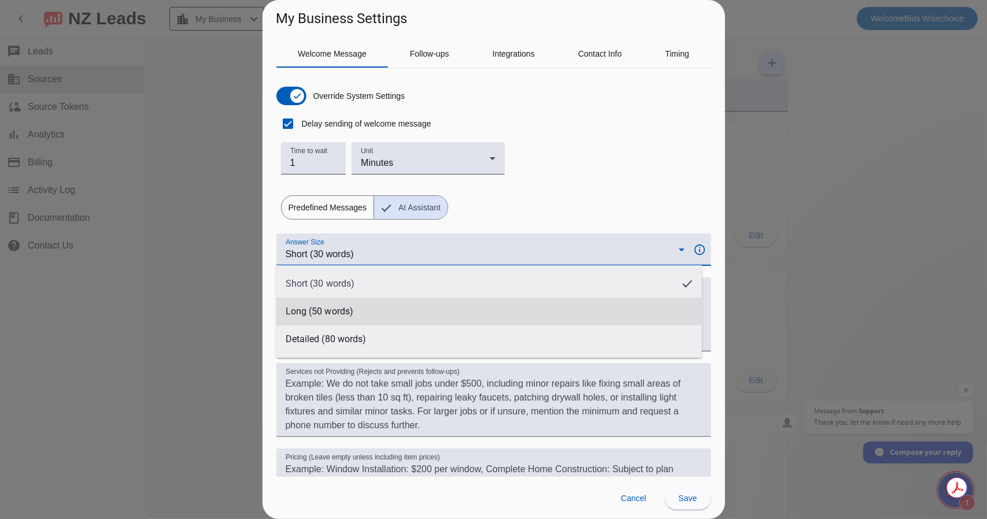
click at [344, 306] on span "Long (50 words)" at bounding box center [320, 312] width 68 height 12
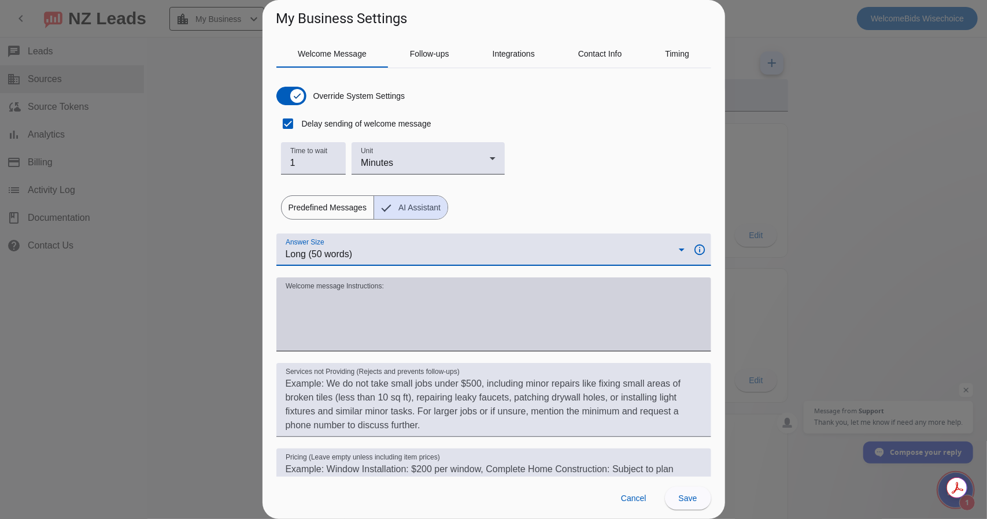
click at [346, 307] on textarea "Welcome message Instructions:" at bounding box center [494, 318] width 416 height 55
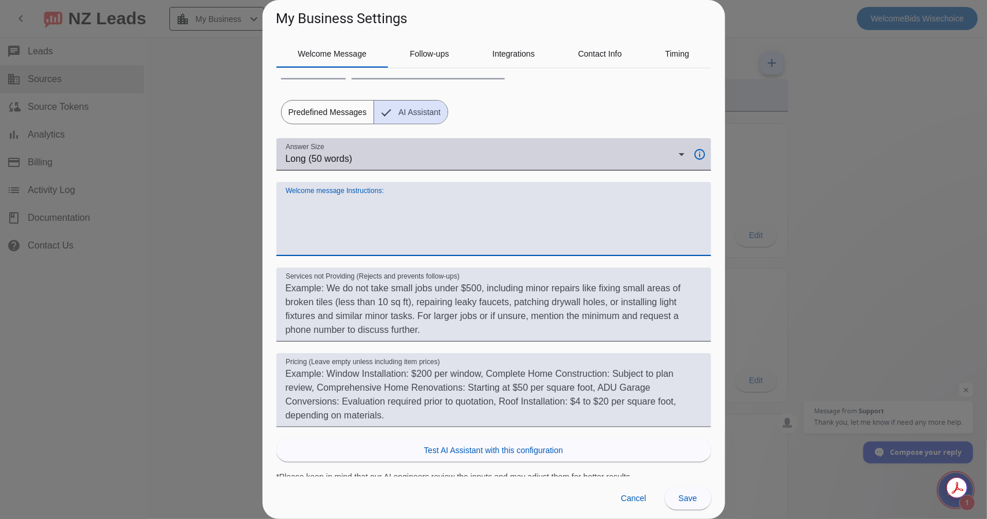
scroll to position [100, 0]
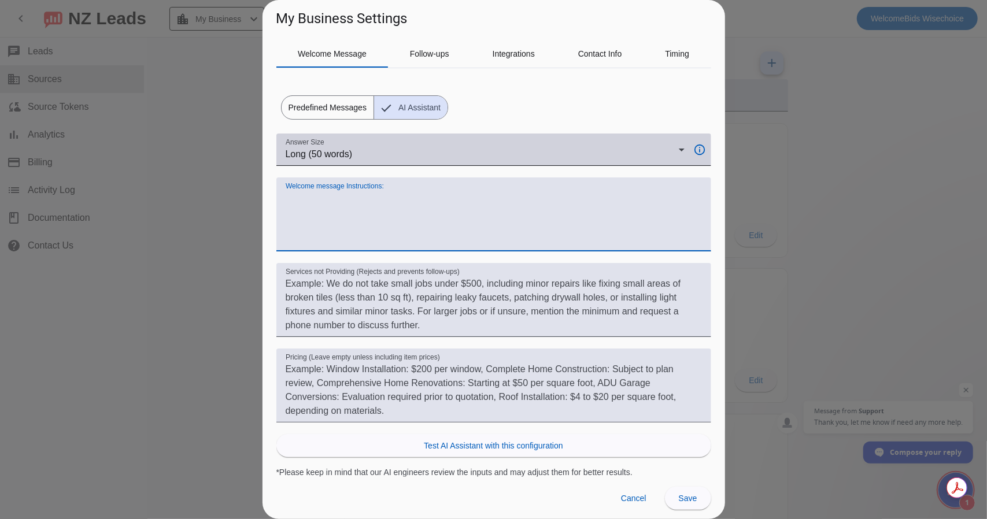
click at [357, 149] on div "Long (50 words)" at bounding box center [482, 154] width 393 height 14
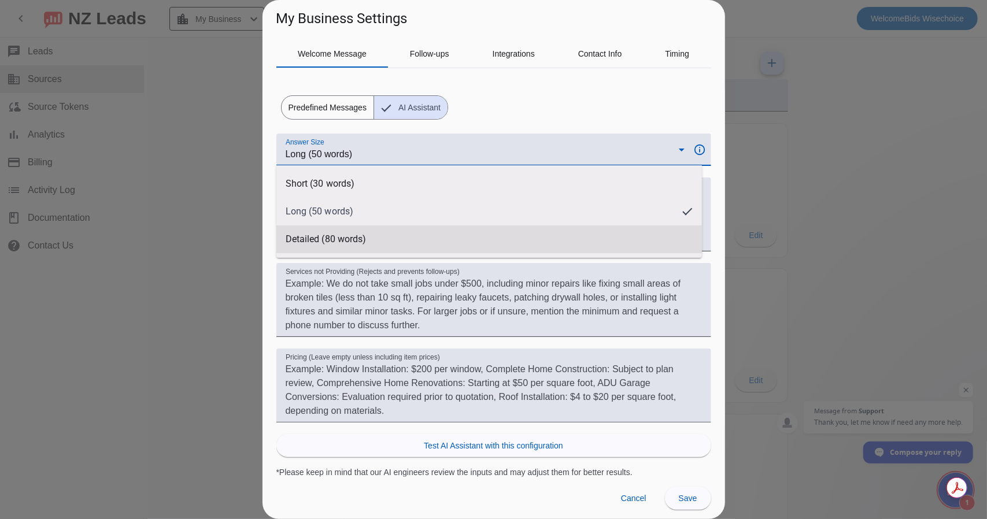
click at [336, 234] on span "Detailed (80 words)" at bounding box center [326, 240] width 81 height 12
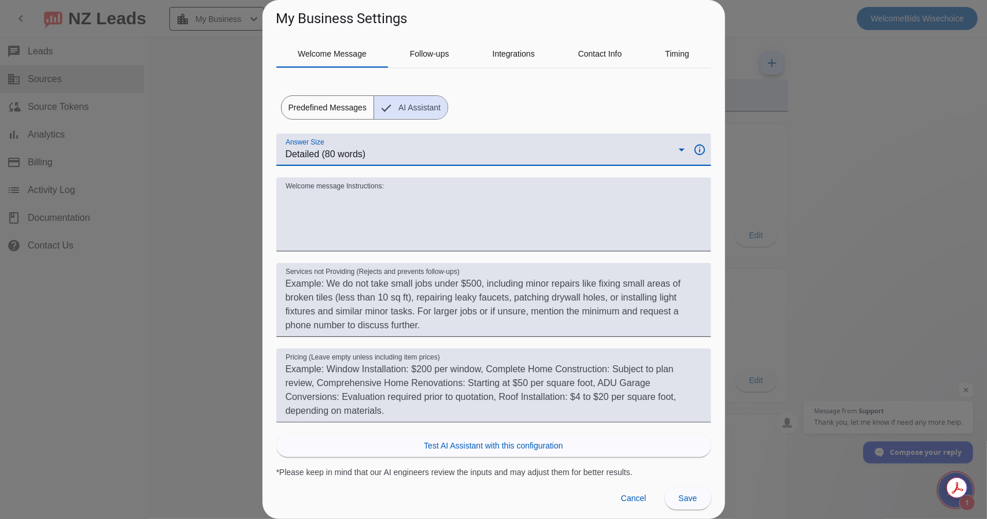
click at [335, 157] on span "Detailed (80 words)" at bounding box center [326, 154] width 80 height 10
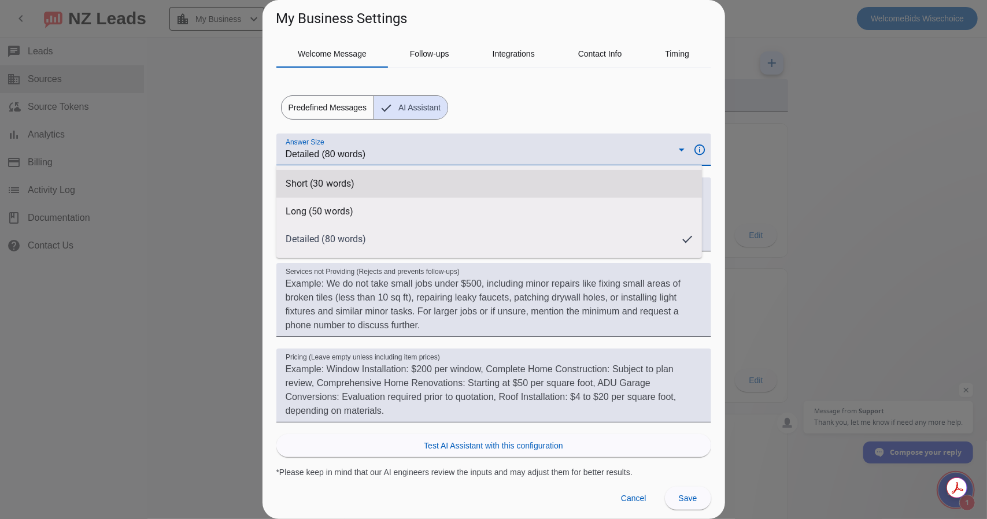
click at [330, 187] on span "Short (30 words)" at bounding box center [320, 184] width 69 height 12
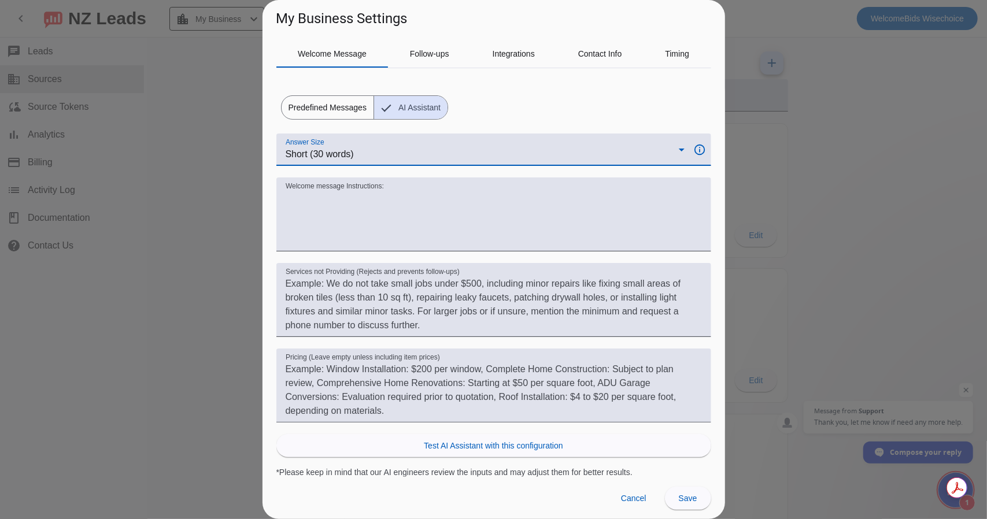
click at [335, 156] on span "Short (30 words)" at bounding box center [320, 154] width 68 height 10
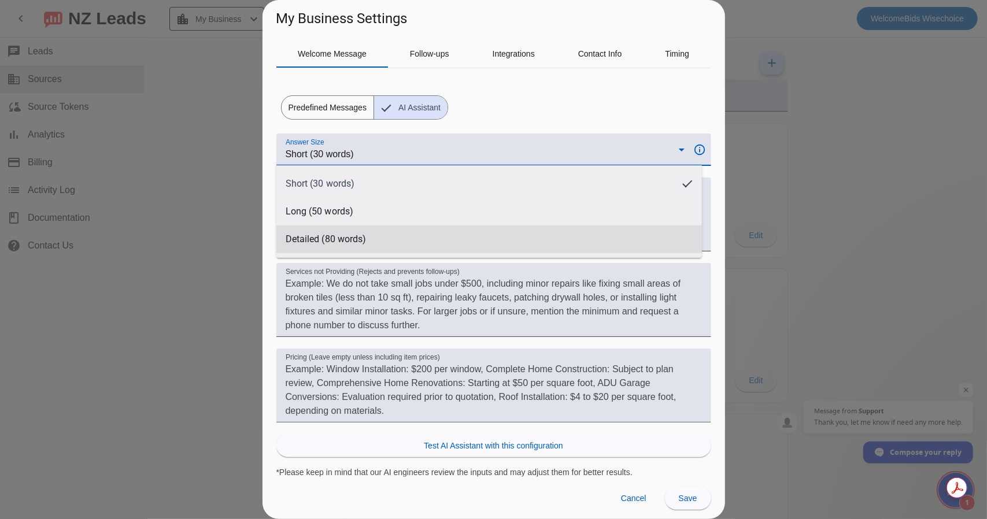
click at [327, 235] on span "Detailed (80 words)" at bounding box center [326, 240] width 81 height 12
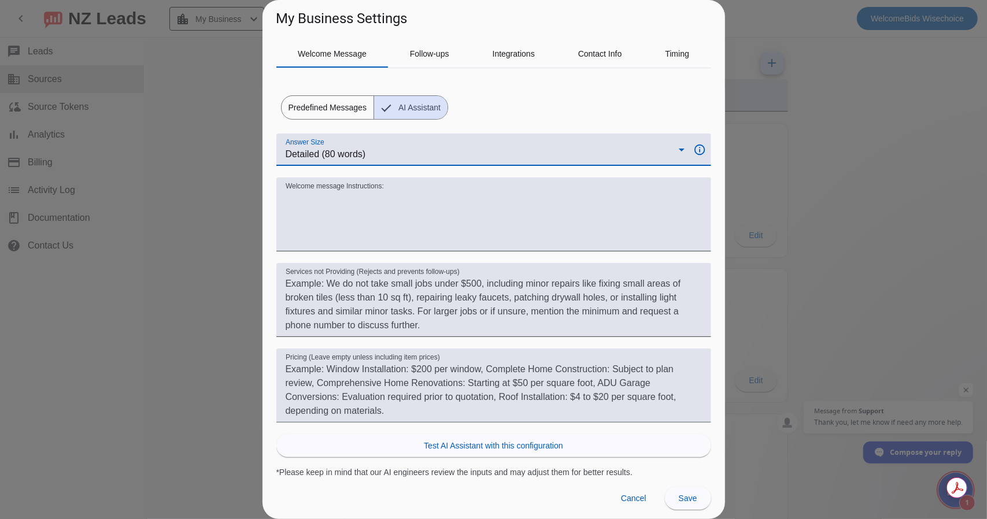
click at [332, 166] on div at bounding box center [493, 172] width 435 height 12
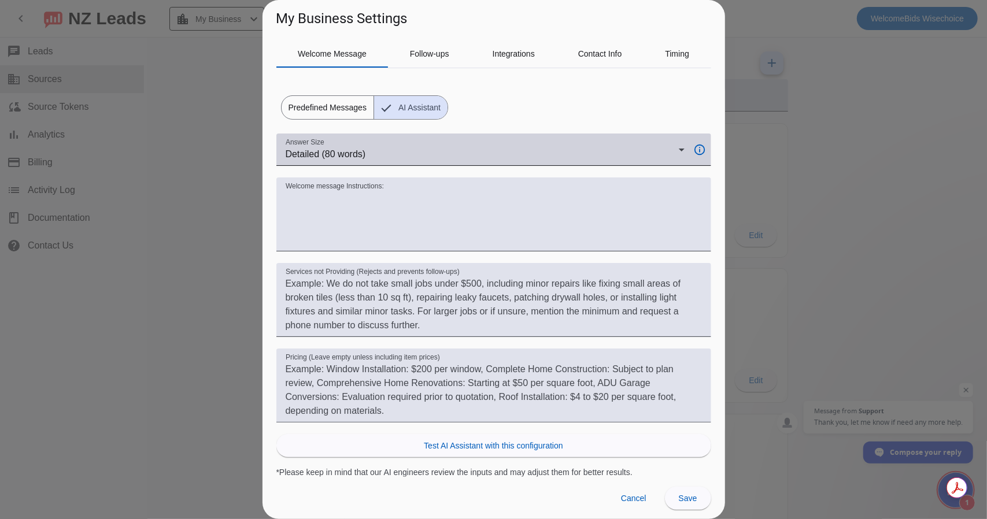
click at [334, 160] on div "Answer Size Detailed (80 words)" at bounding box center [485, 150] width 399 height 32
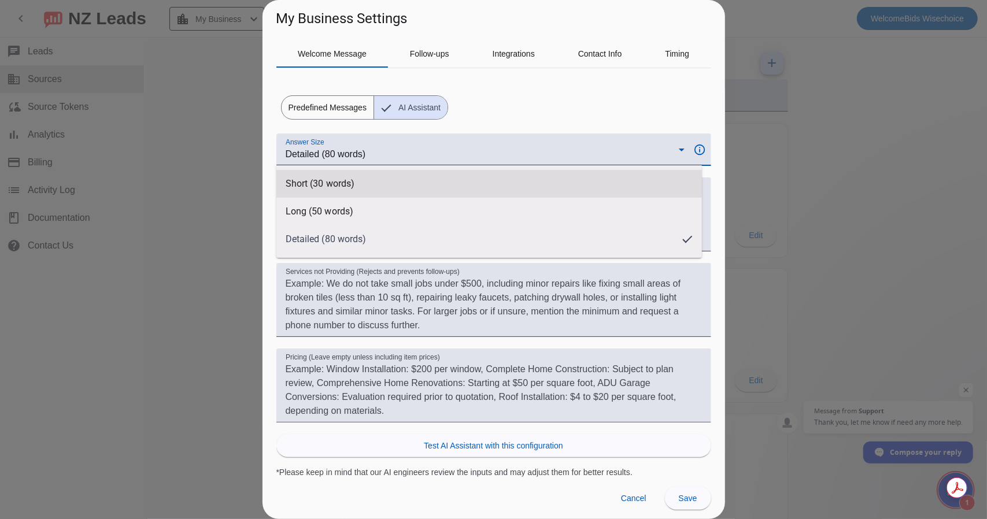
click at [331, 190] on mat-option "Short (30 words)" at bounding box center [489, 184] width 426 height 28
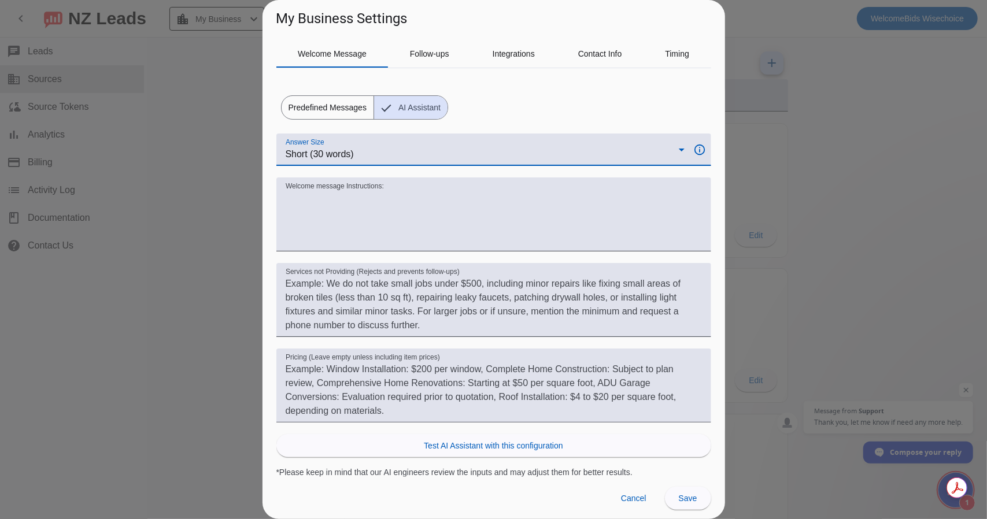
click at [336, 158] on span "Short (30 words)" at bounding box center [320, 154] width 68 height 10
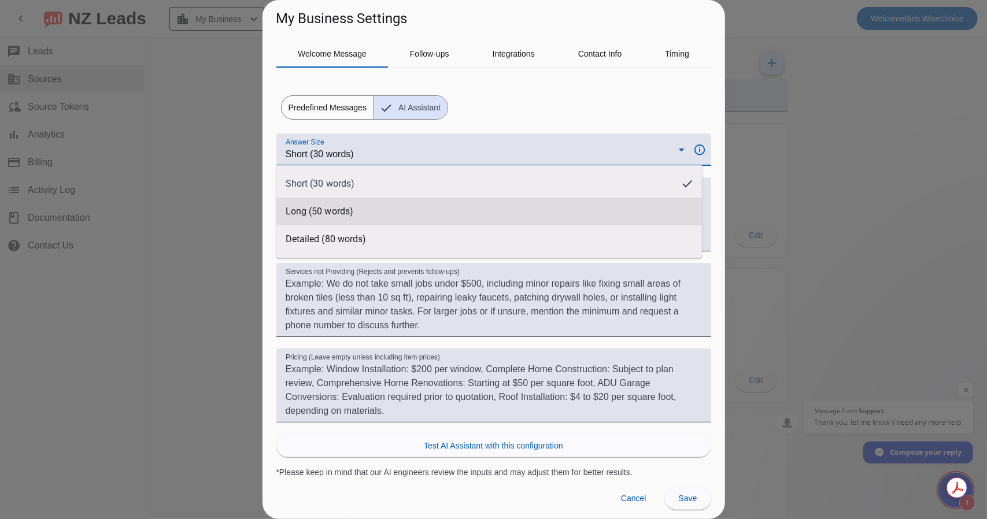
click at [332, 213] on span "Long (50 words)" at bounding box center [320, 212] width 68 height 12
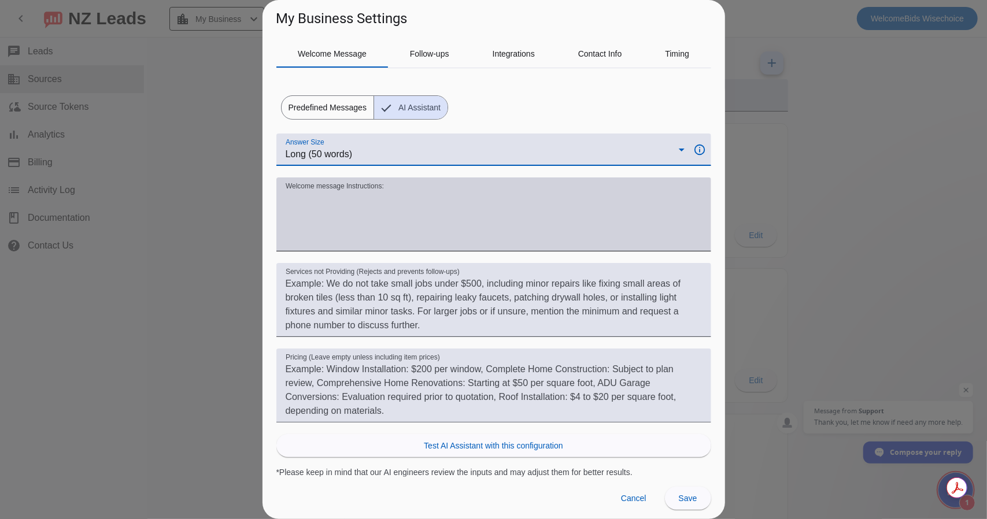
click at [439, 202] on textarea "Welcome message Instructions:" at bounding box center [494, 218] width 416 height 55
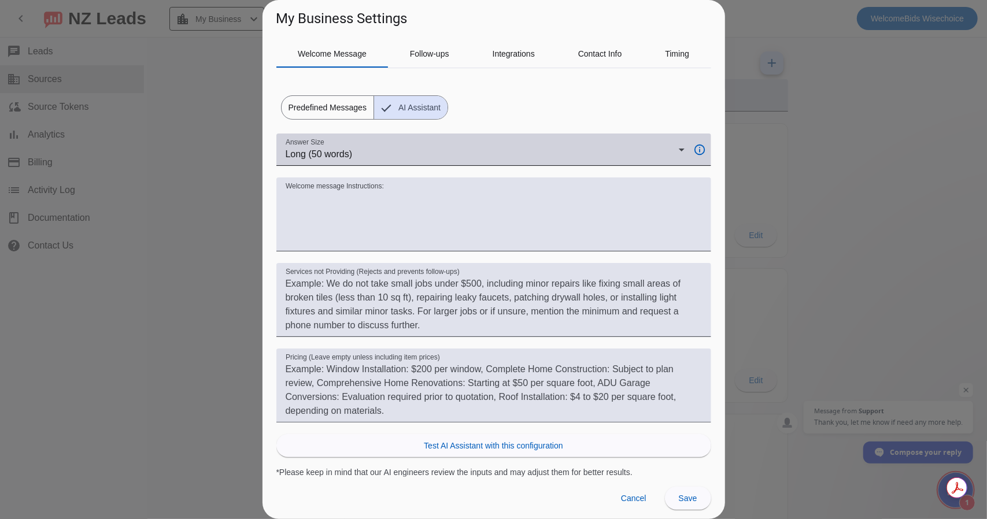
click at [339, 140] on div "Answer Size Long (50 words)" at bounding box center [485, 150] width 399 height 32
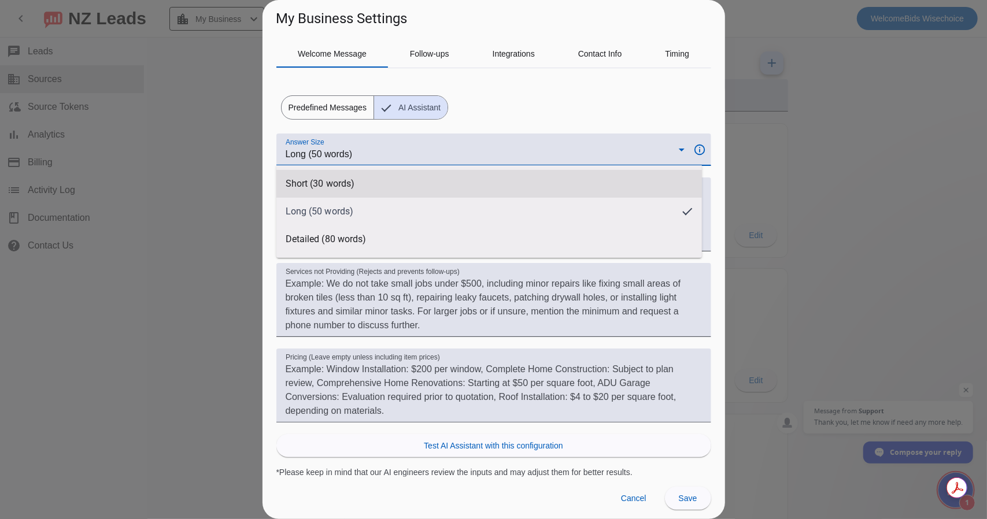
click at [331, 181] on span "Short (30 words)" at bounding box center [320, 184] width 69 height 12
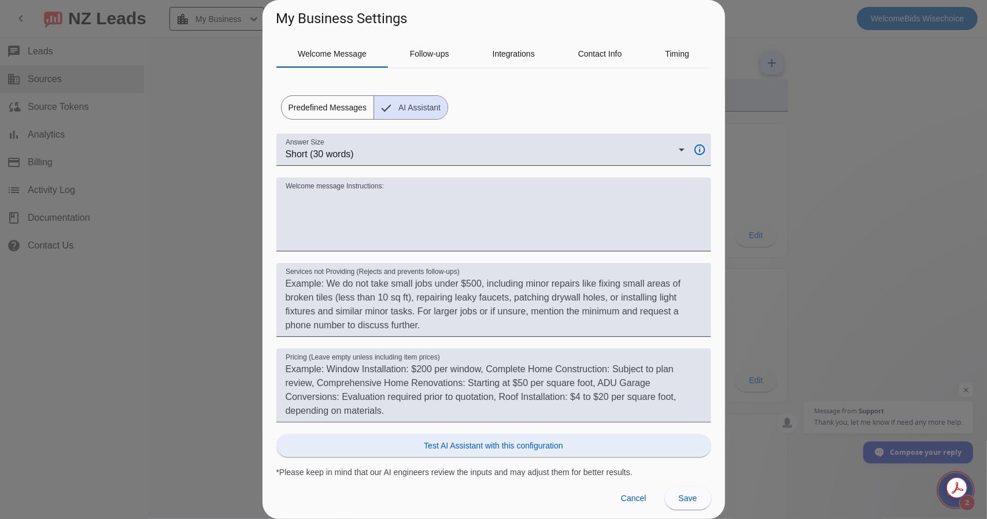
click at [506, 440] on span "Test AI Assistant with this configuration" at bounding box center [493, 446] width 139 height 12
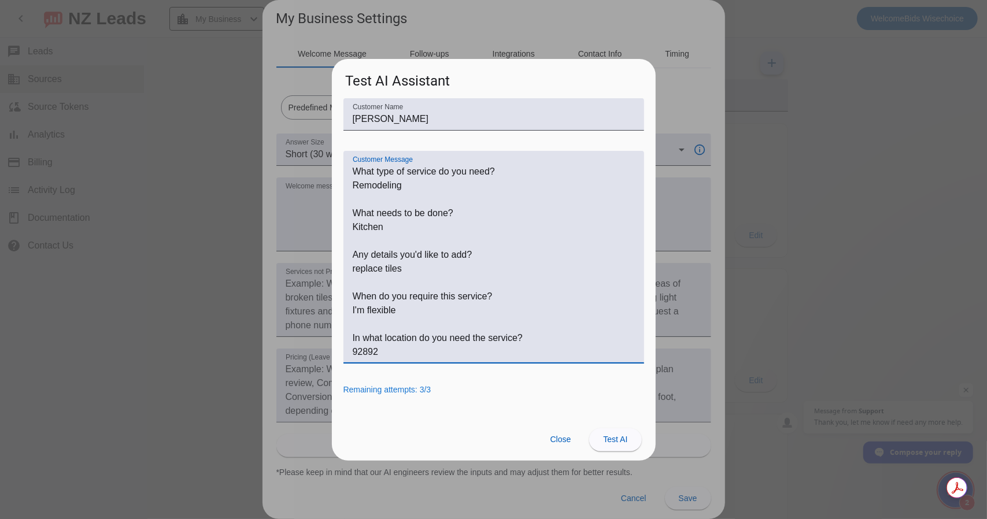
click at [380, 270] on textarea "Customer Message" at bounding box center [494, 262] width 282 height 194
click at [403, 261] on textarea "Customer Message" at bounding box center [494, 262] width 282 height 194
click at [543, 435] on span at bounding box center [560, 439] width 39 height 23
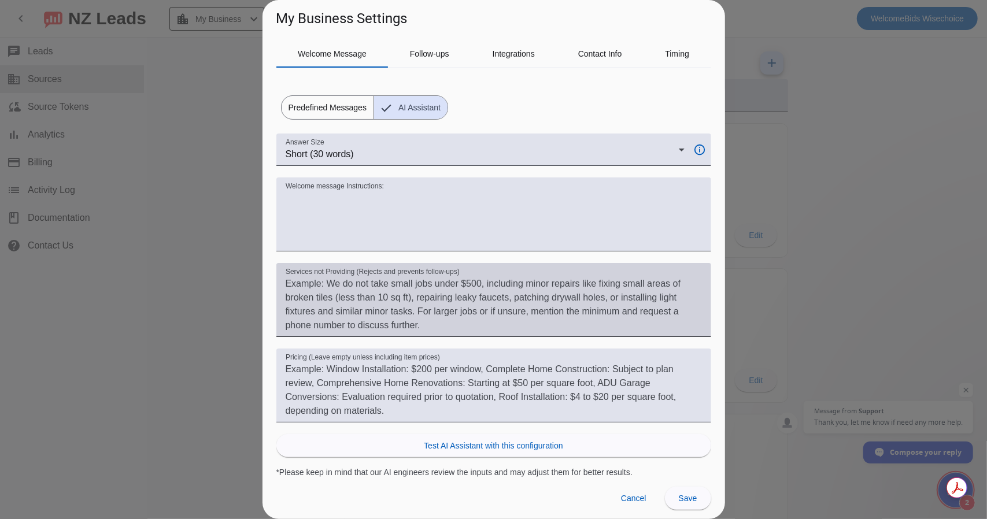
click at [372, 302] on textarea "Services not Providing (Rejects and prevents follow-ups)" at bounding box center [494, 304] width 416 height 55
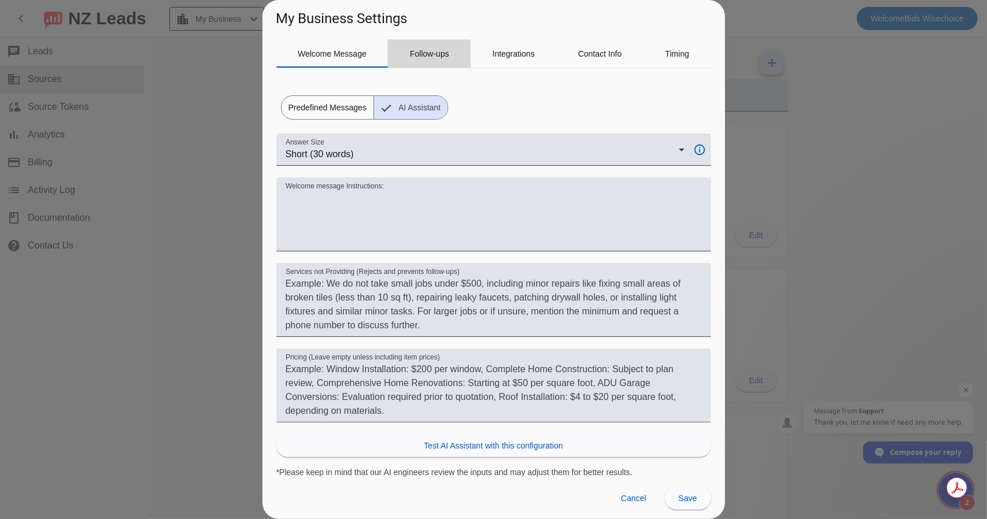
click at [419, 60] on span "Follow-ups" at bounding box center [429, 54] width 39 height 28
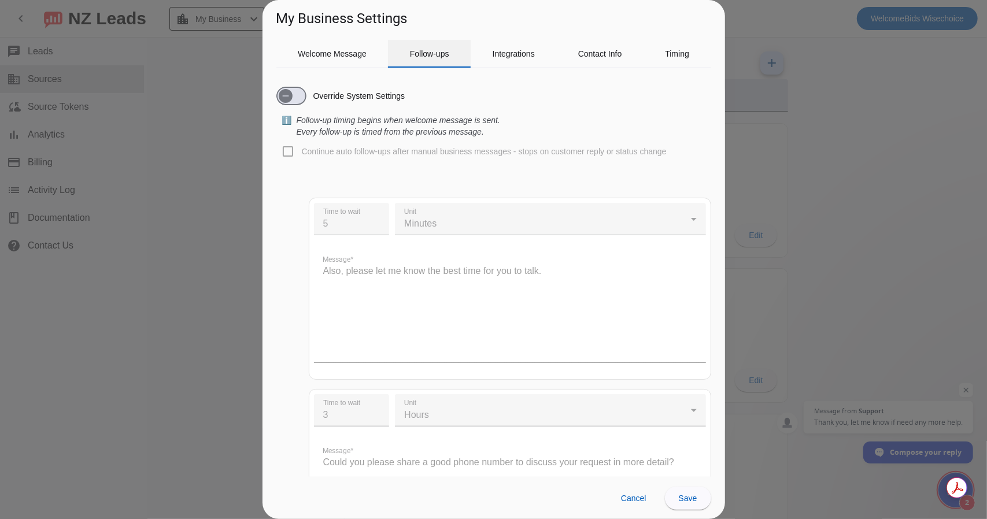
scroll to position [0, 0]
click at [500, 44] on span "Integrations" at bounding box center [513, 54] width 42 height 28
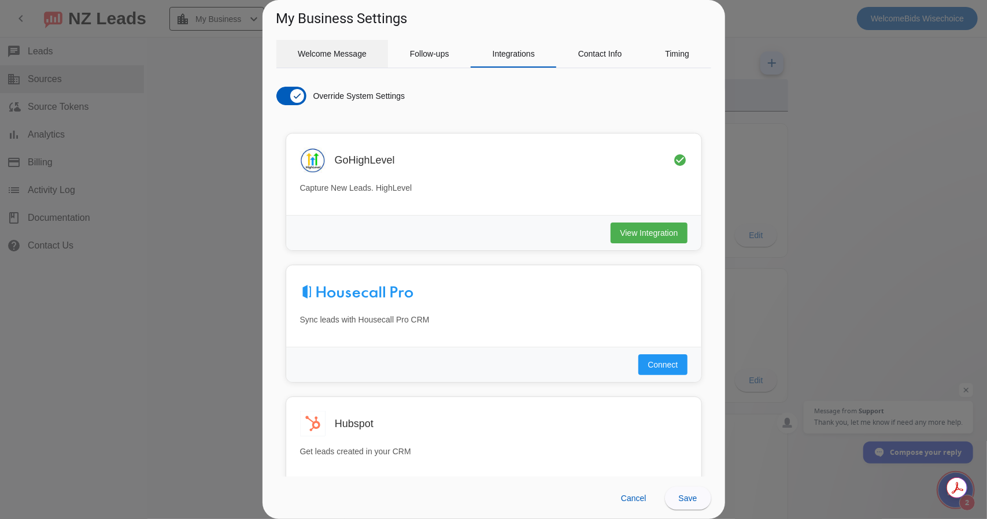
click at [321, 56] on span "Welcome Message" at bounding box center [332, 54] width 69 height 8
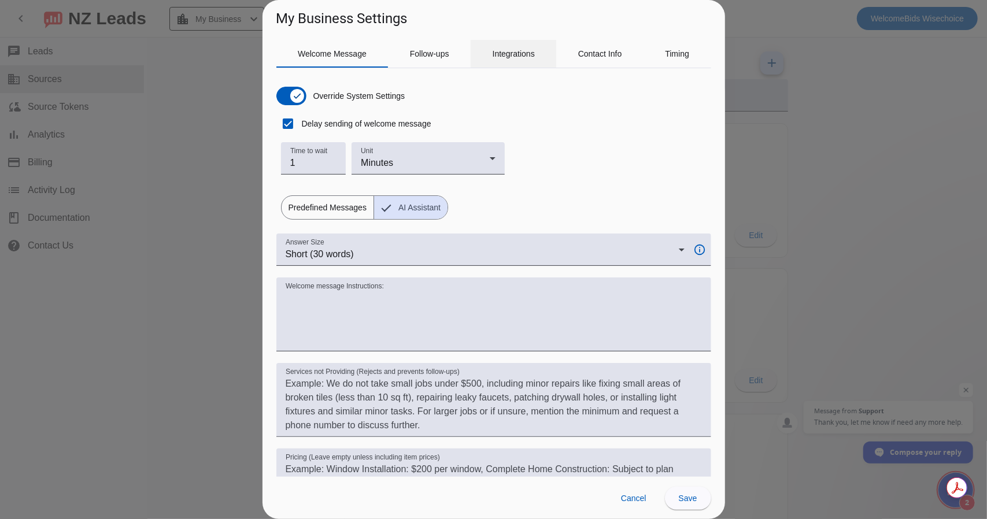
click at [509, 56] on span "Integrations" at bounding box center [513, 54] width 42 height 8
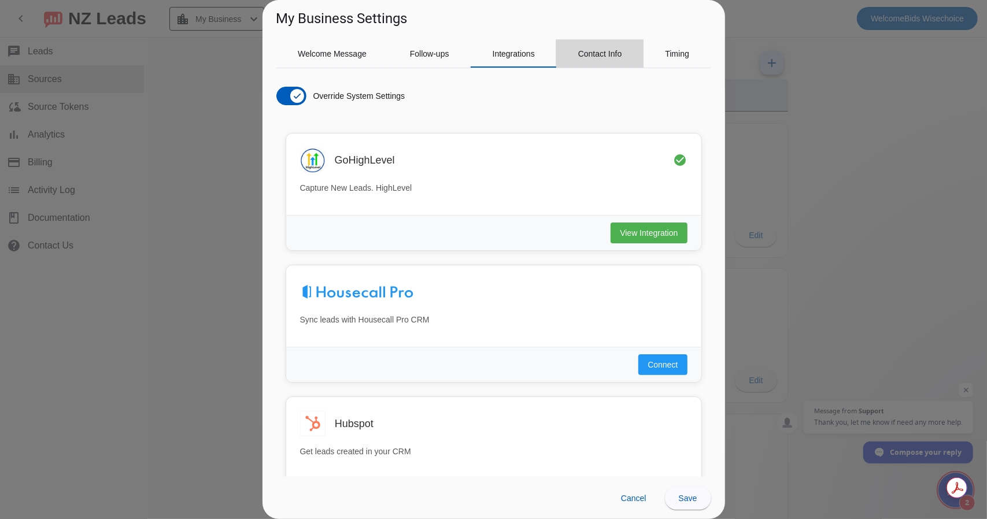
click at [573, 55] on div "Contact Info" at bounding box center [599, 54] width 87 height 28
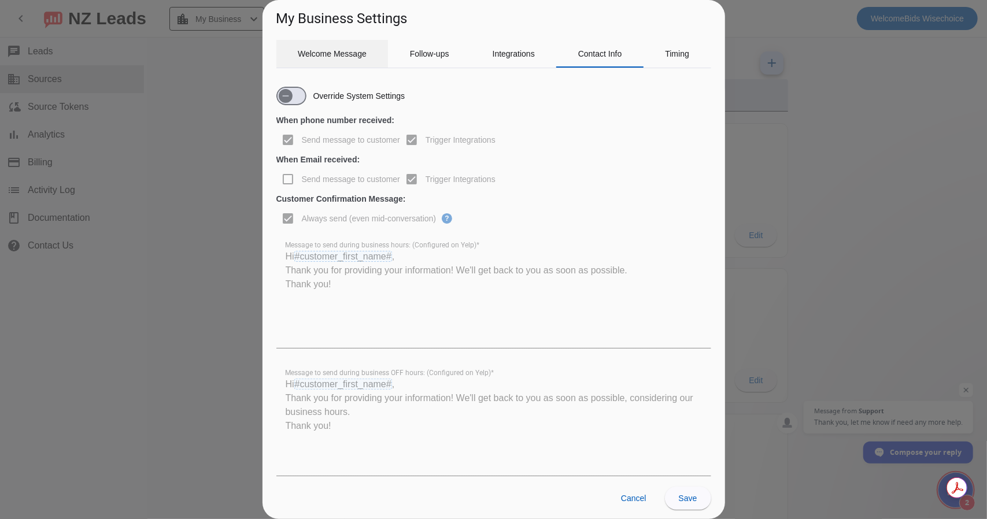
click at [320, 60] on span "Welcome Message" at bounding box center [332, 54] width 69 height 28
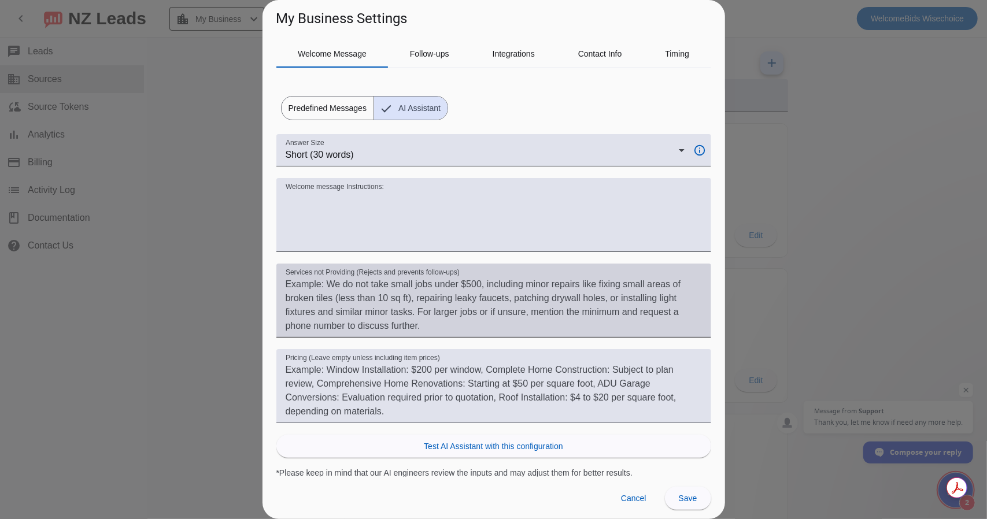
scroll to position [100, 0]
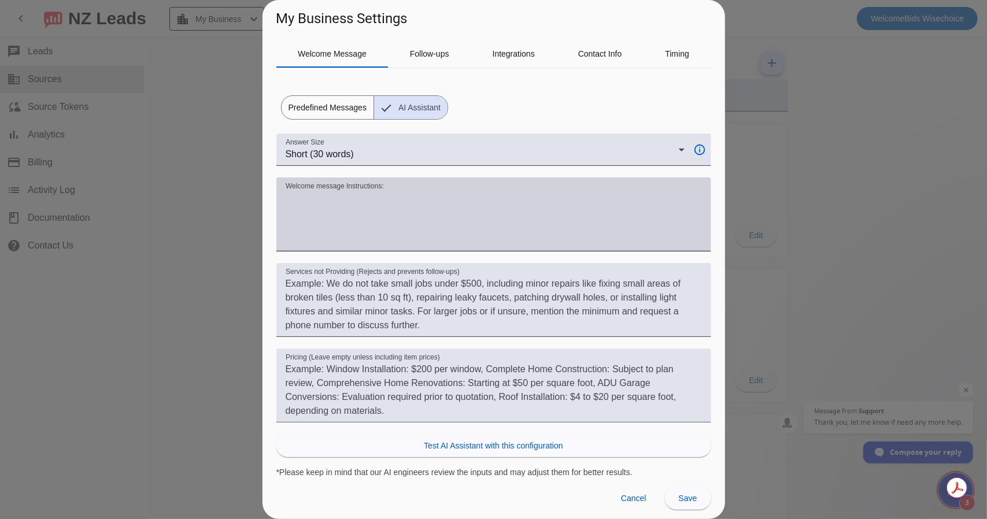
click at [349, 206] on textarea "Welcome message Instructions:" at bounding box center [494, 218] width 416 height 55
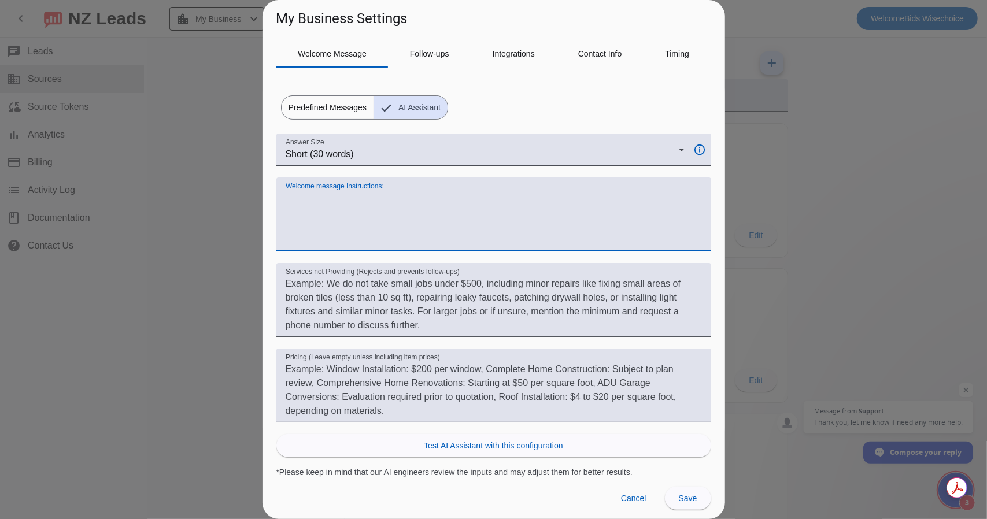
paste textarea "Rotate openers: Hey/Hi/Hello/Thanks/Appreciate it. Say we do Seattle remodels (…"
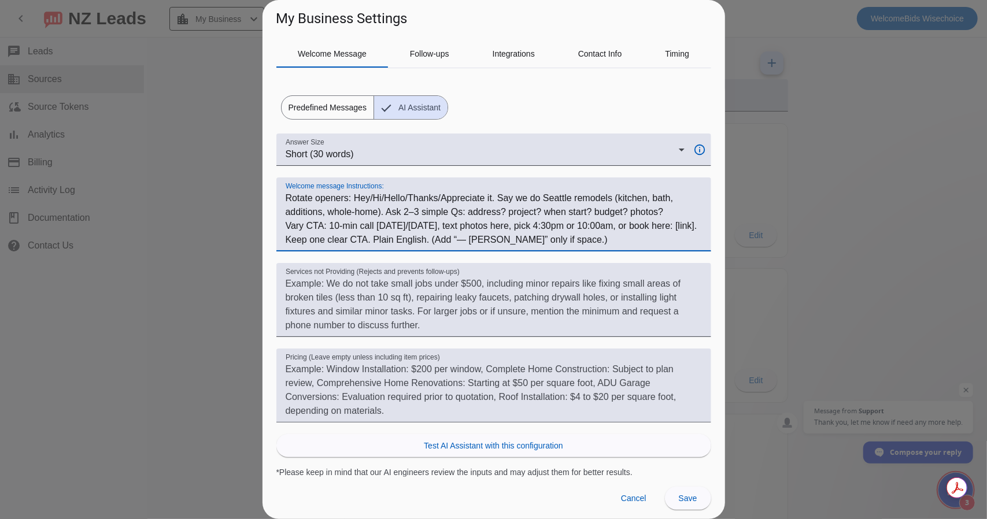
drag, startPoint x: 494, startPoint y: 240, endPoint x: 519, endPoint y: 244, distance: 25.8
click at [519, 244] on textarea "Welcome message Instructions:" at bounding box center [494, 218] width 416 height 55
type textarea "Rotate openers: Hey/Hi/Hello/Thanks/Appreciate it. Say we do Seattle remodels (…"
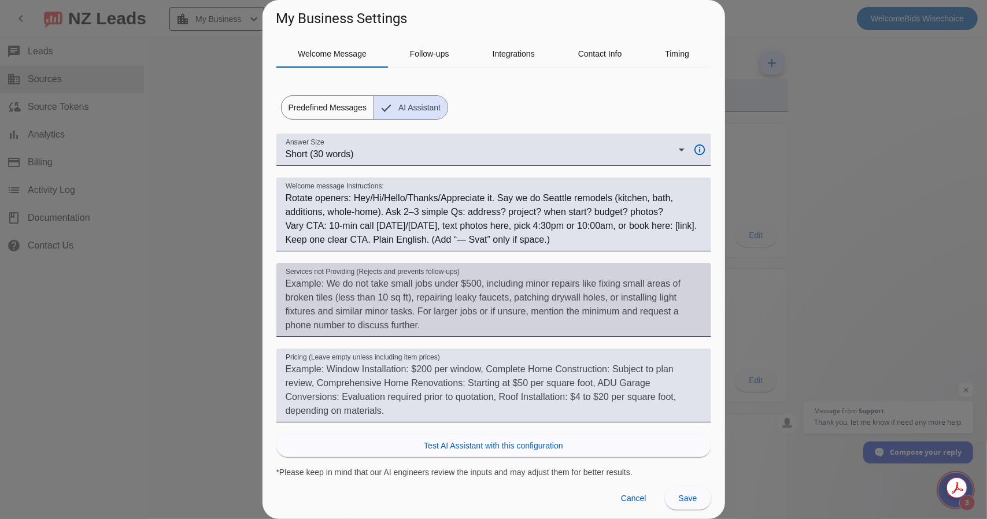
click at [314, 287] on textarea "Services not Providing (Rejects and prevents follow-ups)" at bounding box center [494, 304] width 416 height 55
paste textarea "We focus on full remodels, not small repair-only jobs."
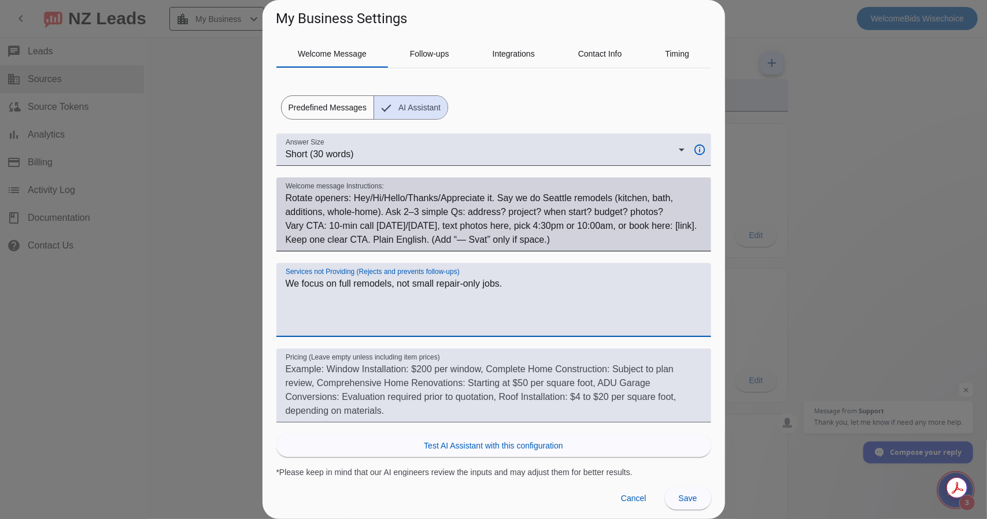
type textarea "We focus on full remodels, not small repair-only jobs."
click at [383, 204] on textarea "Welcome message Instructions:" at bounding box center [494, 218] width 416 height 55
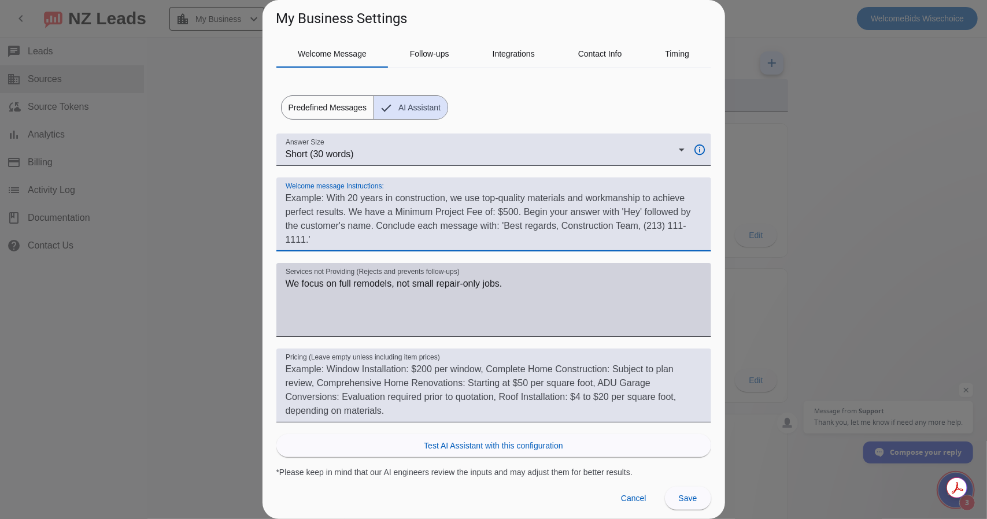
click at [368, 288] on textarea "We focus on full remodels, not small repair-only jobs." at bounding box center [494, 304] width 416 height 55
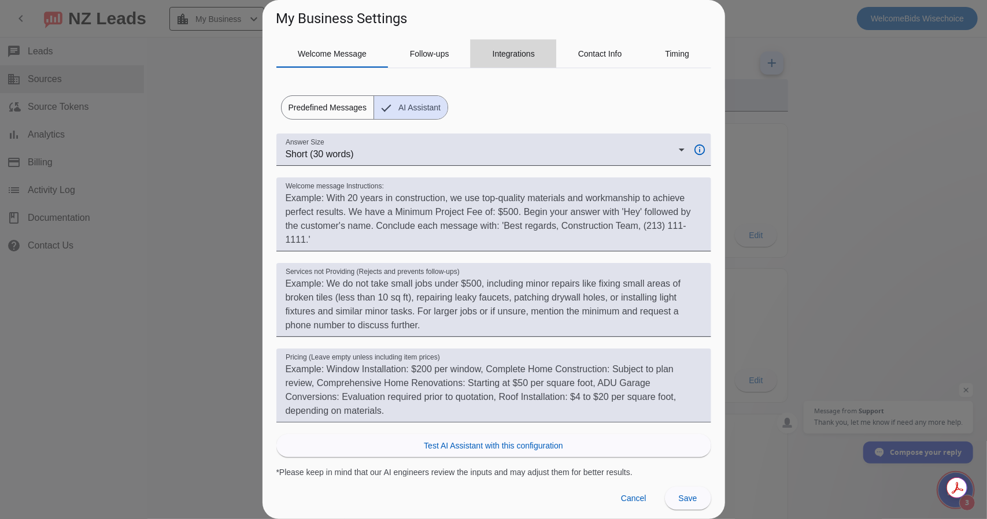
click at [503, 58] on span "Integrations" at bounding box center [513, 54] width 42 height 28
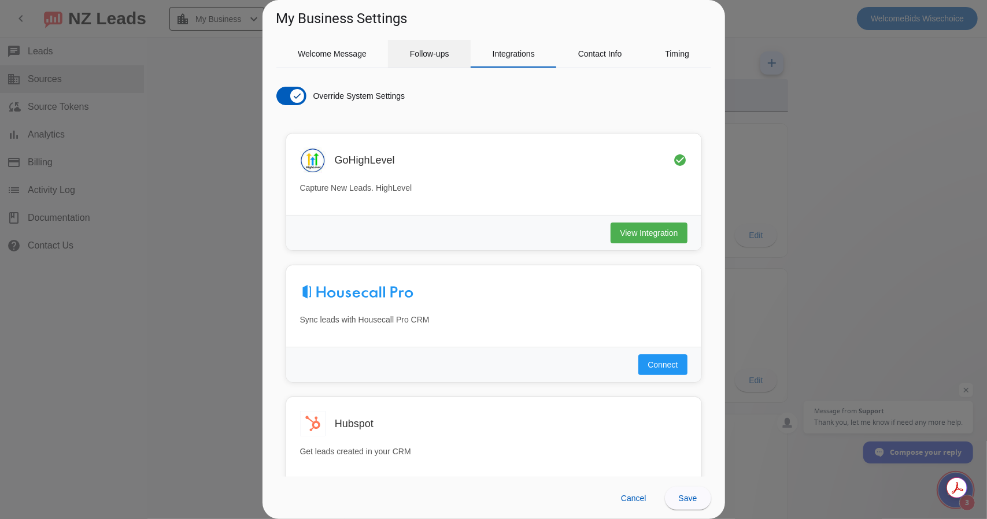
scroll to position [0, 0]
click at [353, 52] on span "Welcome Message" at bounding box center [332, 54] width 69 height 8
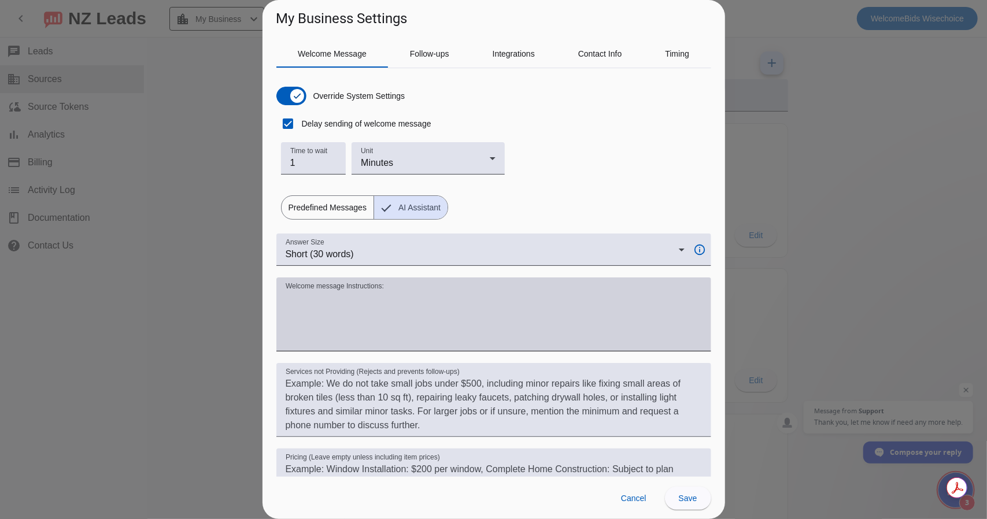
scroll to position [100, 0]
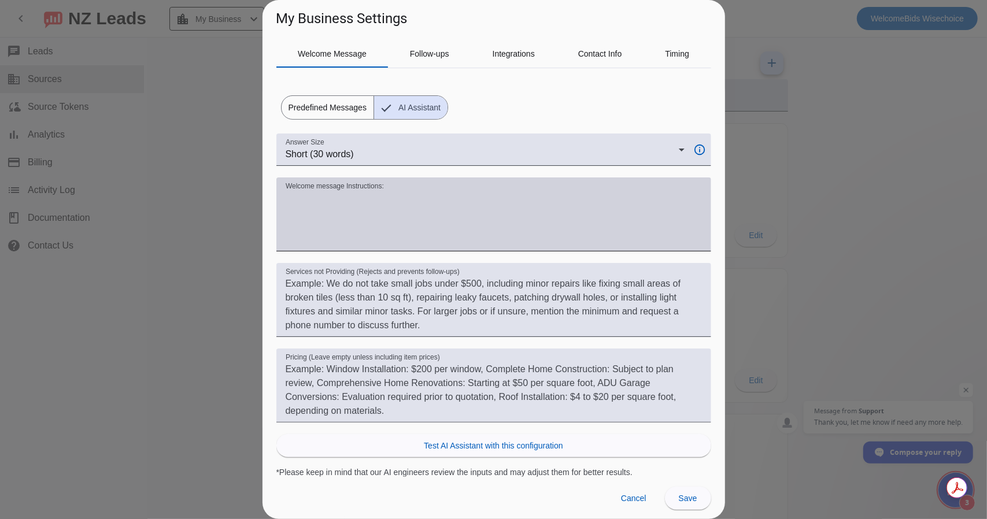
click at [324, 217] on textarea "Welcome message Instructions:" at bounding box center [494, 218] width 416 height 55
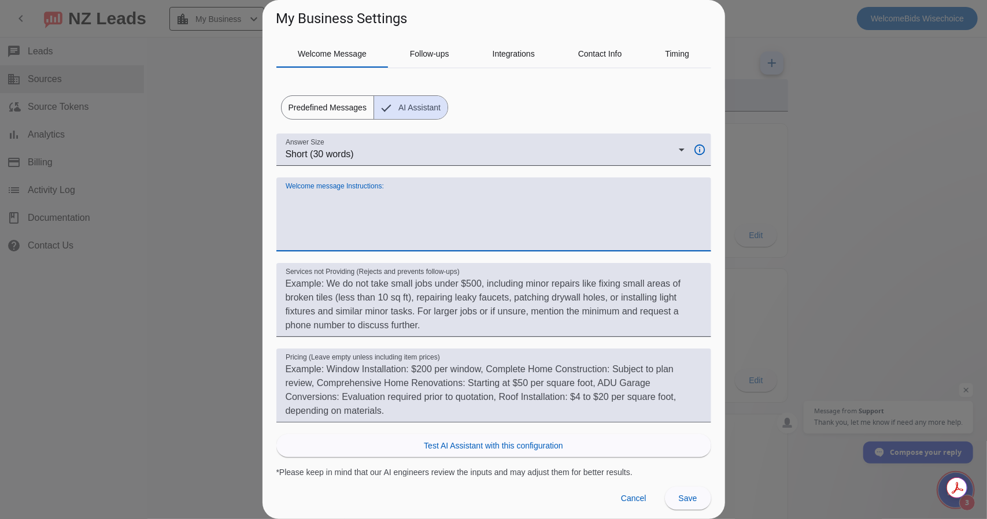
paste textarea "Write like a real person. Keep it kind and simple. Use about thirty words. Star…"
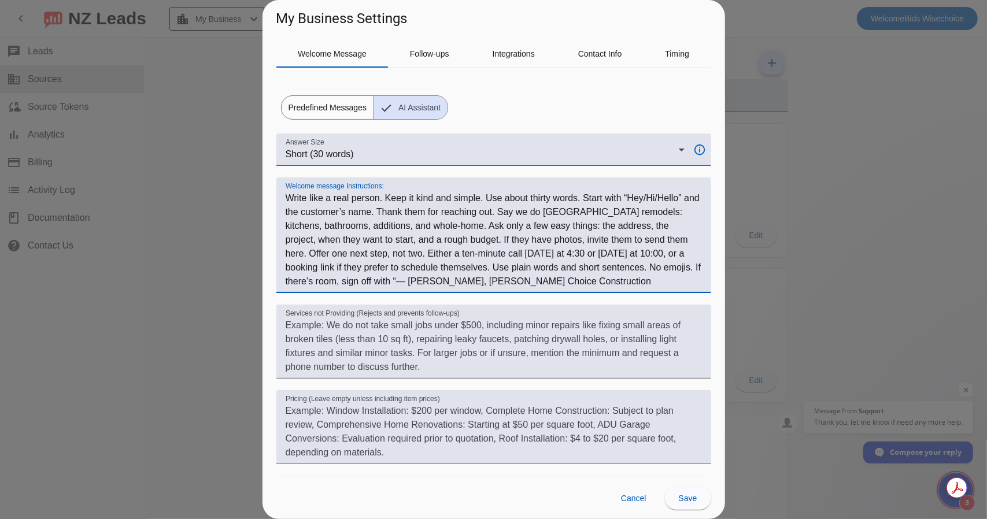
drag, startPoint x: 532, startPoint y: 198, endPoint x: 550, endPoint y: 200, distance: 18.0
click at [550, 200] on textarea "Welcome message Instructions:" at bounding box center [494, 239] width 416 height 97
drag, startPoint x: 497, startPoint y: 196, endPoint x: 573, endPoint y: 200, distance: 75.8
click at [573, 200] on textarea "Welcome message Instructions:" at bounding box center [494, 239] width 416 height 97
click at [307, 211] on textarea "Welcome message Instructions:" at bounding box center [494, 239] width 416 height 97
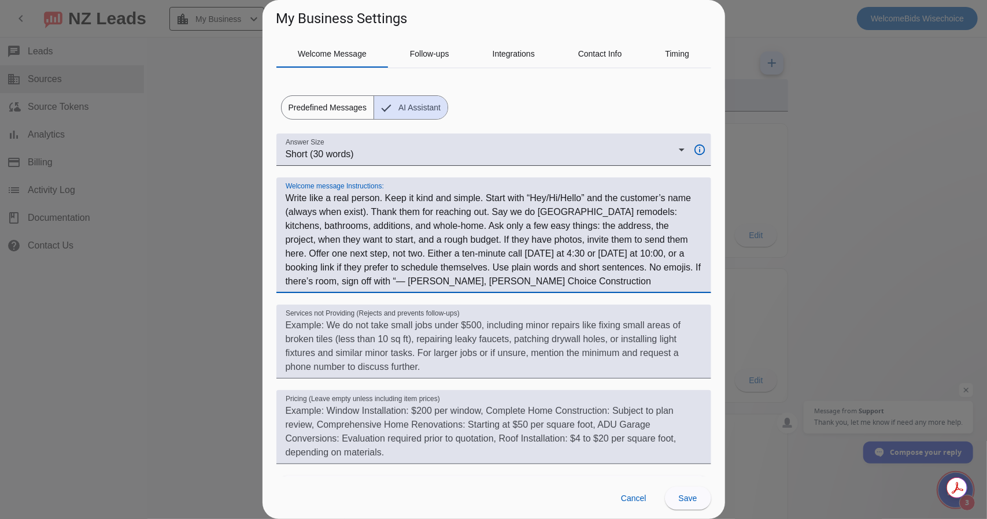
drag, startPoint x: 564, startPoint y: 225, endPoint x: 659, endPoint y: 227, distance: 94.8
click at [659, 227] on textarea "Welcome message Instructions:" at bounding box center [494, 239] width 416 height 97
drag, startPoint x: 387, startPoint y: 238, endPoint x: 436, endPoint y: 242, distance: 49.3
click at [436, 242] on textarea "Welcome message Instructions:" at bounding box center [494, 239] width 416 height 97
click at [403, 241] on textarea "Welcome message Instructions:" at bounding box center [494, 239] width 416 height 97
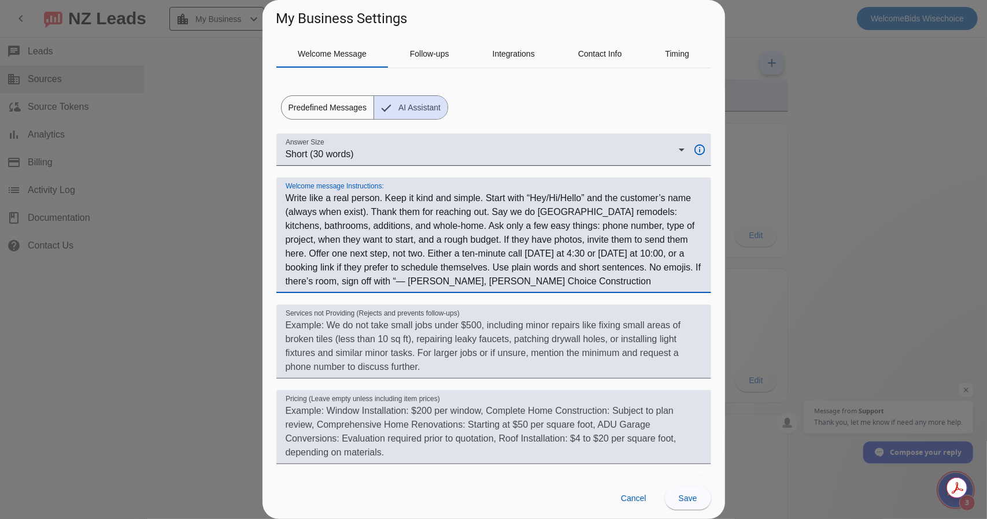
click at [401, 236] on textarea "Welcome message Instructions:" at bounding box center [494, 239] width 416 height 97
drag, startPoint x: 387, startPoint y: 239, endPoint x: 466, endPoint y: 241, distance: 78.6
click at [466, 241] on textarea "Welcome message Instructions:" at bounding box center [494, 239] width 416 height 97
click at [402, 238] on textarea "Welcome message Instructions:" at bounding box center [494, 239] width 416 height 97
drag, startPoint x: 528, startPoint y: 254, endPoint x: 553, endPoint y: 256, distance: 24.4
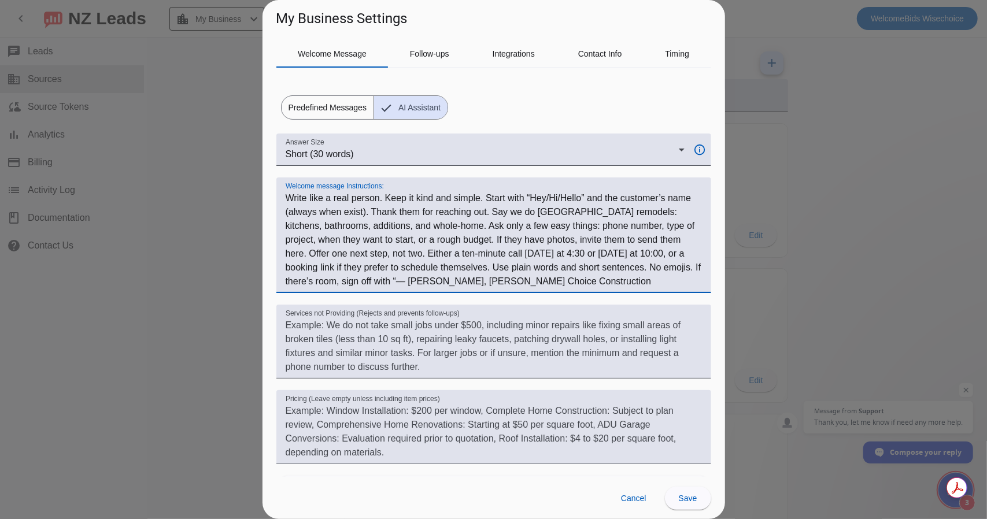
click at [553, 256] on textarea "Welcome message Instructions:" at bounding box center [494, 239] width 416 height 97
drag, startPoint x: 528, startPoint y: 254, endPoint x: 558, endPoint y: 255, distance: 30.1
click at [558, 255] on textarea "Welcome message Instructions:" at bounding box center [494, 239] width 416 height 97
click at [501, 251] on textarea "Welcome message Instructions:" at bounding box center [494, 239] width 416 height 97
paste textarea "anytime"
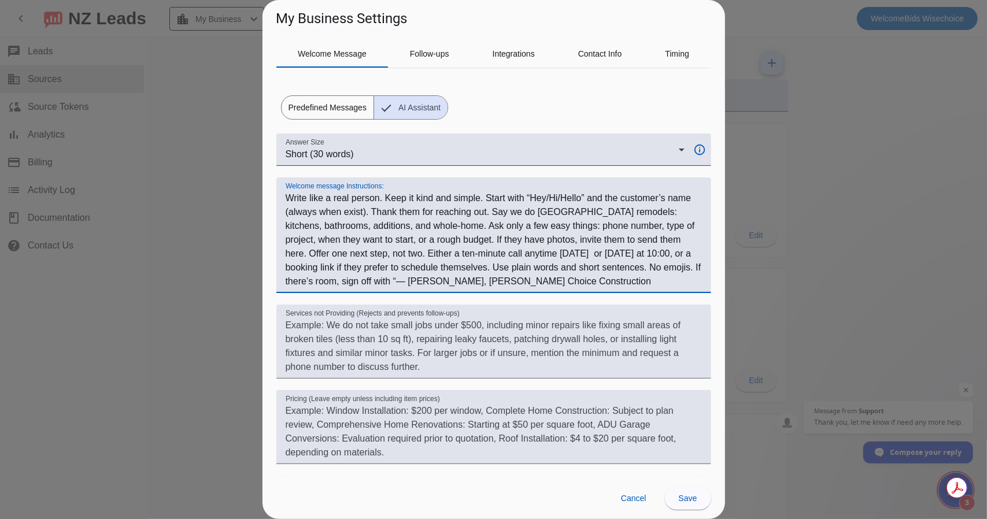
click at [564, 254] on textarea "Welcome message Instructions:" at bounding box center [494, 239] width 416 height 97
click at [558, 253] on textarea "Welcome message Instructions:" at bounding box center [494, 239] width 416 height 97
click at [626, 253] on textarea "Welcome message Instructions:" at bounding box center [494, 239] width 416 height 97
click at [629, 253] on textarea "Welcome message Instructions:" at bounding box center [494, 239] width 416 height 97
drag, startPoint x: 366, startPoint y: 269, endPoint x: 583, endPoint y: 269, distance: 216.7
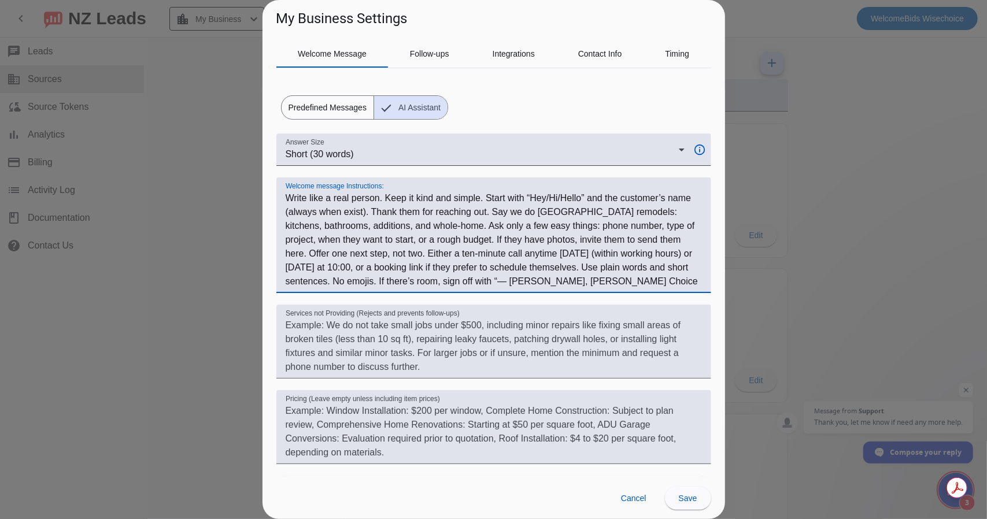
click at [583, 269] on textarea "Welcome message Instructions:" at bounding box center [494, 239] width 416 height 97
drag, startPoint x: 302, startPoint y: 281, endPoint x: 326, endPoint y: 281, distance: 24.3
click at [326, 281] on textarea "Welcome message Instructions:" at bounding box center [494, 239] width 416 height 97
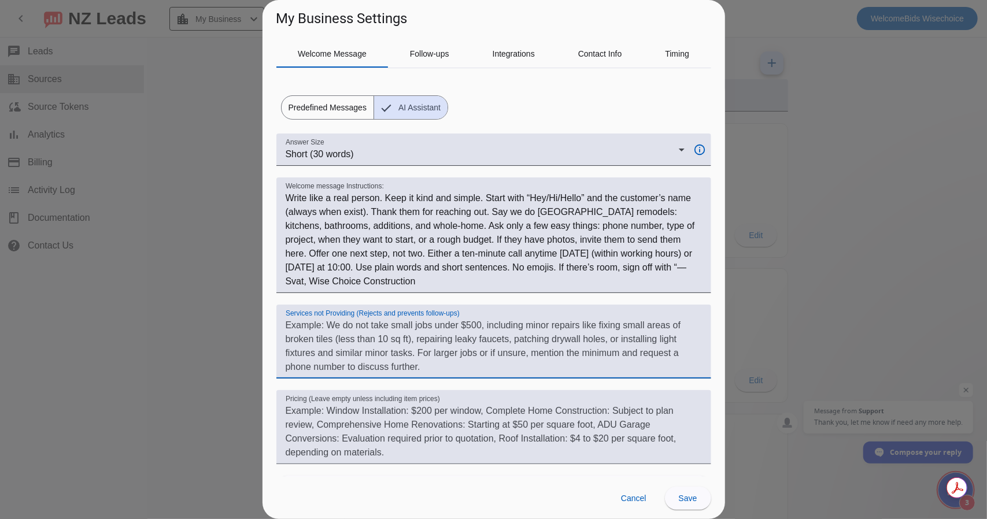
click at [336, 338] on textarea "Services not Providing (Rejects and prevents follow-ups)" at bounding box center [494, 345] width 416 height 55
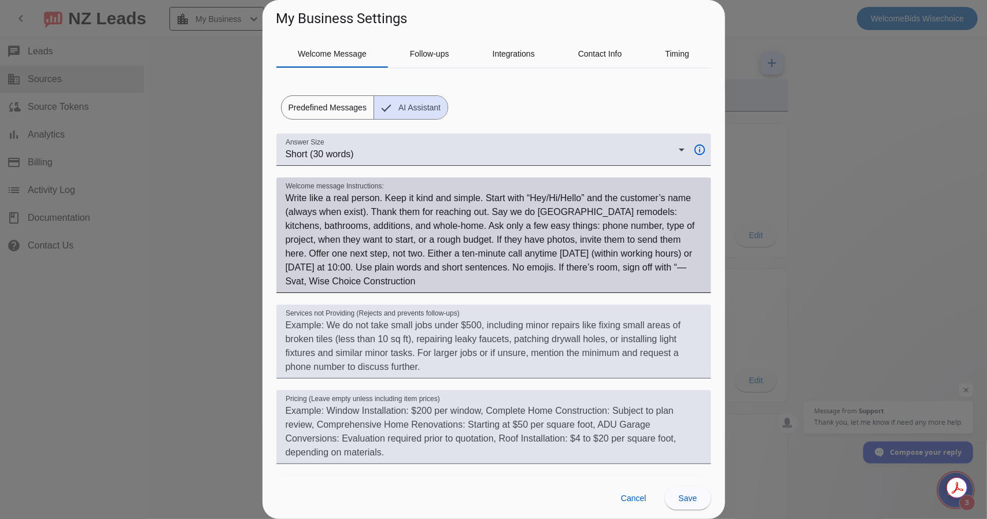
click at [462, 277] on textarea "Welcome message Instructions:" at bounding box center [494, 239] width 416 height 97
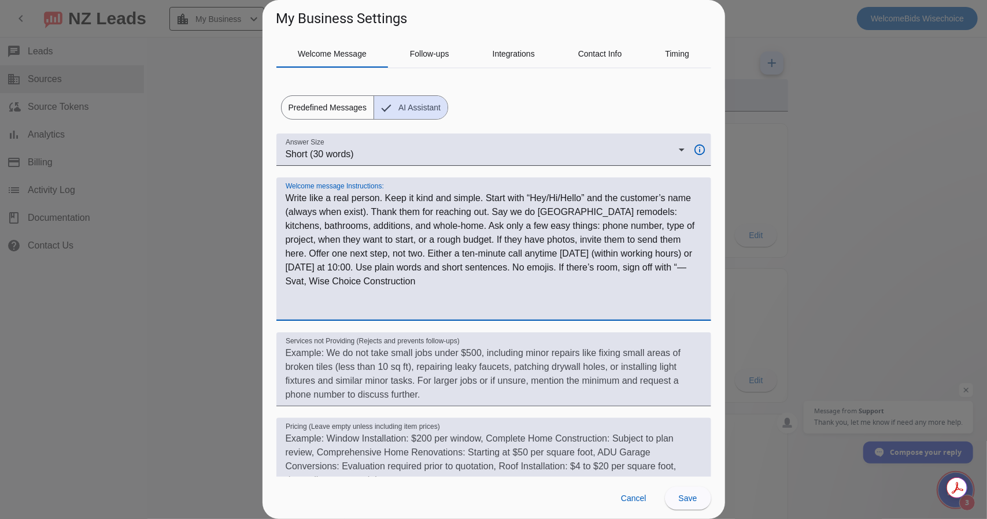
paste textarea "Examples"
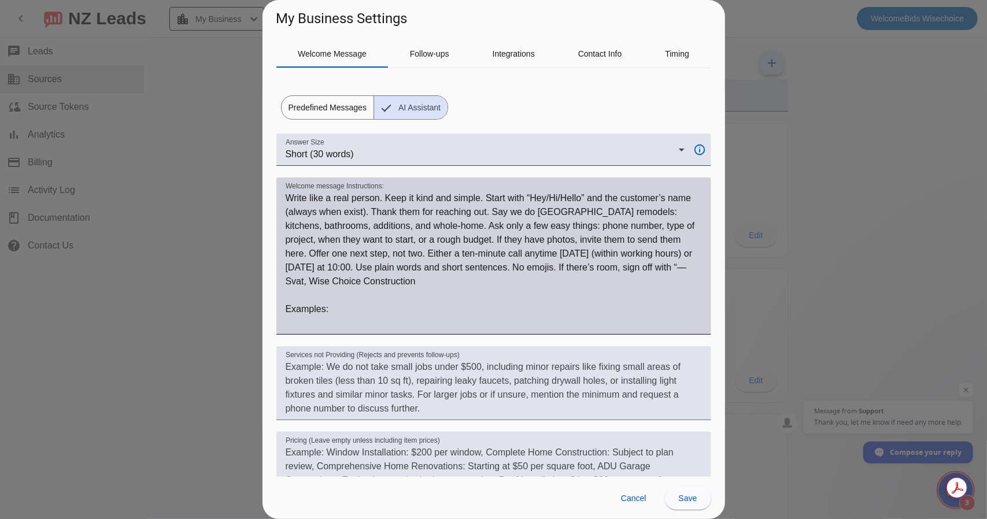
click at [311, 318] on textarea "Welcome message Instructions:" at bounding box center [494, 260] width 416 height 139
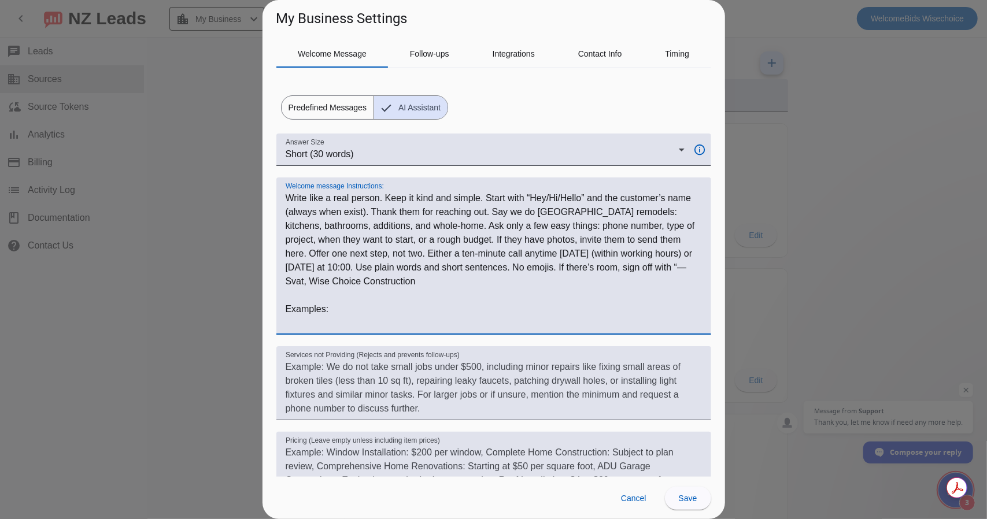
paste textarea "Hey {{name}}, appreciate your message. We do remodels across Seattle—kitchens, …"
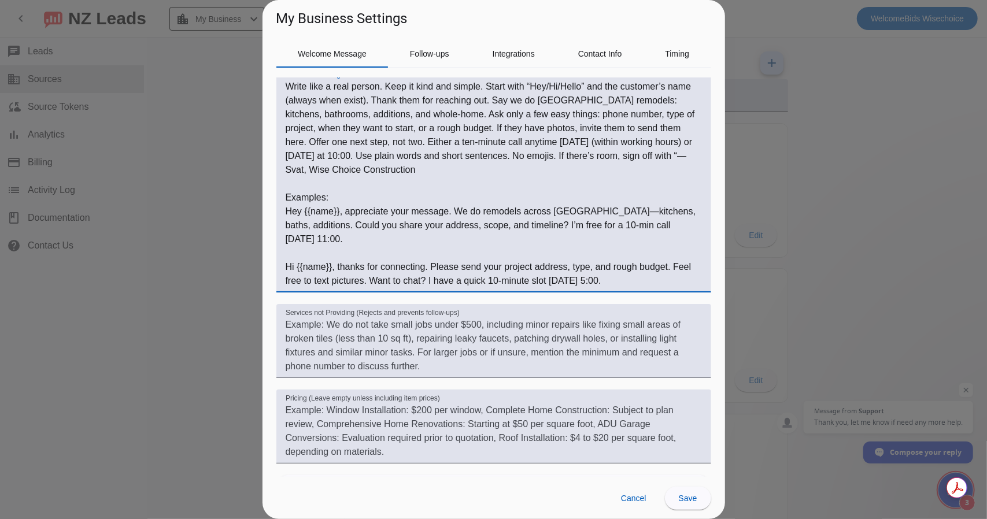
scroll to position [216, 0]
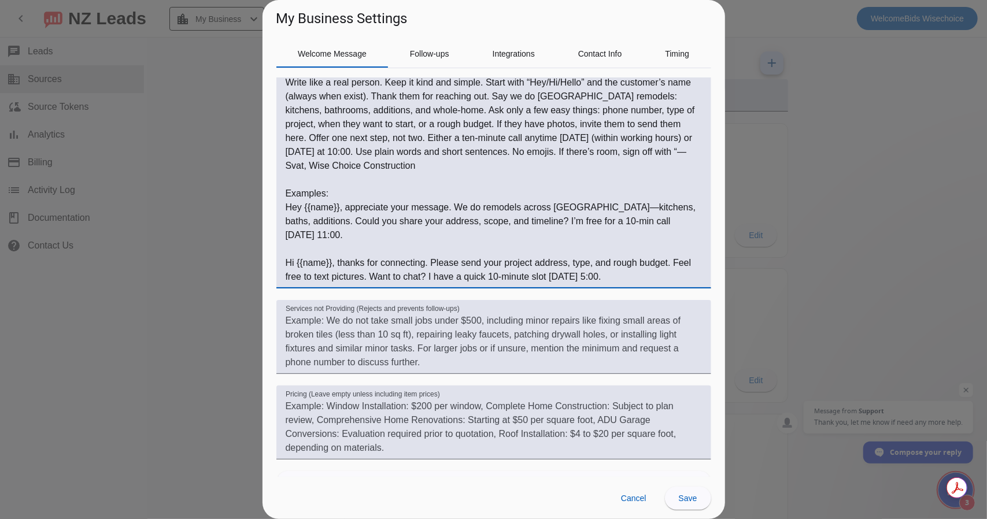
click at [287, 206] on textarea "Welcome message Instructions:" at bounding box center [494, 180] width 416 height 208
click at [591, 209] on textarea "Welcome message Instructions:" at bounding box center [494, 180] width 416 height 208
drag, startPoint x: 420, startPoint y: 223, endPoint x: 450, endPoint y: 223, distance: 29.5
click at [450, 223] on textarea "Welcome message Instructions:" at bounding box center [494, 180] width 416 height 208
drag, startPoint x: 482, startPoint y: 222, endPoint x: 506, endPoint y: 223, distance: 24.3
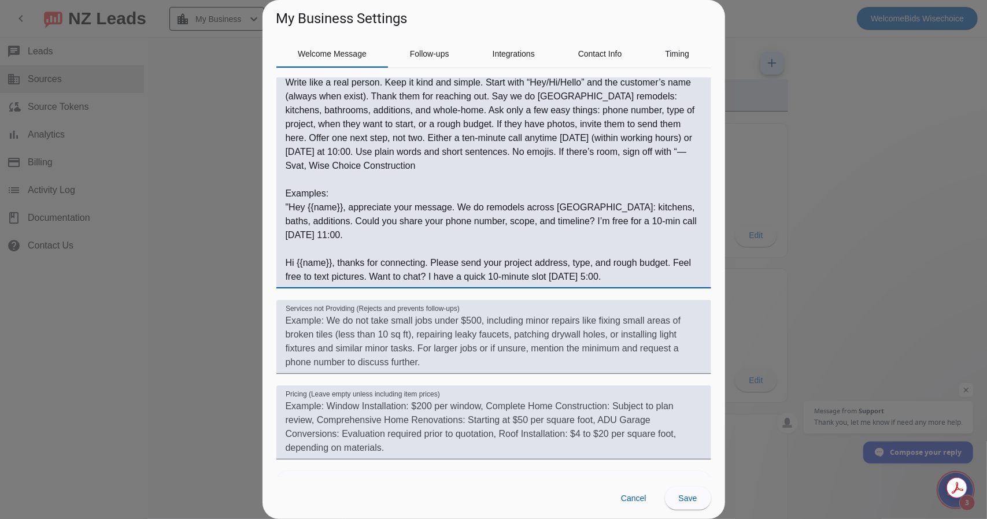
click at [506, 223] on textarea "Welcome message Instructions:" at bounding box center [494, 180] width 416 height 208
click at [483, 223] on textarea "Welcome message Instructions:" at bounding box center [494, 180] width 416 height 208
drag, startPoint x: 505, startPoint y: 264, endPoint x: 532, endPoint y: 265, distance: 26.6
click at [532, 265] on textarea "Welcome message Instructions:" at bounding box center [494, 180] width 416 height 208
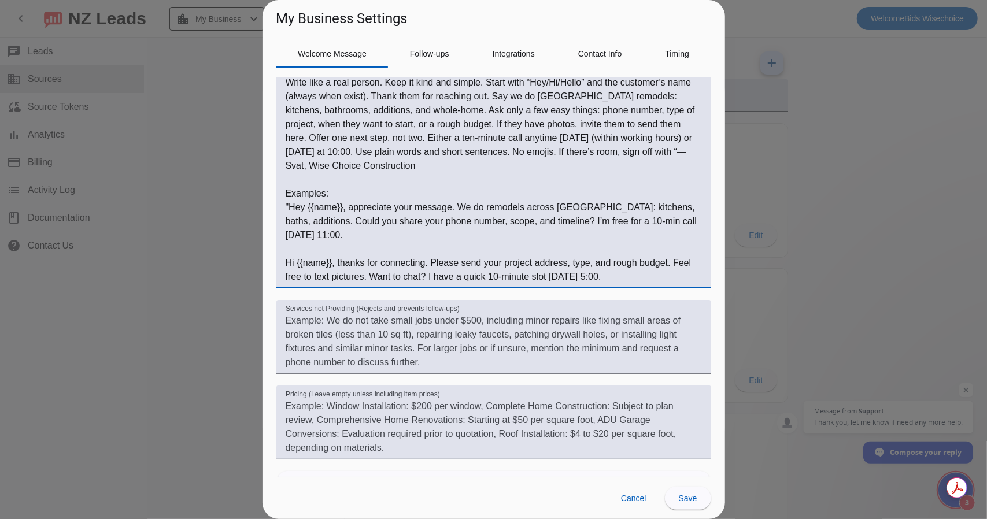
drag, startPoint x: 483, startPoint y: 223, endPoint x: 506, endPoint y: 223, distance: 22.5
click at [506, 223] on textarea "Welcome message Instructions:" at bounding box center [494, 180] width 416 height 208
paste textarea "project"
click at [286, 234] on textarea "Welcome message Instructions:" at bounding box center [494, 180] width 416 height 208
drag, startPoint x: 398, startPoint y: 238, endPoint x: 419, endPoint y: 237, distance: 21.4
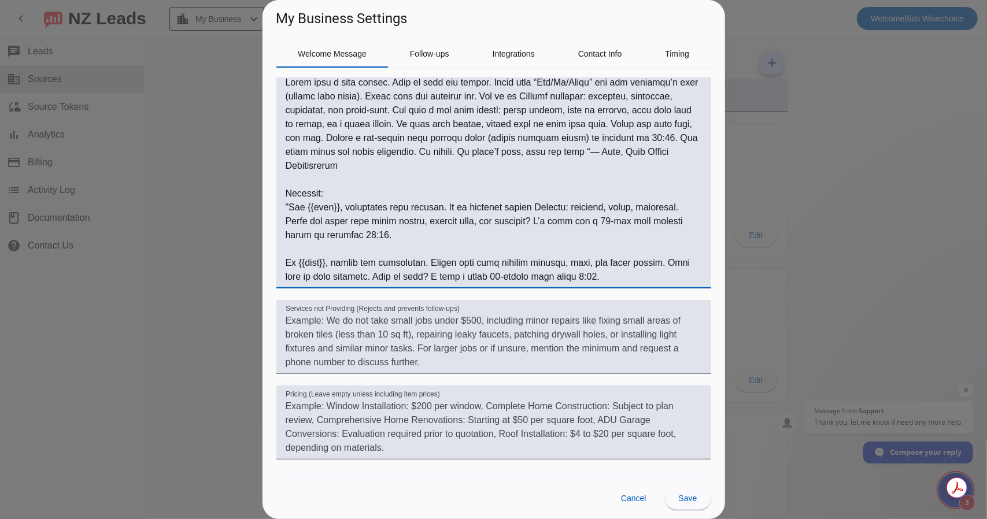
click at [419, 237] on textarea "Welcome message Instructions:" at bounding box center [494, 180] width 416 height 208
click at [409, 234] on textarea "Welcome message Instructions:" at bounding box center [494, 180] width 416 height 208
click at [286, 262] on textarea "Welcome message Instructions:" at bounding box center [494, 180] width 416 height 208
drag, startPoint x: 539, startPoint y: 263, endPoint x: 576, endPoint y: 266, distance: 36.6
click at [576, 266] on textarea "Welcome message Instructions:" at bounding box center [494, 180] width 416 height 208
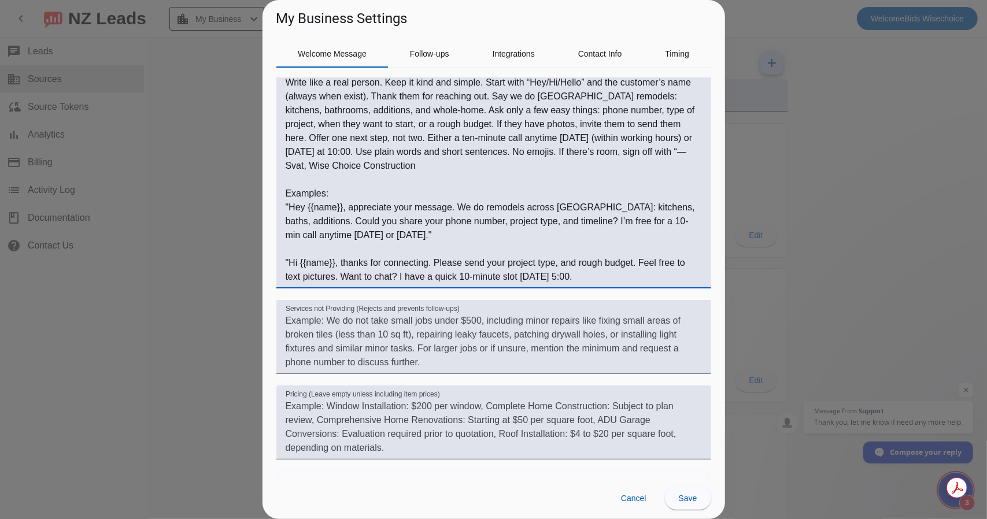
click at [509, 261] on textarea "Welcome message Instructions:" at bounding box center [494, 180] width 416 height 208
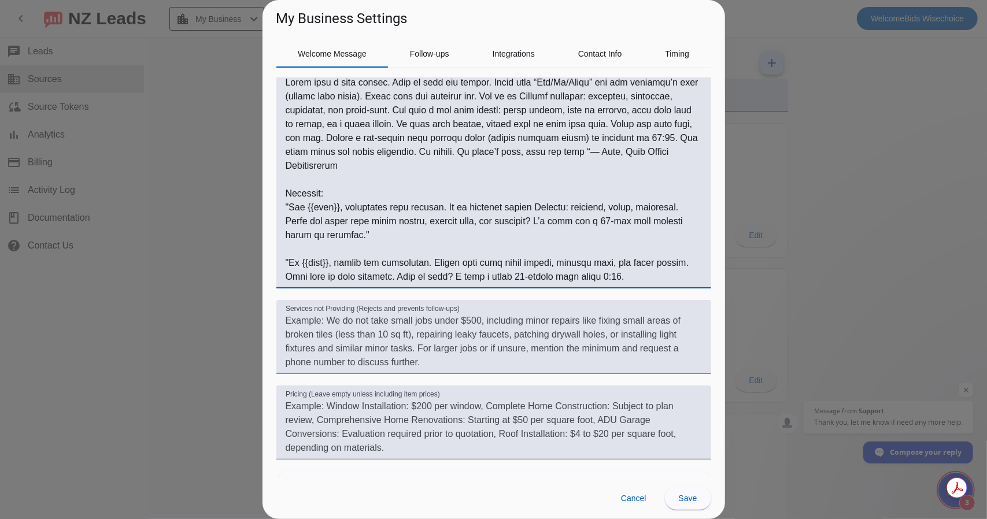
drag, startPoint x: 627, startPoint y: 277, endPoint x: 646, endPoint y: 277, distance: 19.1
click at [646, 277] on textarea "Welcome message Instructions:" at bounding box center [494, 180] width 416 height 208
drag, startPoint x: 623, startPoint y: 261, endPoint x: 633, endPoint y: 282, distance: 23.5
click at [623, 261] on textarea "Welcome message Instructions:" at bounding box center [494, 180] width 416 height 208
click at [659, 275] on textarea "Welcome message Instructions:" at bounding box center [494, 180] width 416 height 208
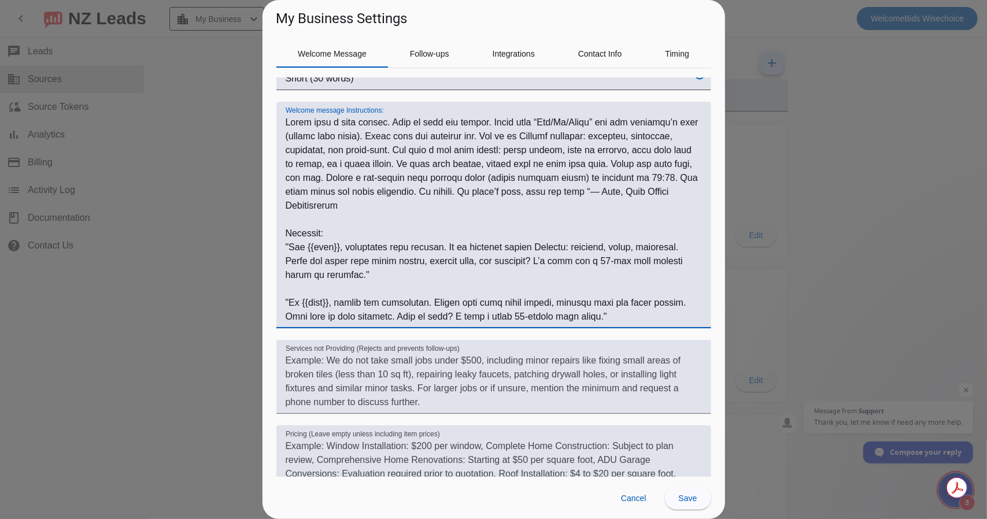
scroll to position [158, 0]
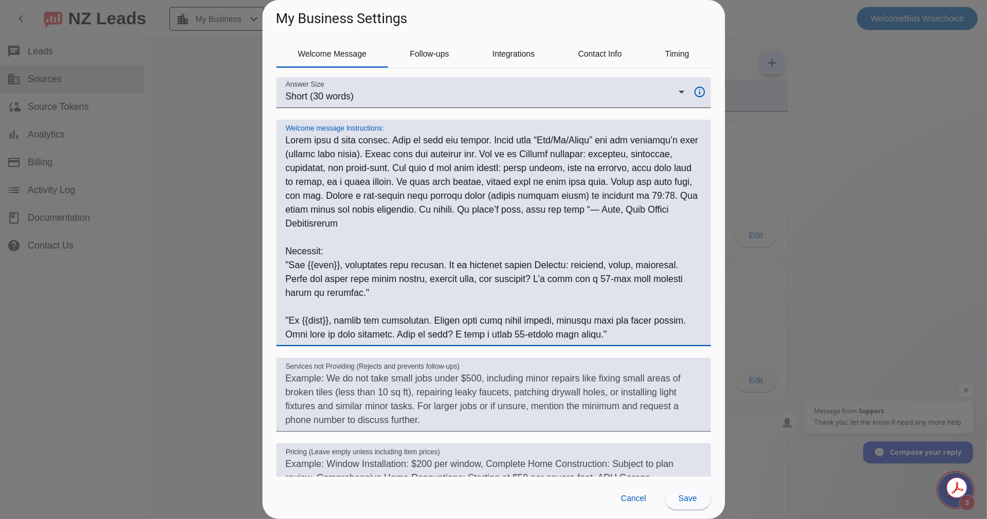
drag, startPoint x: 328, startPoint y: 206, endPoint x: 357, endPoint y: 209, distance: 29.6
click at [357, 209] on textarea "Welcome message Instructions:" at bounding box center [494, 238] width 416 height 208
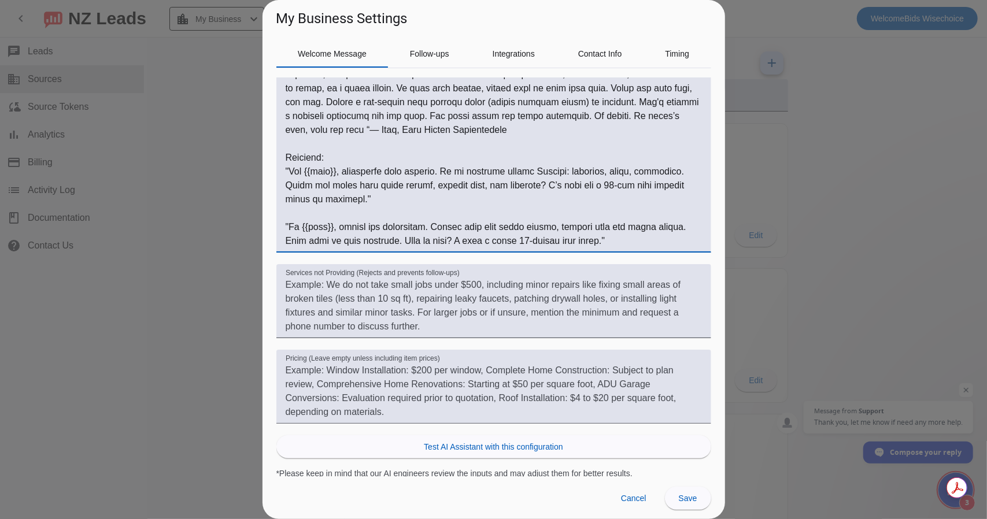
scroll to position [253, 0]
type textarea "Write like a real person. Keep it kind and simple. Start with “Hey/Hi/Hello” an…"
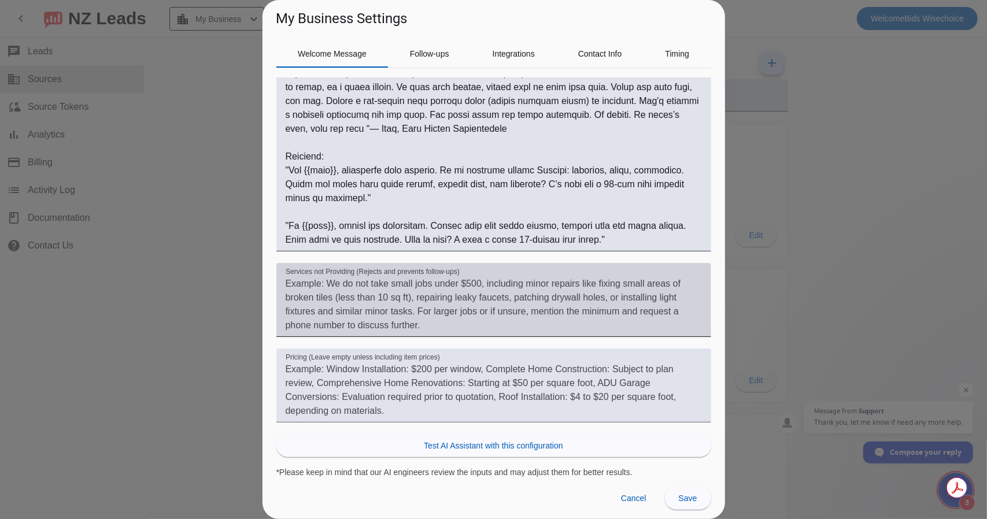
click at [316, 288] on textarea "Services not Providing (Rejects and prevents follow-ups)" at bounding box center [494, 304] width 416 height 55
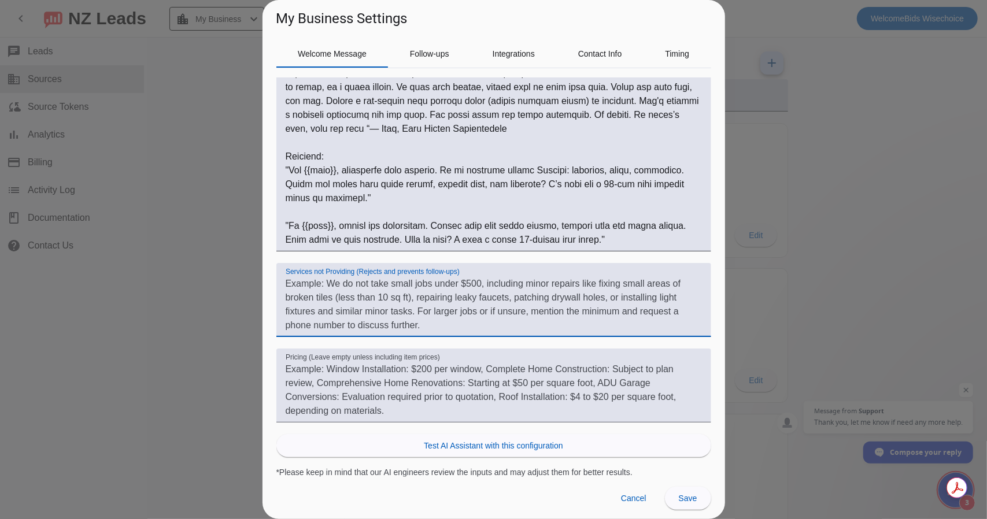
paste textarea "Be warm and respectful. Thank them first. Explain we focus on full remodels, no…"
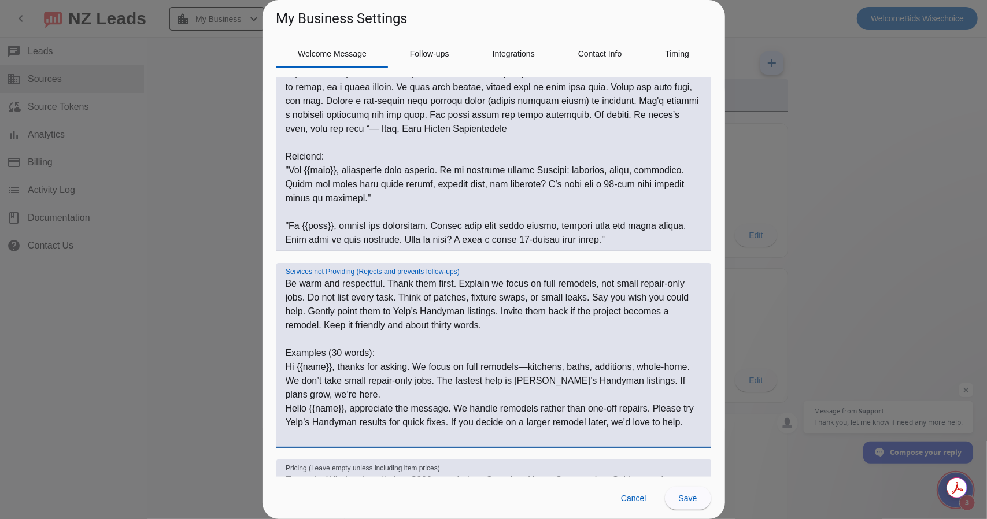
drag, startPoint x: 388, startPoint y: 323, endPoint x: 477, endPoint y: 327, distance: 89.1
click at [477, 327] on textarea "Be warm and respectful. Thank them first. Explain we focus on full remodels, no…" at bounding box center [494, 360] width 416 height 166
drag, startPoint x: 525, startPoint y: 366, endPoint x: 529, endPoint y: 384, distance: 19.1
click at [525, 366] on textarea "Be warm and respectful. Thank them first. Explain we focus on full remodels, no…" at bounding box center [494, 360] width 416 height 166
click at [367, 394] on textarea "Be warm and respectful. Thank them first. Explain we focus on full remodels, no…" at bounding box center [494, 360] width 416 height 166
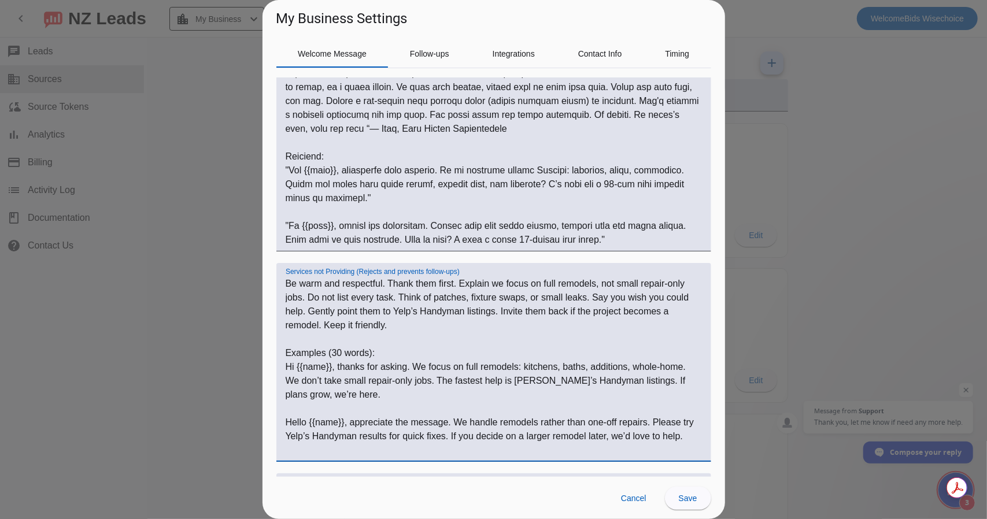
click at [286, 368] on textarea "Be warm and respectful. Thank them first. Explain we focus on full remodels, no…" at bounding box center [494, 367] width 416 height 180
click at [347, 395] on textarea "Be warm and respectful. Thank them first. Explain we focus on full remodels, no…" at bounding box center [494, 367] width 416 height 180
drag, startPoint x: 327, startPoint y: 356, endPoint x: 373, endPoint y: 356, distance: 46.2
click at [373, 356] on textarea "Be warm and respectful. Thank them first. Explain we focus on full remodels, no…" at bounding box center [494, 367] width 416 height 180
click at [288, 421] on textarea "Be warm and respectful. Thank them first. Explain we focus on full remodels, no…" at bounding box center [494, 367] width 416 height 180
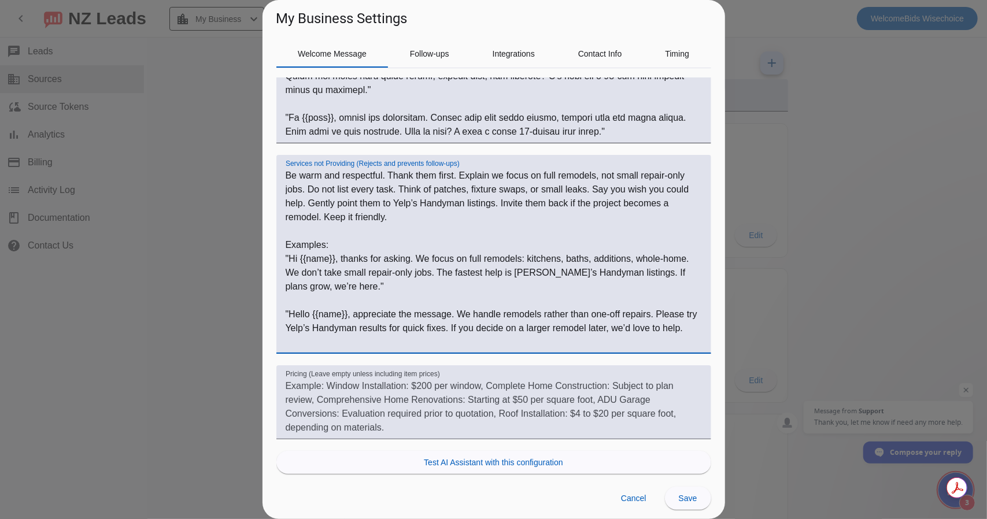
scroll to position [368, 0]
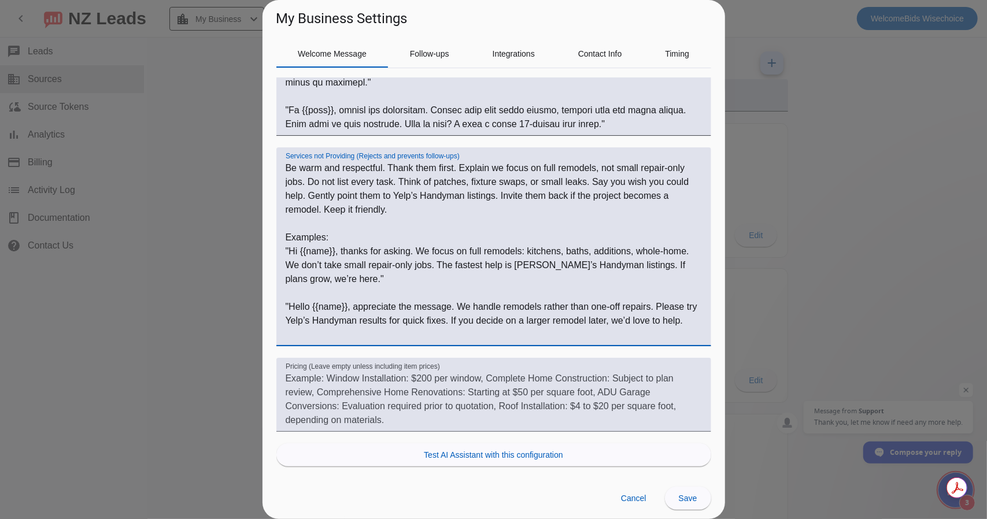
click at [328, 332] on textarea "Be warm and respectful. Thank them first. Explain we focus on full remodels, no…" at bounding box center [494, 251] width 416 height 180
click at [305, 333] on textarea "Be warm and respectful. Thank them first. Explain we focus on full remodels, no…" at bounding box center [494, 251] width 416 height 180
type textarea "Be warm and respectful. Thank them first. Explain we focus on full remodels, no…"
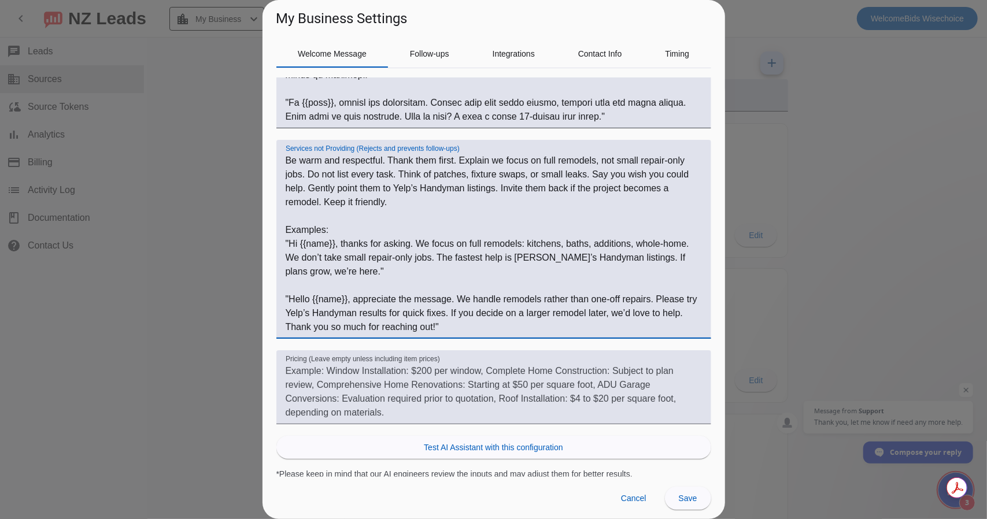
scroll to position [377, 0]
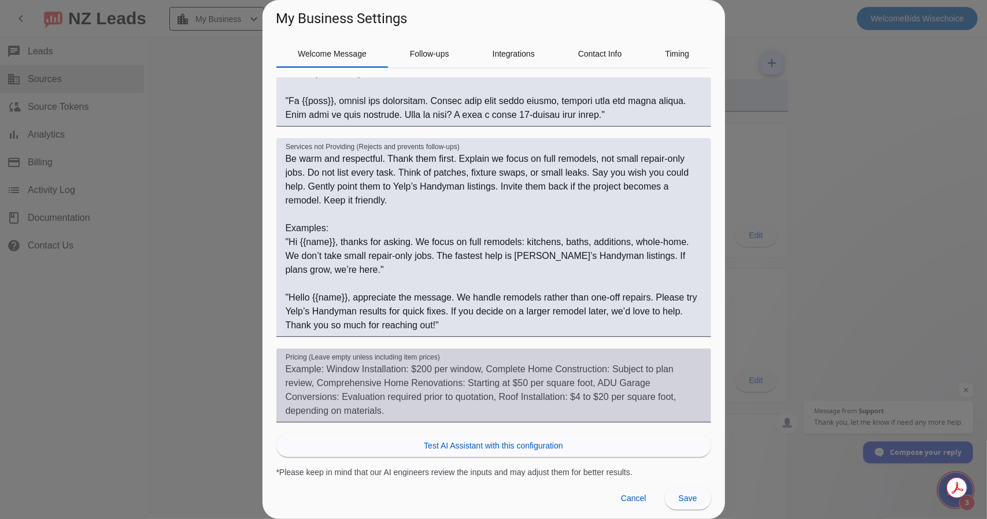
click at [309, 367] on textarea "Pricing (Leave empty unless including item prices)" at bounding box center [494, 389] width 416 height 55
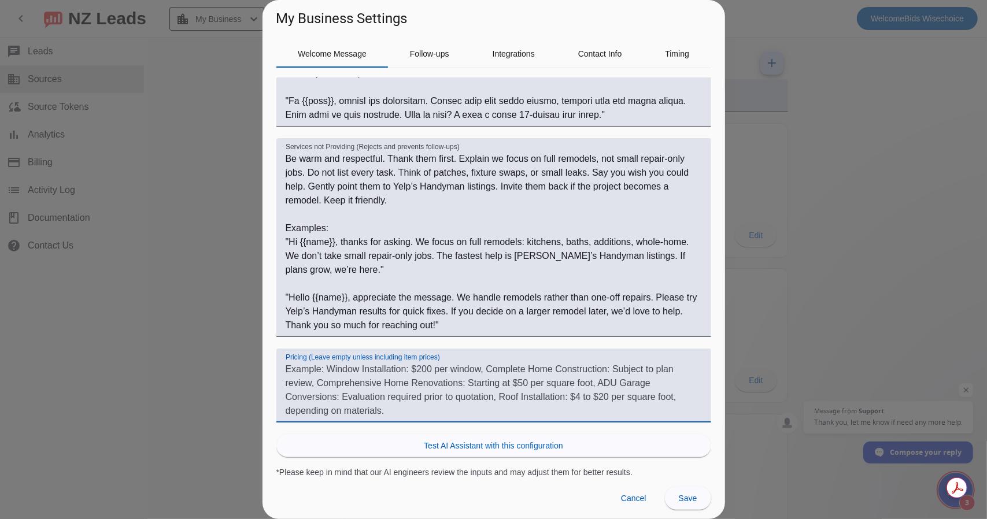
paste textarea "Answer clearly and calm. Give ballpark ranges so they understand scale. Say fin…"
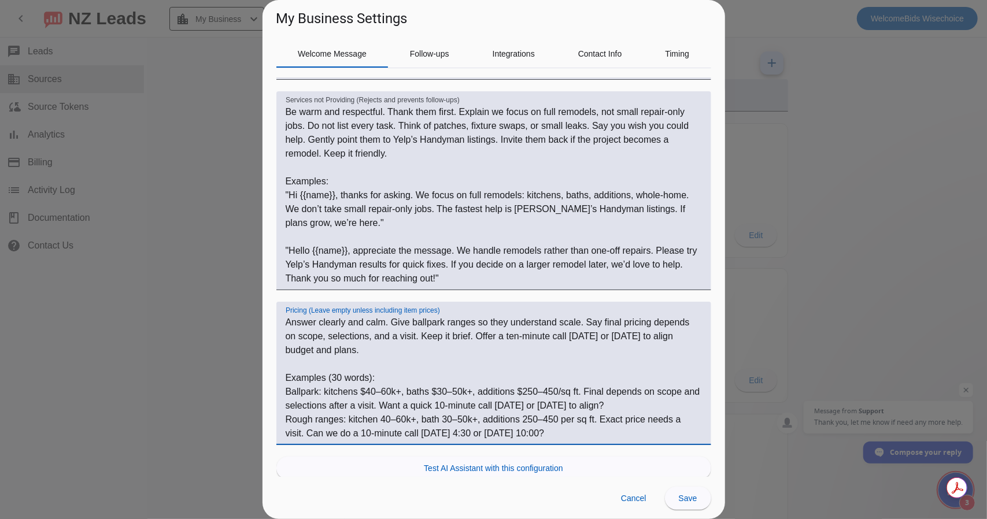
scroll to position [447, 0]
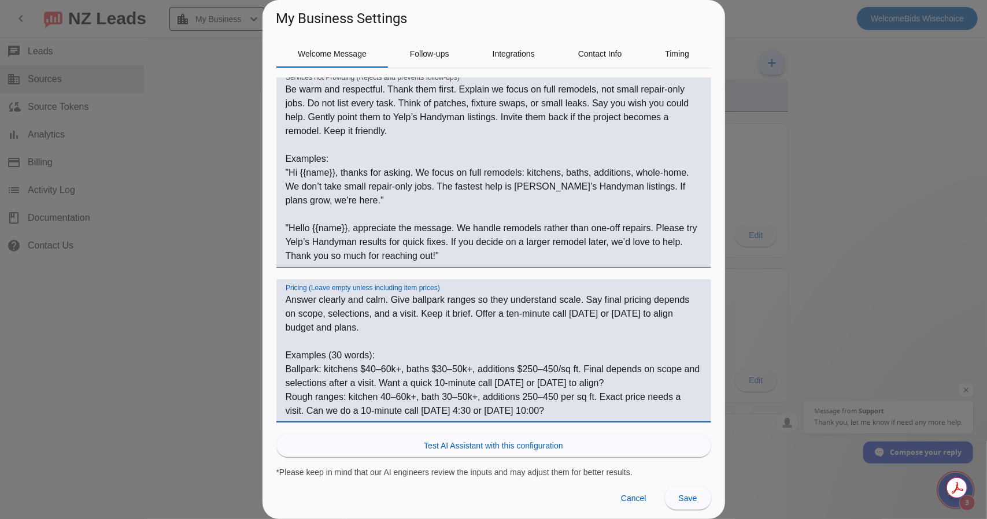
click at [420, 327] on textarea "Answer clearly and calm. Give ballpark ranges so they understand scale. Say fin…" at bounding box center [494, 355] width 416 height 125
click at [377, 323] on textarea "Answer clearly and calm. Give ballpark ranges so they understand scale. Say fin…" at bounding box center [494, 355] width 416 height 125
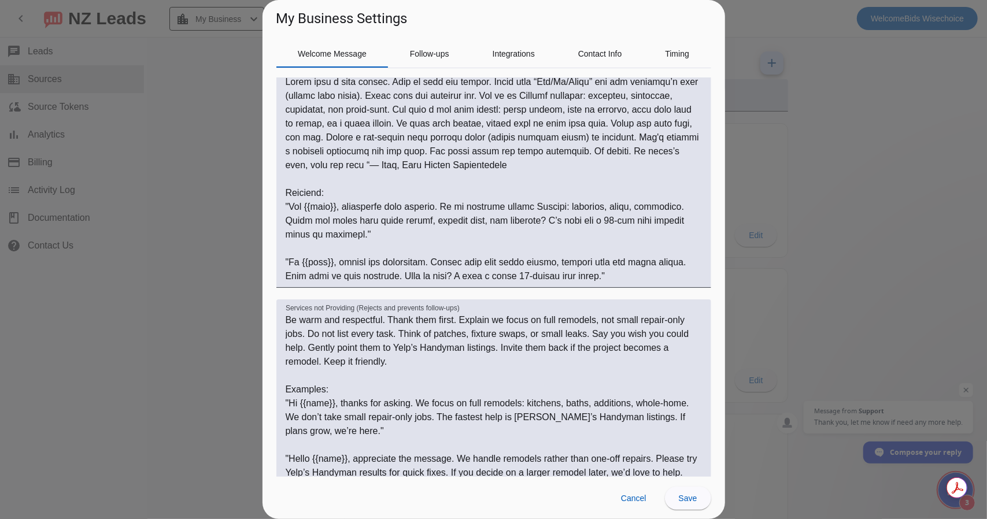
scroll to position [101, 0]
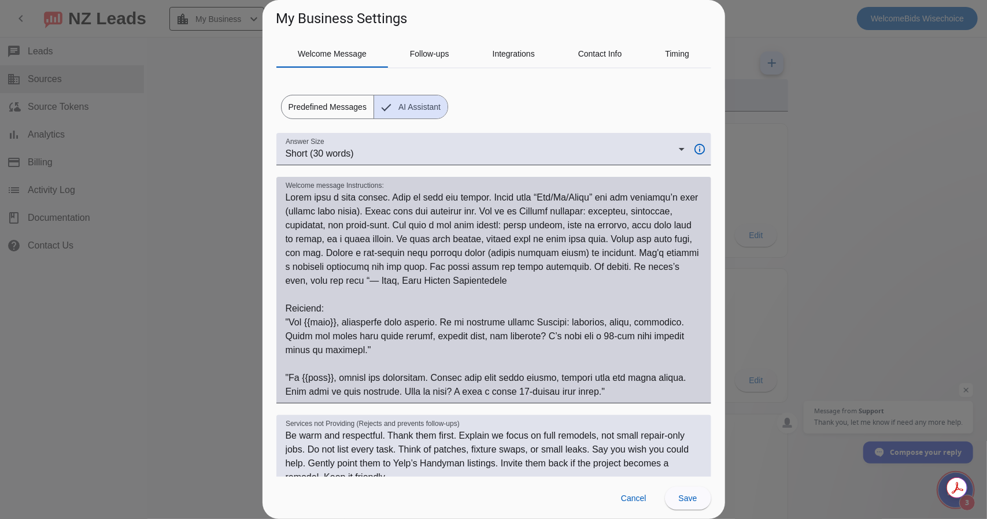
click at [384, 243] on textarea "Welcome message Instructions:" at bounding box center [494, 295] width 416 height 208
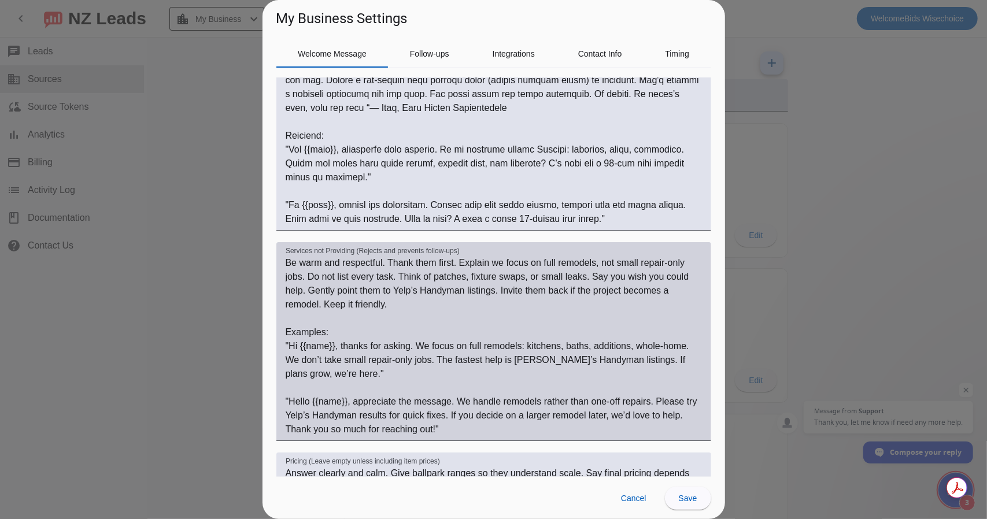
scroll to position [274, 0]
click at [353, 277] on textarea "Be warm and respectful. Thank them first. Explain we focus on full remodels, no…" at bounding box center [494, 345] width 416 height 180
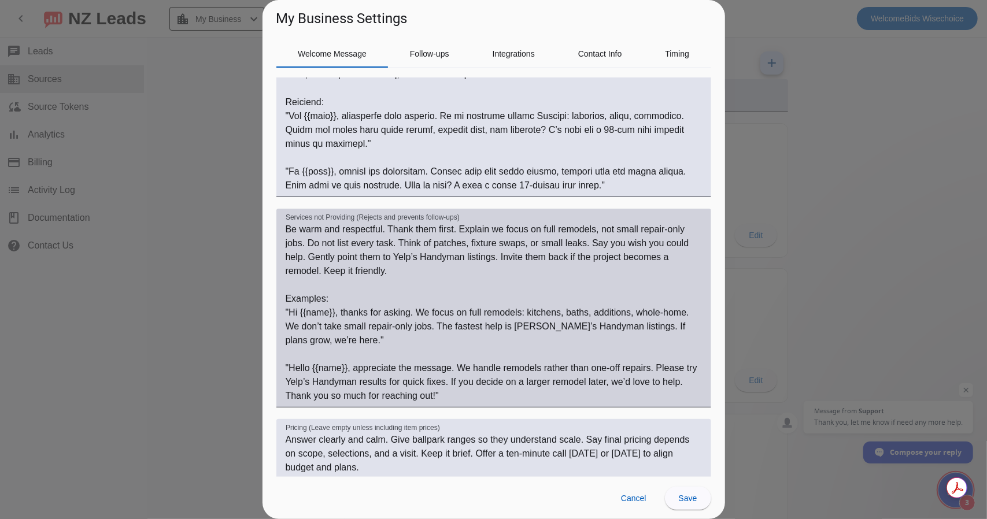
scroll to position [447, 0]
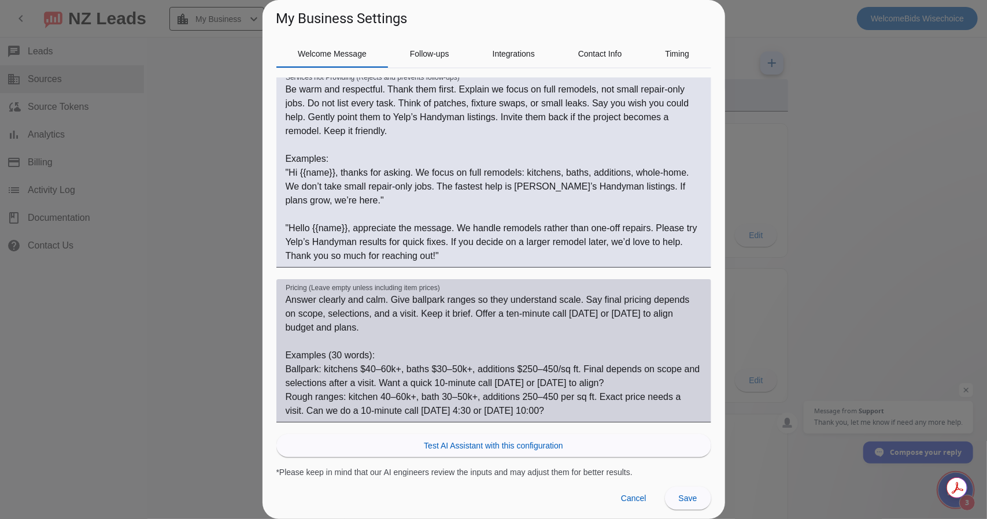
click at [337, 313] on textarea "Answer clearly and calm. Give ballpark ranges so they understand scale. Say fin…" at bounding box center [494, 355] width 416 height 125
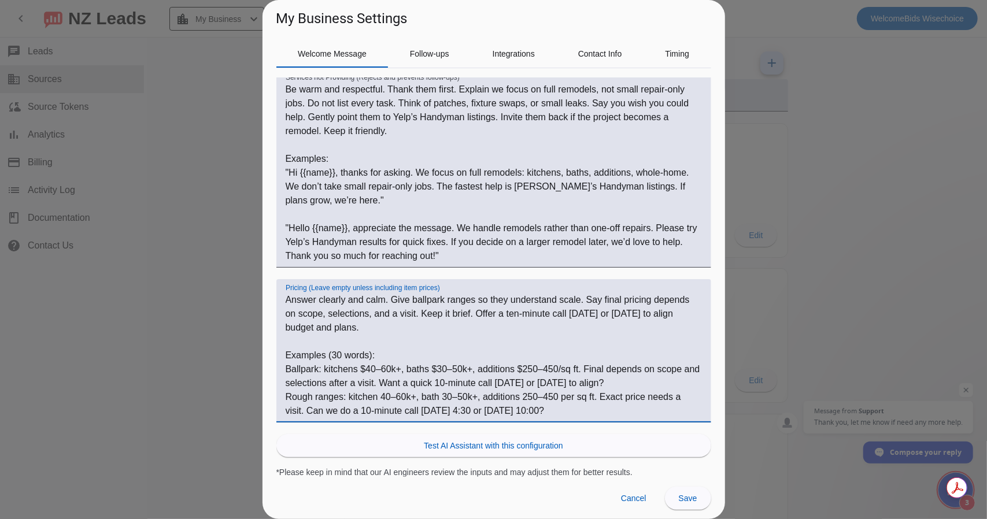
click at [346, 323] on textarea "Answer clearly and calm. Give ballpark ranges so they understand scale. Say fin…" at bounding box center [494, 355] width 416 height 125
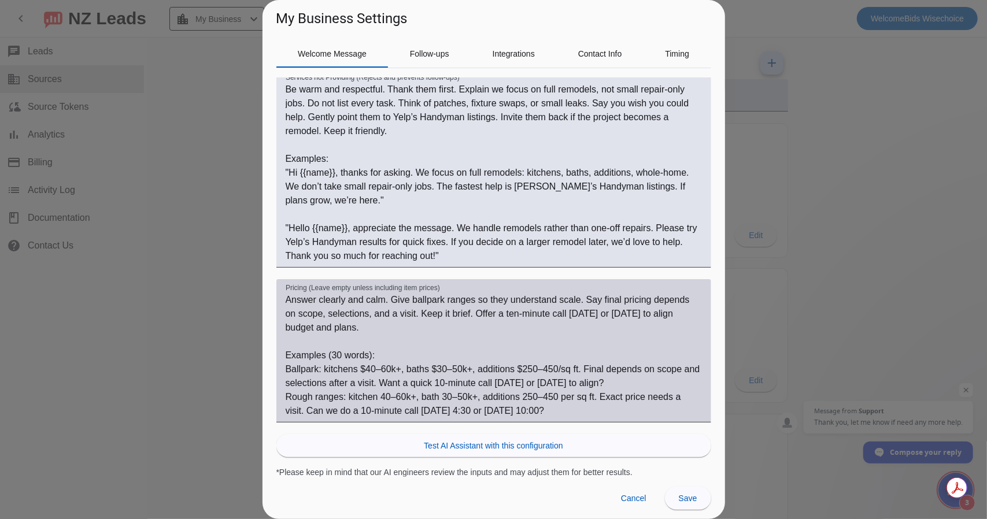
click at [339, 325] on textarea "Answer clearly and calm. Give ballpark ranges so they understand scale. Say fin…" at bounding box center [494, 355] width 416 height 125
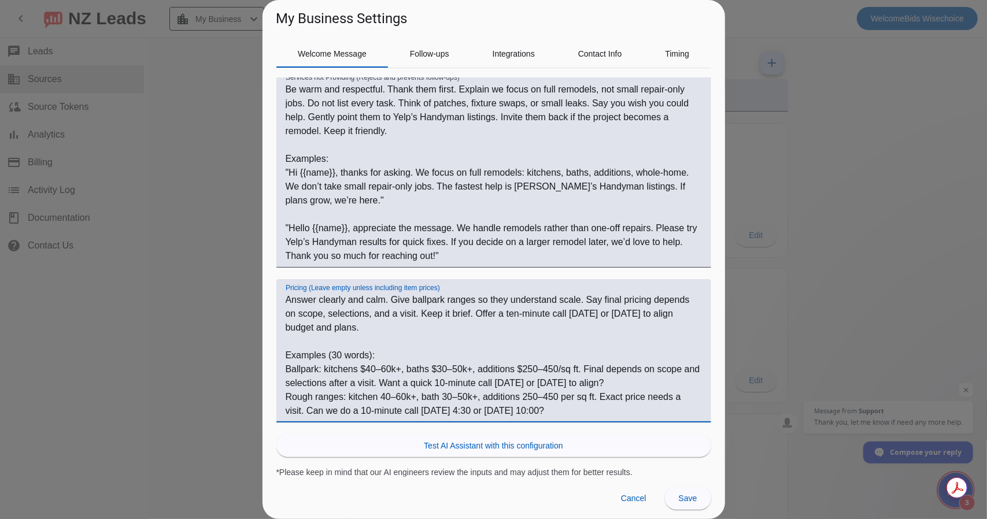
paste textarea "Happy to share real ballparks so you can feel the scale before we dive in. We s…"
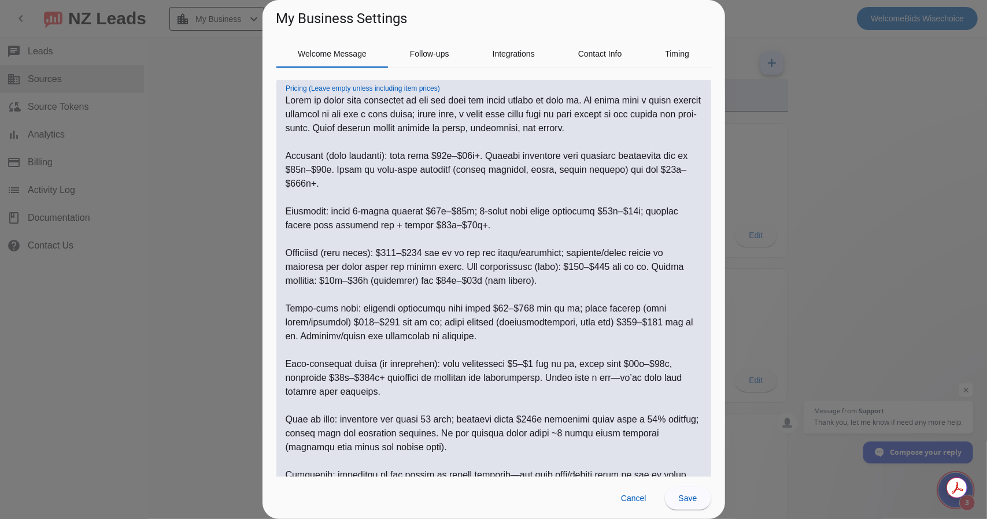
scroll to position [531, 0]
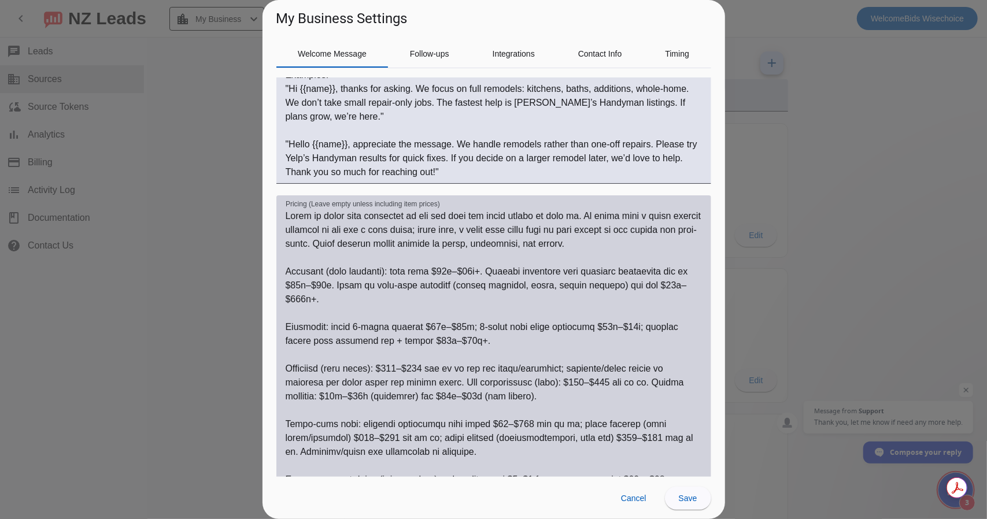
click at [453, 273] on textarea "Pricing (Leave empty unless including item prices)" at bounding box center [494, 431] width 416 height 444
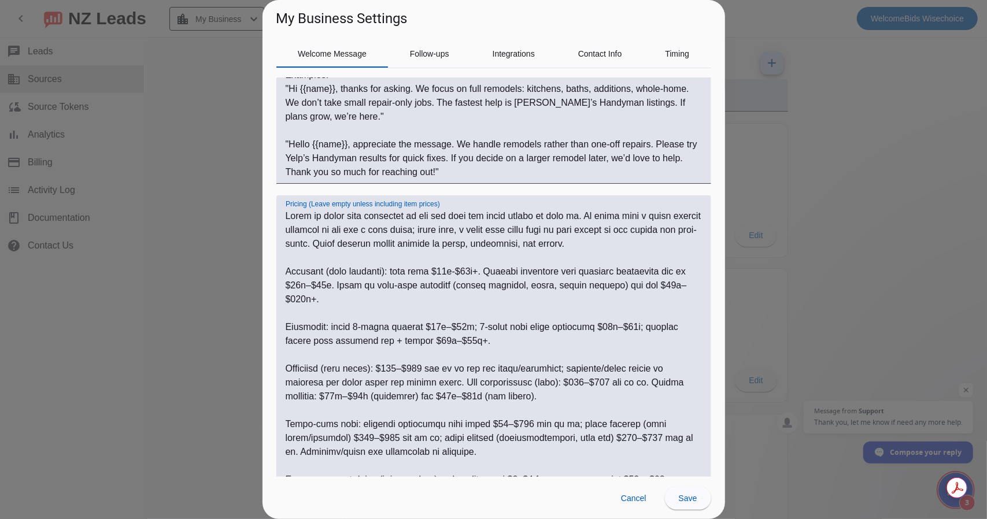
click at [310, 284] on textarea "Pricing (Leave empty unless including item prices)" at bounding box center [494, 431] width 416 height 444
drag, startPoint x: 677, startPoint y: 286, endPoint x: 687, endPoint y: 297, distance: 13.9
click at [677, 286] on textarea "Pricing (Leave empty unless including item prices)" at bounding box center [494, 431] width 416 height 444
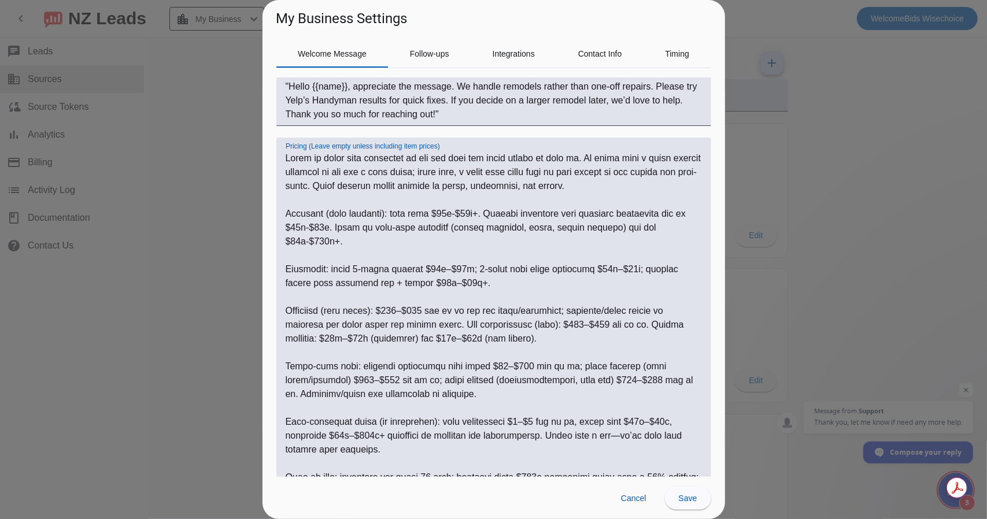
click at [453, 268] on textarea "Pricing (Leave empty unless including item prices)" at bounding box center [494, 373] width 416 height 444
click at [606, 269] on textarea "Pricing (Leave empty unless including item prices)" at bounding box center [494, 373] width 416 height 444
click at [423, 283] on textarea "Pricing (Leave empty unless including item prices)" at bounding box center [494, 373] width 416 height 444
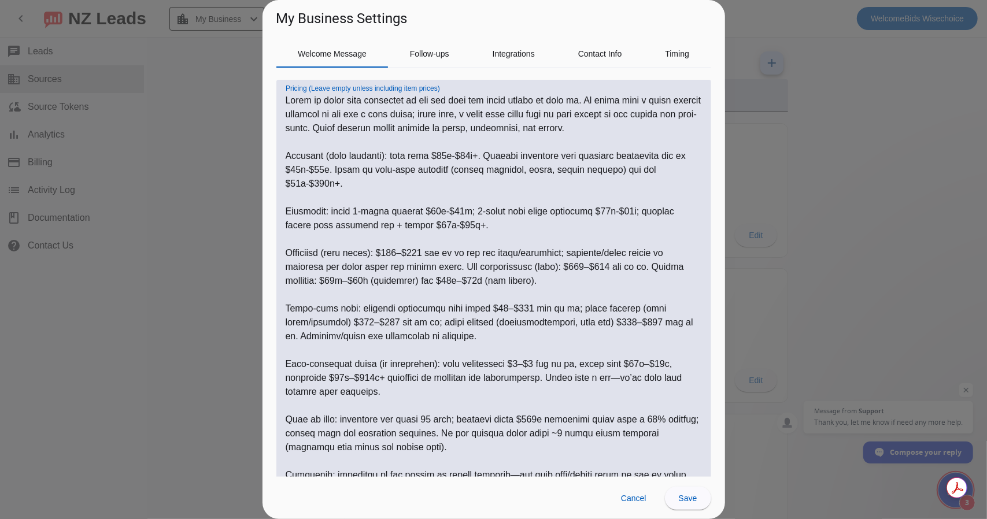
click at [406, 254] on textarea "Pricing (Leave empty unless including item prices)" at bounding box center [494, 316] width 416 height 444
click at [556, 268] on textarea "Pricing (Leave empty unless including item prices)" at bounding box center [494, 316] width 416 height 444
click at [309, 281] on textarea "Pricing (Leave empty unless including item prices)" at bounding box center [494, 316] width 416 height 444
click at [418, 281] on textarea "Pricing (Leave empty unless including item prices)" at bounding box center [494, 316] width 416 height 444
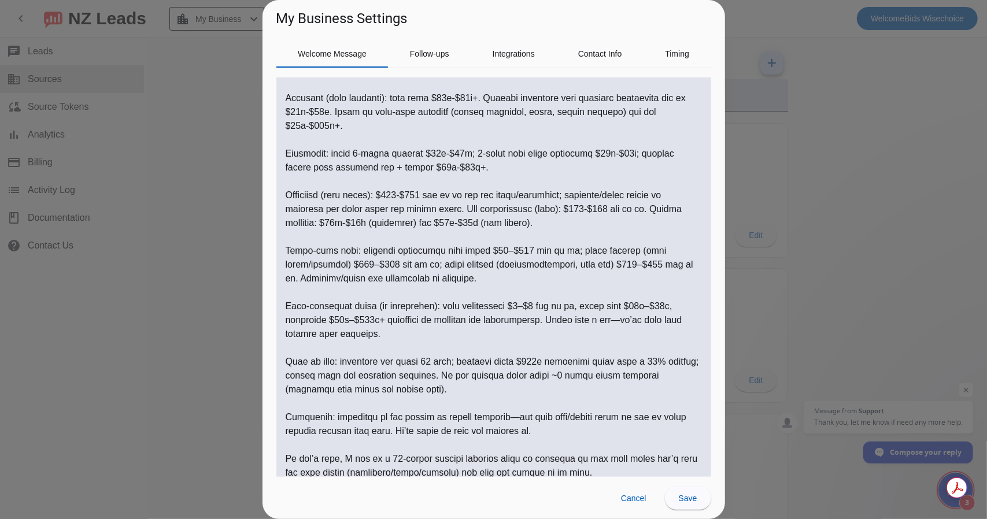
click at [516, 251] on textarea "Pricing (Leave empty unless including item prices)" at bounding box center [494, 258] width 416 height 444
click at [373, 265] on textarea "Pricing (Leave empty unless including item prices)" at bounding box center [494, 258] width 416 height 444
click at [627, 265] on textarea "Pricing (Leave empty unless including item prices)" at bounding box center [494, 258] width 416 height 444
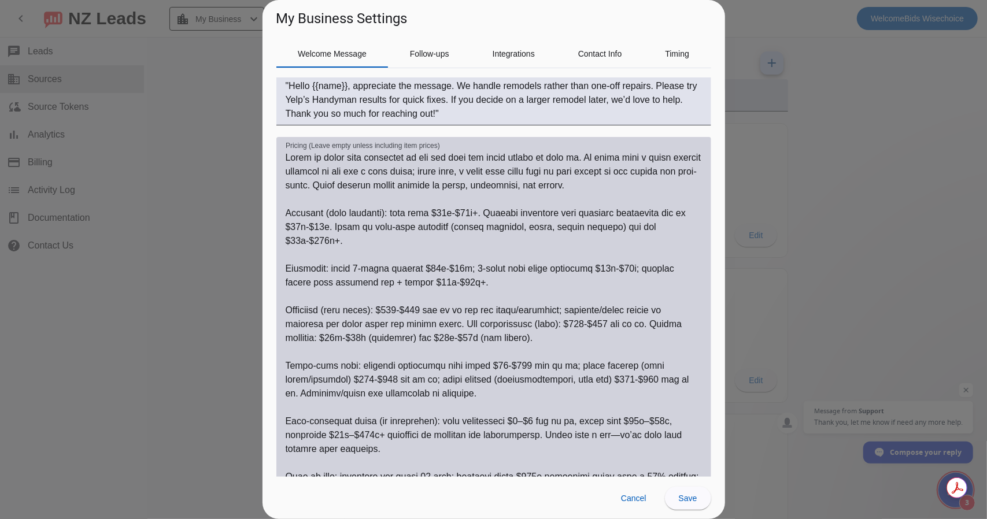
scroll to position [588, 0]
click at [603, 189] on textarea "Pricing (Leave empty unless including item prices)" at bounding box center [494, 373] width 416 height 444
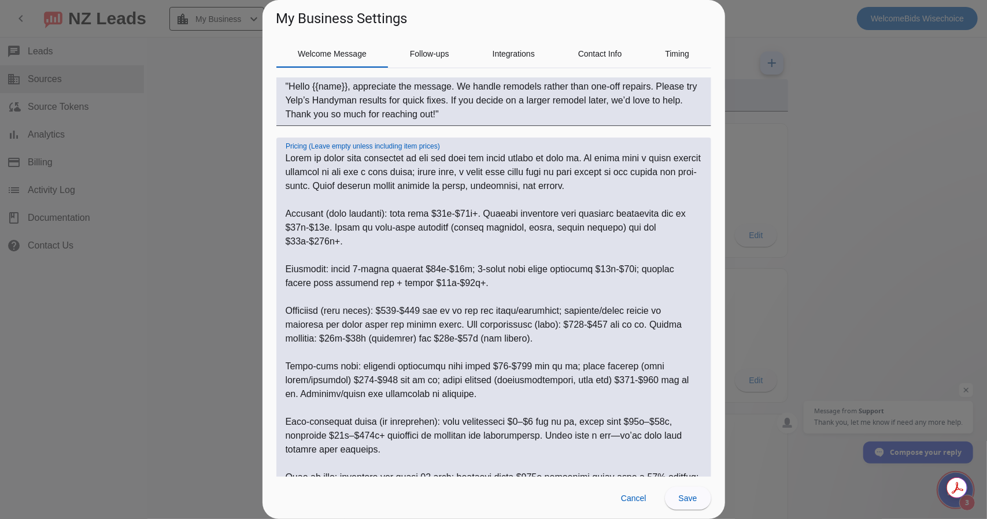
click at [615, 188] on textarea "Pricing (Leave empty unless including item prices)" at bounding box center [494, 373] width 416 height 444
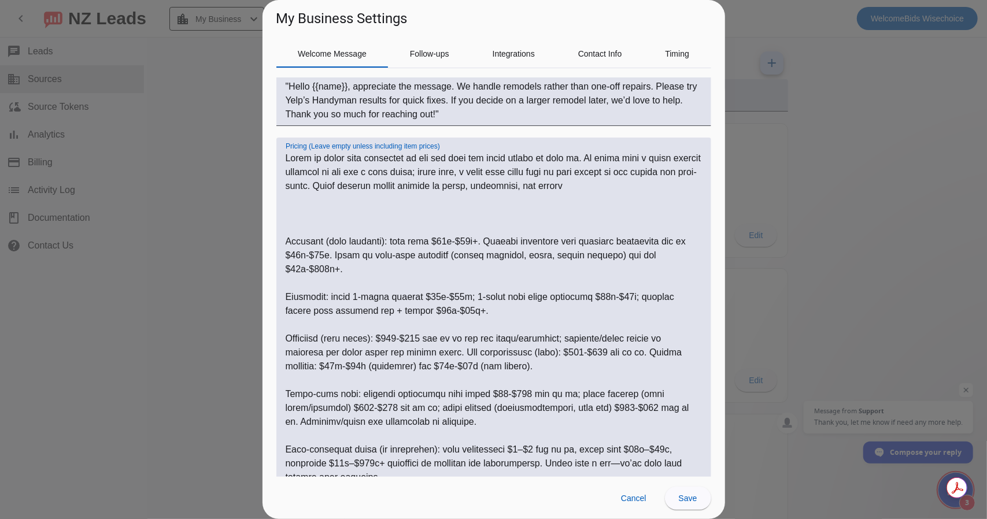
paste textarea "Important: we don’t send every price scenario to customers. We only share the r…"
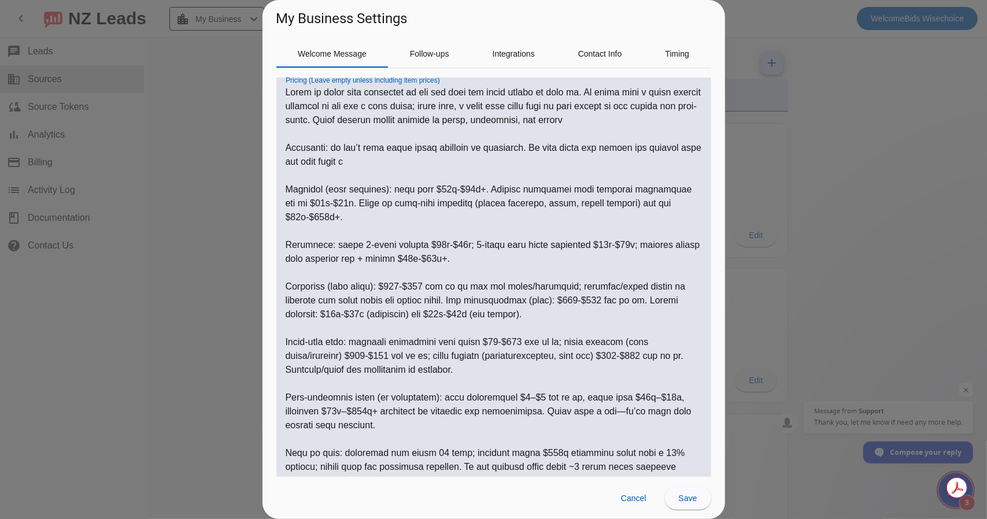
scroll to position [577, 0]
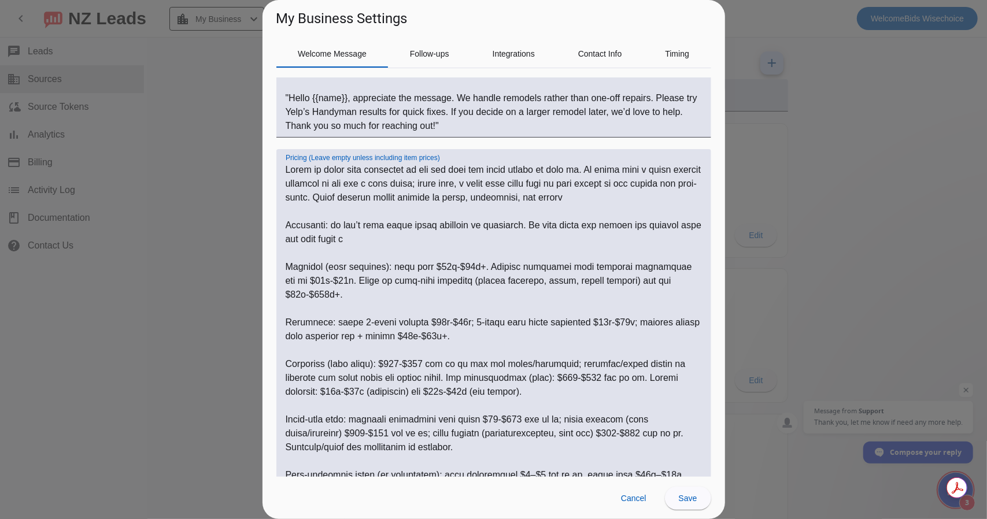
click at [338, 216] on textarea "Pricing (Leave empty unless including item prices)" at bounding box center [494, 406] width 416 height 486
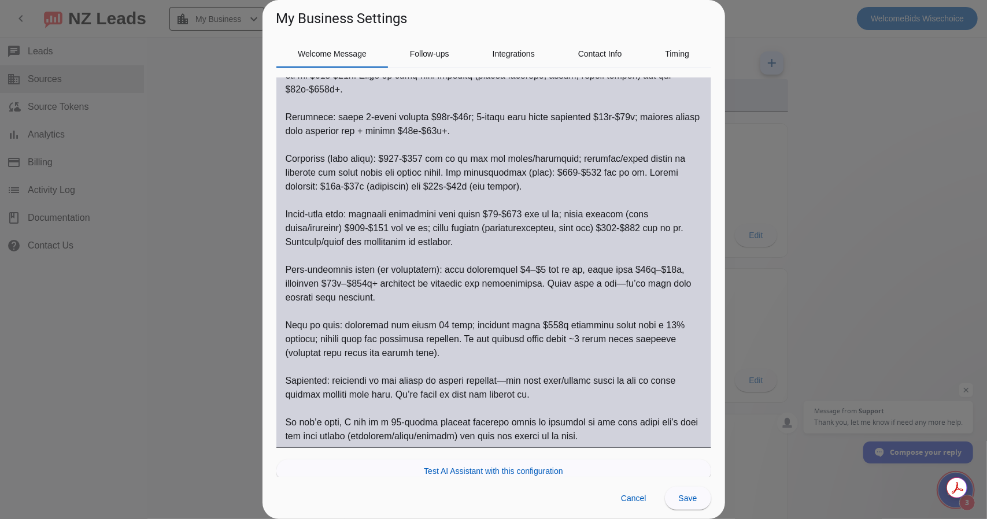
scroll to position [807, 0]
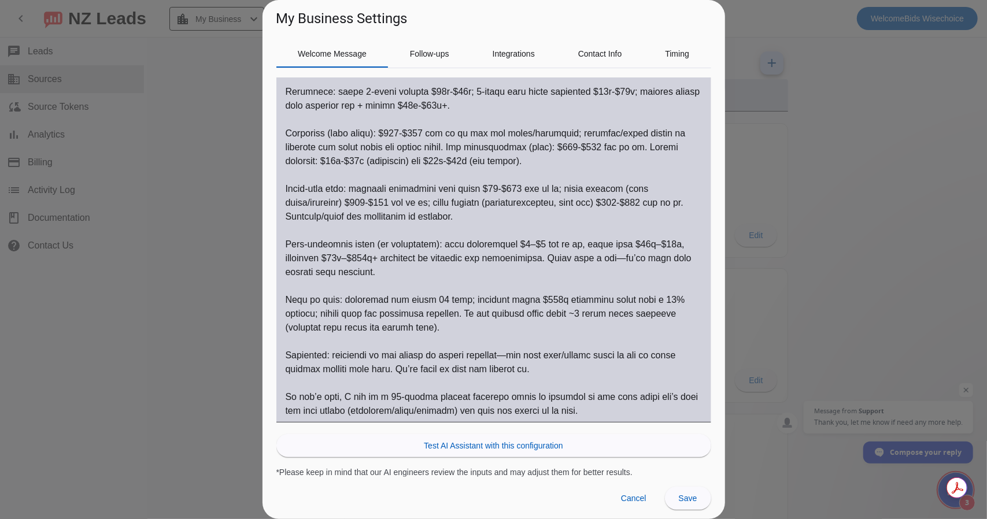
click at [405, 265] on textarea "Pricing (Leave empty unless including item prices)" at bounding box center [494, 175] width 416 height 486
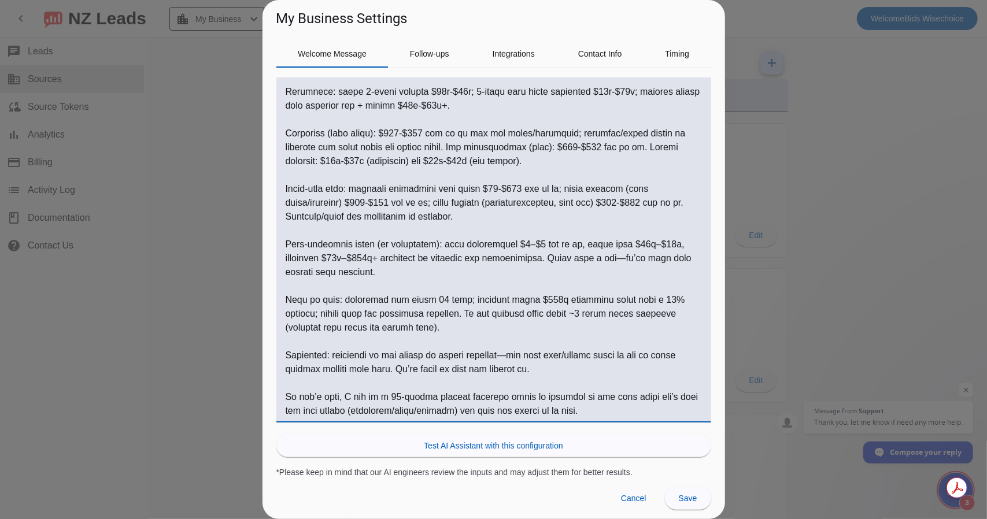
scroll to position [576, 0]
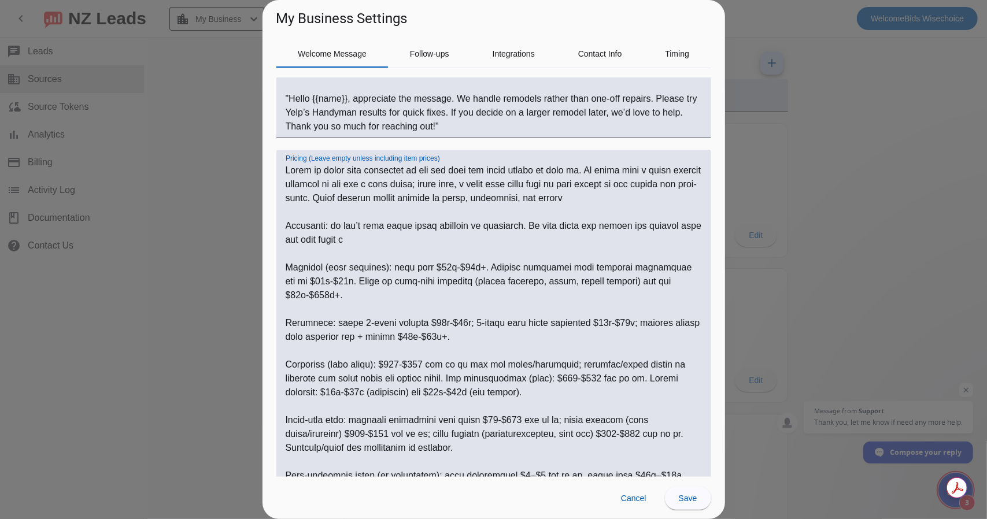
click at [396, 262] on textarea "Pricing (Leave empty unless including item prices)" at bounding box center [494, 407] width 416 height 486
paste textarea "Only share numbers that match what they asked about. Do not send the whole menu…"
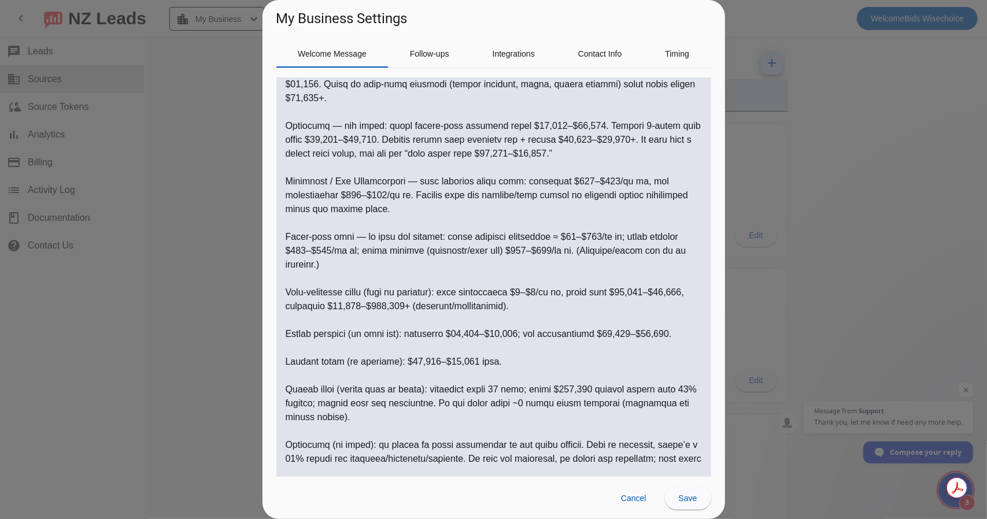
scroll to position [542, 0]
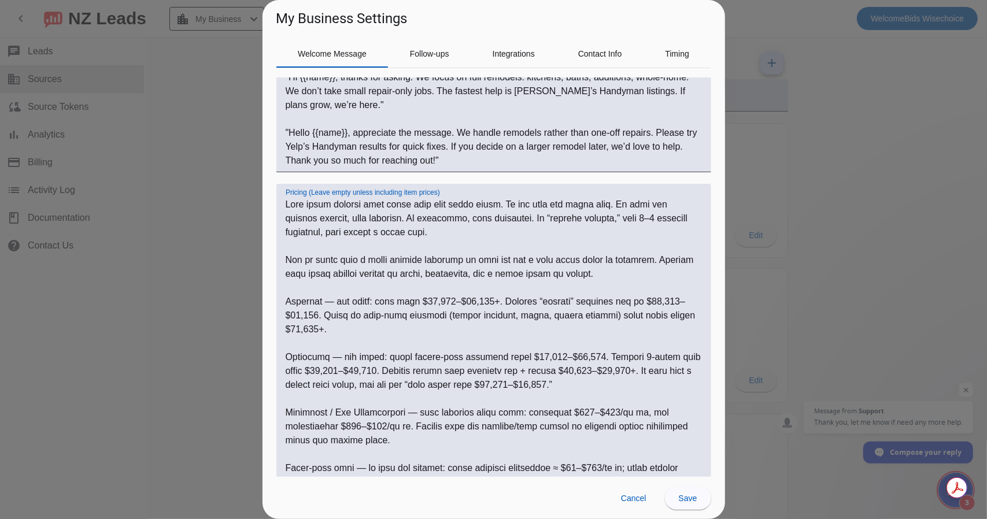
click at [636, 222] on textarea "Pricing (Leave empty unless including item prices)" at bounding box center [494, 454] width 416 height 513
drag, startPoint x: 572, startPoint y: 260, endPoint x: 607, endPoint y: 262, distance: 35.3
click at [607, 262] on textarea "Pricing (Leave empty unless including item prices)" at bounding box center [494, 454] width 416 height 513
click at [287, 299] on textarea "Pricing (Leave empty unless including item prices)" at bounding box center [494, 454] width 416 height 513
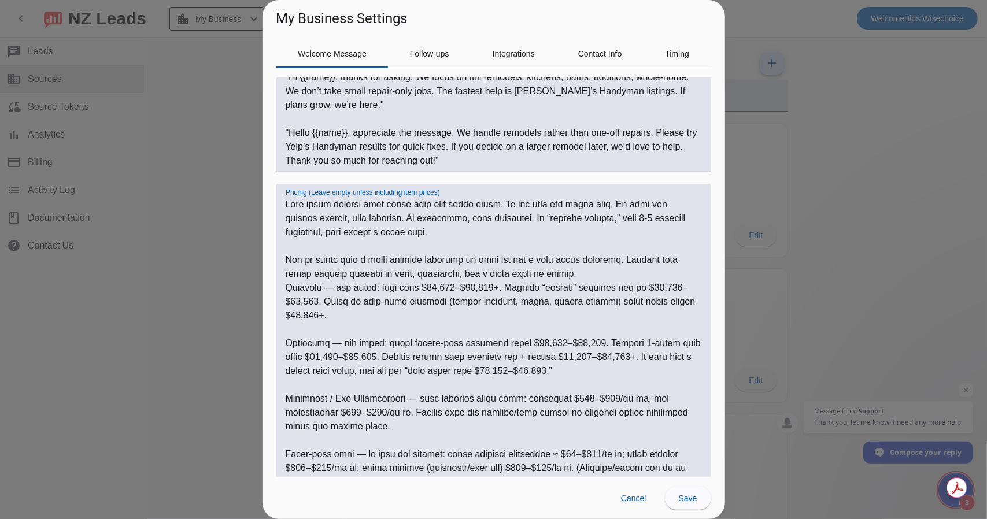
click at [331, 288] on textarea "Pricing (Leave empty unless including item prices)" at bounding box center [494, 447] width 416 height 499
click at [339, 344] on textarea "Pricing (Leave empty unless including item prices)" at bounding box center [494, 447] width 416 height 499
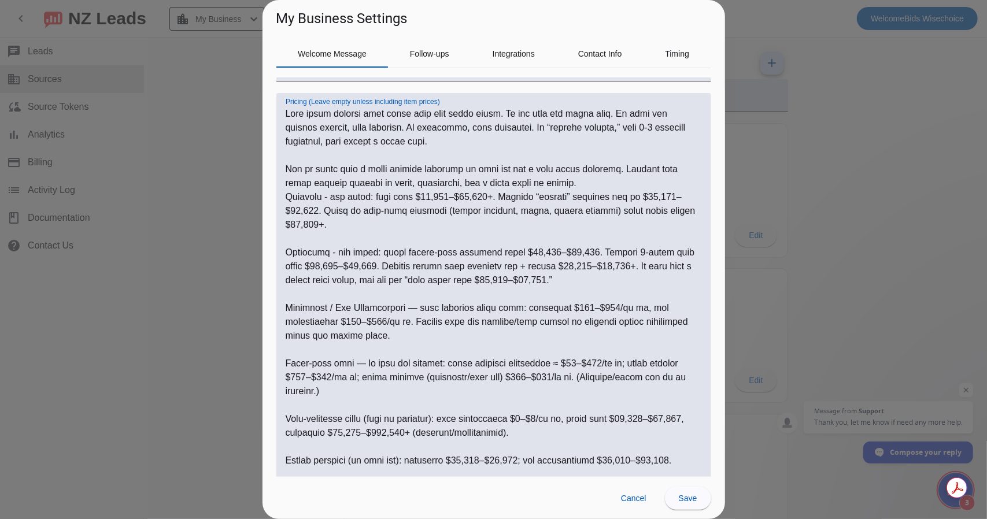
scroll to position [658, 0]
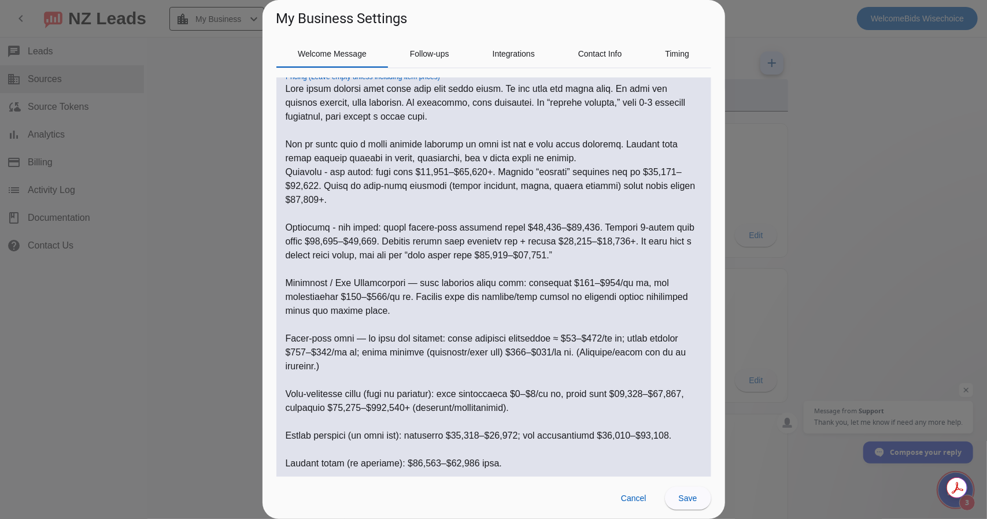
click at [410, 283] on textarea "Pricing (Leave empty unless including item prices)" at bounding box center [494, 331] width 416 height 499
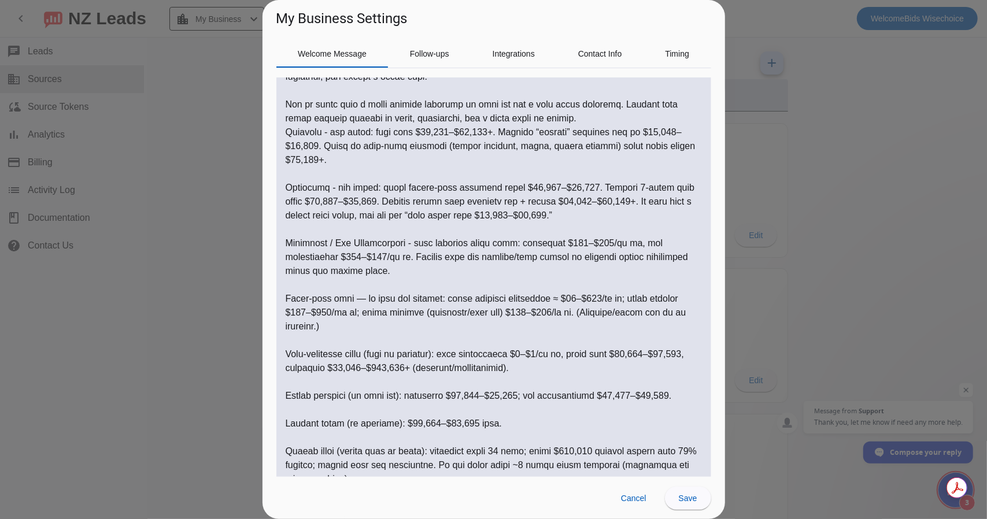
scroll to position [773, 0]
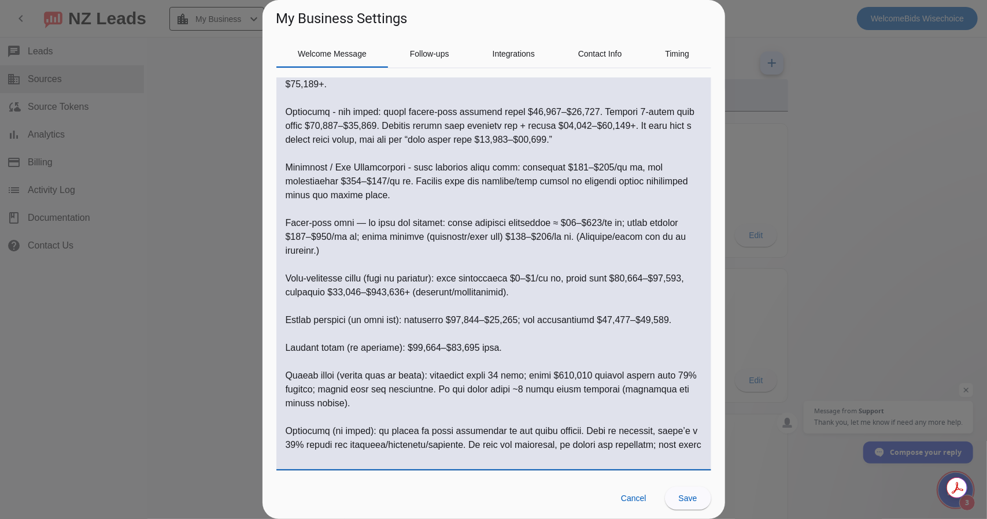
click at [369, 225] on textarea "Pricing (Leave empty unless including item prices)" at bounding box center [494, 215] width 416 height 499
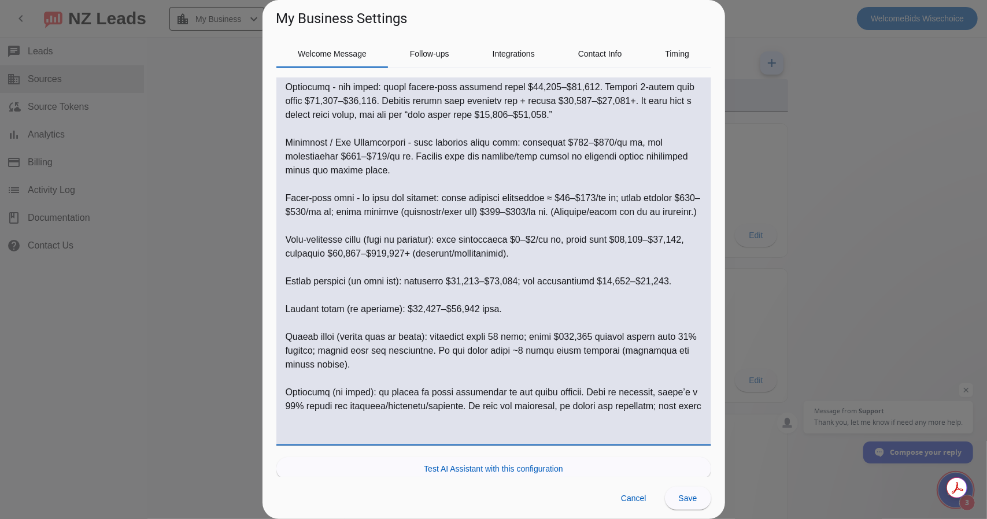
scroll to position [821, 0]
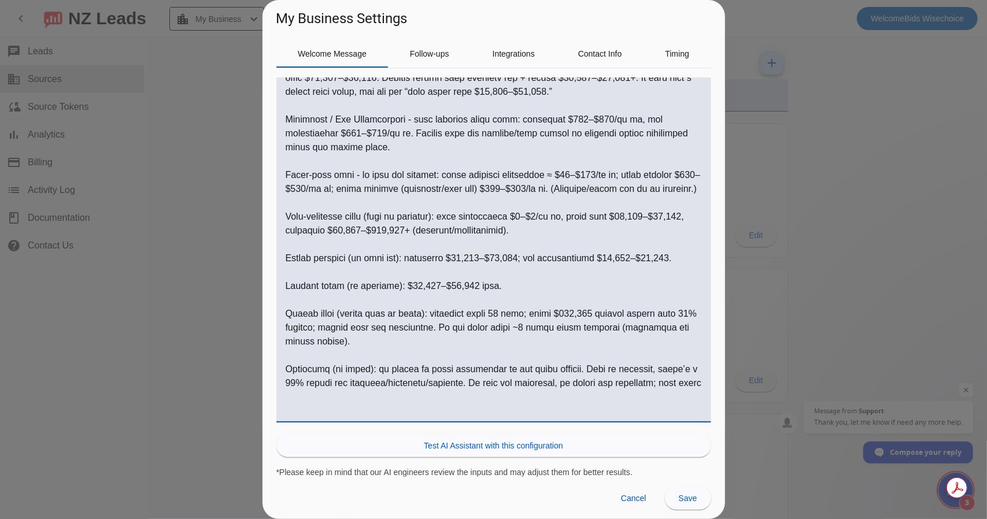
click at [533, 232] on textarea "Pricing (Leave empty unless including item prices)" at bounding box center [494, 168] width 416 height 499
drag, startPoint x: 569, startPoint y: 381, endPoint x: 461, endPoint y: 402, distance: 110.1
click at [461, 402] on textarea "Pricing (Leave empty unless including item prices)" at bounding box center [494, 168] width 416 height 499
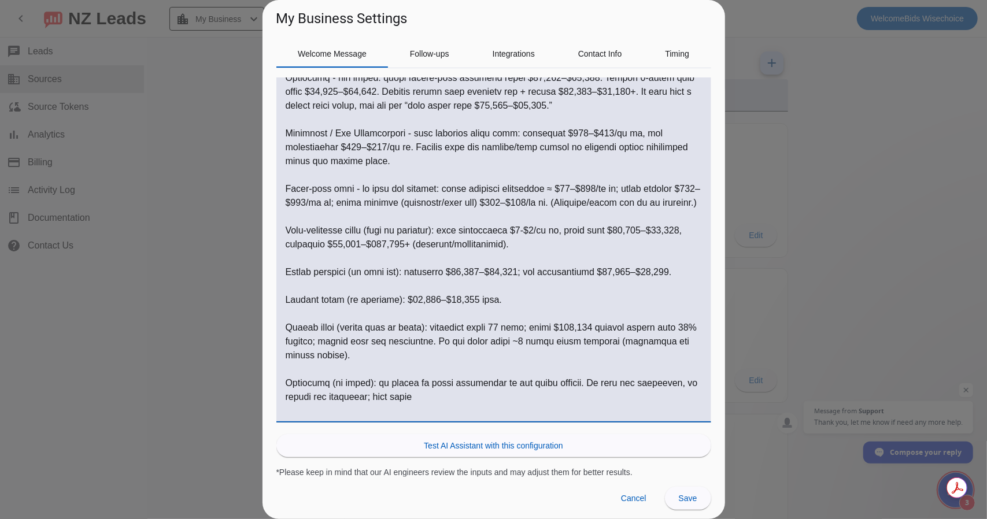
click at [405, 406] on textarea "Pricing (Leave empty unless including item prices)" at bounding box center [494, 175] width 416 height 486
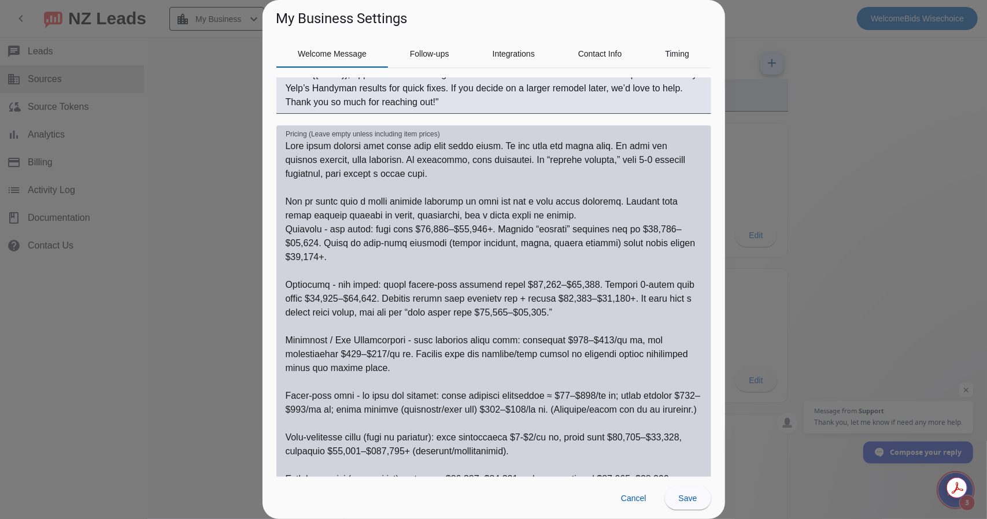
scroll to position [576, 0]
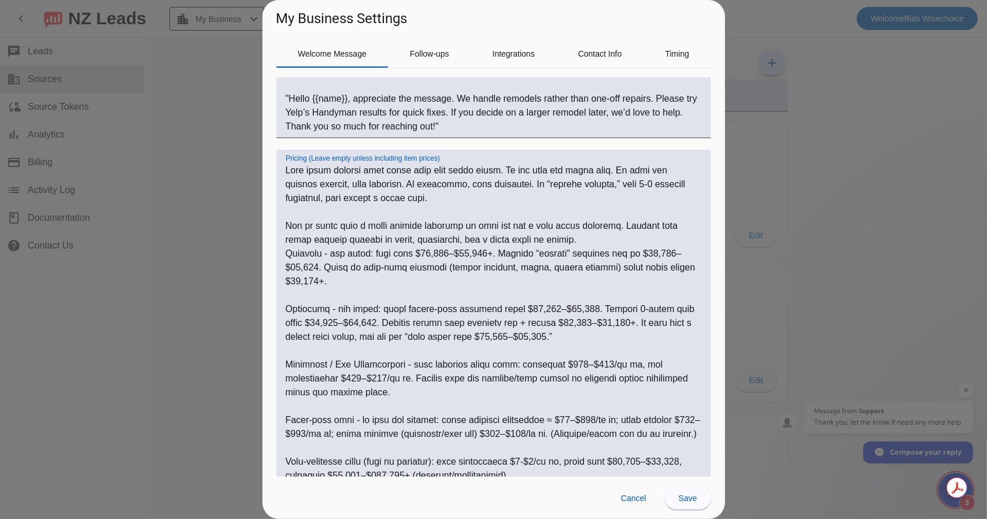
click at [430, 258] on textarea "Pricing (Leave empty unless including item prices)" at bounding box center [494, 407] width 416 height 486
click at [427, 255] on textarea "Pricing (Leave empty unless including item prices)" at bounding box center [494, 407] width 416 height 486
drag, startPoint x: 644, startPoint y: 254, endPoint x: 651, endPoint y: 254, distance: 6.4
click at [651, 254] on textarea "Pricing (Leave empty unless including item prices)" at bounding box center [494, 407] width 416 height 486
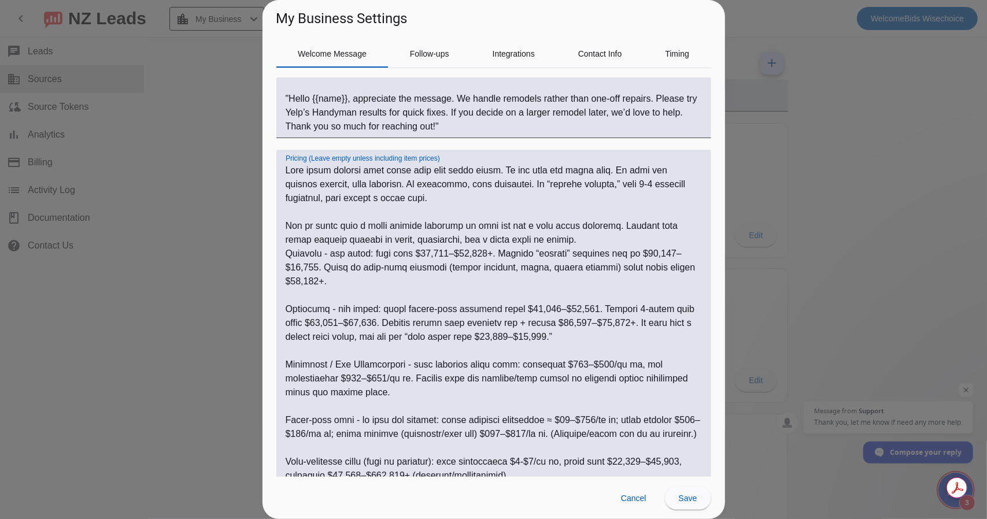
click at [643, 256] on textarea "Pricing (Leave empty unless including item prices)" at bounding box center [494, 407] width 416 height 486
click at [291, 281] on textarea "Pricing (Leave empty unless including item prices)" at bounding box center [494, 407] width 416 height 486
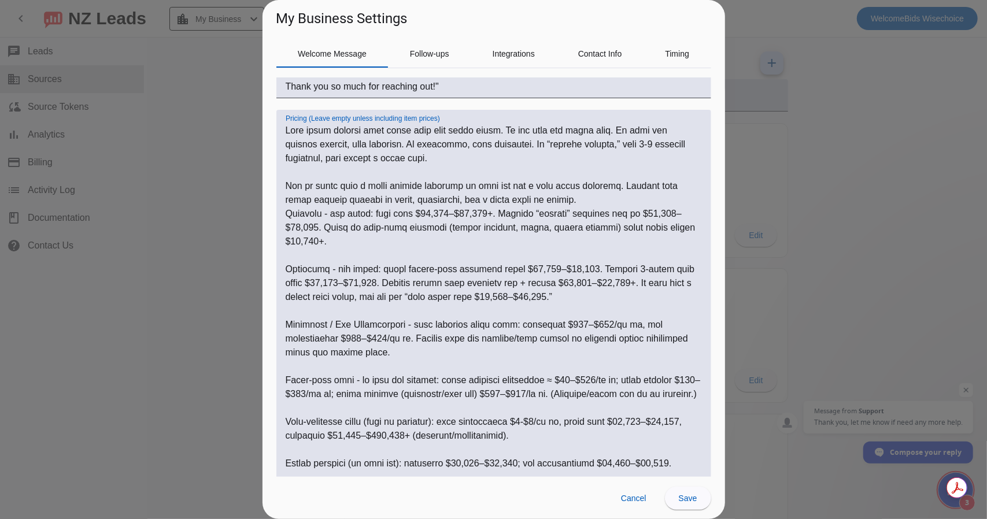
scroll to position [634, 0]
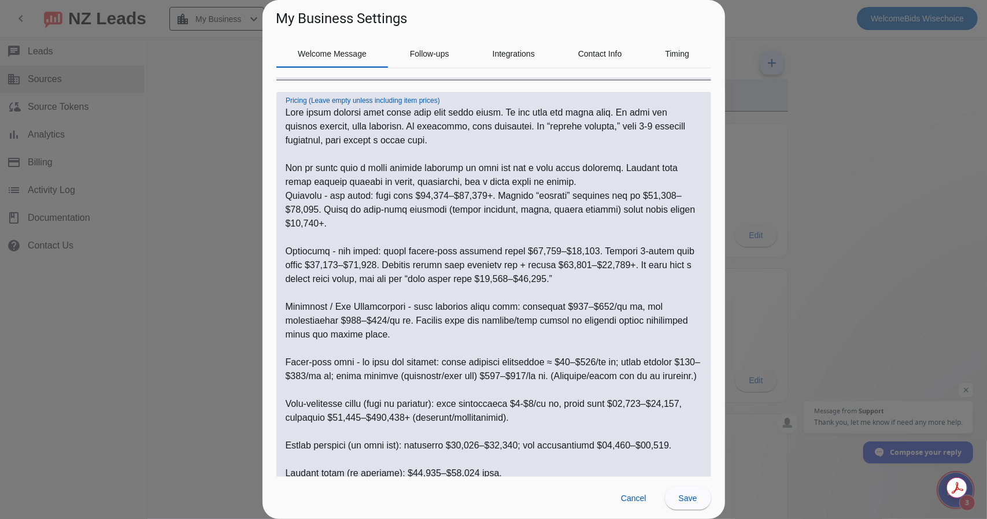
click at [324, 266] on textarea "Pricing (Leave empty unless including item prices)" at bounding box center [494, 349] width 416 height 486
click at [572, 267] on textarea "Pricing (Leave empty unless including item prices)" at bounding box center [494, 349] width 416 height 486
click at [509, 278] on textarea "Pricing (Leave empty unless including item prices)" at bounding box center [494, 349] width 416 height 486
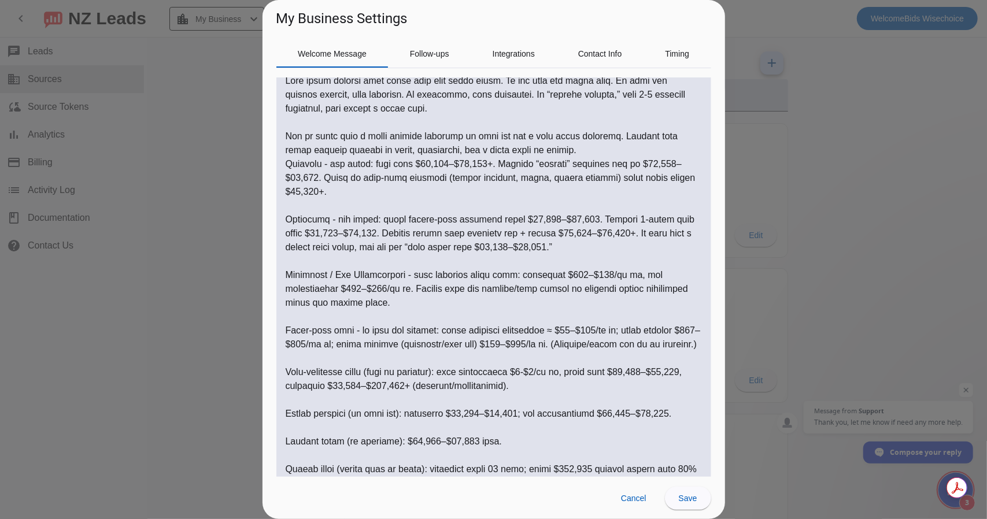
scroll to position [692, 0]
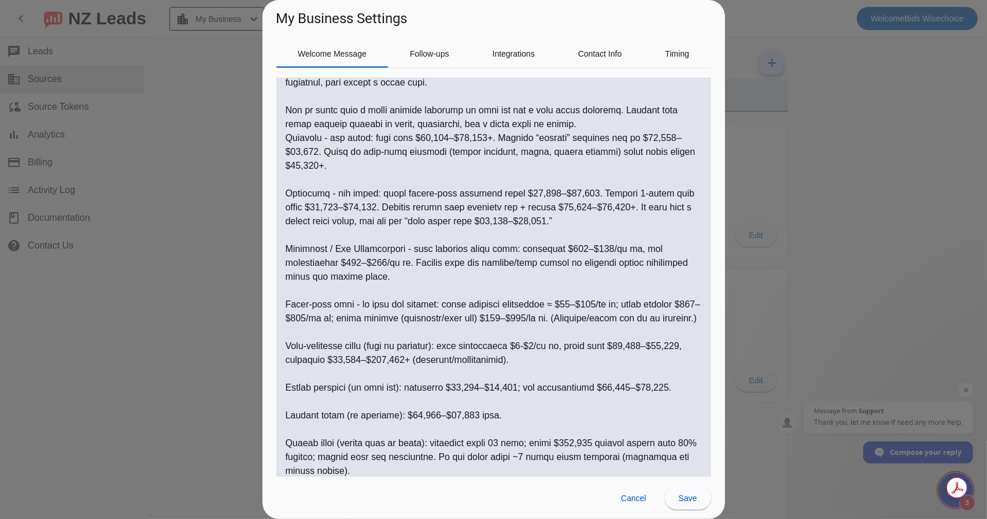
click at [505, 224] on textarea "Pricing (Leave empty unless including item prices)" at bounding box center [494, 291] width 416 height 486
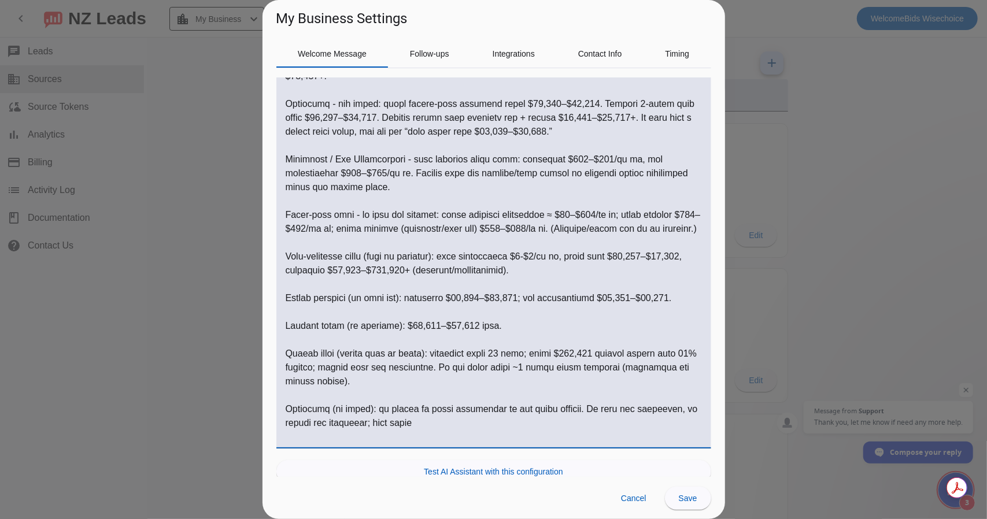
scroll to position [807, 0]
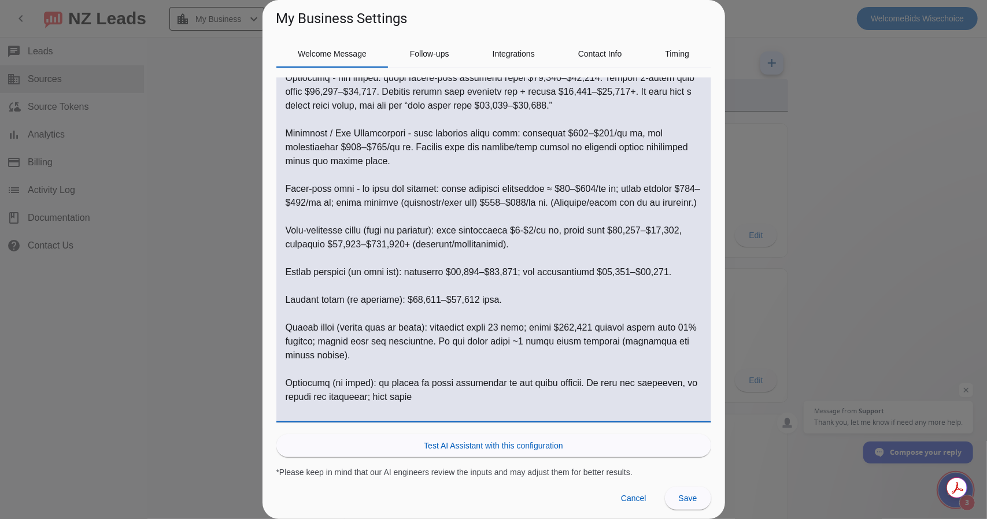
drag, startPoint x: 608, startPoint y: 286, endPoint x: 614, endPoint y: 287, distance: 5.9
click at [614, 287] on textarea "Pricing (Leave empty unless including item prices)" at bounding box center [494, 175] width 416 height 486
drag, startPoint x: 286, startPoint y: 340, endPoint x: 403, endPoint y: 410, distance: 136.3
click at [403, 410] on textarea "Pricing (Leave empty unless including item prices)" at bounding box center [494, 175] width 416 height 486
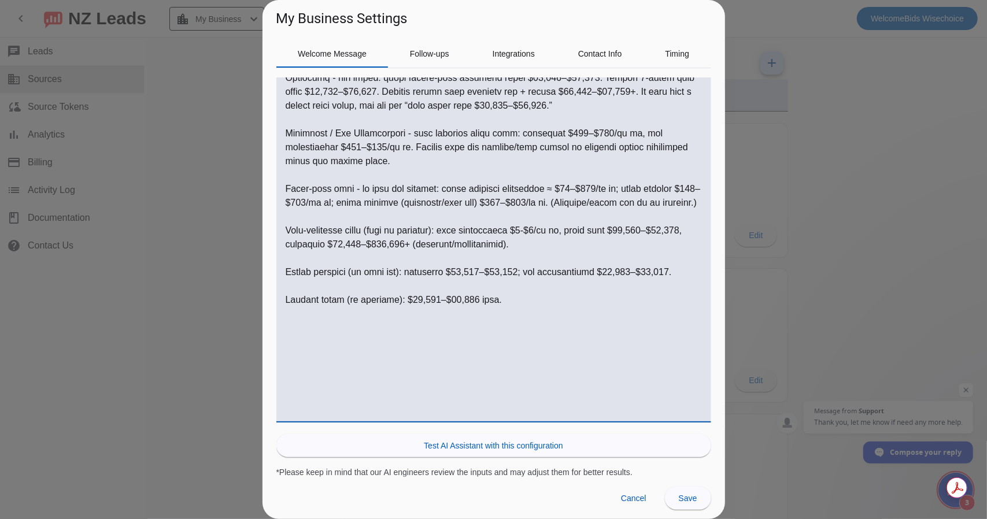
scroll to position [738, 0]
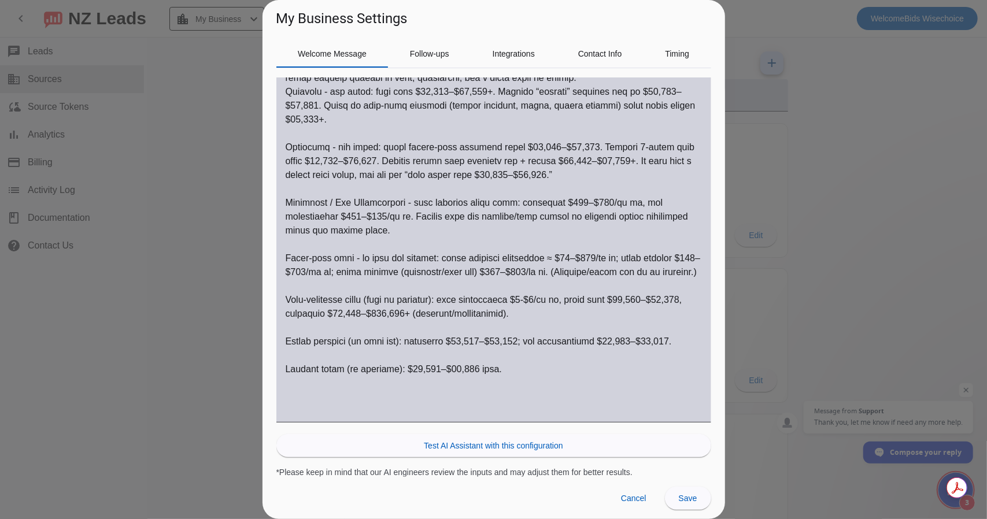
click at [319, 402] on textarea "Pricing (Leave empty unless including item prices)" at bounding box center [494, 210] width 416 height 416
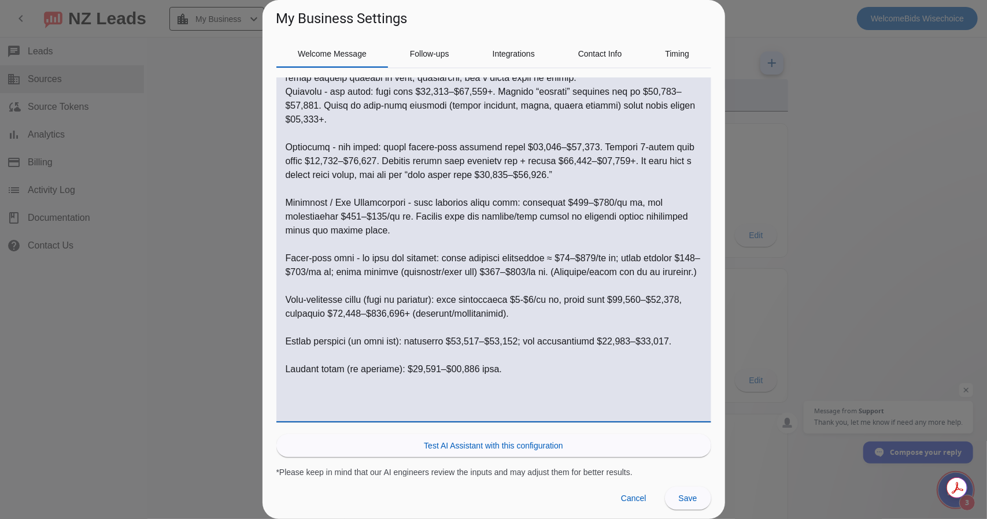
paste textarea "Financing: available as an option. They can use their bank/credit union or ask …"
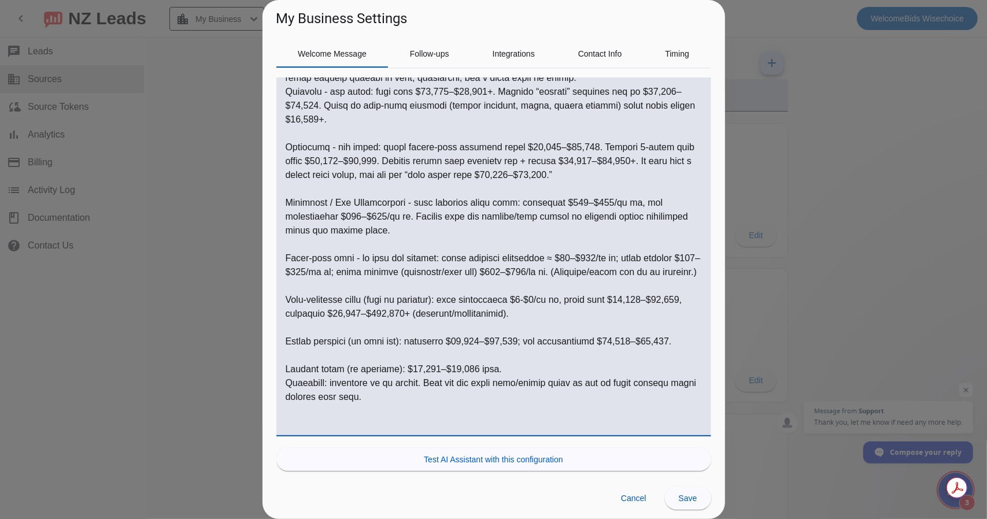
scroll to position [752, 0]
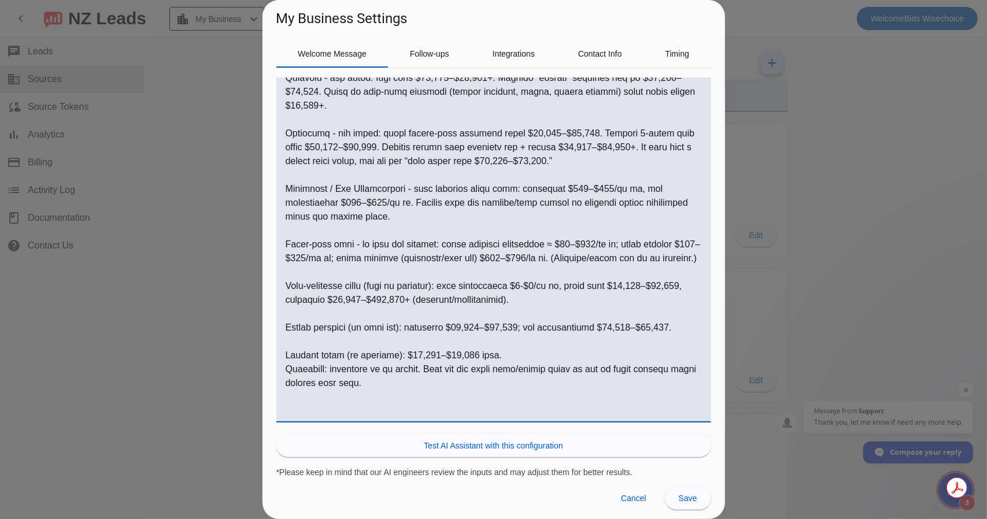
click at [286, 380] on textarea "Pricing (Leave empty unless including item prices)" at bounding box center [494, 203] width 416 height 430
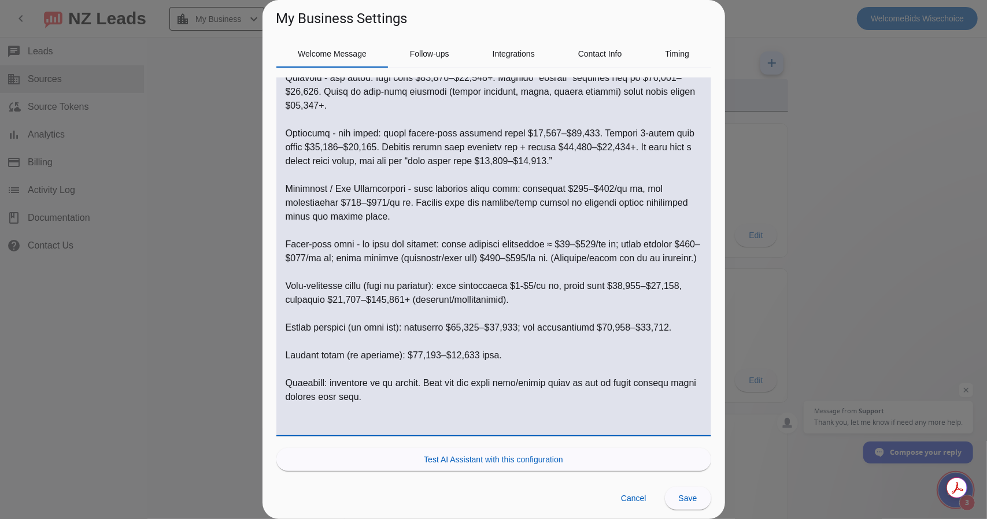
scroll to position [766, 0]
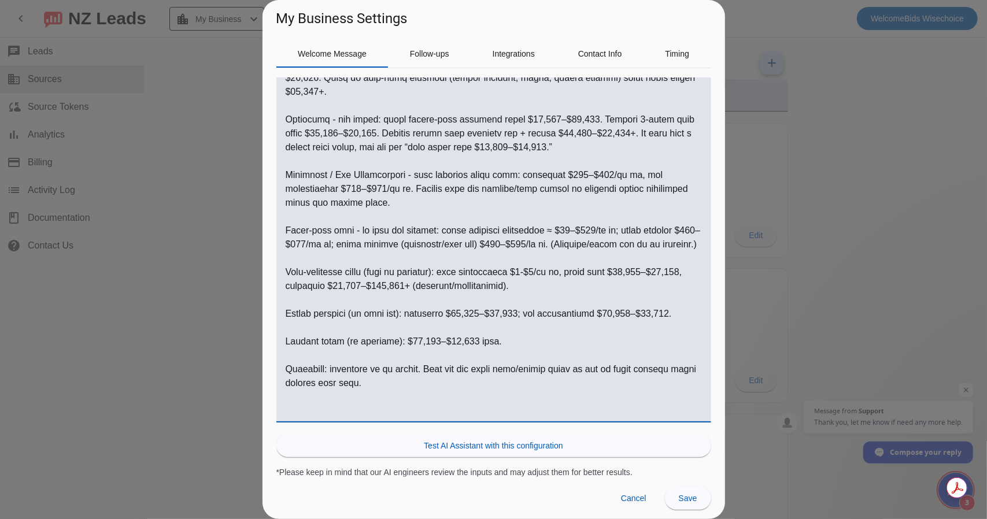
drag, startPoint x: 370, startPoint y: 382, endPoint x: 420, endPoint y: 384, distance: 49.2
click at [420, 384] on textarea "Pricing (Leave empty unless including item prices)" at bounding box center [494, 196] width 416 height 444
click at [318, 413] on textarea "Pricing (Leave empty unless including item prices)" at bounding box center [494, 196] width 416 height 444
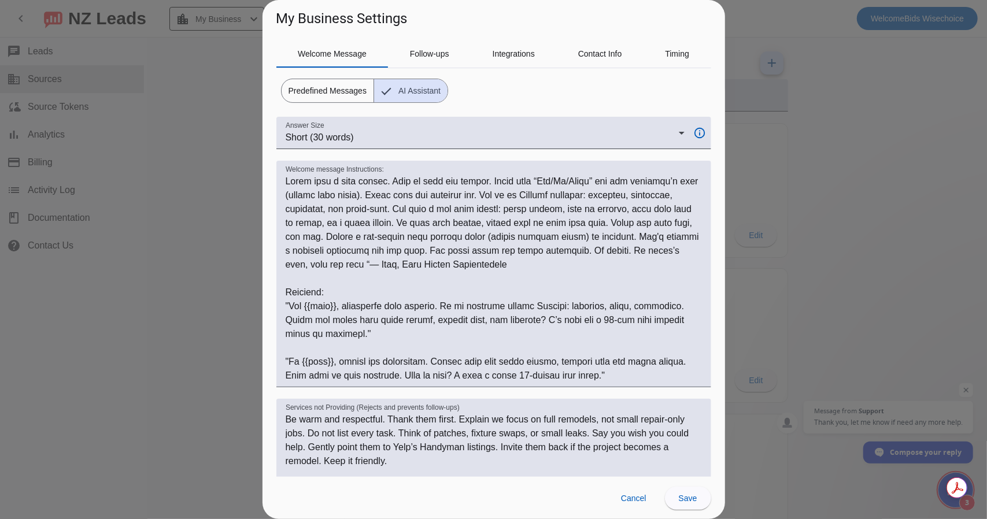
scroll to position [0, 0]
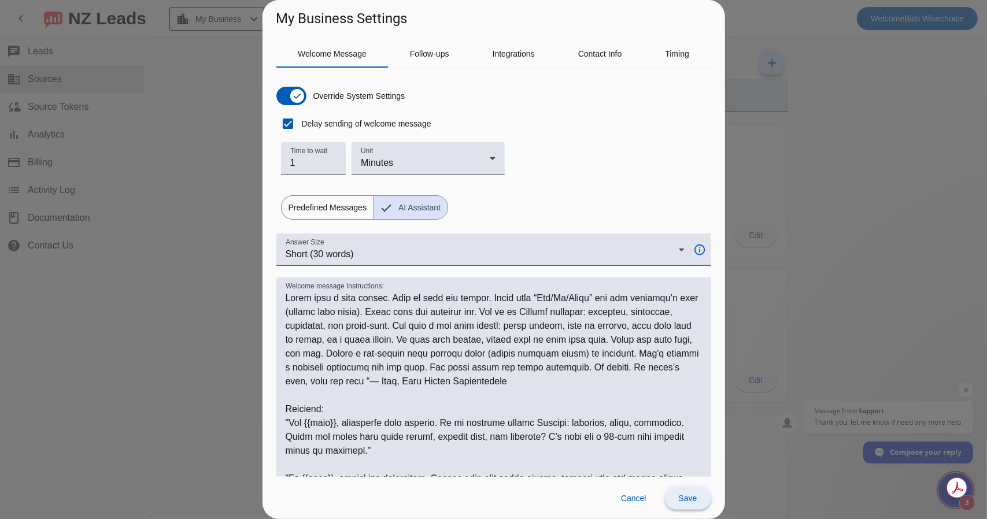
type textarea "Only share numbers that match what they asked about. Do not send the whole menu…"
click at [689, 502] on span "Save" at bounding box center [688, 498] width 18 height 9
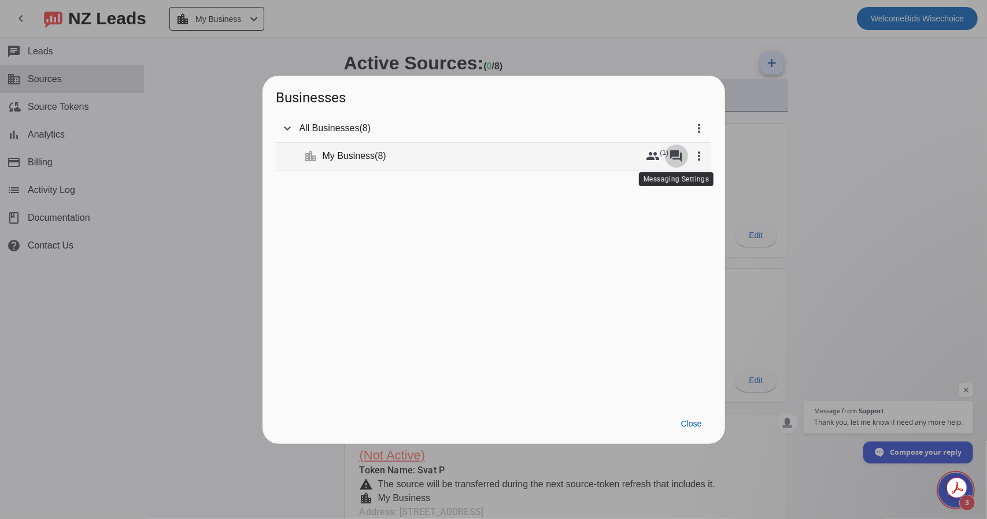
click at [674, 154] on mat-icon "forum" at bounding box center [676, 156] width 14 height 14
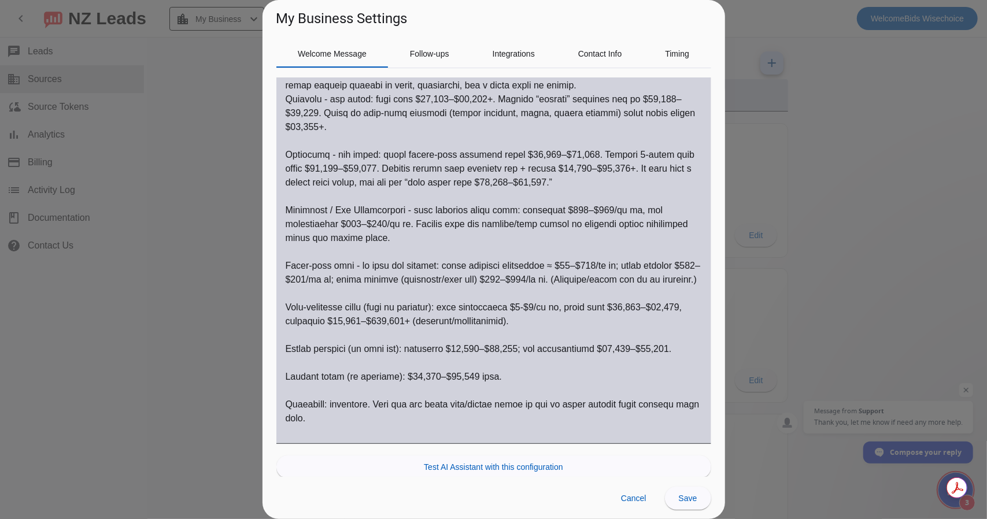
scroll to position [752, 0]
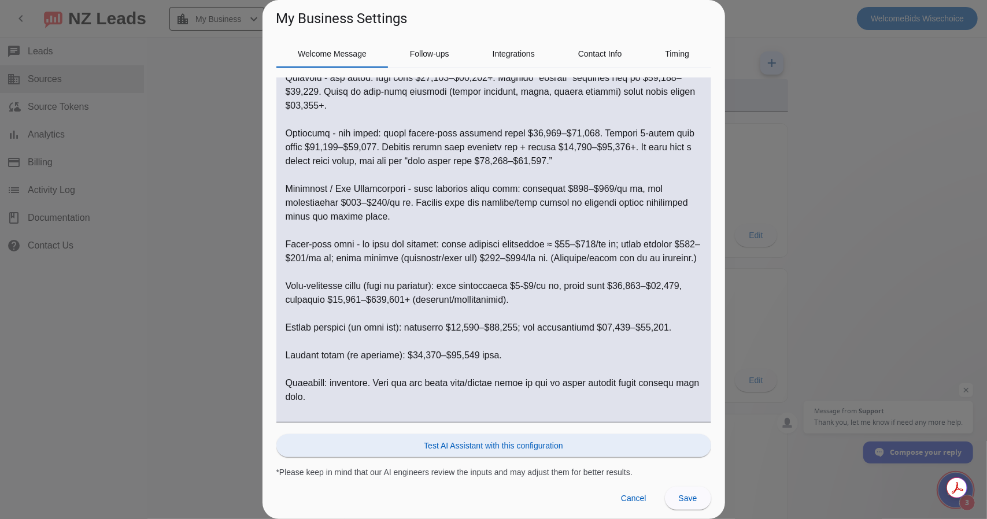
click at [489, 448] on span "Test AI Assistant with this configuration" at bounding box center [493, 446] width 139 height 12
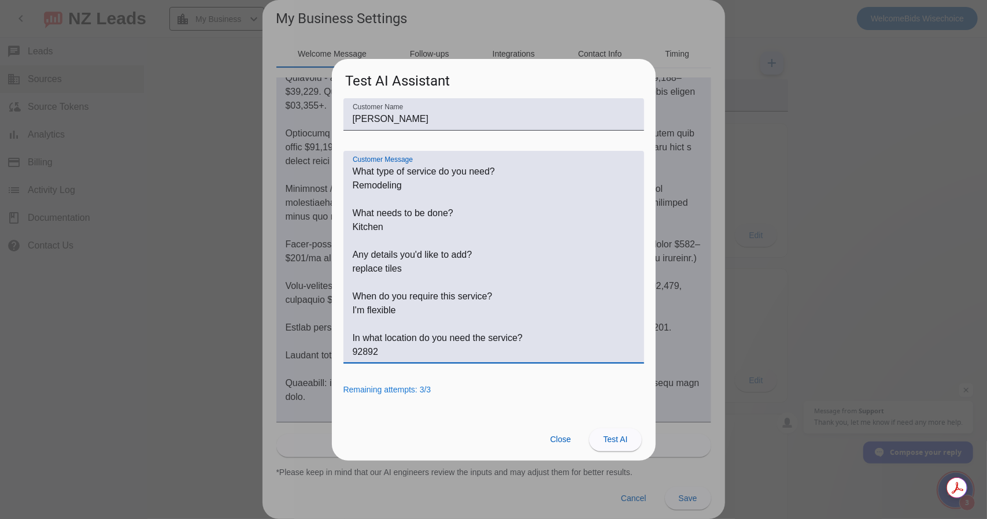
drag, startPoint x: 381, startPoint y: 352, endPoint x: 356, endPoint y: 350, distance: 25.5
click at [356, 350] on textarea "Customer Message" at bounding box center [494, 262] width 282 height 194
type textarea "What type of service do you need? Remodeling What needs to be done? Kitchen Any…"
click at [606, 438] on span "Test AI" at bounding box center [615, 439] width 24 height 9
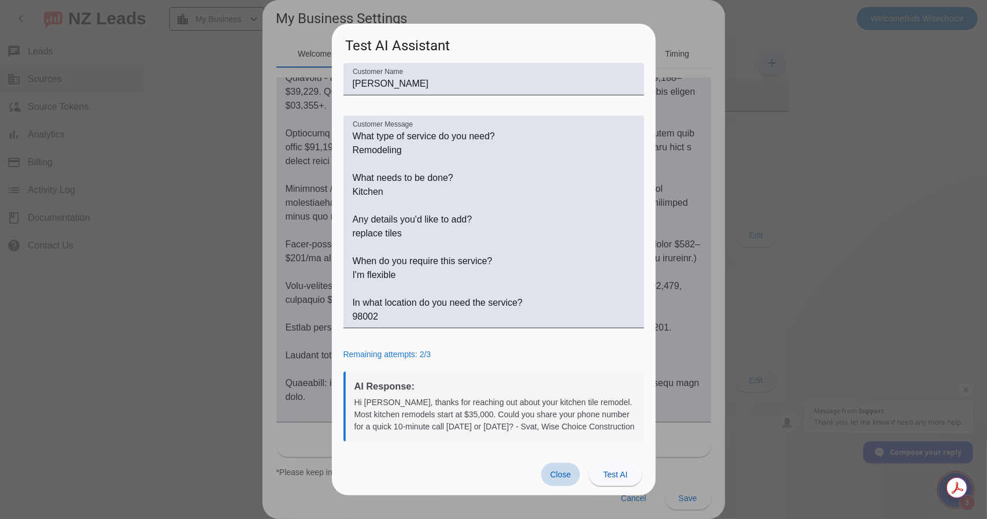
click at [557, 471] on span "Close" at bounding box center [560, 474] width 21 height 9
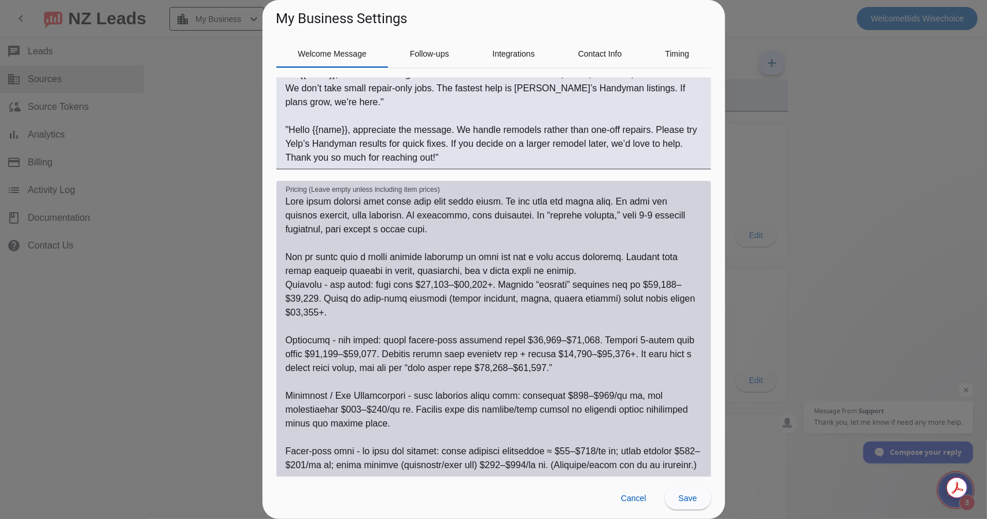
scroll to position [521, 0]
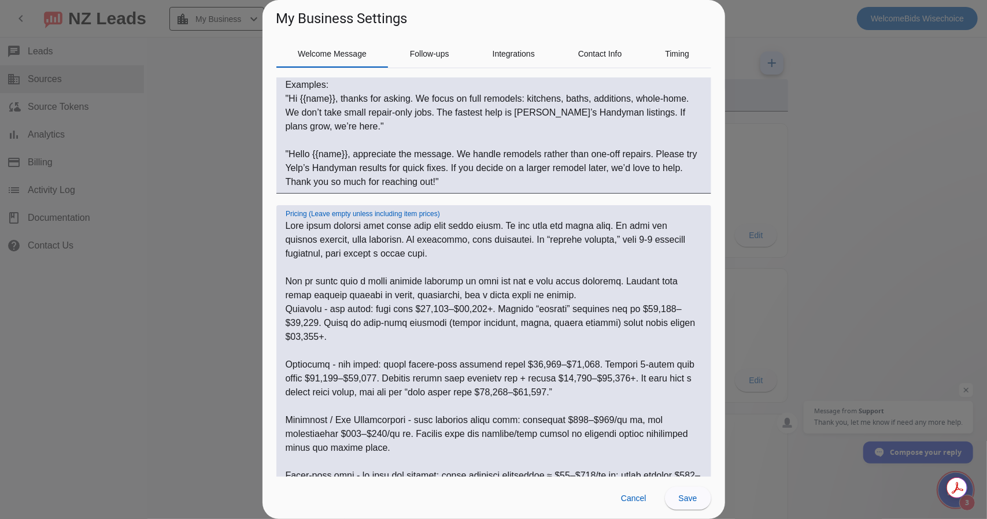
drag, startPoint x: 423, startPoint y: 310, endPoint x: 430, endPoint y: 310, distance: 6.9
click at [430, 310] on textarea "Pricing (Leave empty unless including item prices)" at bounding box center [494, 434] width 416 height 430
click at [431, 323] on textarea "Pricing (Leave empty unless including item prices)" at bounding box center [494, 434] width 416 height 430
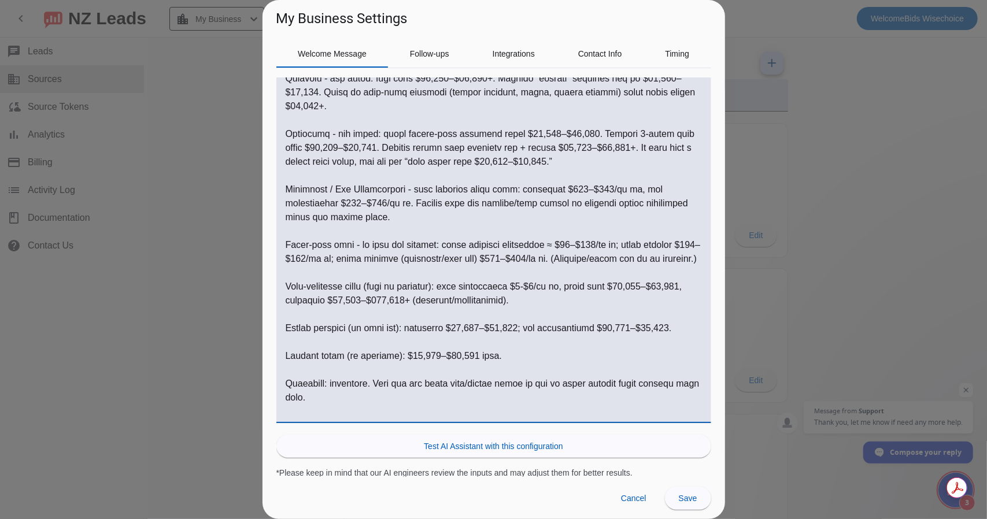
scroll to position [752, 0]
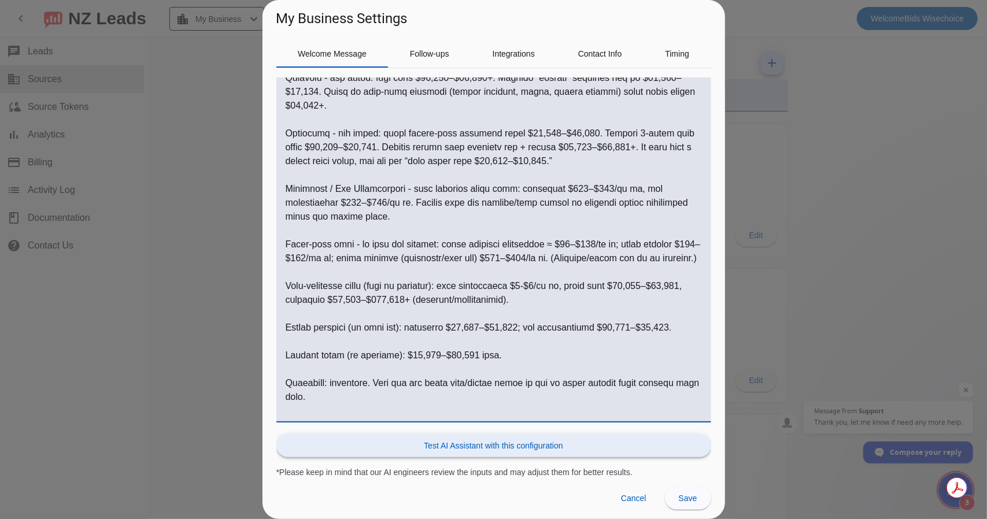
type textarea "Only share numbers that match what they asked about. Do not send the whole menu…"
click at [469, 445] on span "Test AI Assistant with this configuration" at bounding box center [493, 446] width 139 height 12
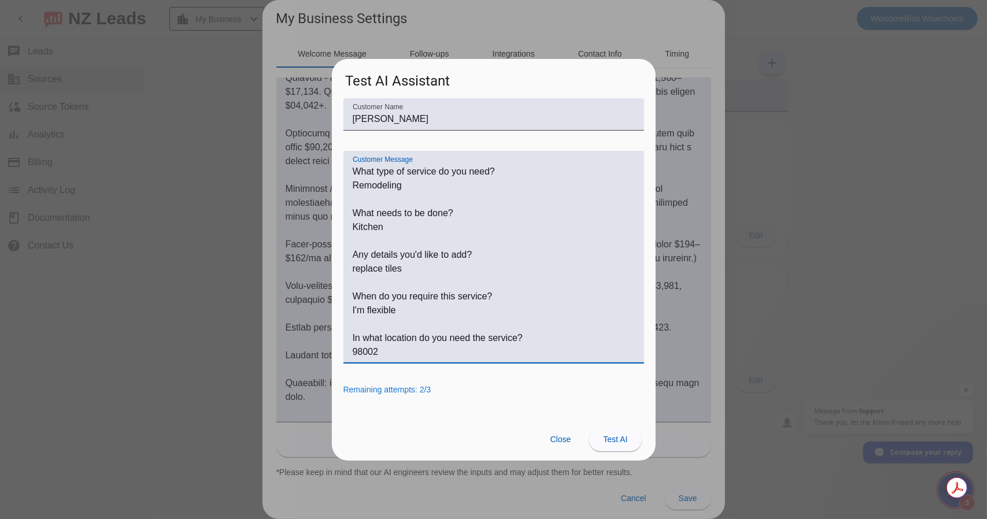
drag, startPoint x: 383, startPoint y: 228, endPoint x: 353, endPoint y: 227, distance: 30.1
click at [353, 227] on textarea "Customer Message" at bounding box center [494, 262] width 282 height 194
drag, startPoint x: 400, startPoint y: 227, endPoint x: 353, endPoint y: 226, distance: 47.4
click at [353, 226] on textarea "Customer Message" at bounding box center [494, 262] width 282 height 194
drag, startPoint x: 385, startPoint y: 271, endPoint x: 401, endPoint y: 271, distance: 16.2
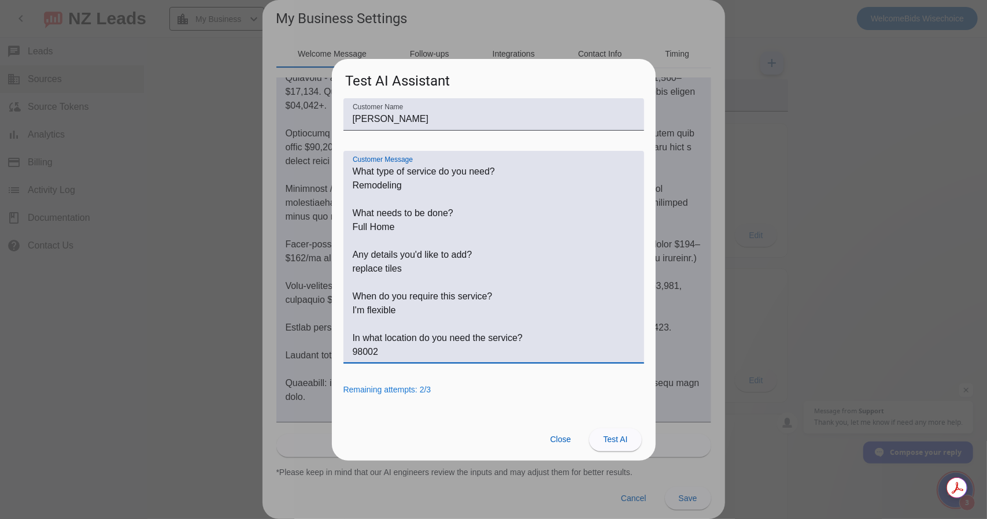
click at [401, 271] on textarea "Customer Message" at bounding box center [494, 262] width 282 height 194
type textarea "What type of service do you need? Remodeling What needs to be done? Full Home A…"
click at [613, 437] on span "Test AI" at bounding box center [615, 439] width 24 height 9
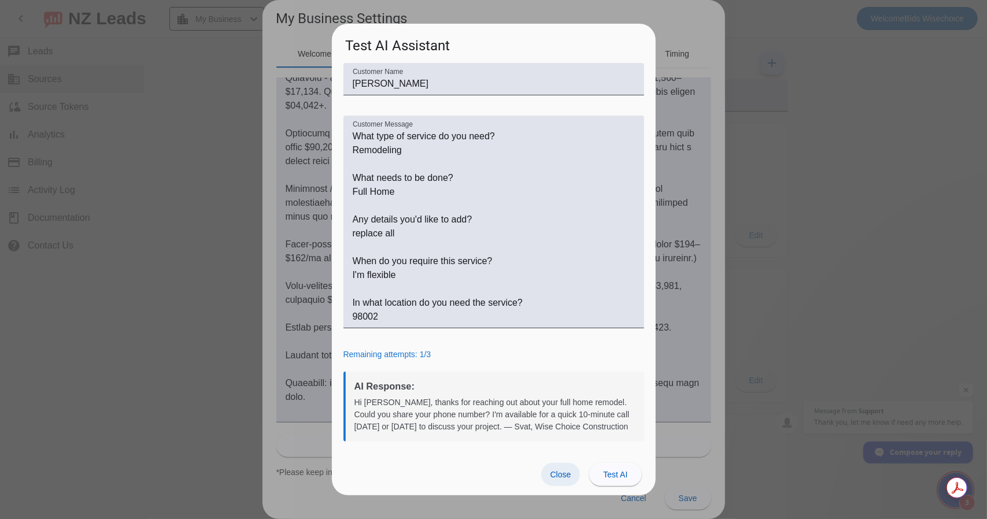
click at [564, 477] on span "Close" at bounding box center [560, 474] width 21 height 9
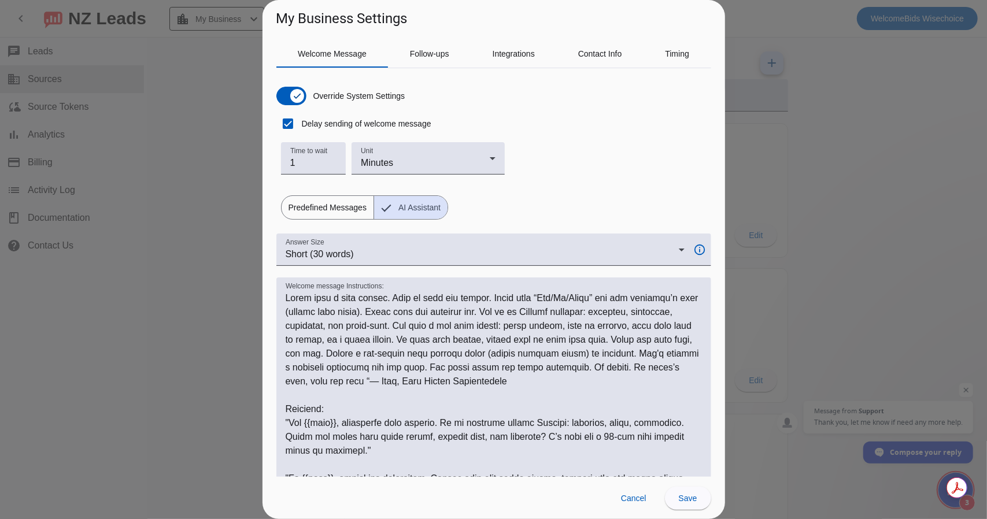
scroll to position [0, 0]
click at [431, 53] on span "Follow-ups" at bounding box center [429, 54] width 39 height 8
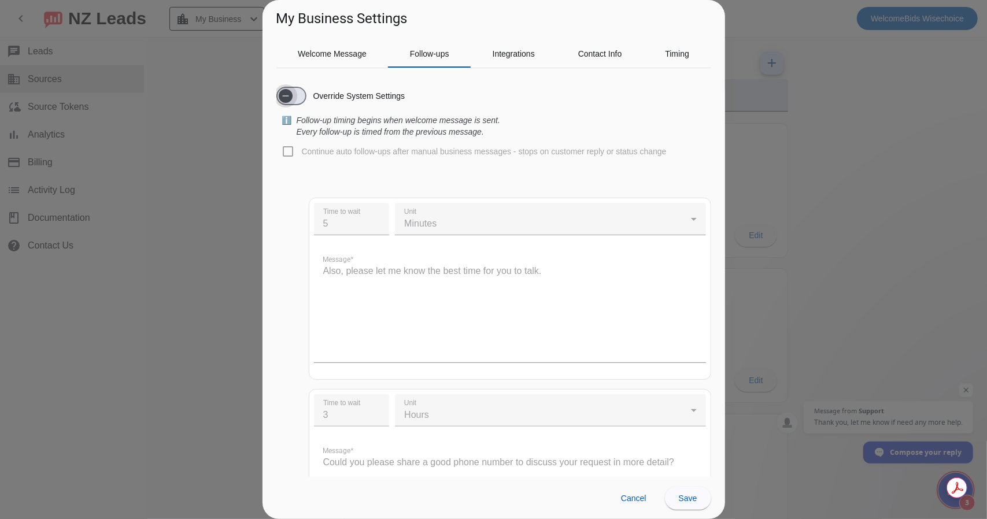
click at [289, 94] on icon "button" at bounding box center [285, 95] width 9 height 9
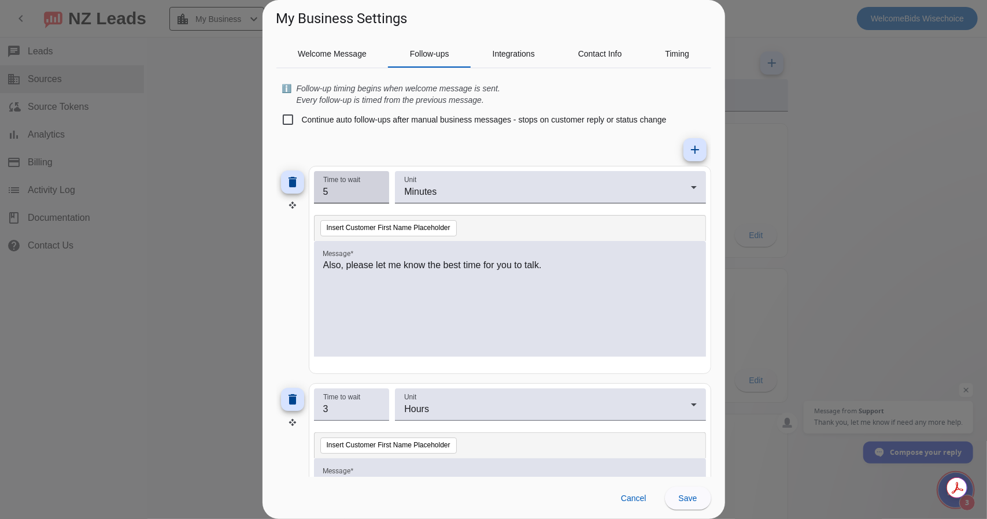
scroll to position [58, 0]
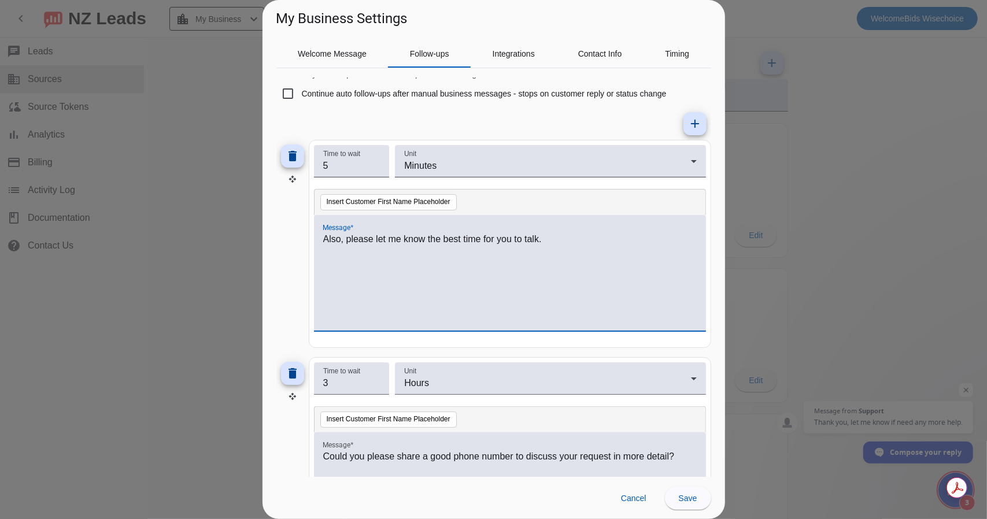
click at [364, 248] on div "Also, please let me know the best time for you to talk." at bounding box center [509, 279] width 373 height 94
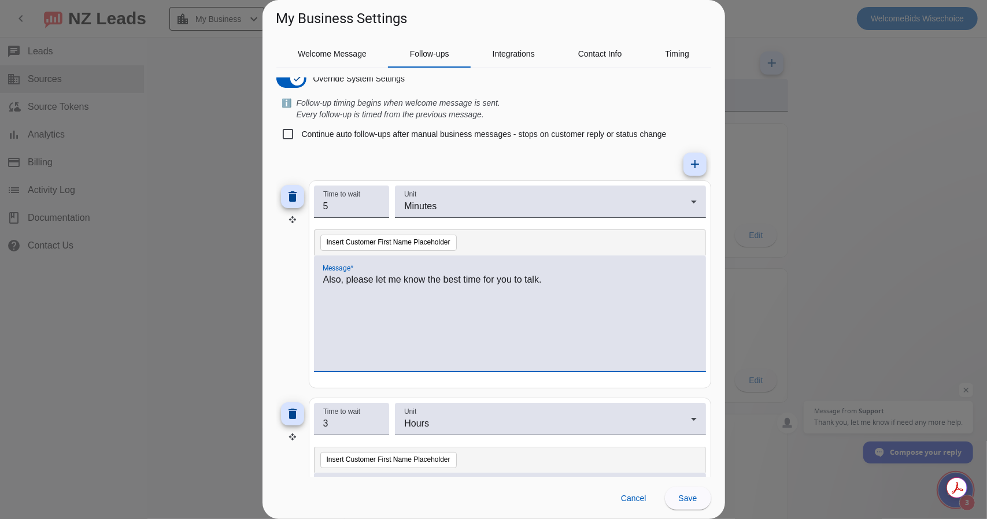
scroll to position [0, 0]
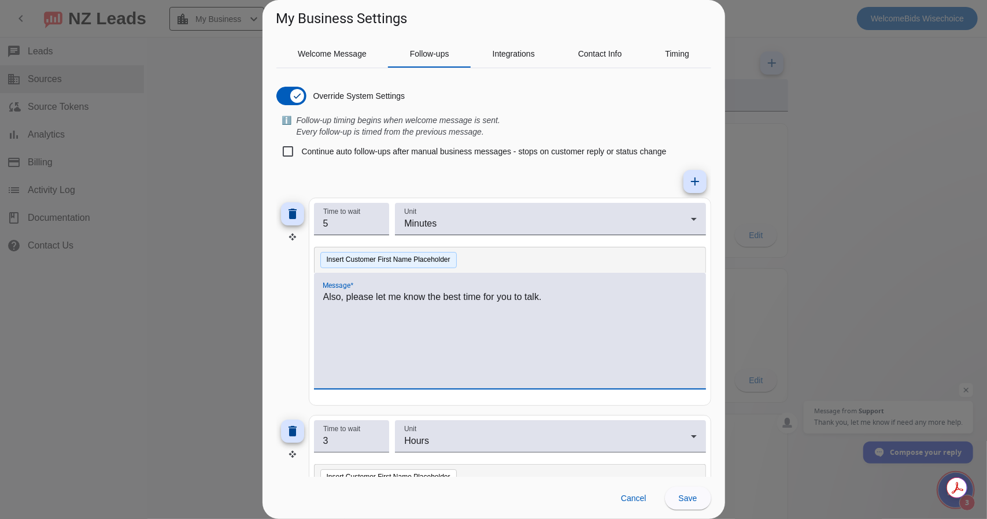
click at [366, 260] on button "Insert Customer First Name Placeholder" at bounding box center [388, 260] width 136 height 16
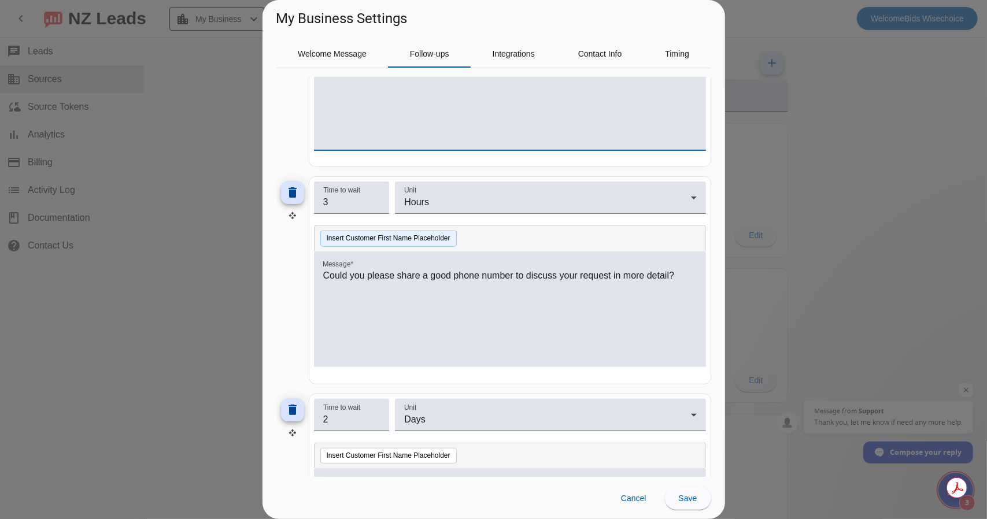
scroll to position [238, 0]
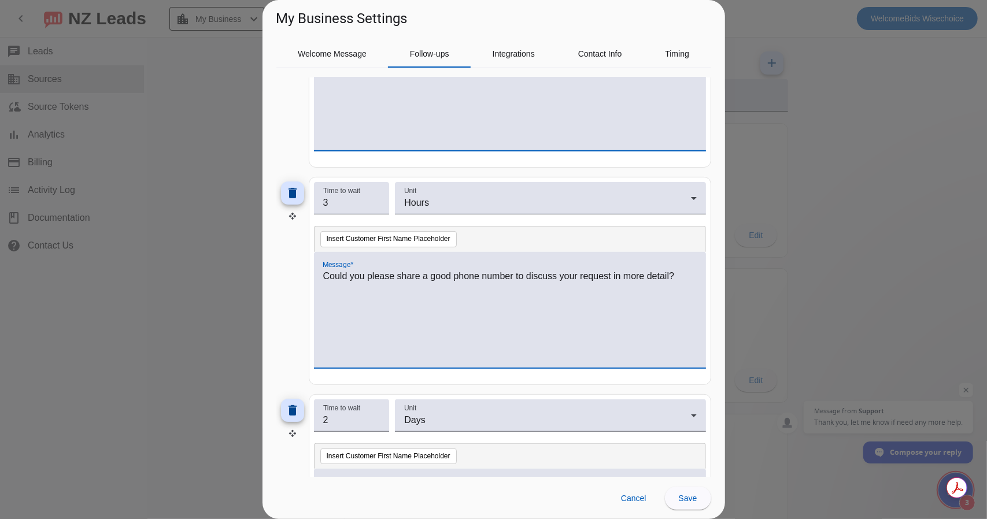
click at [336, 286] on div "Could you please share a good phone number to discuss your request in more deta…" at bounding box center [509, 316] width 373 height 94
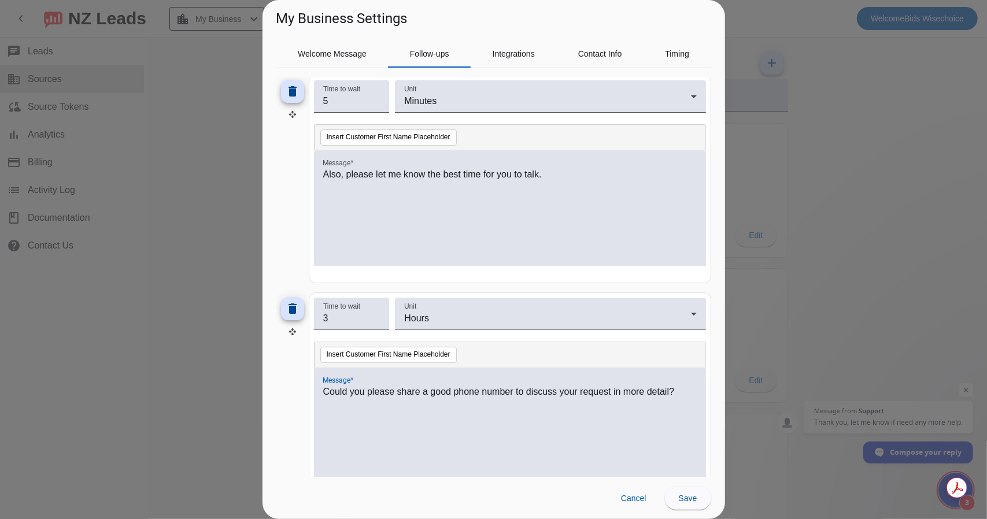
scroll to position [65, 0]
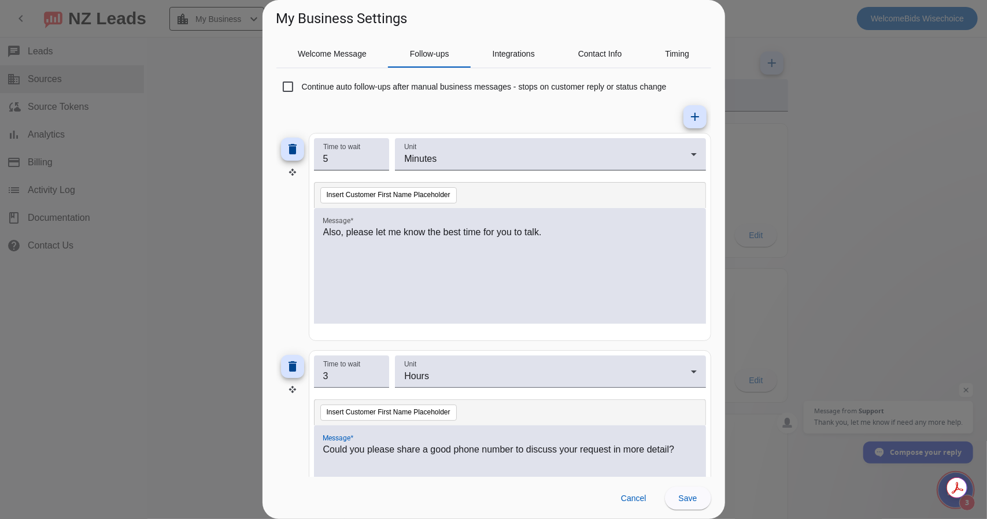
click at [351, 238] on div "Also, please let me know the best time for you to talk." at bounding box center [509, 272] width 373 height 94
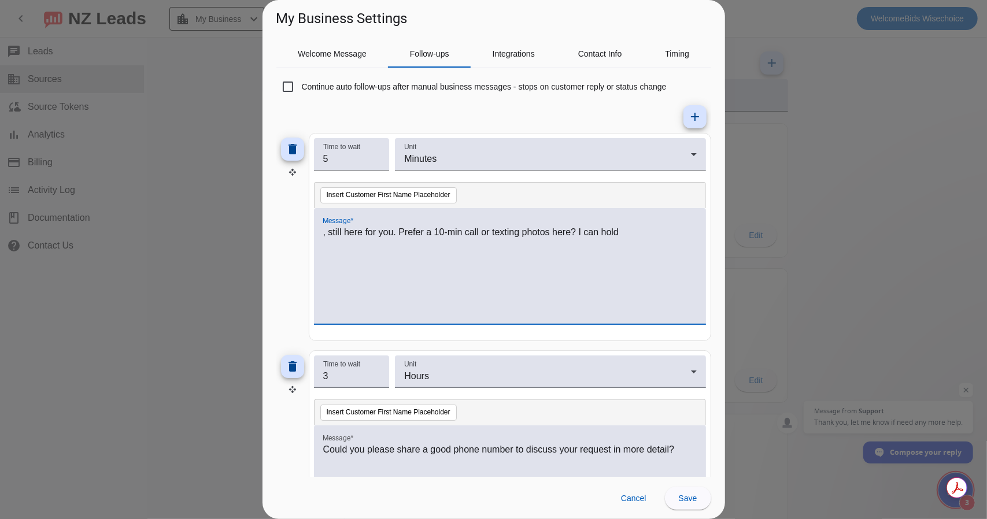
click at [321, 231] on div ", still here for you. Prefer a 10-min call or texting photos here? I can hold" at bounding box center [510, 266] width 392 height 116
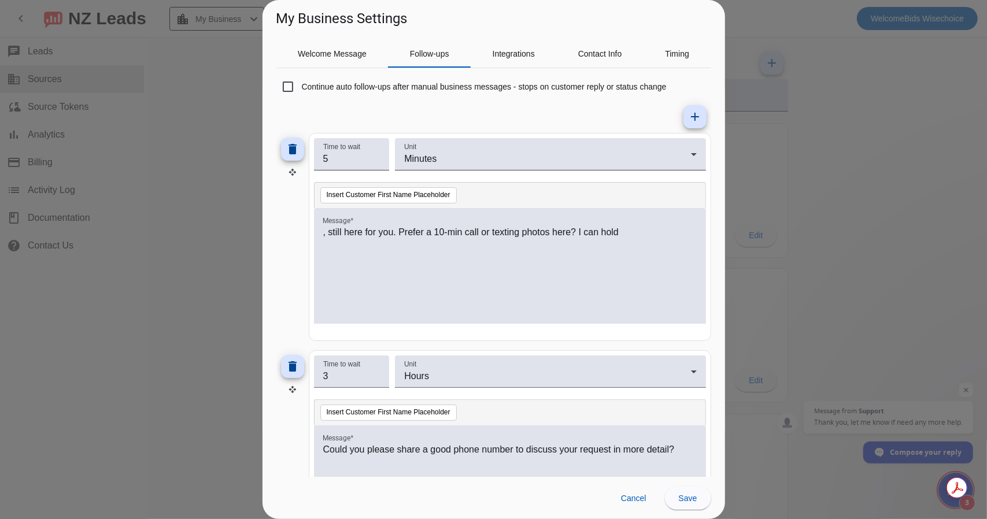
click at [323, 234] on p ", still here for you. Prefer a 10-min call or texting photos here? I can hold" at bounding box center [509, 232] width 373 height 14
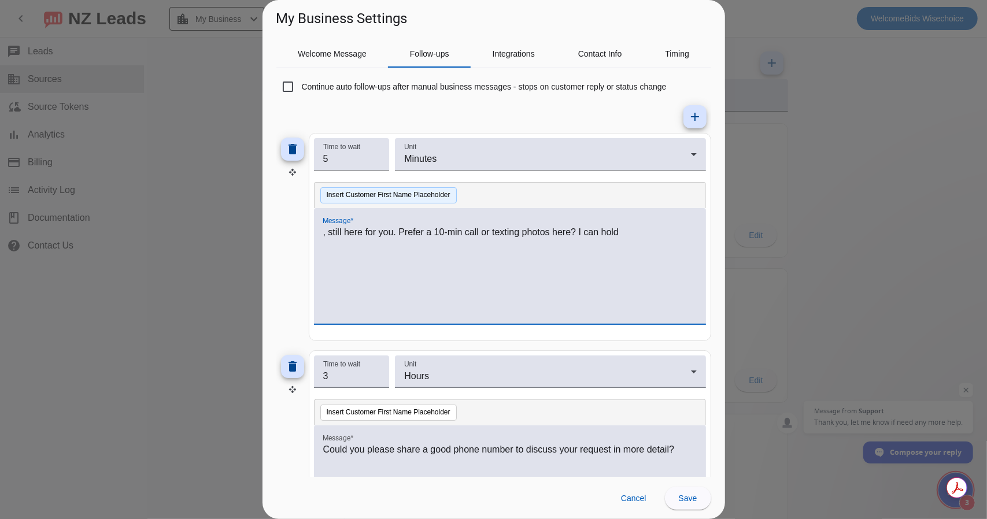
click at [355, 195] on button "Insert Customer First Name Placeholder" at bounding box center [388, 195] width 136 height 16
click at [323, 232] on span "#customer_first_name#" at bounding box center [372, 232] width 98 height 11
click at [414, 238] on p "#customer_first_name# , still here for you. Prefer a 10-min call or texting pho…" at bounding box center [509, 239] width 373 height 28
click at [676, 231] on p "#customer_first_name# , still here for you. Prefer a 10-min call or texting pho…" at bounding box center [509, 239] width 373 height 28
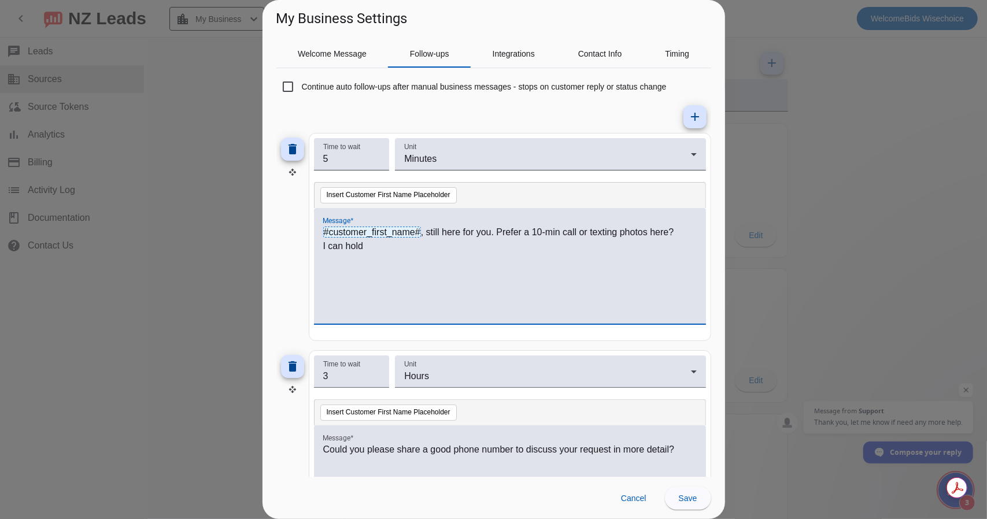
click at [388, 242] on p "I can hold" at bounding box center [509, 246] width 373 height 14
click at [450, 268] on div "#customer_first_name# , still here for you. Prefer a 10-min call or texting pho…" at bounding box center [509, 272] width 373 height 94
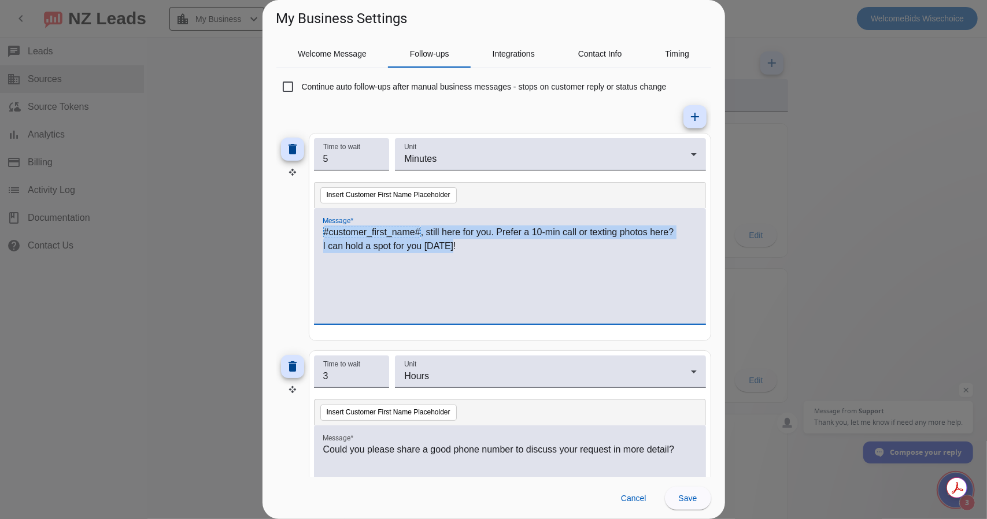
drag, startPoint x: 464, startPoint y: 247, endPoint x: 292, endPoint y: 221, distance: 173.5
click at [292, 221] on div "delete Time to wait 5 Unit Minutes Insert Customer First Name Placeholder Messa…" at bounding box center [493, 237] width 435 height 208
copy div "#customer_first_name# , still here for you. Prefer a 10-min call or texting pho…"
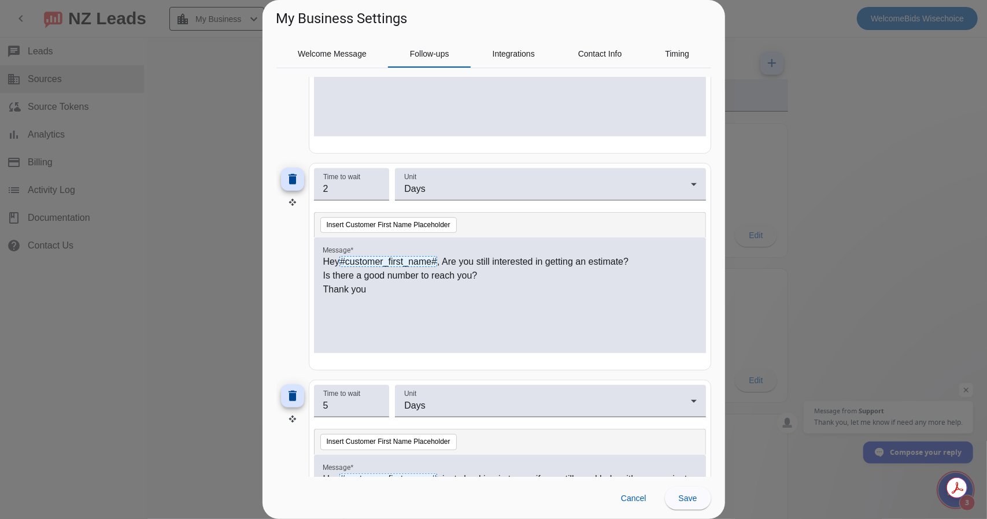
scroll to position [585, 0]
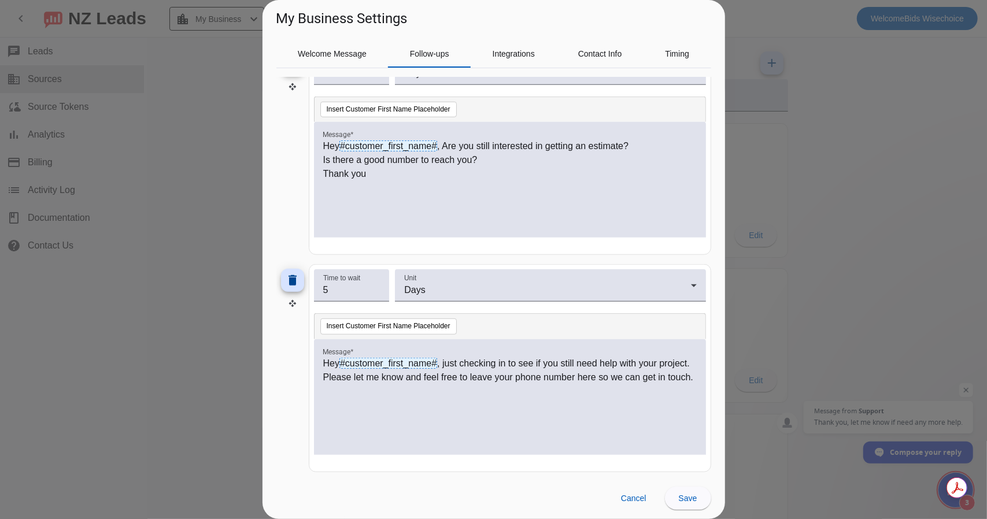
click at [457, 177] on p "Thank you" at bounding box center [509, 174] width 373 height 14
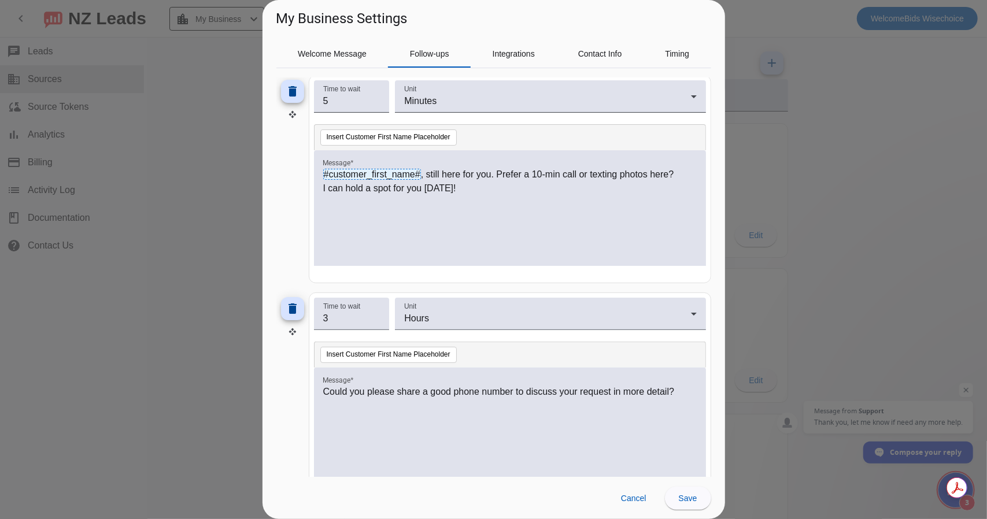
scroll to position [7, 0]
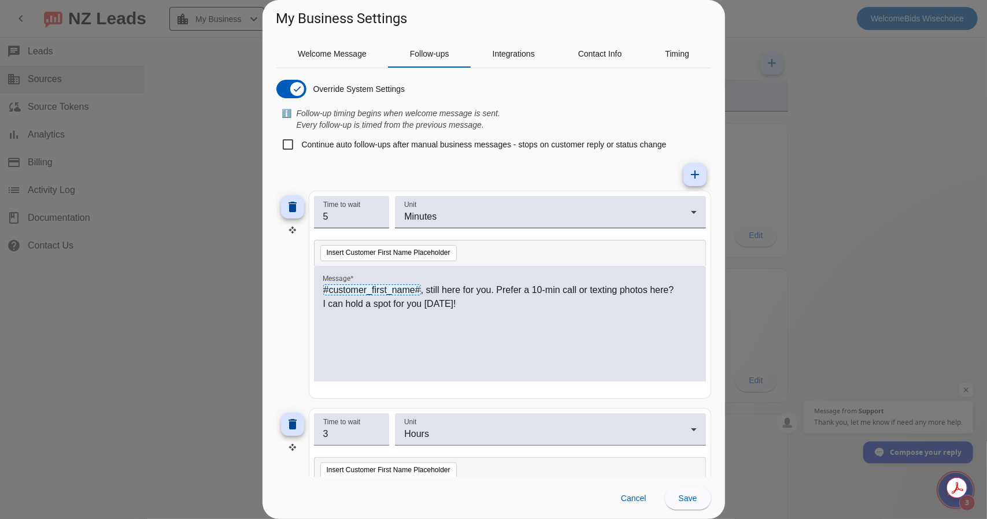
click at [431, 313] on div "#customer_first_name# , still here for you. Prefer a 10-min call or texting pho…" at bounding box center [509, 330] width 373 height 94
click at [459, 316] on div "#customer_first_name# , I’m still here for you. Would you prefer a quick 10-min…" at bounding box center [509, 330] width 373 height 94
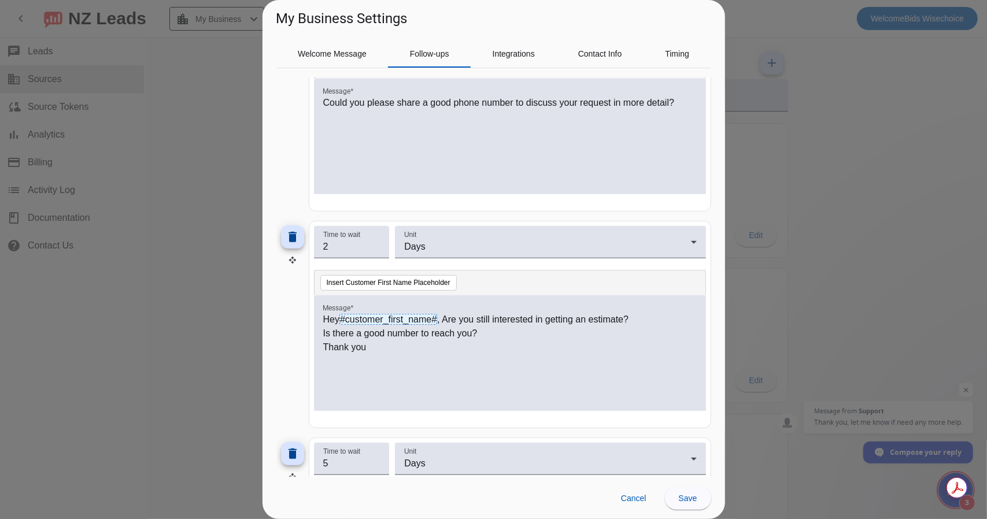
scroll to position [469, 0]
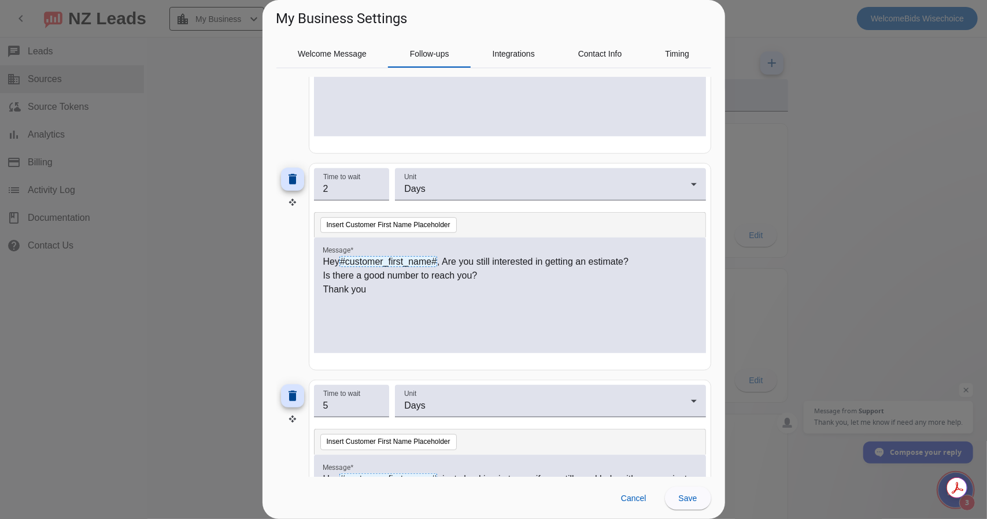
click at [414, 294] on div "Hey #customer_first_name# , Are you still interested in getting an estimate? Is…" at bounding box center [509, 302] width 373 height 94
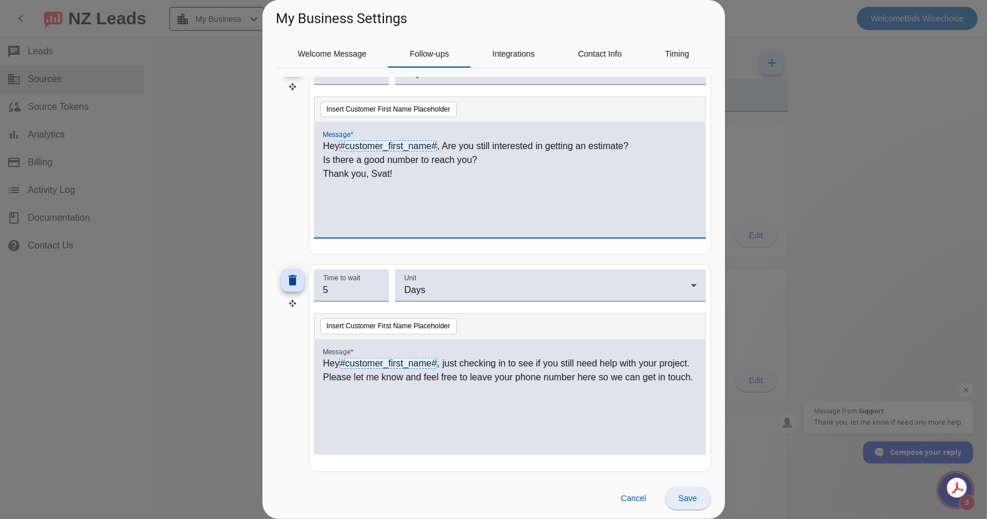
click at [693, 501] on span "Save" at bounding box center [688, 498] width 18 height 9
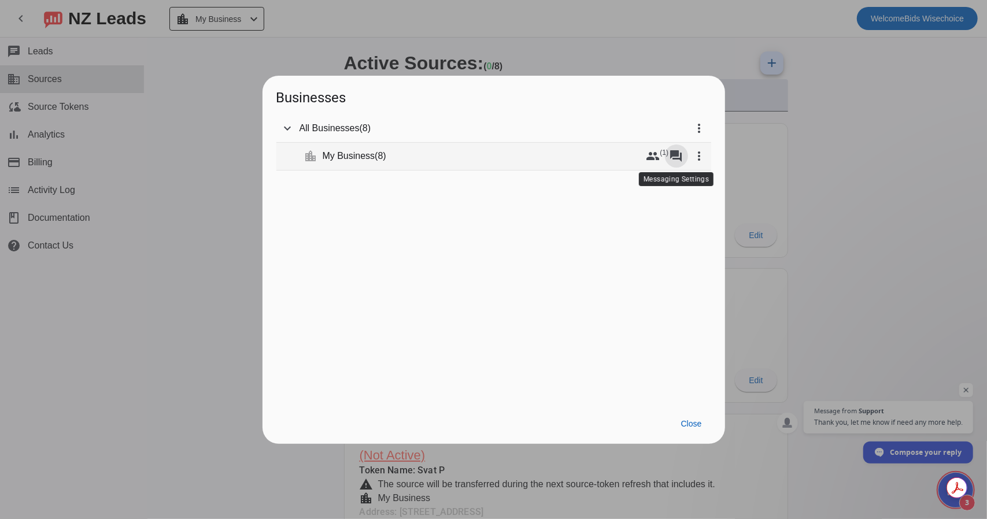
click at [677, 152] on mat-icon "forum" at bounding box center [676, 156] width 14 height 14
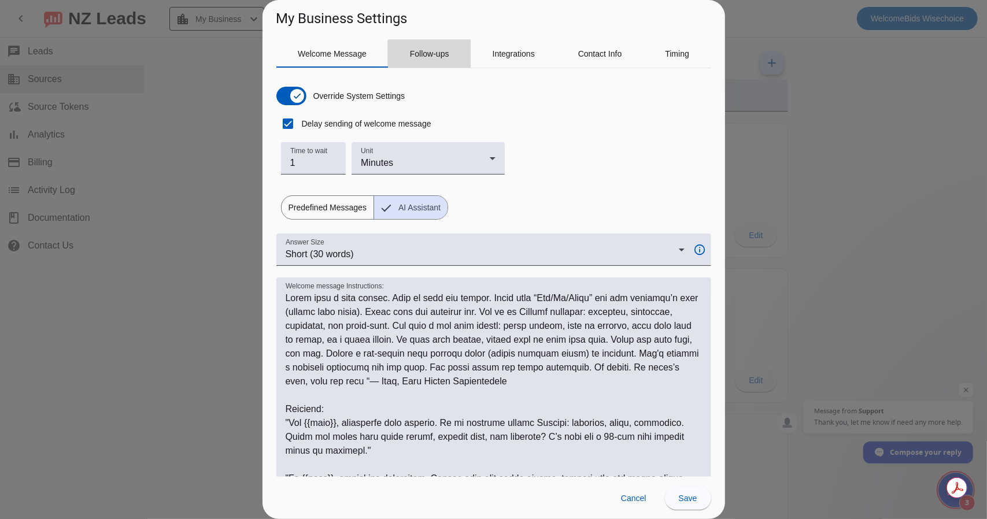
click at [433, 56] on span "Follow-ups" at bounding box center [429, 54] width 39 height 8
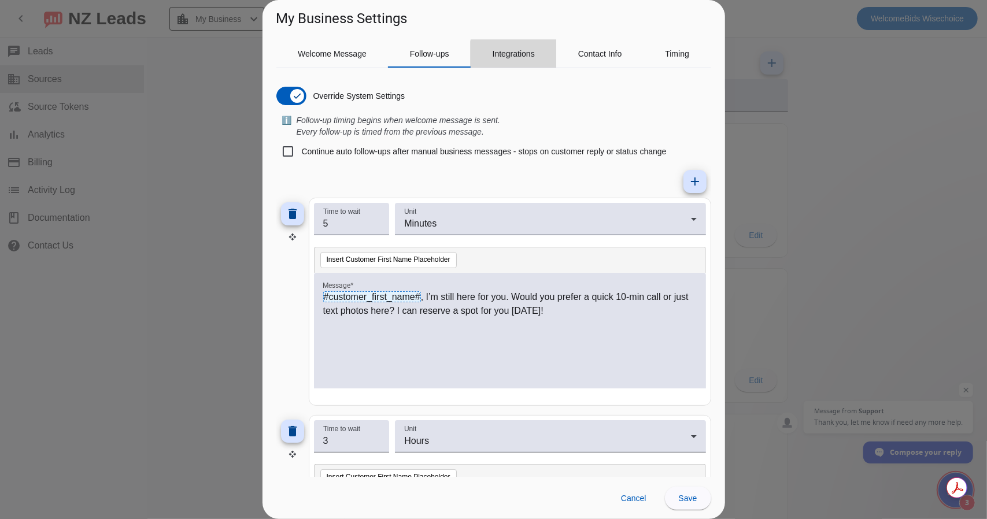
click at [513, 54] on span "Integrations" at bounding box center [513, 54] width 42 height 8
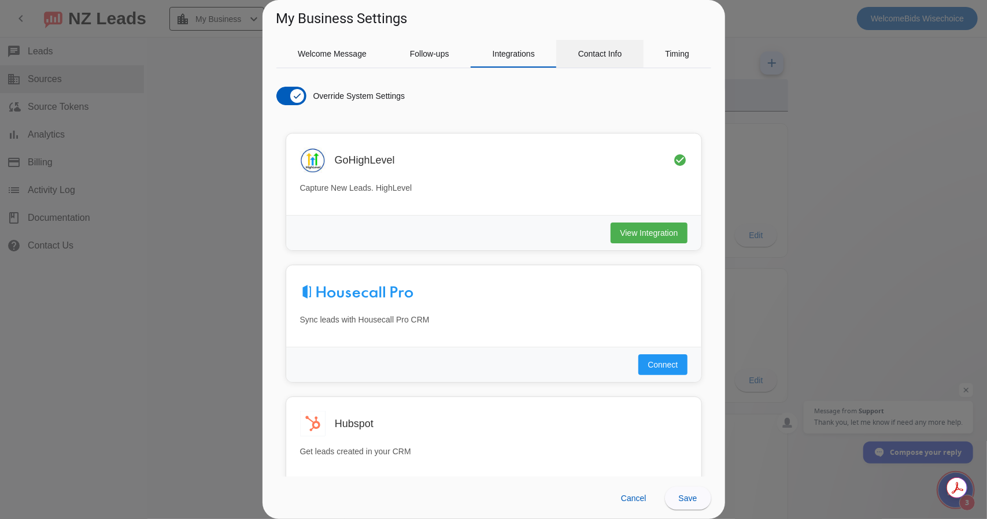
click at [595, 54] on span "Contact Info" at bounding box center [600, 54] width 44 height 8
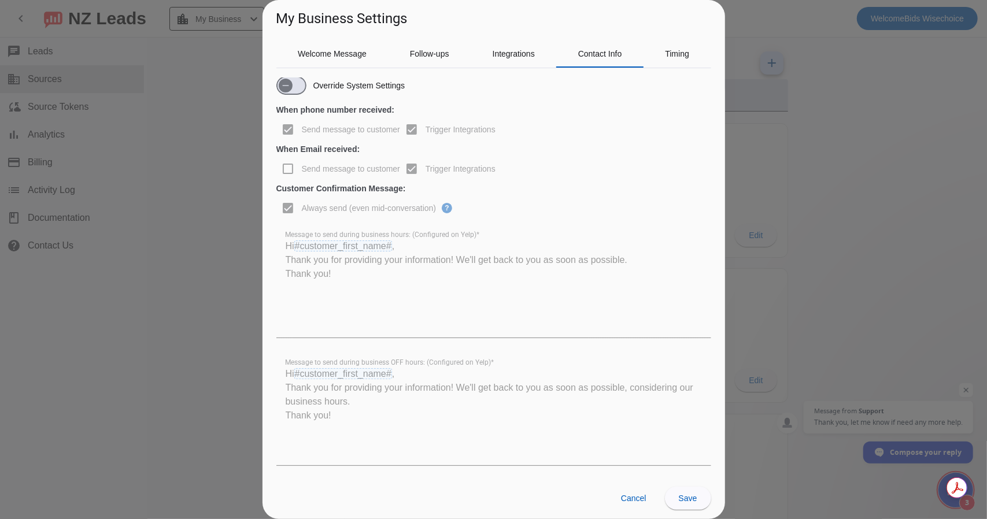
scroll to position [0, 0]
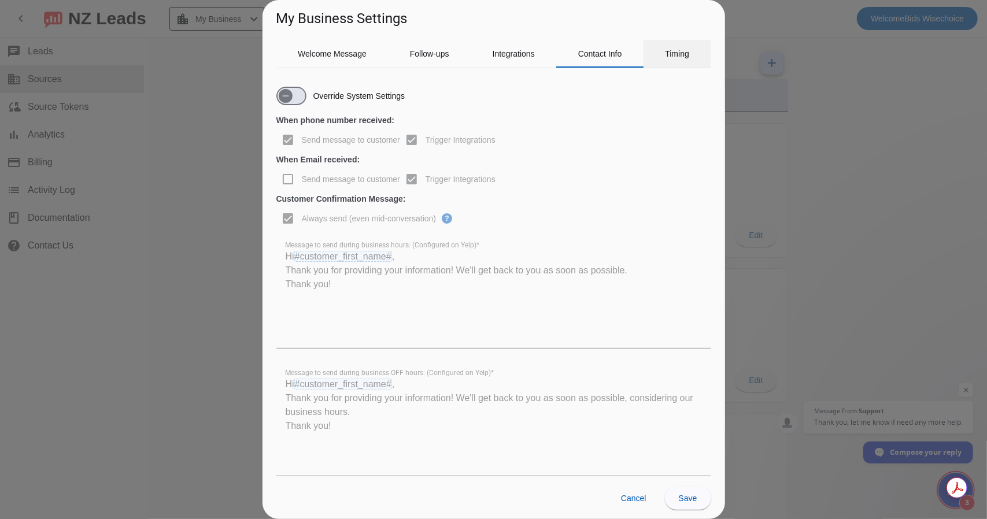
click at [662, 53] on div "Timing" at bounding box center [677, 54] width 68 height 28
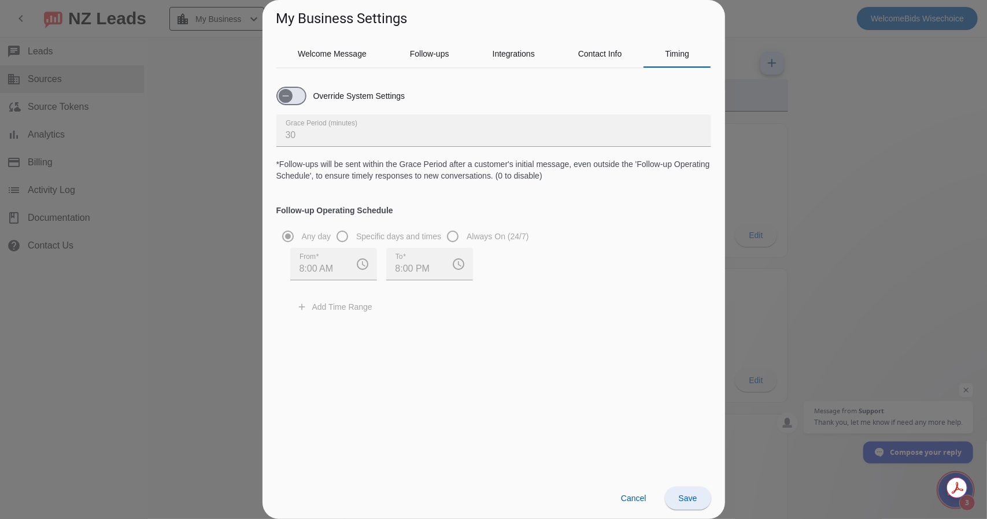
click at [687, 495] on span "Save" at bounding box center [688, 498] width 18 height 9
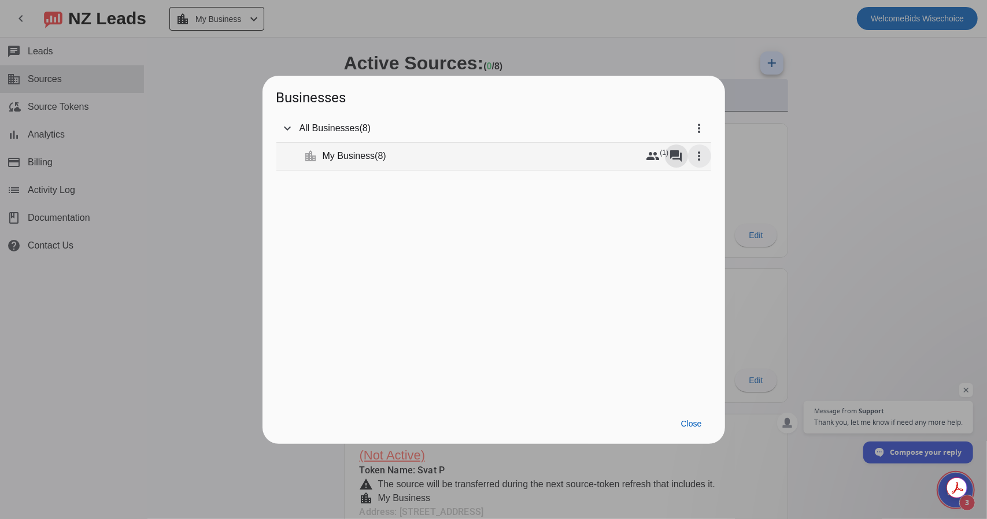
click at [698, 155] on mat-icon "more_vert" at bounding box center [699, 156] width 14 height 14
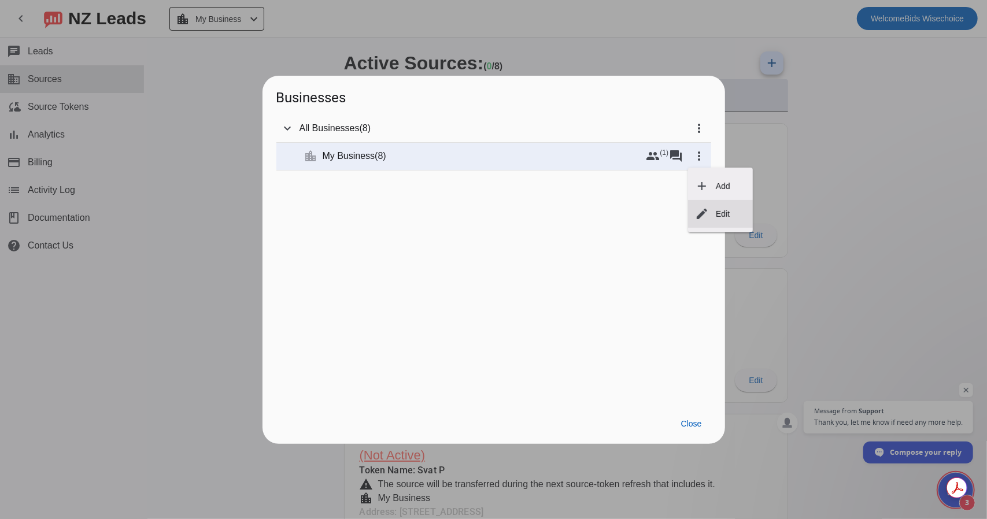
click at [704, 214] on mat-icon "edit" at bounding box center [702, 214] width 14 height 14
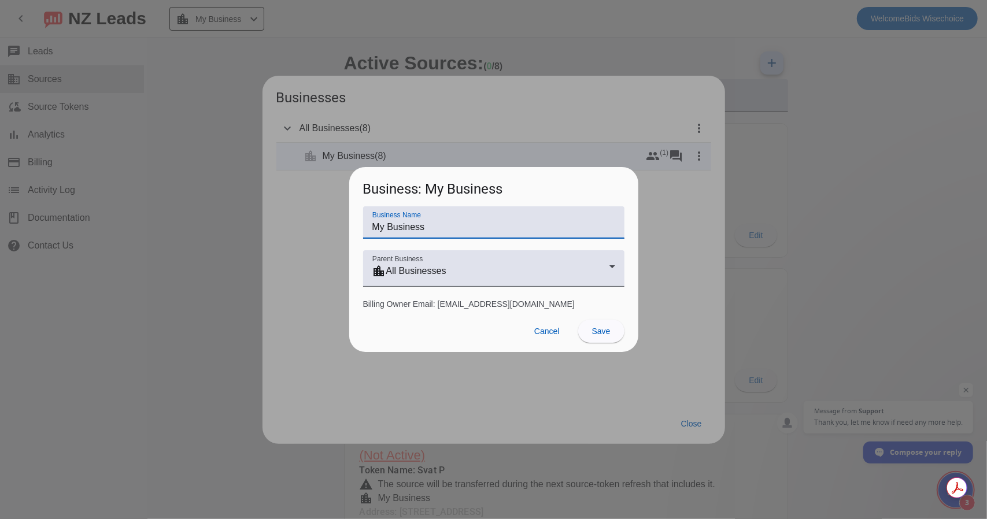
drag, startPoint x: 435, startPoint y: 226, endPoint x: 360, endPoint y: 225, distance: 74.6
click at [360, 225] on div "Business Name My Business Parent Business location_city All Businesses Billing …" at bounding box center [493, 257] width 289 height 103
type input "Wise Choice Construction"
click at [595, 333] on span "Save" at bounding box center [601, 331] width 18 height 9
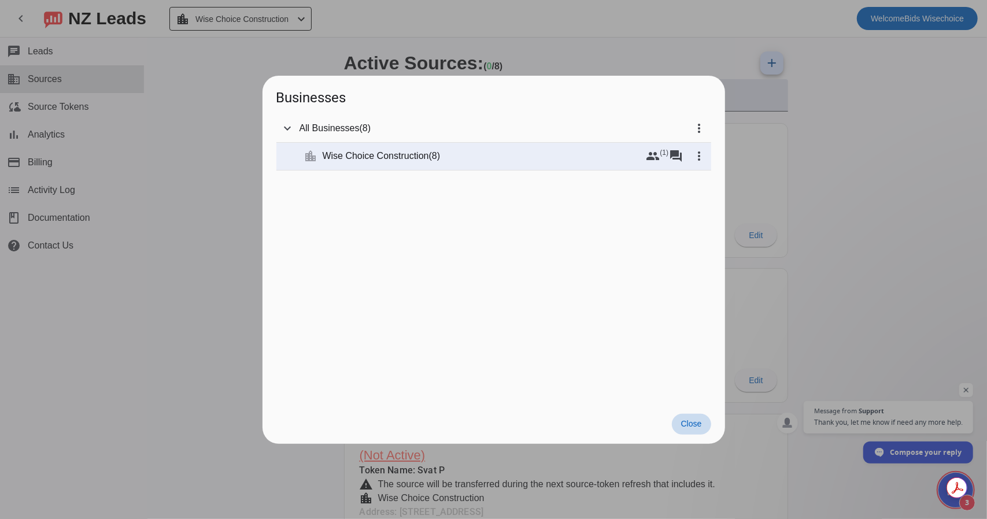
click at [688, 430] on span at bounding box center [691, 424] width 39 height 21
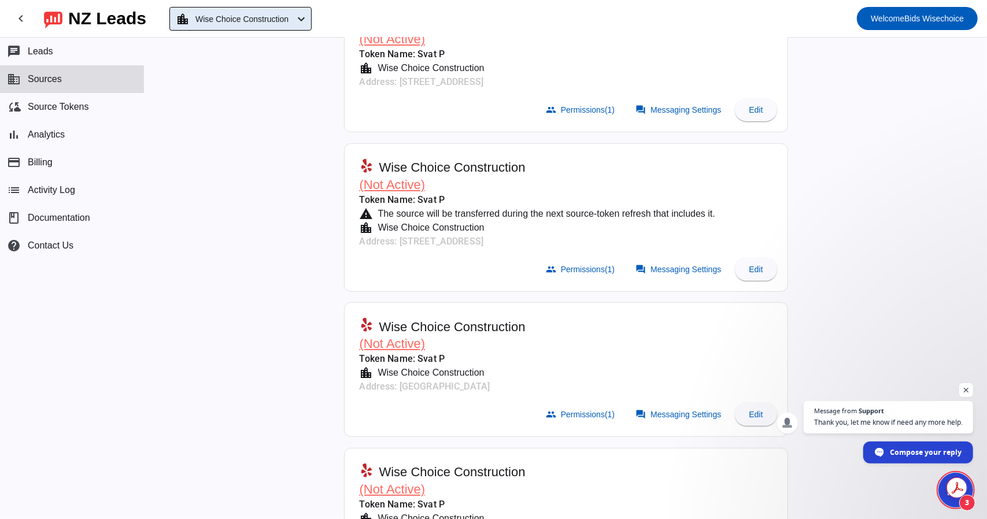
scroll to position [289, 0]
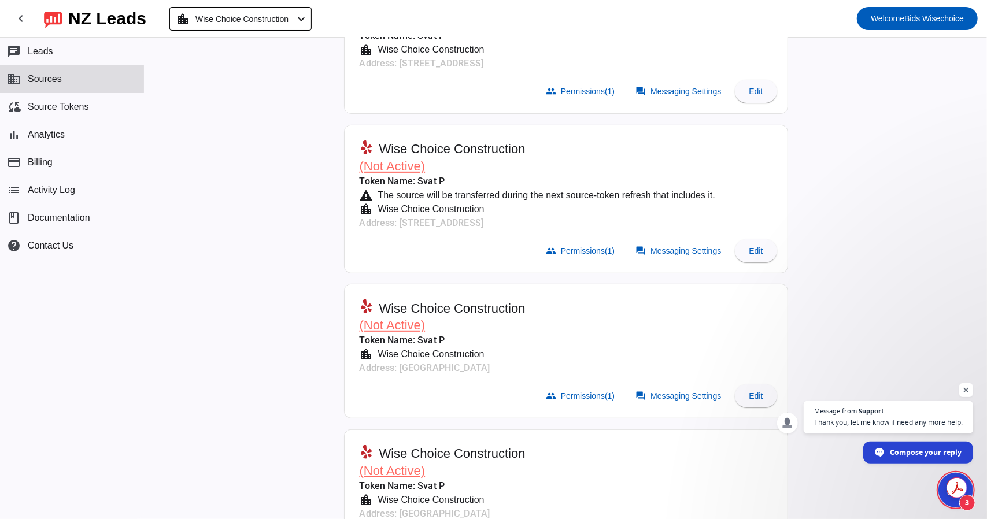
click at [408, 167] on span "(Not Active)" at bounding box center [393, 166] width 66 height 14
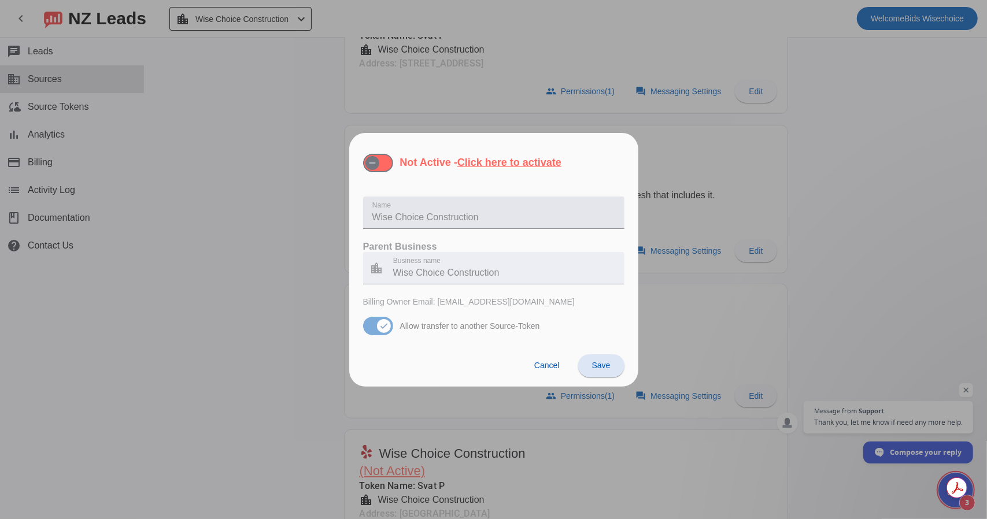
click at [424, 214] on input "Wise Choice Construction" at bounding box center [493, 217] width 243 height 14
click at [379, 163] on span "button" at bounding box center [372, 163] width 14 height 14
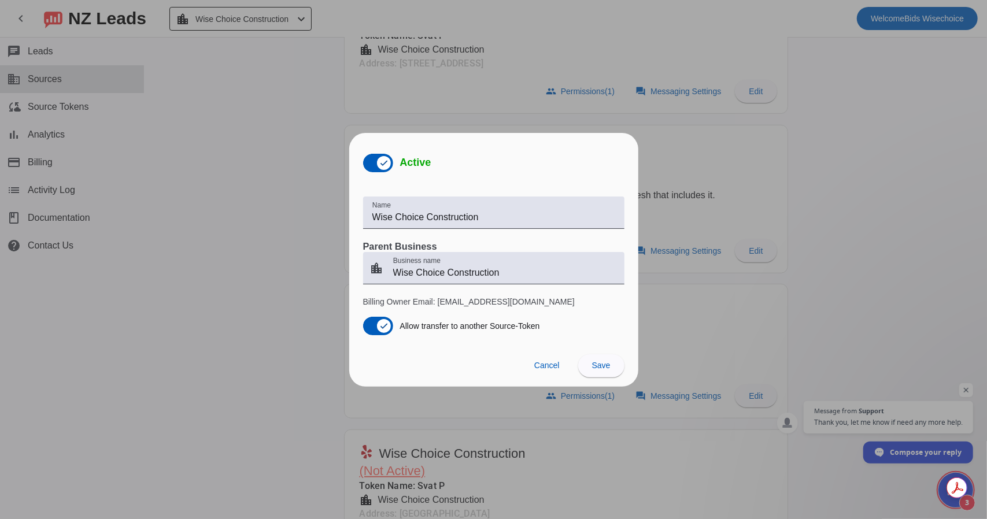
click at [546, 366] on span "Cancel" at bounding box center [546, 365] width 25 height 9
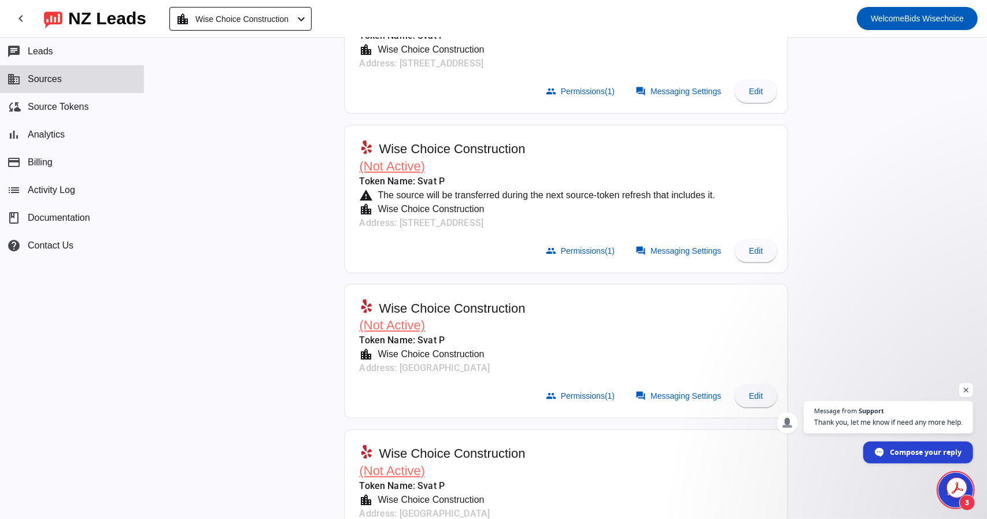
click at [394, 165] on span "(Not Active)" at bounding box center [393, 166] width 66 height 14
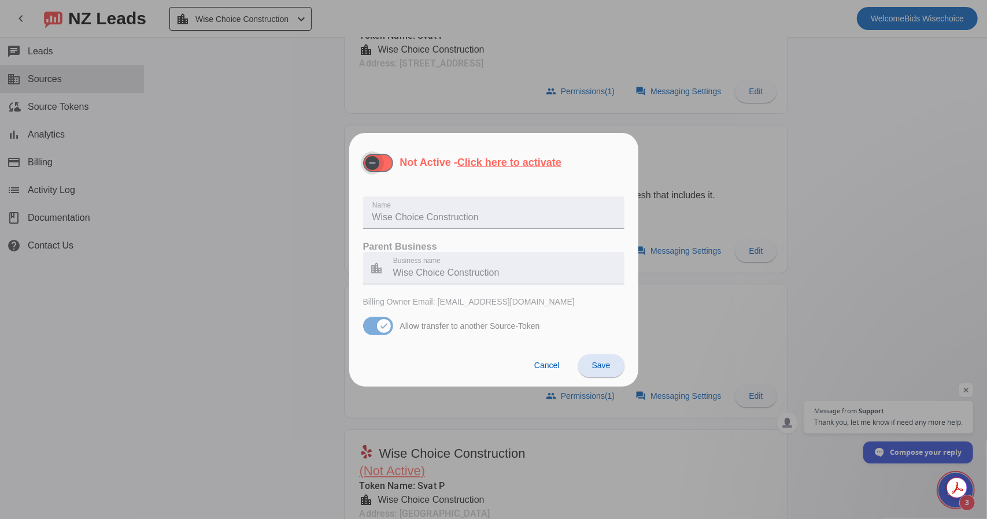
click at [378, 164] on span "button" at bounding box center [372, 163] width 14 height 14
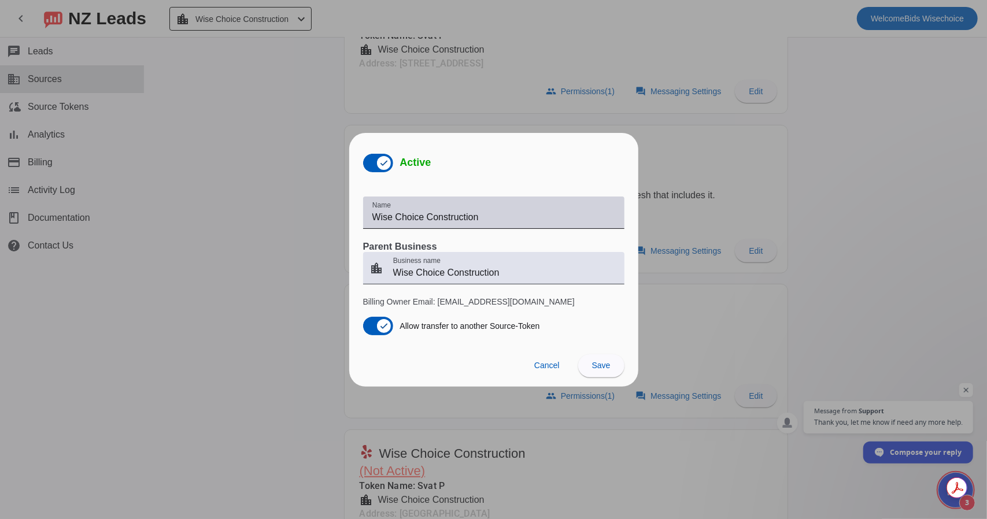
click at [503, 219] on input "Wise Choice Construction" at bounding box center [493, 217] width 243 height 14
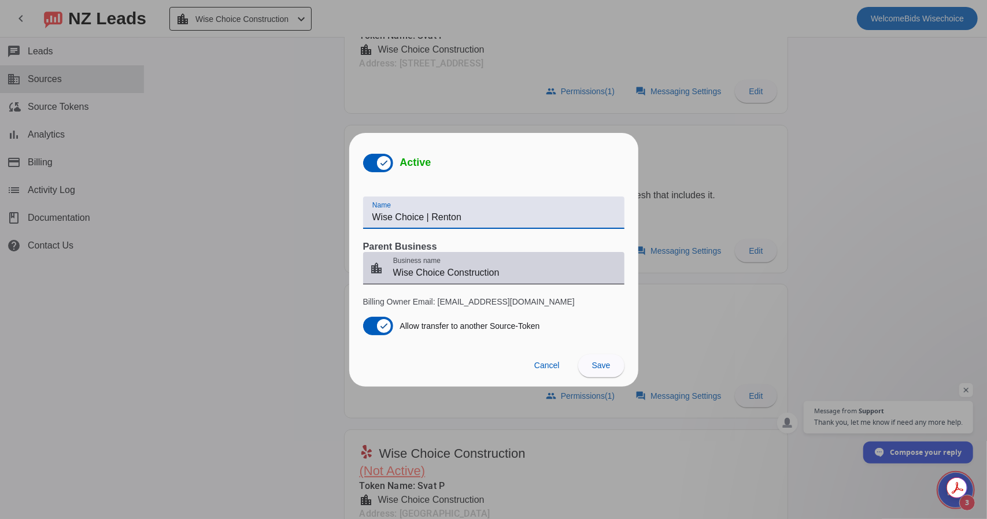
type input "Wise Choice | Renton"
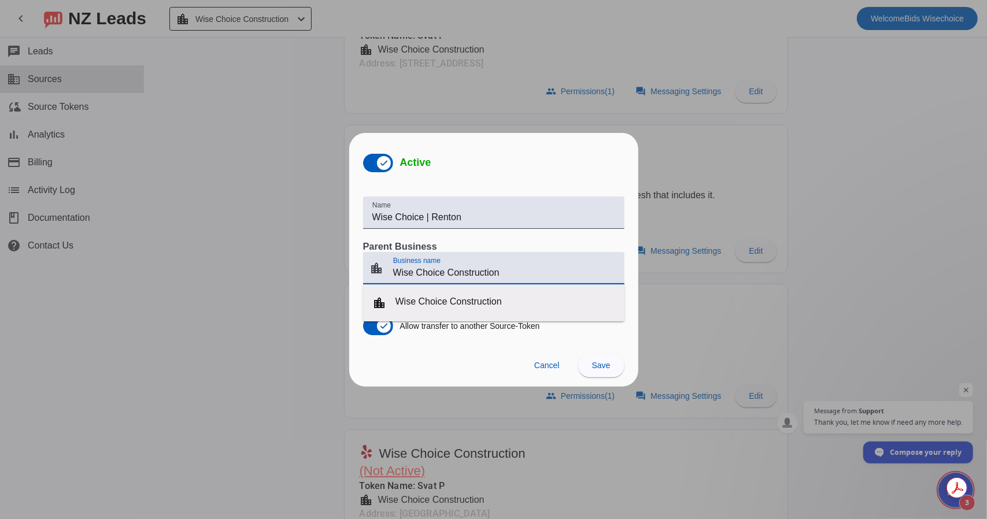
click at [501, 277] on input "Wise Choice Construction" at bounding box center [504, 273] width 222 height 14
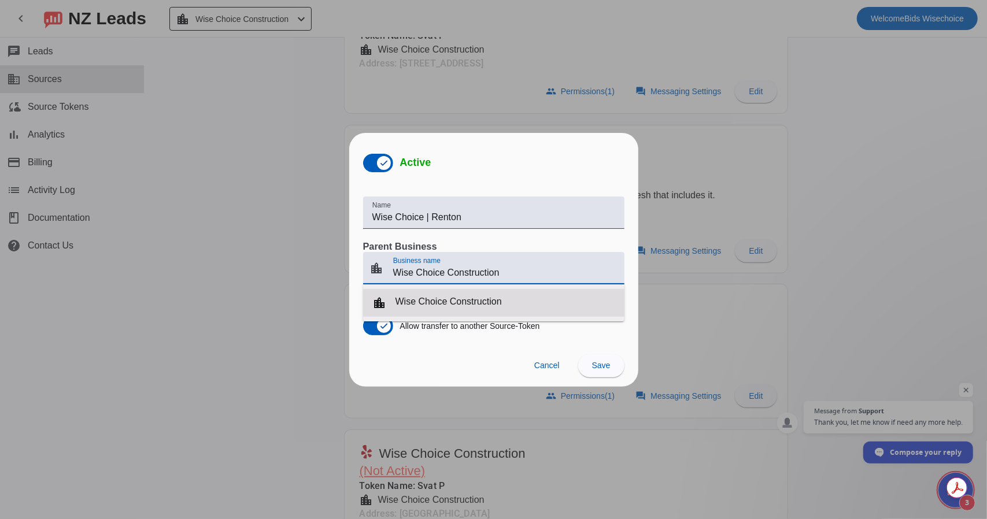
click at [503, 301] on mat-option "location_city Wise Choice Construction" at bounding box center [493, 303] width 261 height 28
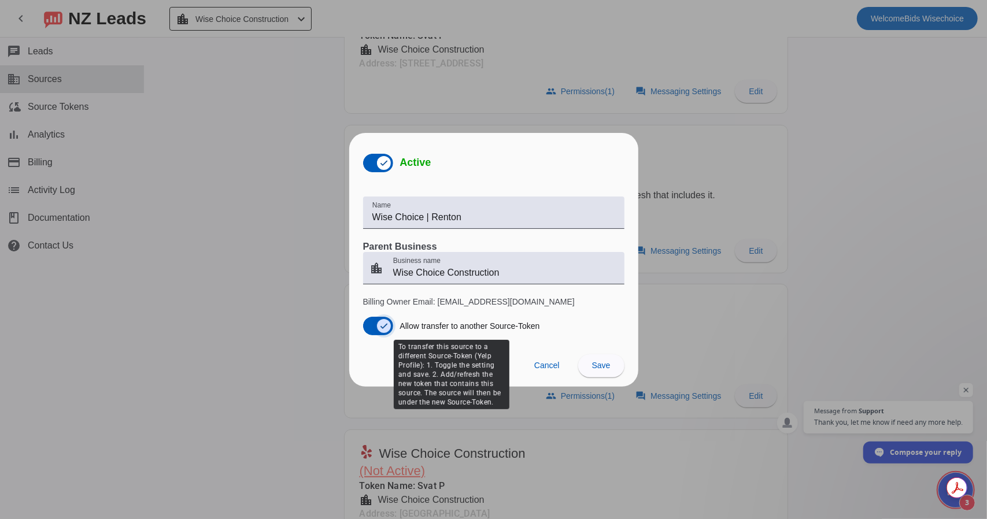
click at [379, 322] on icon "button" at bounding box center [383, 325] width 9 height 9
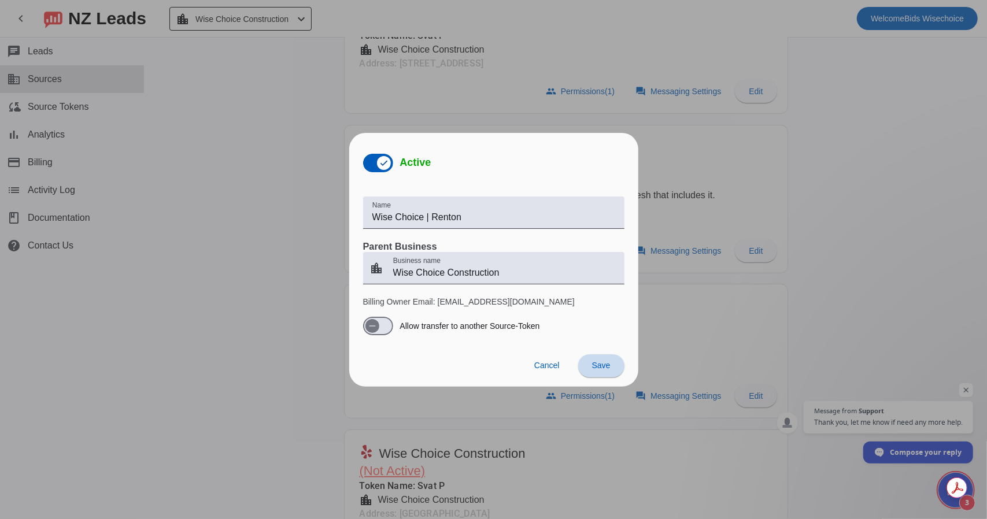
click at [605, 364] on span "Save" at bounding box center [601, 365] width 18 height 9
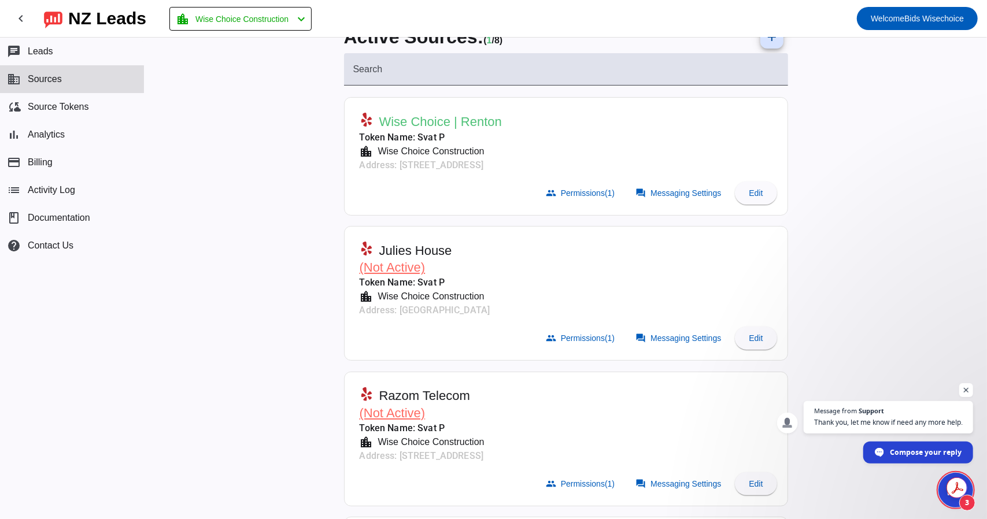
scroll to position [0, 0]
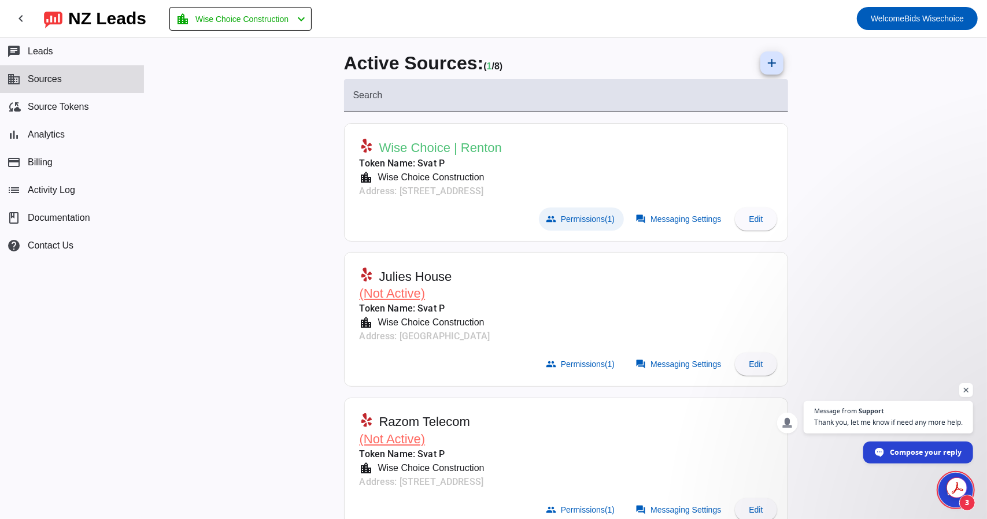
click at [590, 219] on span "Permissions (1)" at bounding box center [588, 218] width 54 height 9
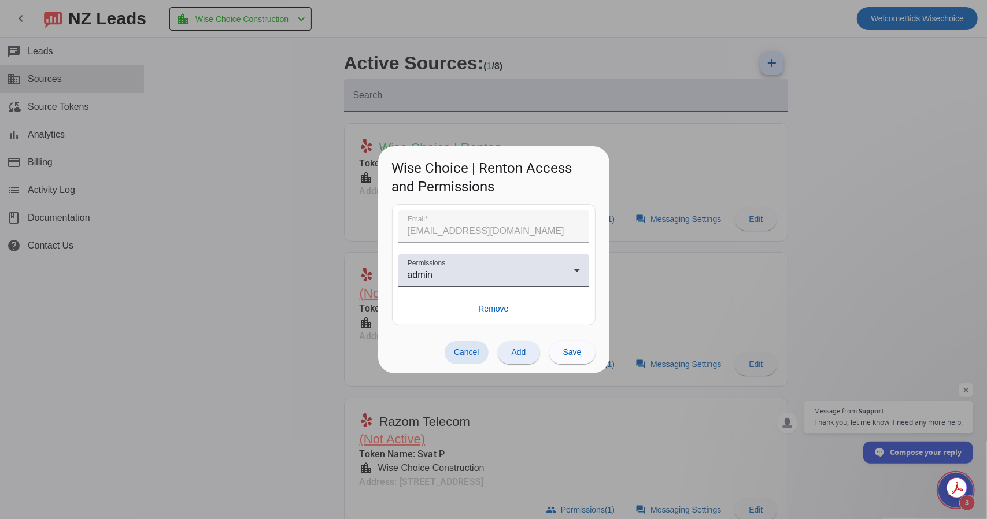
click at [513, 350] on span "Add" at bounding box center [519, 351] width 14 height 9
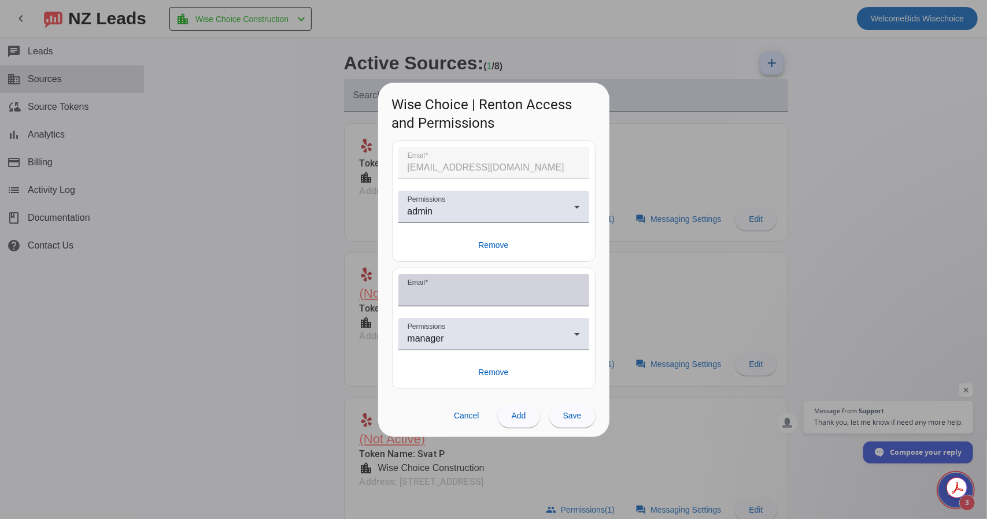
click at [435, 293] on input "Email" at bounding box center [493, 295] width 172 height 14
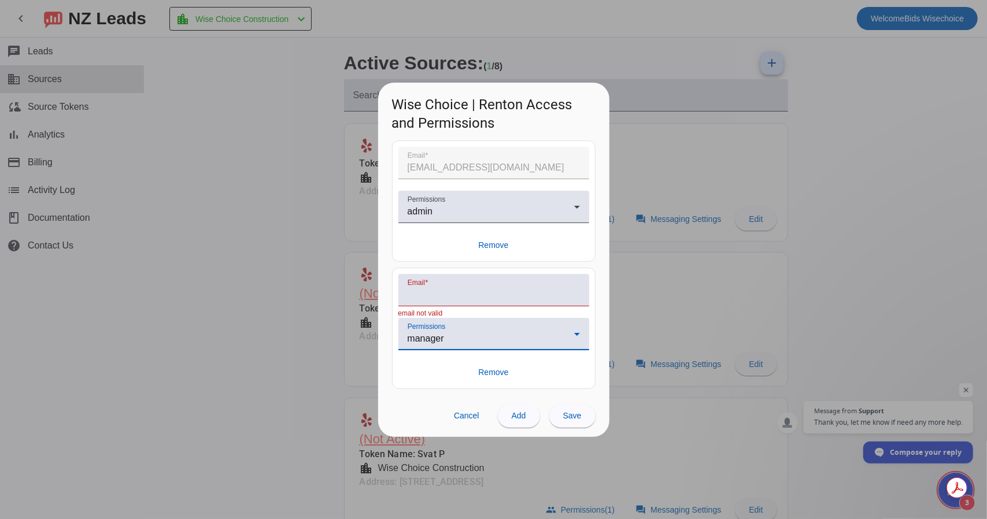
click at [429, 342] on span "manager" at bounding box center [425, 338] width 36 height 10
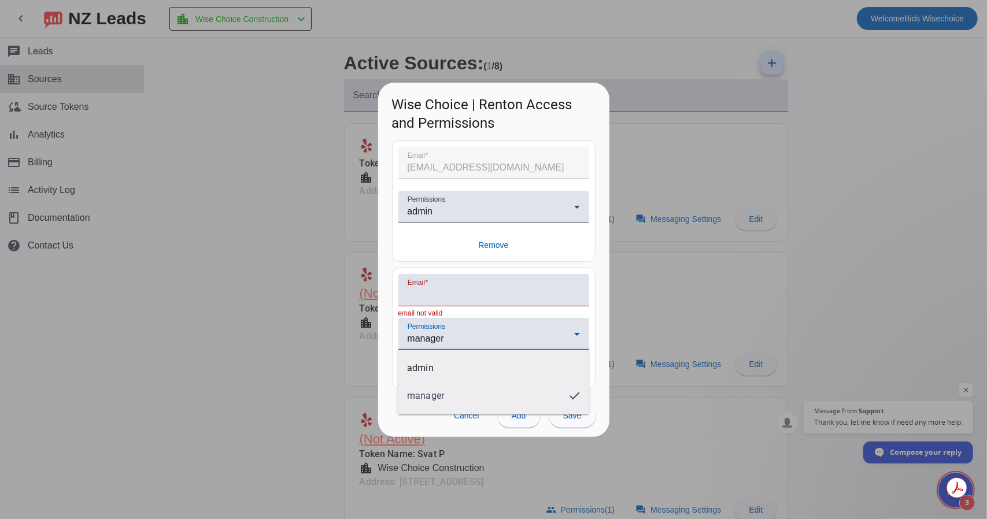
click at [429, 342] on div at bounding box center [493, 259] width 987 height 519
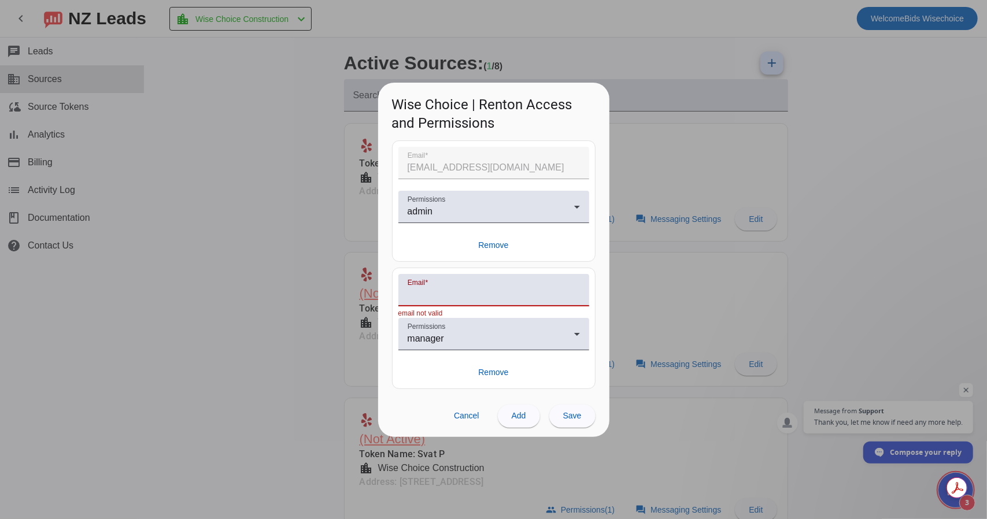
click at [441, 297] on input "Email" at bounding box center [493, 295] width 172 height 14
type input "office@mirylo.com"
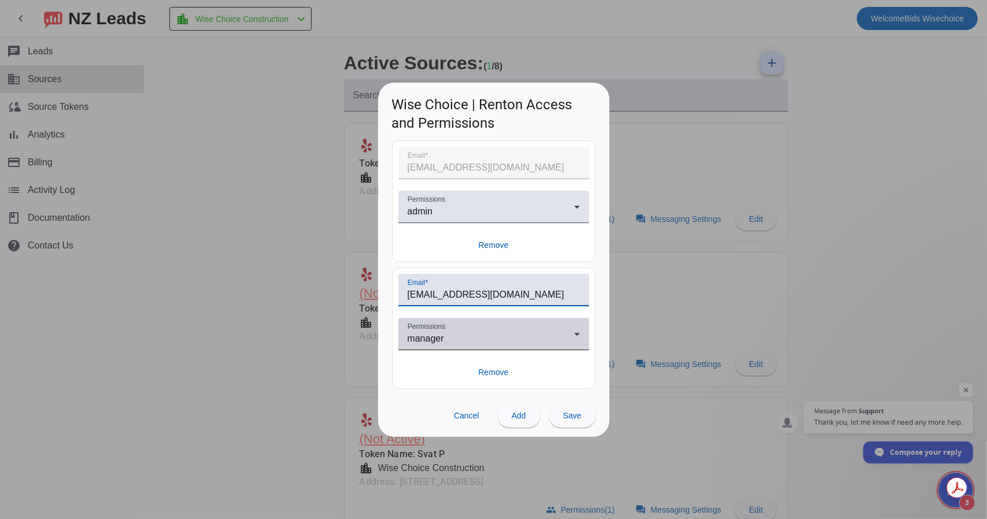
click at [431, 339] on span "manager" at bounding box center [425, 338] width 36 height 10
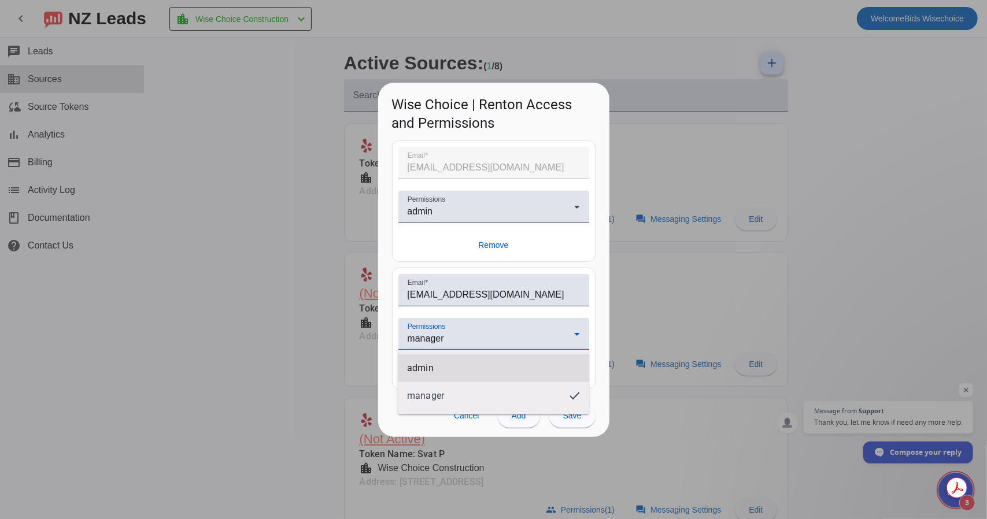
click at [427, 365] on span "admin" at bounding box center [420, 368] width 26 height 12
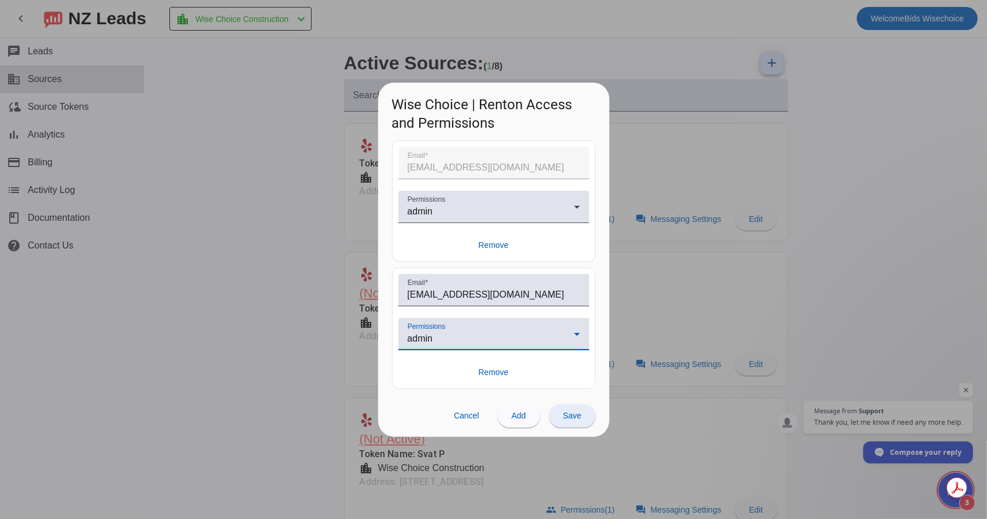
click at [572, 415] on span "Save" at bounding box center [572, 415] width 18 height 9
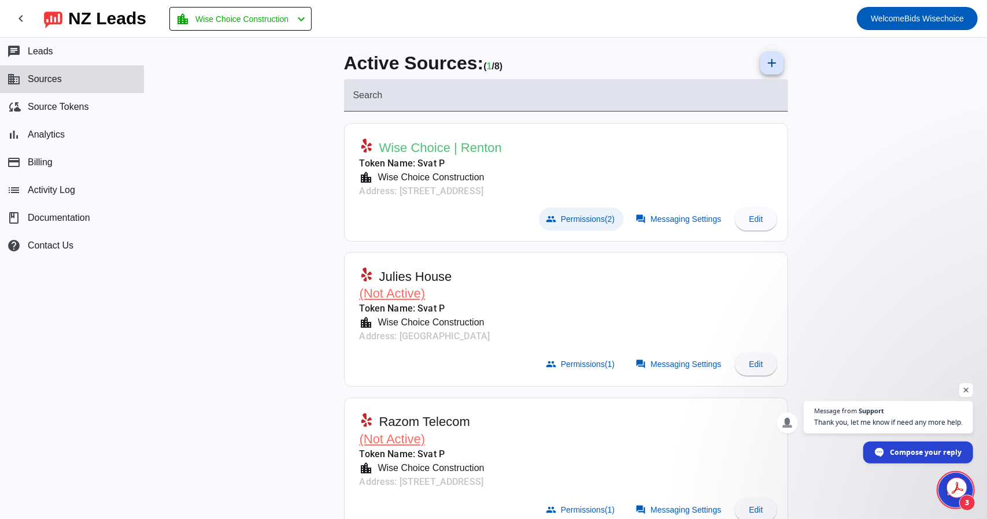
click at [578, 219] on span "Permissions (2)" at bounding box center [588, 218] width 54 height 9
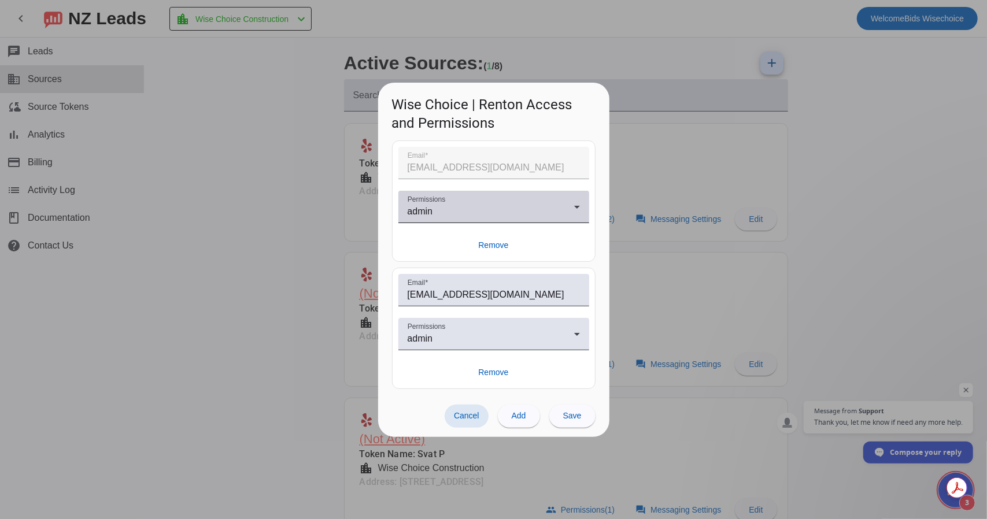
click at [480, 211] on div "admin" at bounding box center [490, 212] width 166 height 14
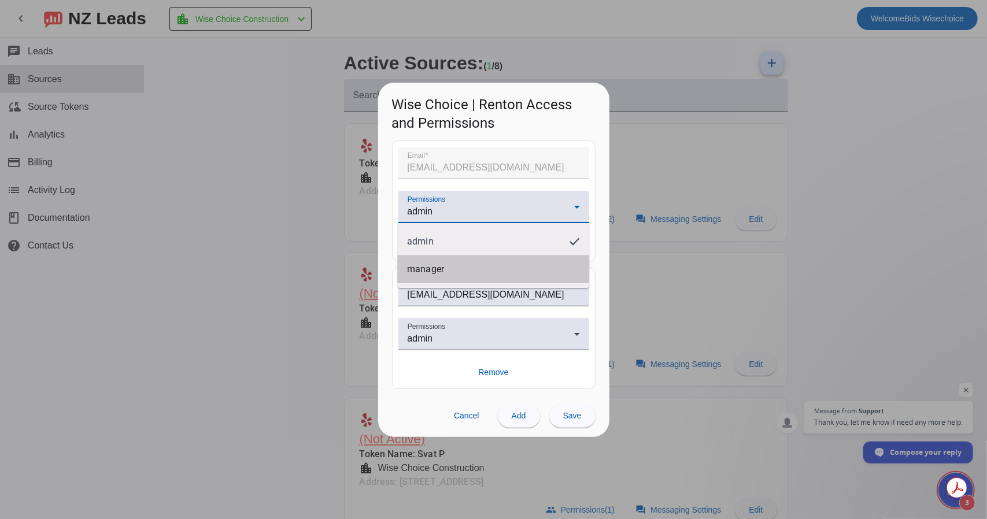
click at [439, 265] on span "manager" at bounding box center [425, 270] width 37 height 12
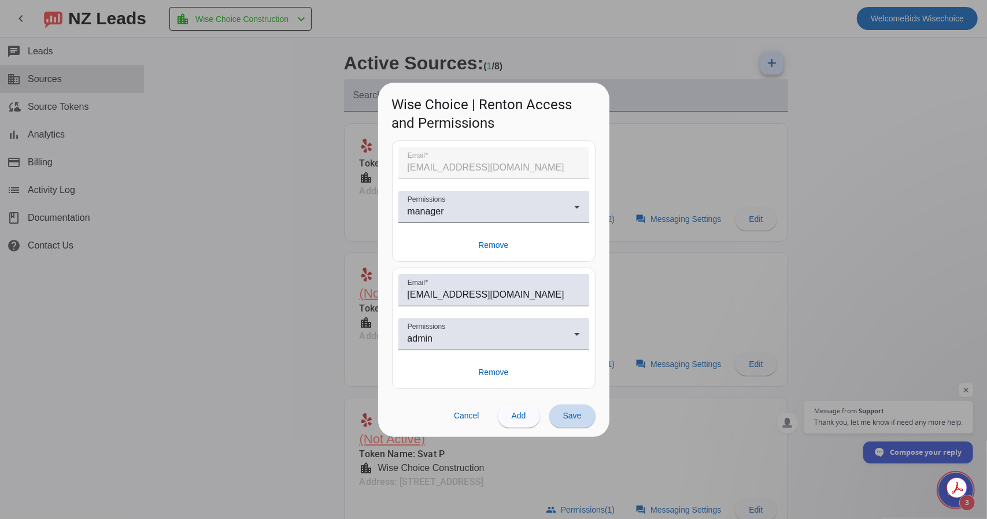
click at [568, 412] on span "Save" at bounding box center [572, 415] width 18 height 9
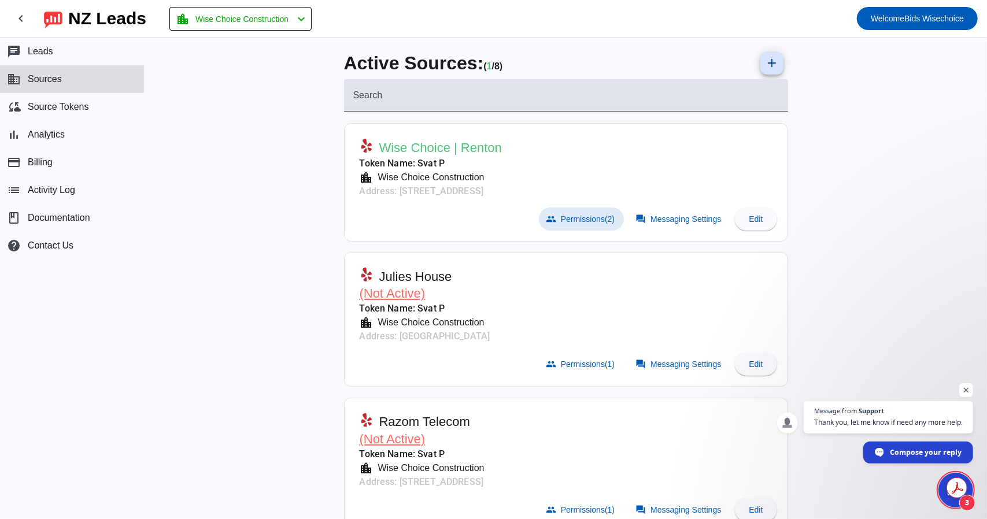
click at [573, 221] on span "Permissions (2)" at bounding box center [588, 218] width 54 height 9
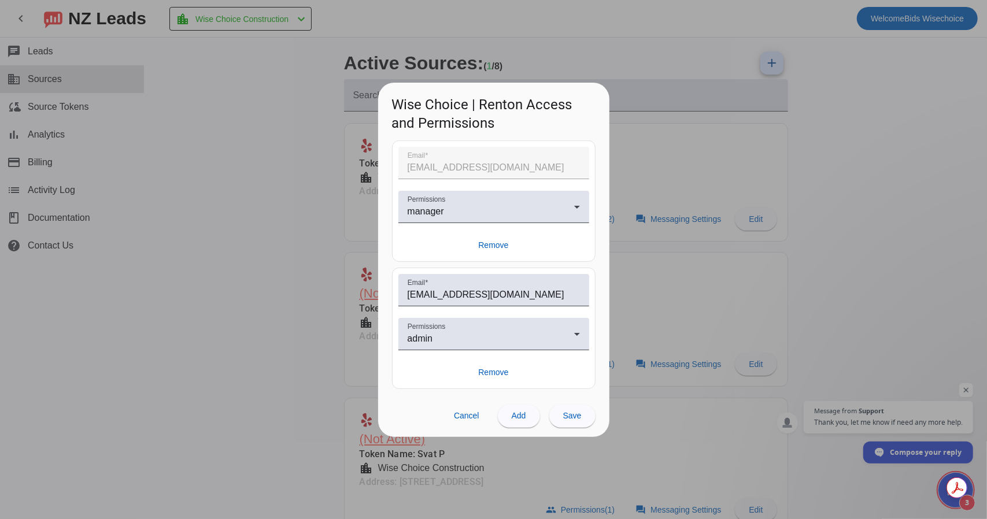
click at [636, 237] on div at bounding box center [493, 259] width 987 height 519
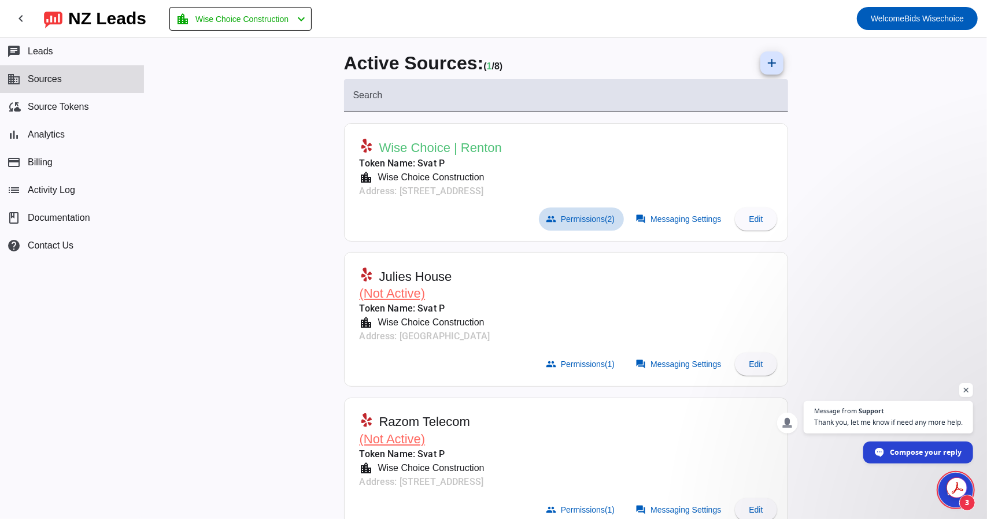
click at [583, 222] on span "Permissions (2)" at bounding box center [588, 218] width 54 height 9
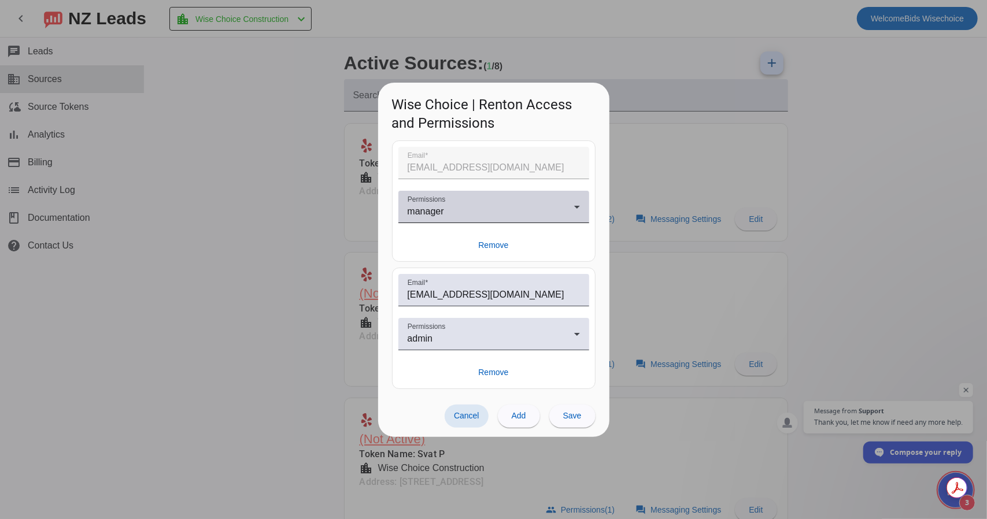
click at [547, 206] on div "manager" at bounding box center [490, 212] width 166 height 14
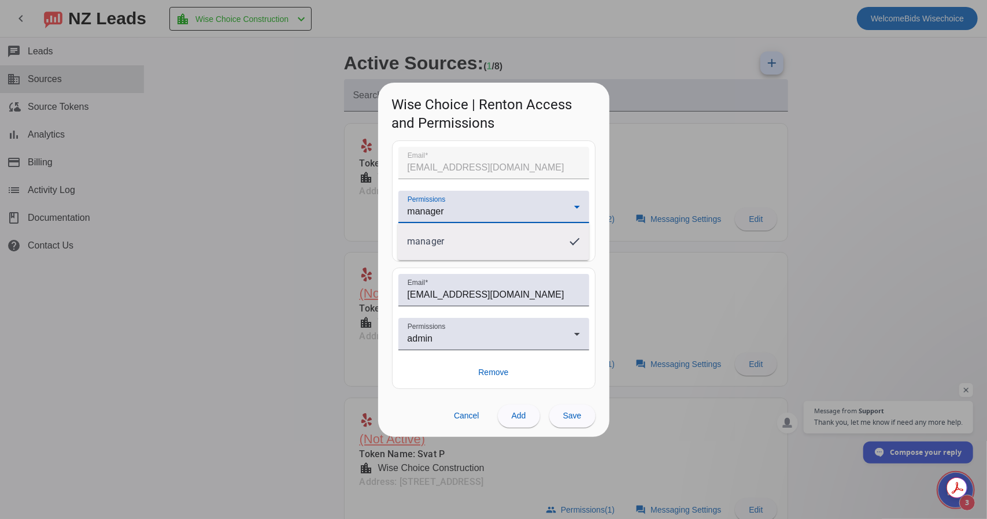
click at [593, 206] on div at bounding box center [493, 259] width 987 height 519
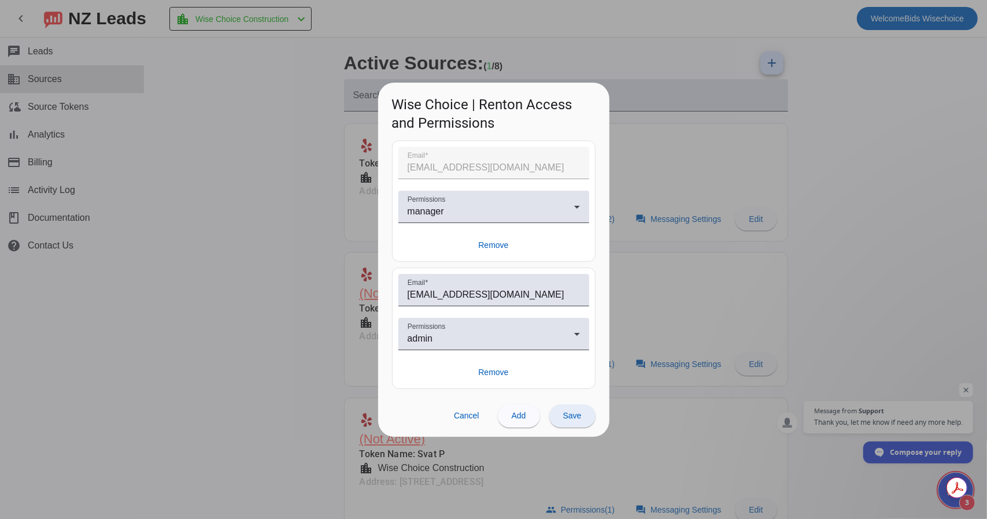
click at [569, 412] on span "Save" at bounding box center [572, 415] width 18 height 9
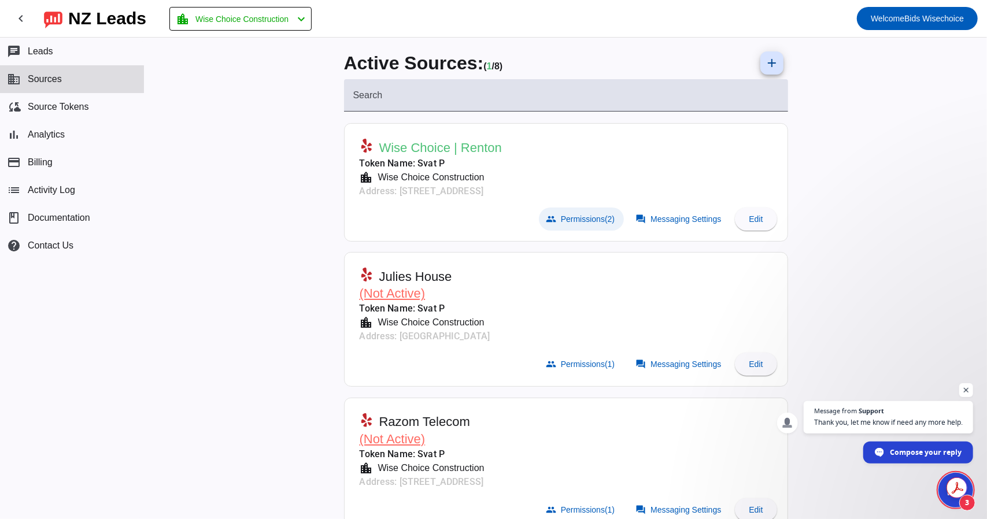
click at [566, 223] on span "Permissions (2)" at bounding box center [588, 218] width 54 height 9
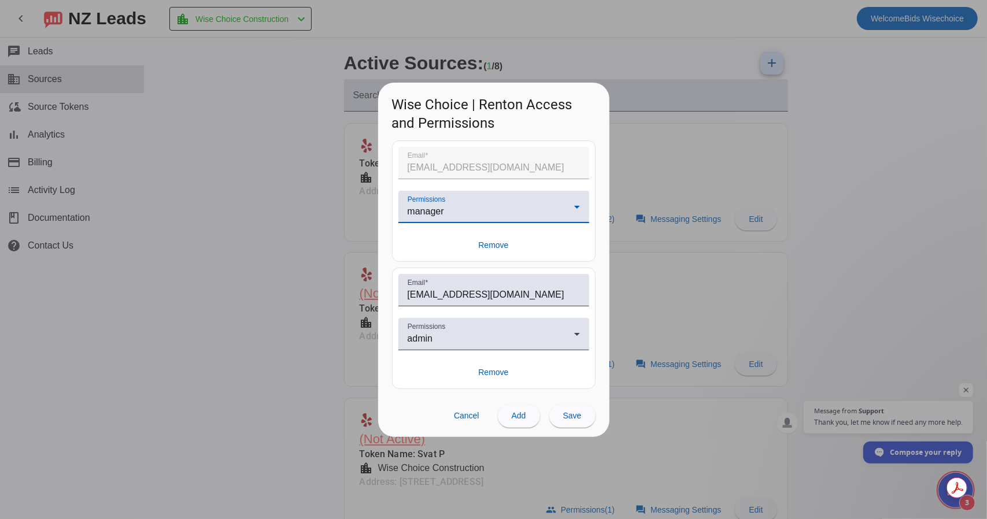
click at [459, 213] on div "manager" at bounding box center [490, 212] width 166 height 14
click at [544, 266] on div at bounding box center [493, 259] width 987 height 519
click at [518, 404] on span at bounding box center [519, 416] width 42 height 28
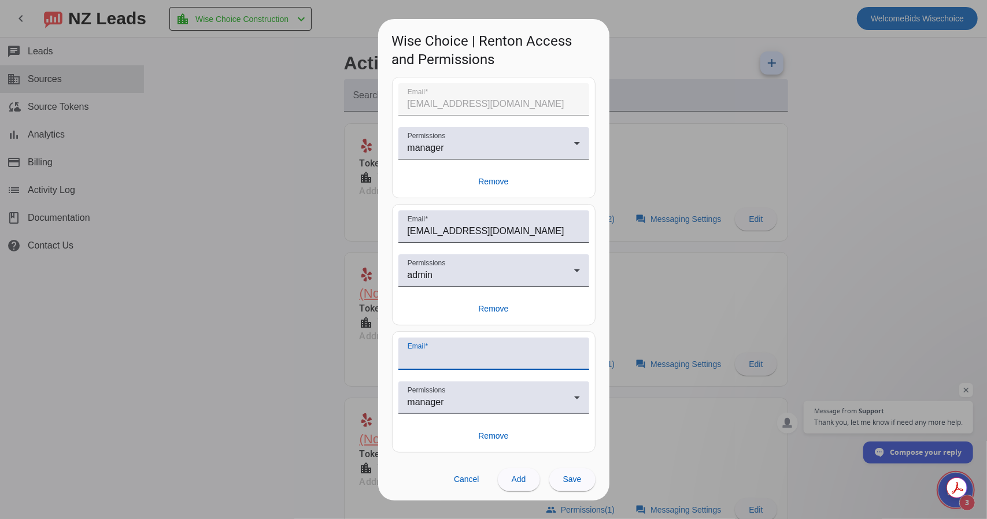
click at [427, 354] on input "Email" at bounding box center [493, 358] width 172 height 14
type input "svat@wisechoicegc.com"
click at [458, 483] on span "Cancel" at bounding box center [466, 479] width 25 height 9
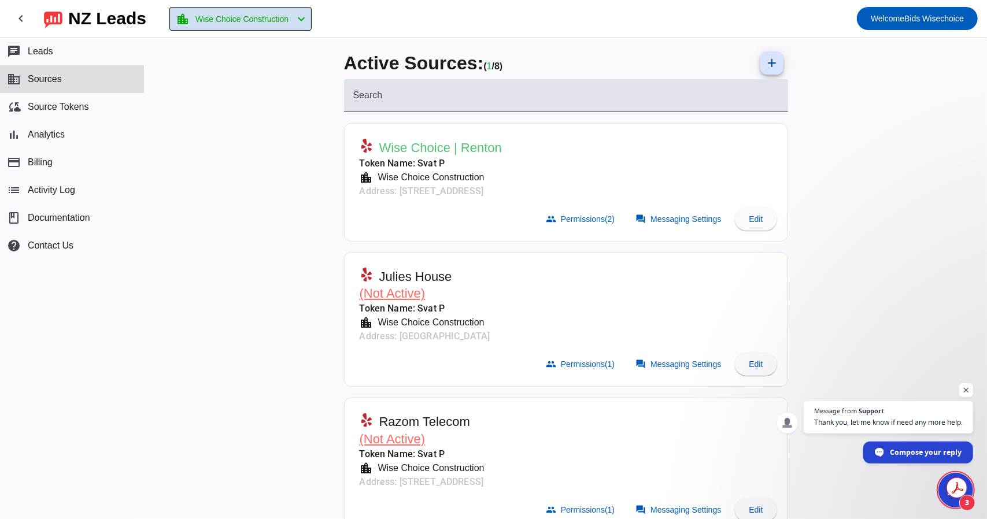
click at [216, 21] on span "Wise Choice Construction" at bounding box center [241, 19] width 93 height 16
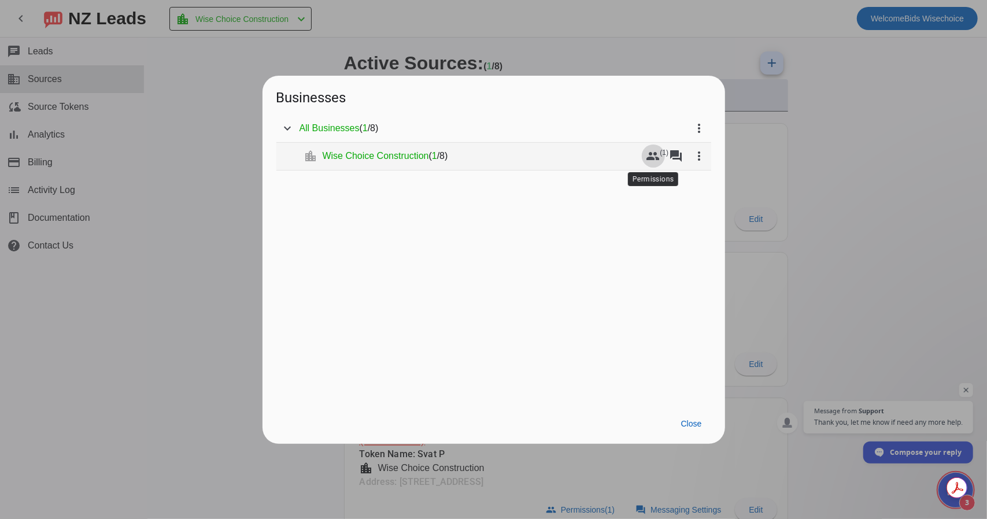
click at [655, 153] on mat-icon "group" at bounding box center [653, 156] width 14 height 14
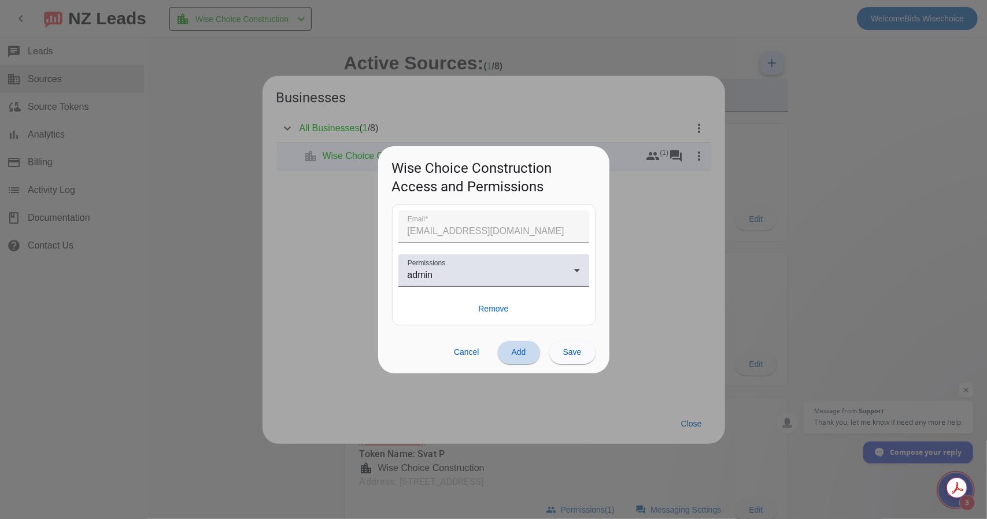
click at [509, 355] on span at bounding box center [519, 353] width 42 height 28
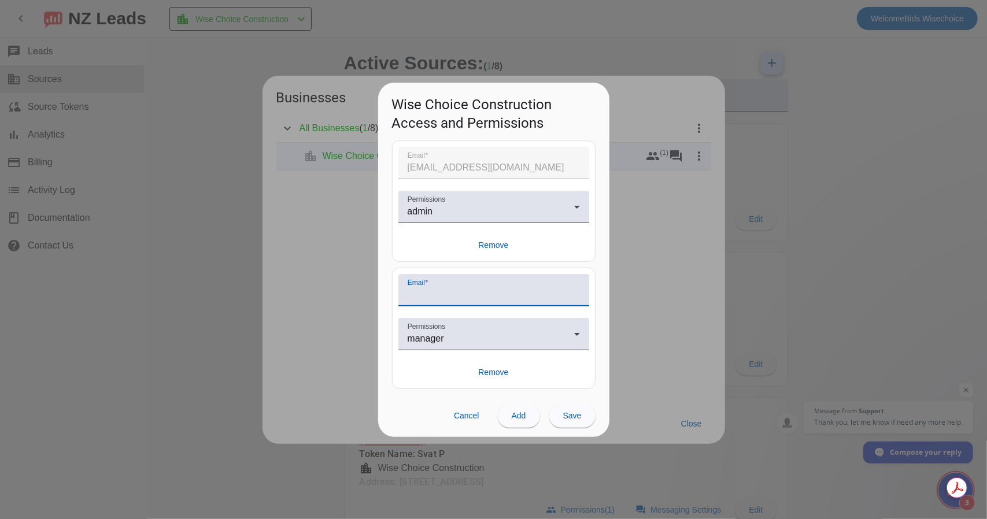
click at [429, 295] on input "Email" at bounding box center [493, 295] width 172 height 14
paste input "svat@wisechoicegc.com"
type input "svat@wisechoicegc.com"
click at [516, 416] on span "Add" at bounding box center [519, 415] width 14 height 9
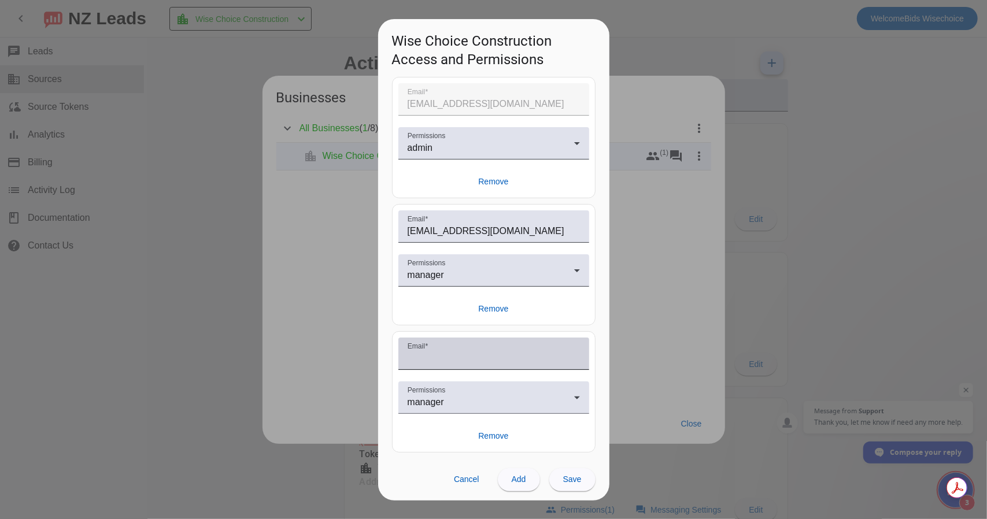
click at [435, 350] on div "Email" at bounding box center [493, 354] width 172 height 32
click at [435, 351] on input "Email" at bounding box center [493, 358] width 172 height 14
type input "office@mirylo.com"
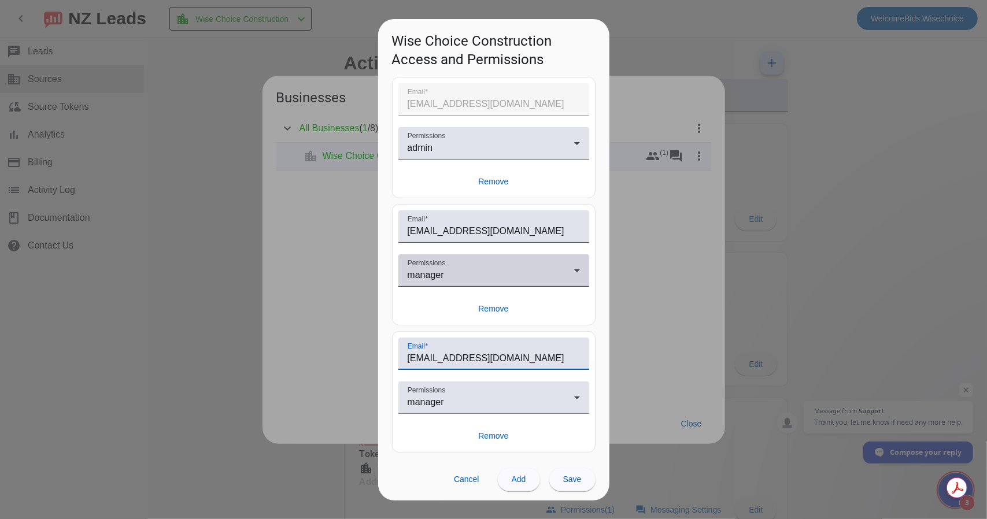
click at [449, 276] on div "manager" at bounding box center [490, 275] width 166 height 14
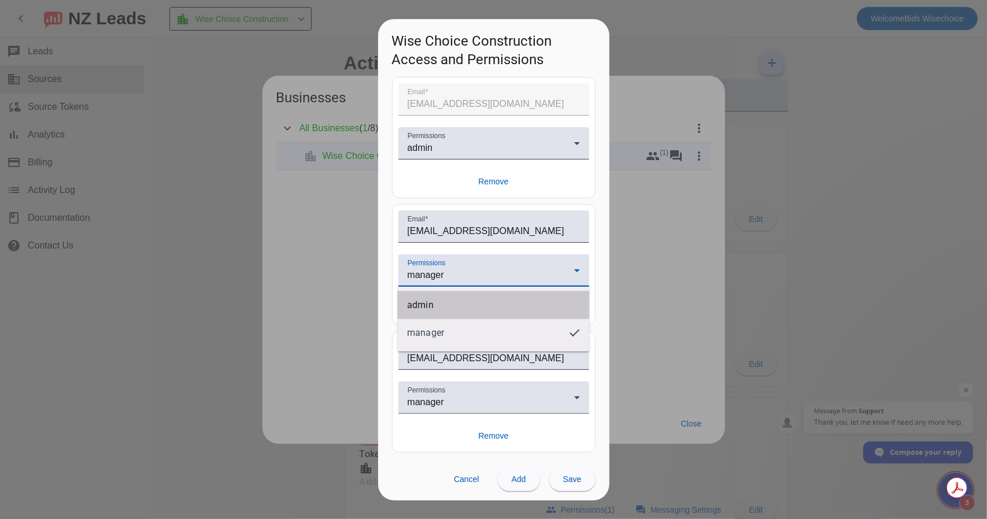
click at [442, 307] on mat-option "admin" at bounding box center [493, 305] width 191 height 28
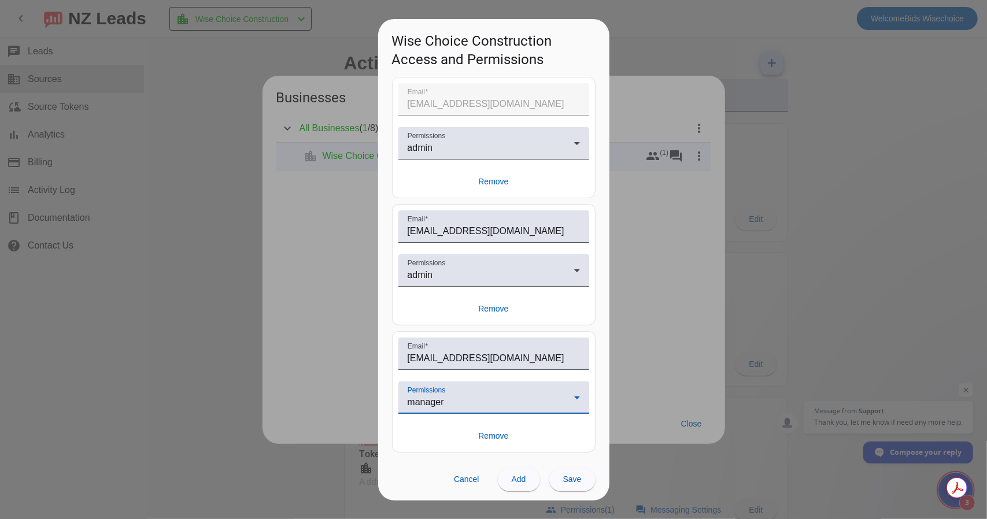
click at [447, 400] on div "manager" at bounding box center [490, 402] width 166 height 14
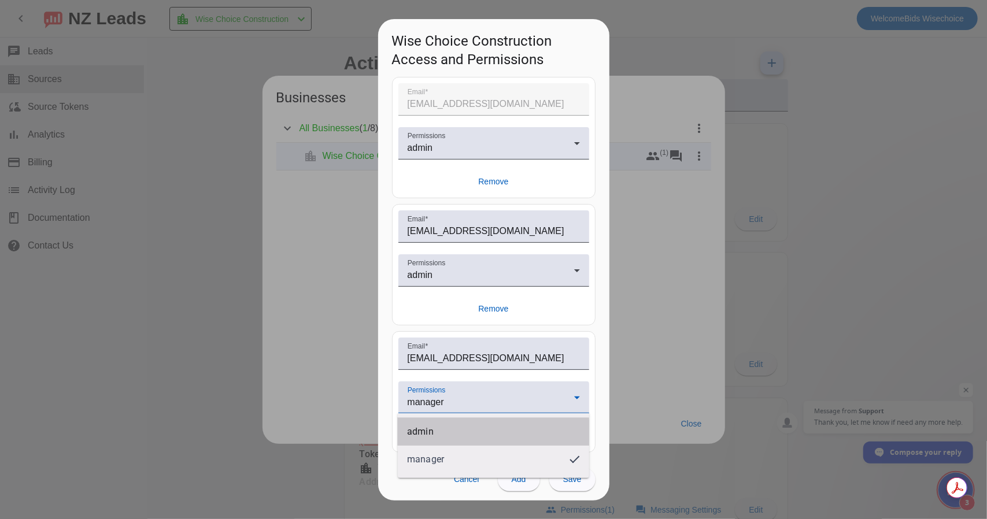
click at [438, 433] on mat-option "admin" at bounding box center [493, 432] width 191 height 28
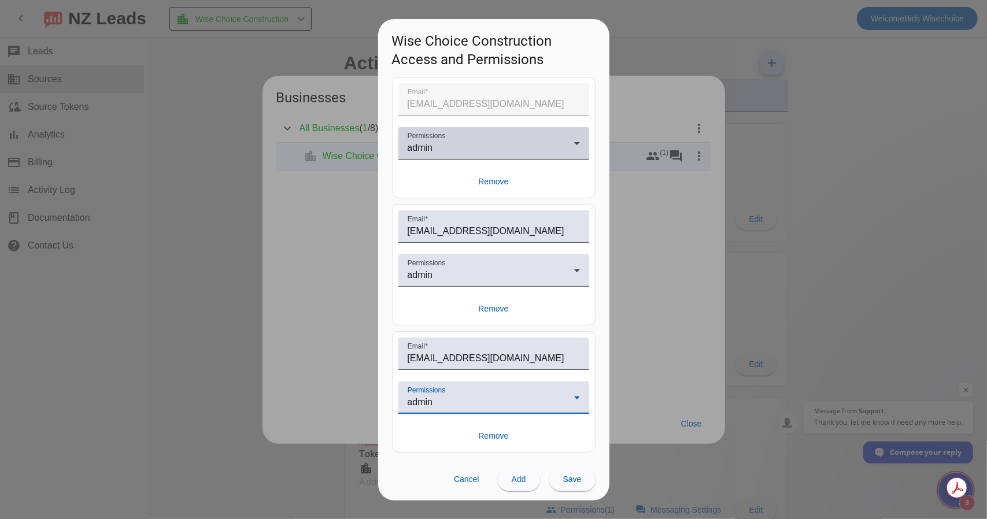
click at [455, 152] on div "admin" at bounding box center [490, 148] width 166 height 14
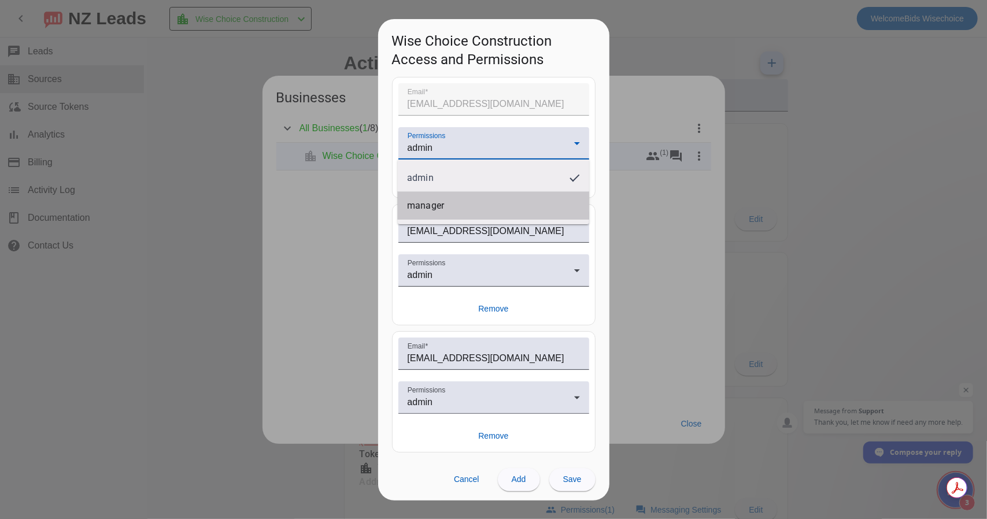
click at [449, 203] on mat-option "manager" at bounding box center [493, 206] width 191 height 28
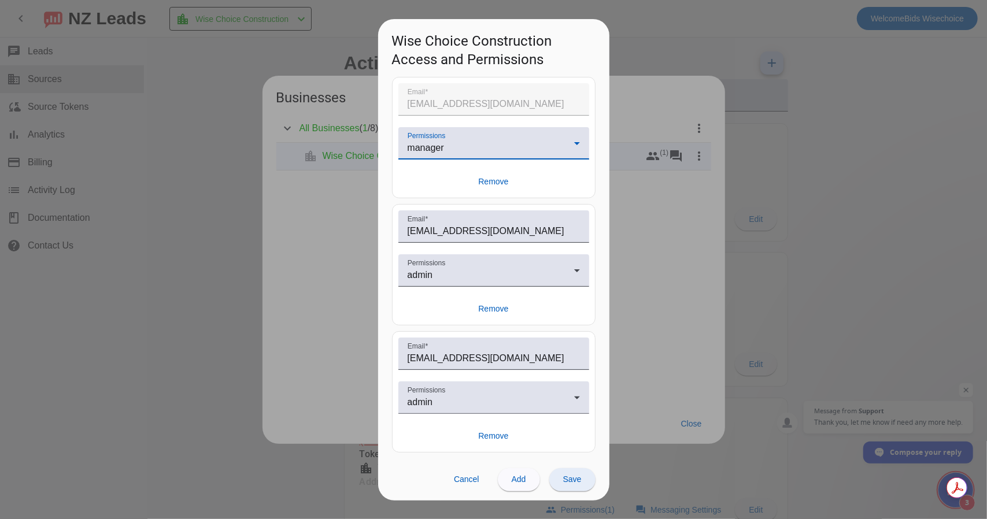
click at [574, 481] on span "Save" at bounding box center [572, 479] width 18 height 9
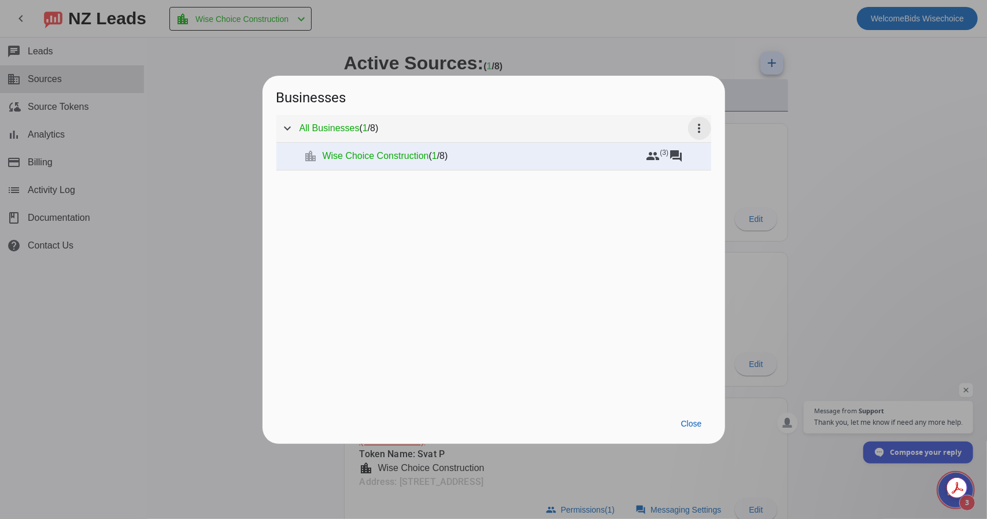
click at [701, 125] on mat-icon "more_vert" at bounding box center [699, 128] width 14 height 14
click at [206, 140] on div at bounding box center [493, 259] width 987 height 519
click at [775, 146] on div at bounding box center [493, 259] width 987 height 519
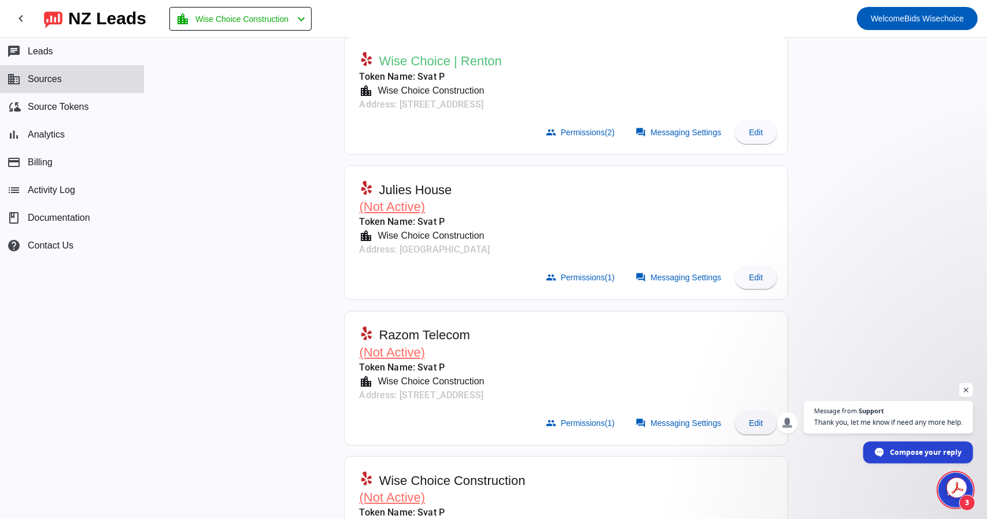
scroll to position [116, 0]
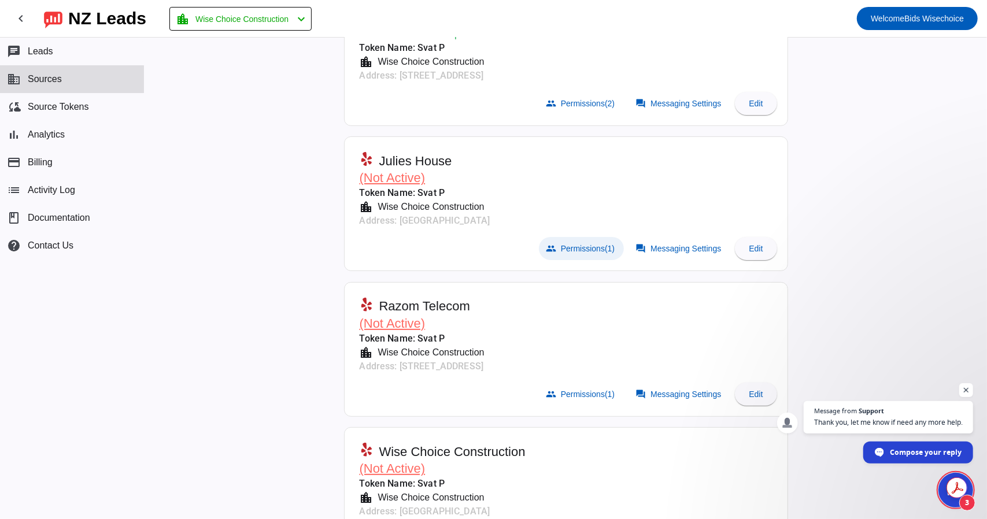
click at [575, 255] on span at bounding box center [581, 248] width 85 height 23
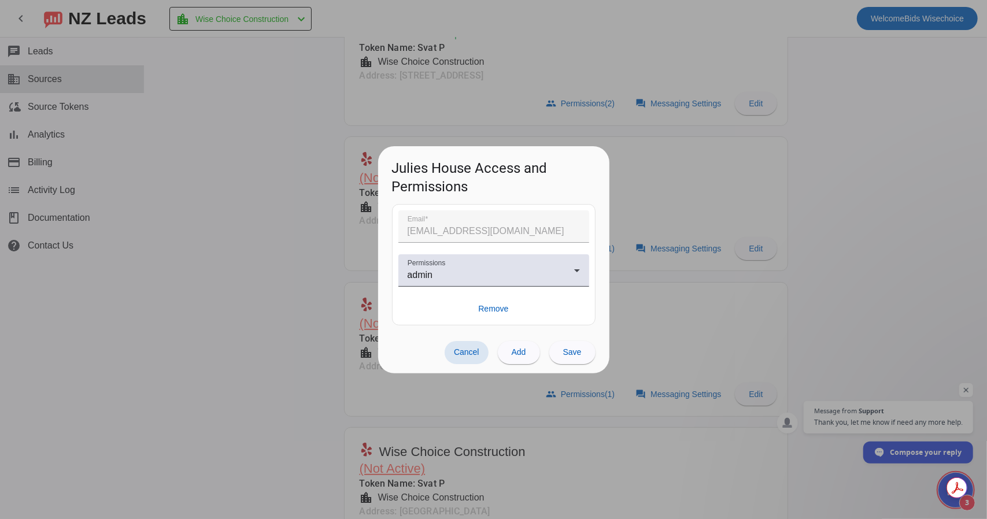
click at [475, 351] on span "Cancel" at bounding box center [466, 351] width 25 height 9
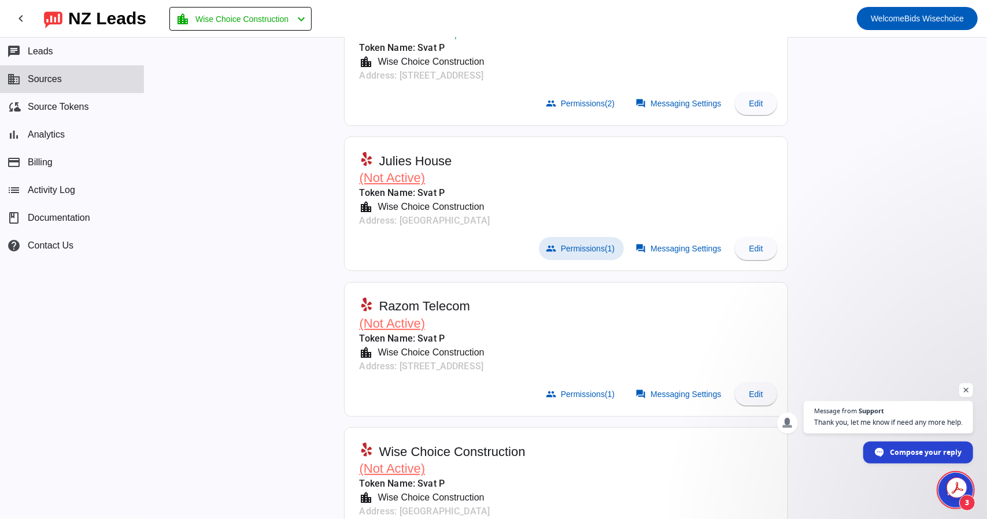
scroll to position [0, 0]
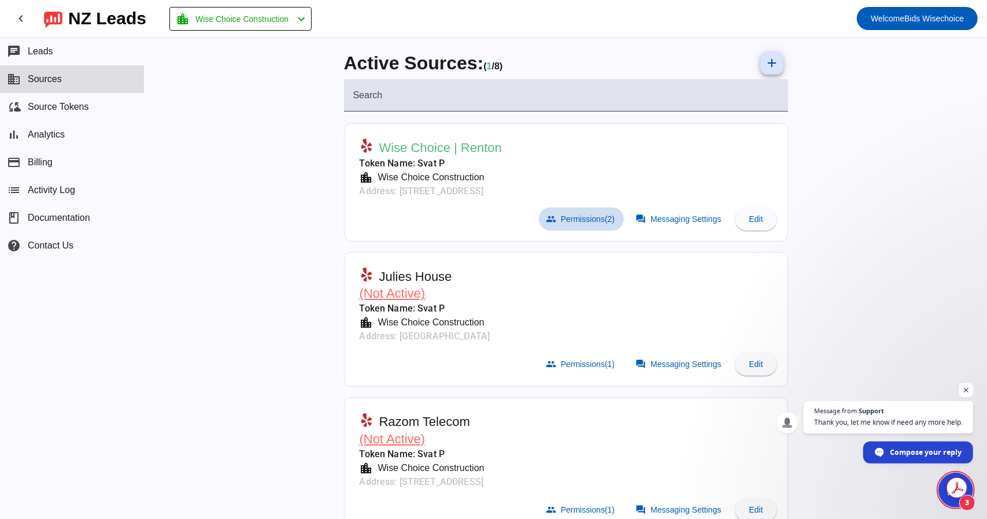
click at [591, 221] on span "Permissions (2)" at bounding box center [588, 218] width 54 height 9
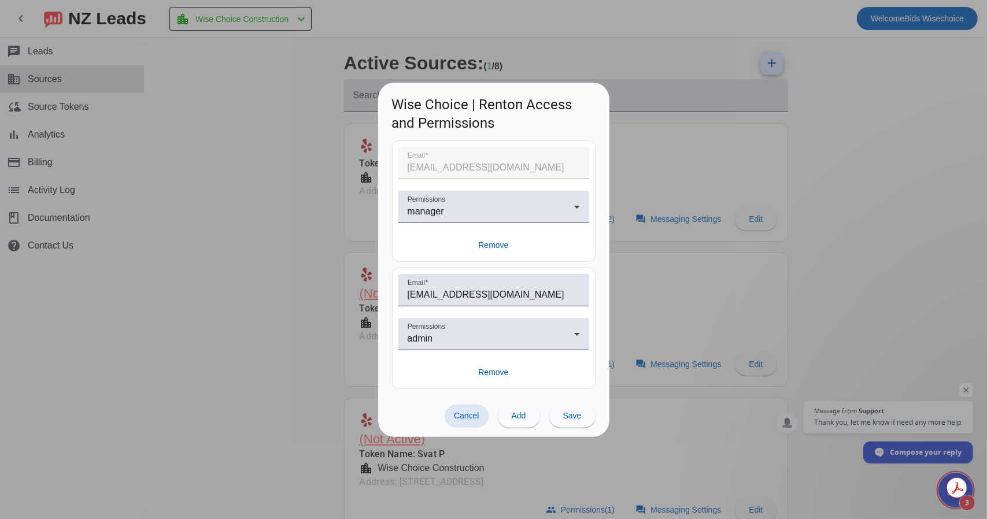
click at [635, 268] on div at bounding box center [493, 259] width 987 height 519
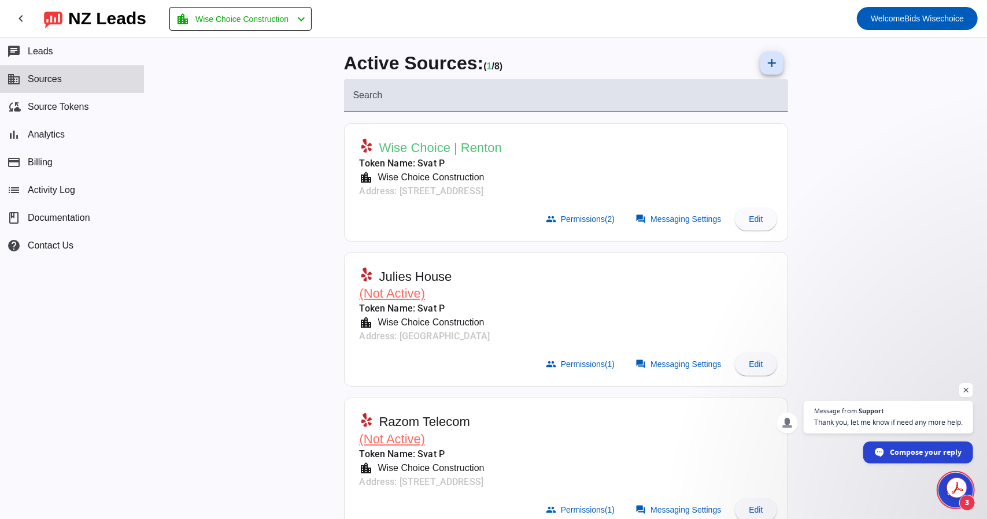
click at [419, 146] on span "Wise Choice | Renton" at bounding box center [440, 148] width 123 height 16
click at [428, 131] on mat-card-header "Wise Choice | Renton Token Name: Svat P location_city Wise Choice Construction …" at bounding box center [565, 165] width 431 height 73
click at [427, 145] on span "Wise Choice | Renton" at bounding box center [440, 148] width 123 height 16
click at [754, 217] on span "Edit" at bounding box center [755, 218] width 14 height 9
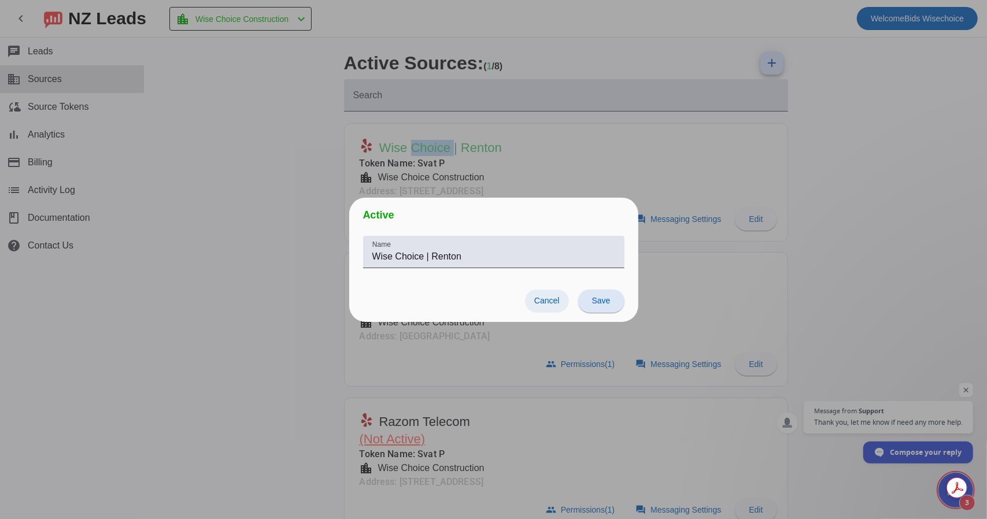
click at [541, 303] on span "Cancel" at bounding box center [546, 300] width 25 height 9
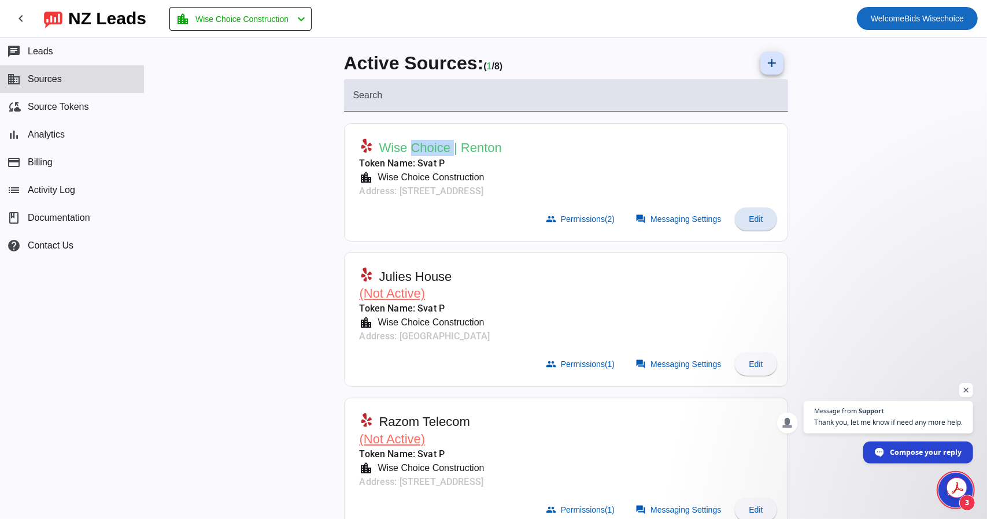
click at [886, 15] on span "Welcome" at bounding box center [887, 18] width 34 height 9
click at [925, 55] on button "Logout" at bounding box center [945, 49] width 65 height 28
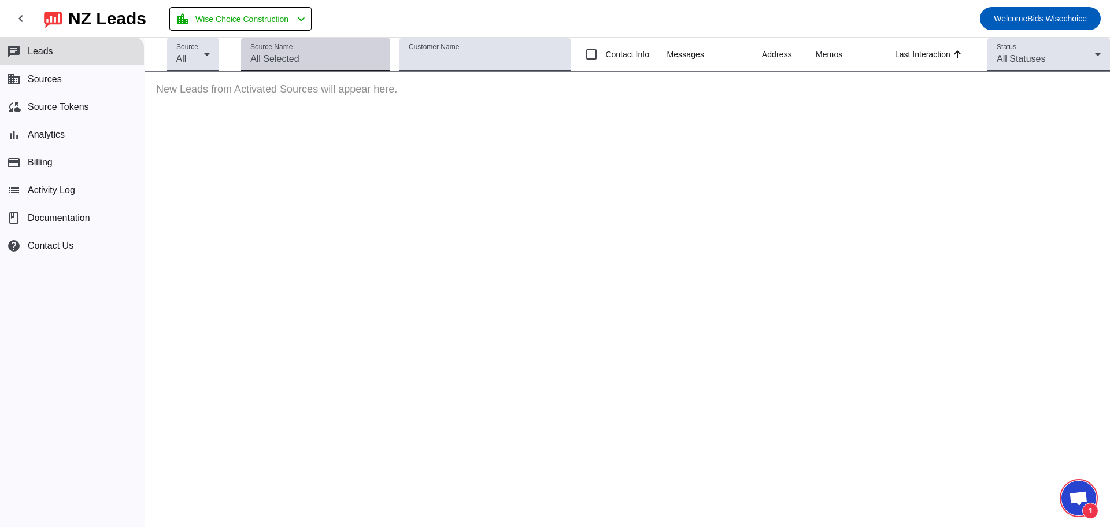
scroll to position [438, 0]
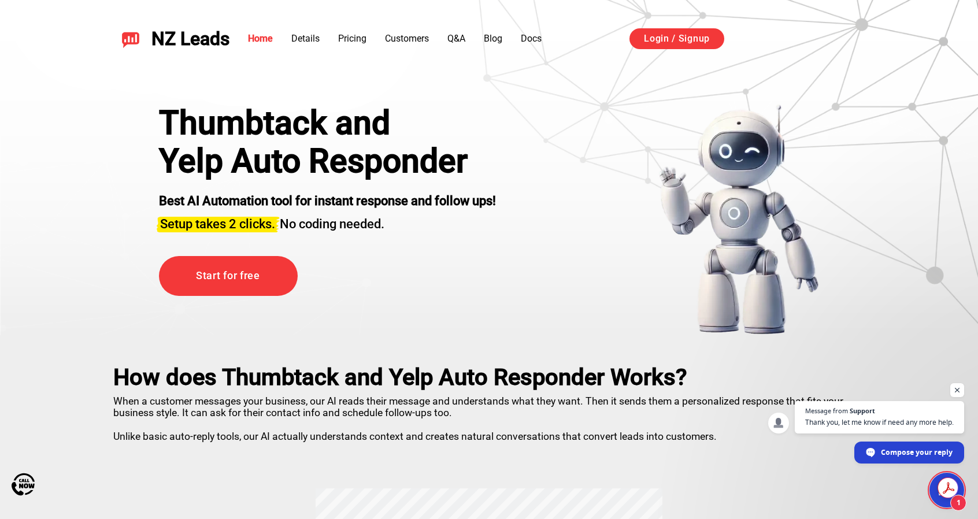
scroll to position [438, 0]
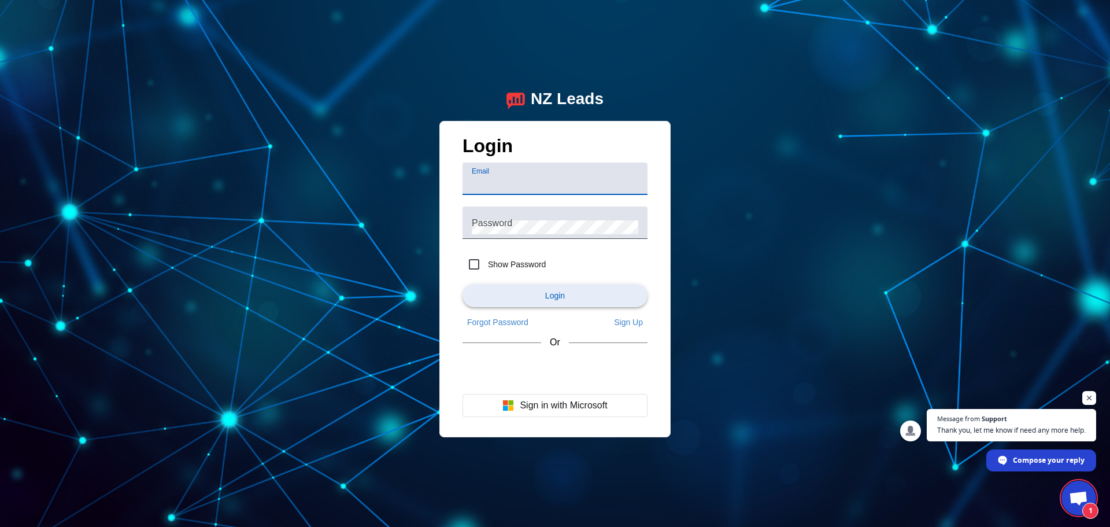
scroll to position [438, 0]
